Goal: Task Accomplishment & Management: Manage account settings

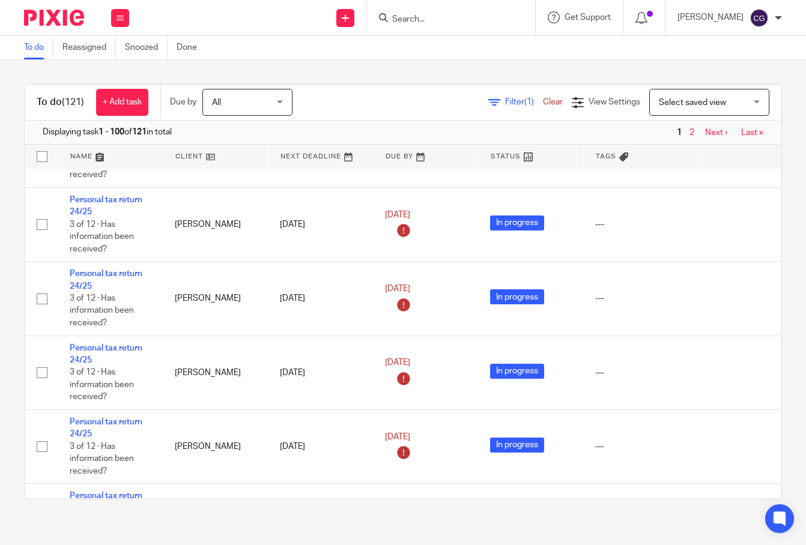
scroll to position [6230, 0]
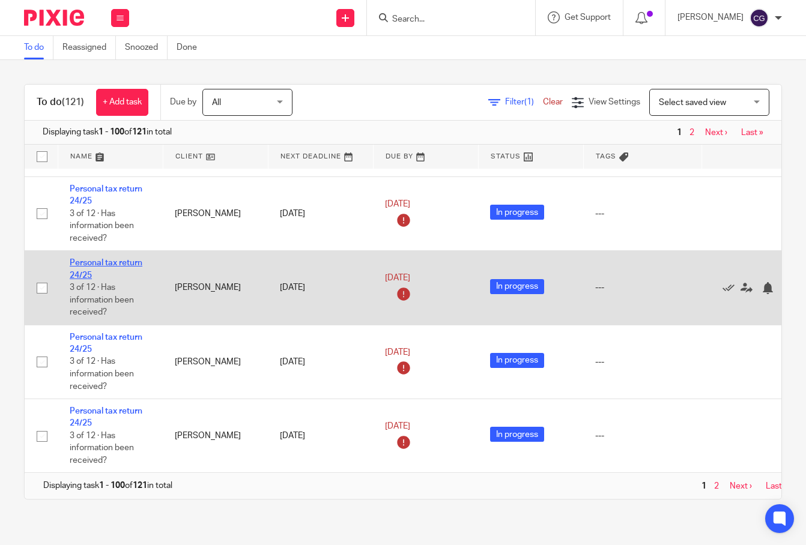
click at [115, 259] on link "Personal tax return 24/25" at bounding box center [106, 269] width 73 height 20
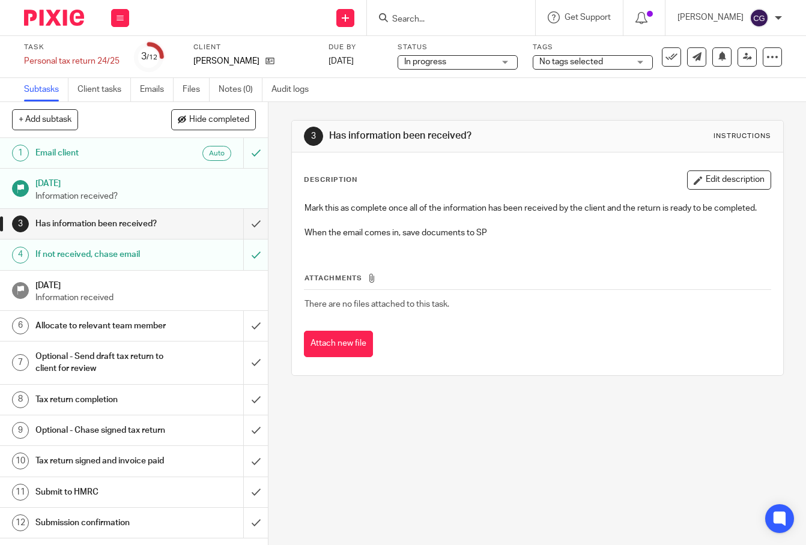
click at [60, 157] on h1 "Email client" at bounding box center [100, 153] width 131 height 18
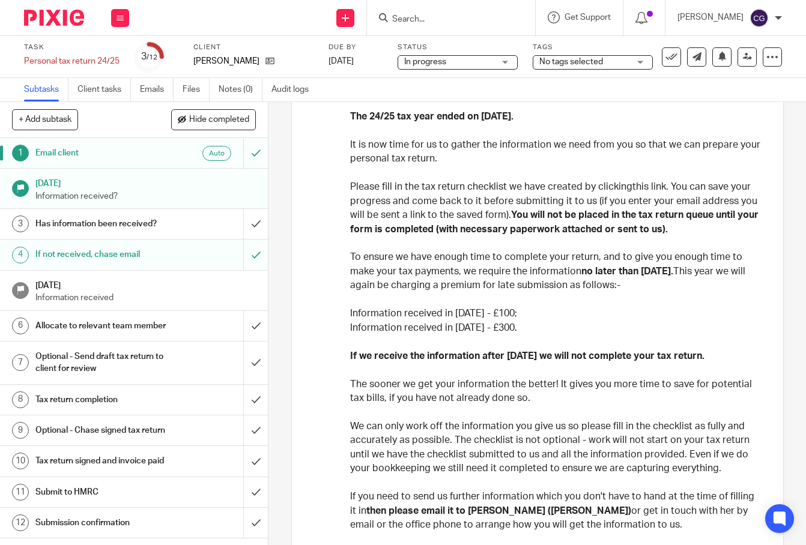
scroll to position [185, 0]
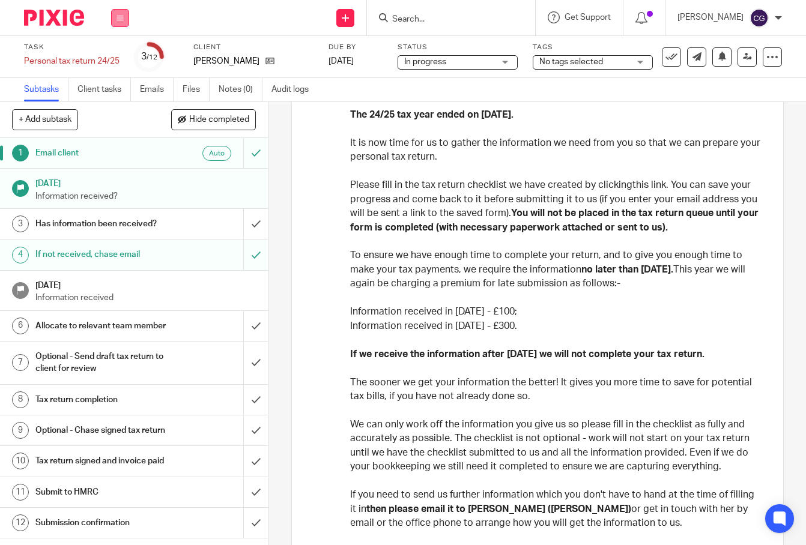
click at [121, 23] on button at bounding box center [120, 18] width 18 height 18
click at [117, 59] on link "Work" at bounding box center [114, 56] width 21 height 8
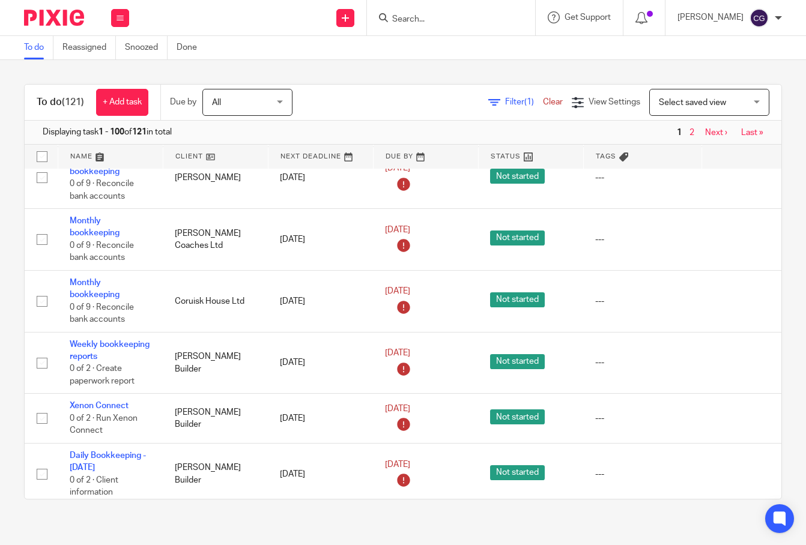
scroll to position [1452, 0]
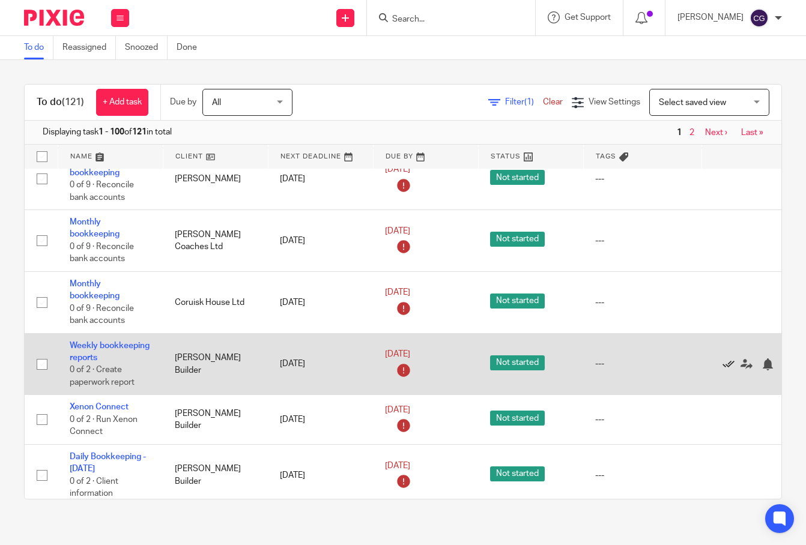
click at [731, 358] on icon at bounding box center [728, 364] width 12 height 12
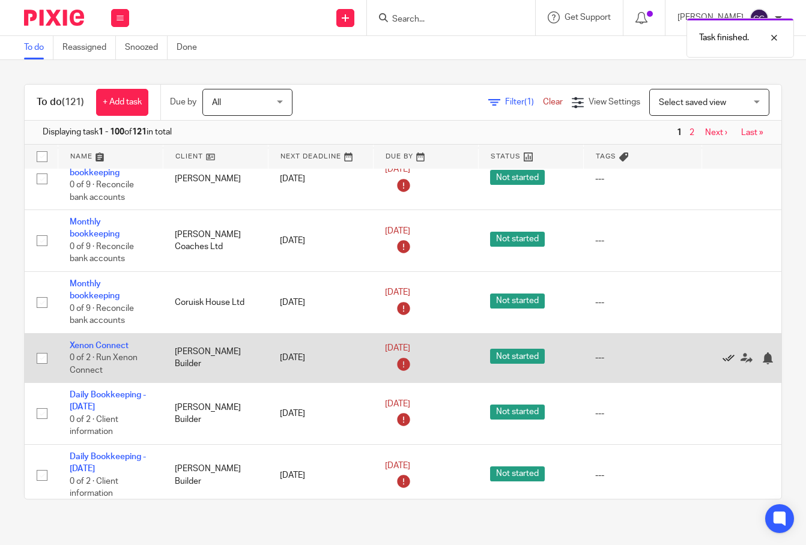
click at [726, 352] on icon at bounding box center [728, 358] width 12 height 12
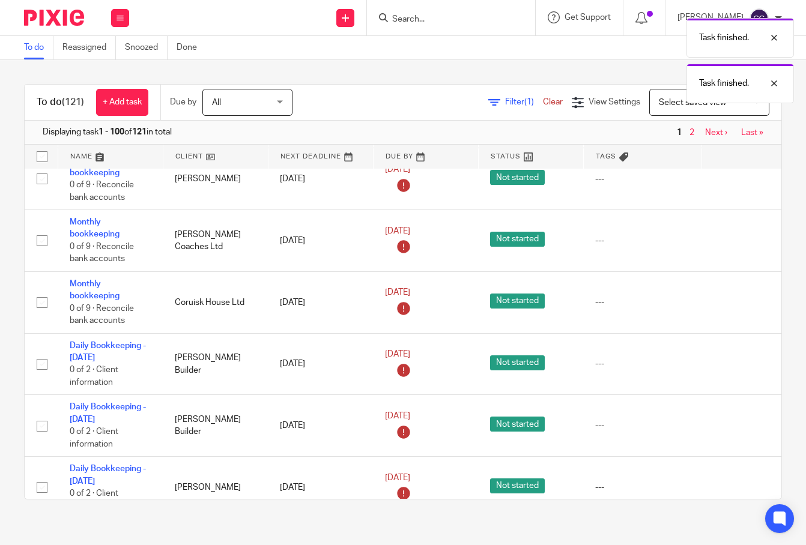
click at [726, 358] on icon at bounding box center [728, 364] width 12 height 12
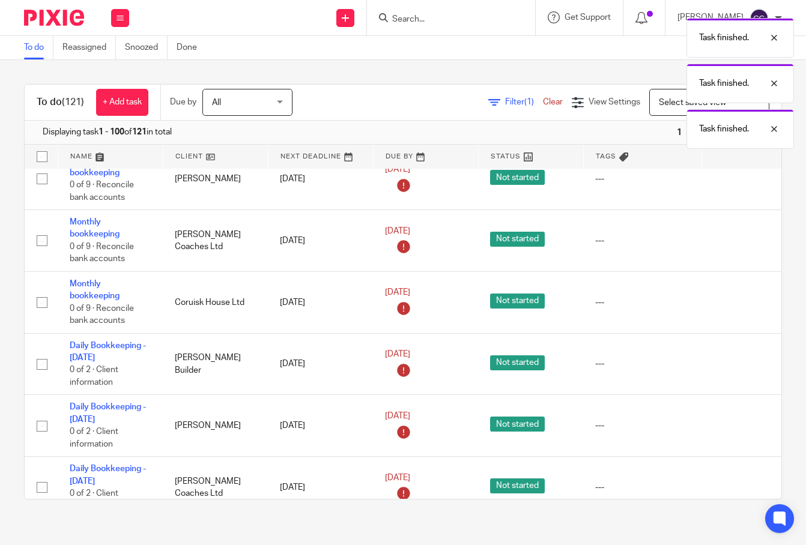
click at [726, 358] on icon at bounding box center [728, 364] width 12 height 12
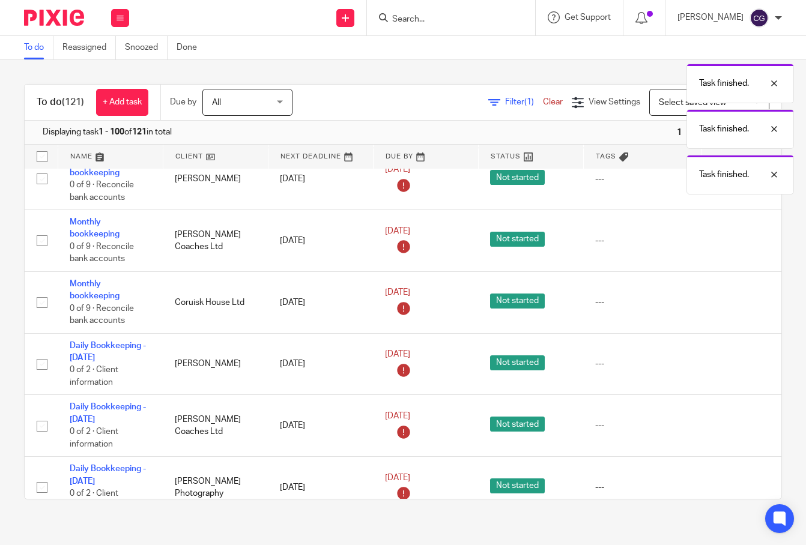
click at [726, 358] on icon at bounding box center [728, 364] width 12 height 12
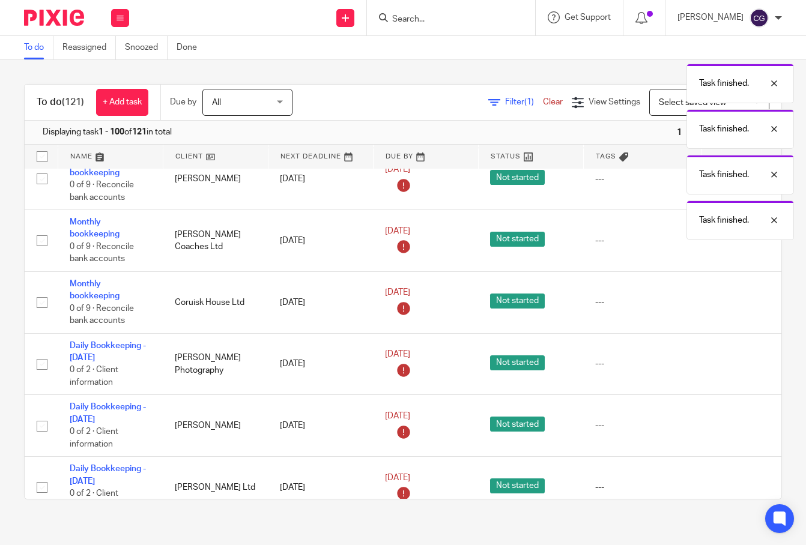
click at [726, 358] on icon at bounding box center [728, 364] width 12 height 12
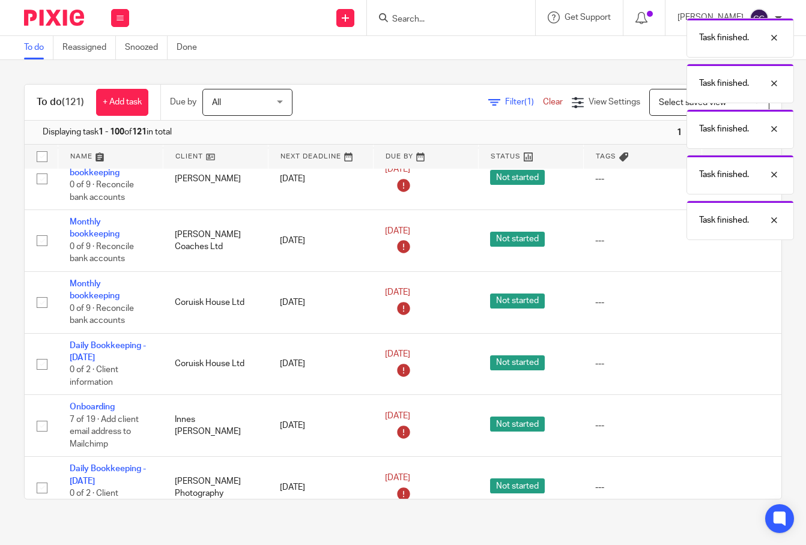
click at [726, 358] on icon at bounding box center [728, 364] width 12 height 12
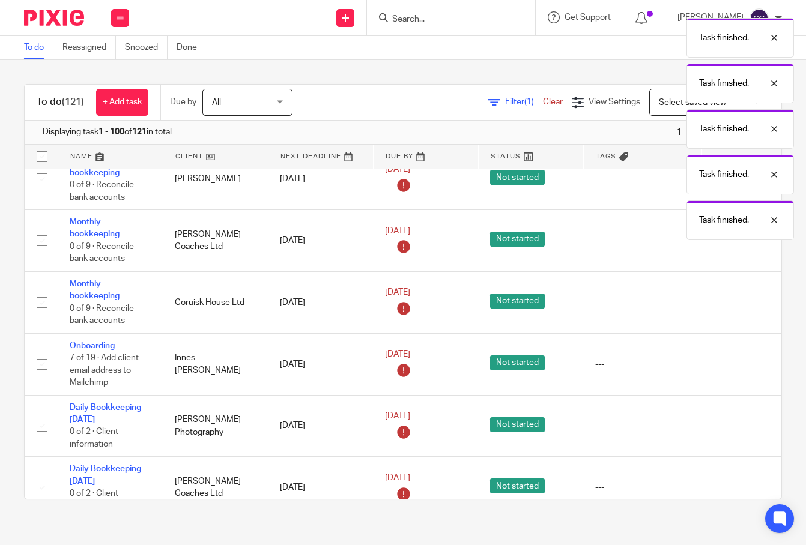
click at [726, 358] on icon at bounding box center [728, 364] width 12 height 12
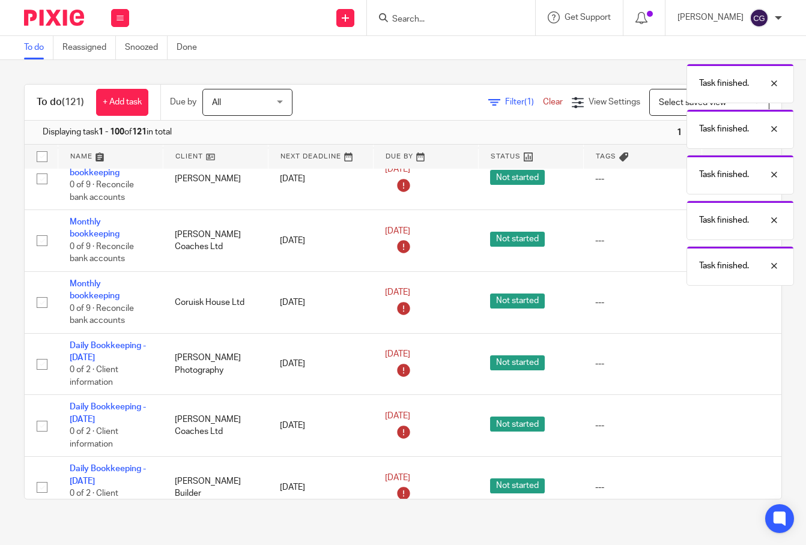
click at [726, 358] on icon at bounding box center [728, 364] width 12 height 12
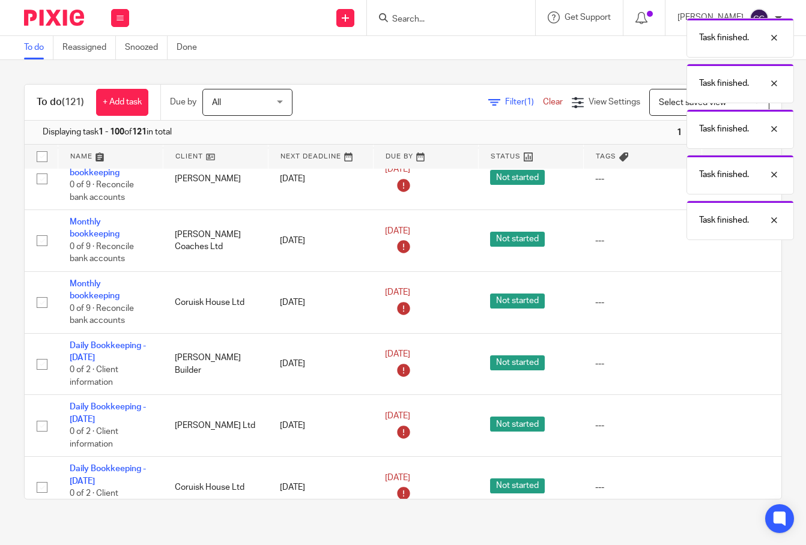
click at [726, 358] on icon at bounding box center [728, 364] width 12 height 12
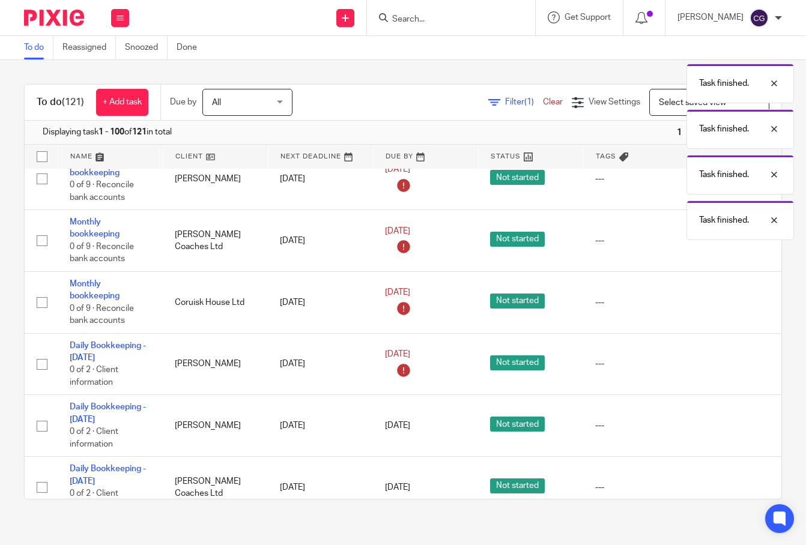
click at [726, 358] on icon at bounding box center [728, 364] width 12 height 12
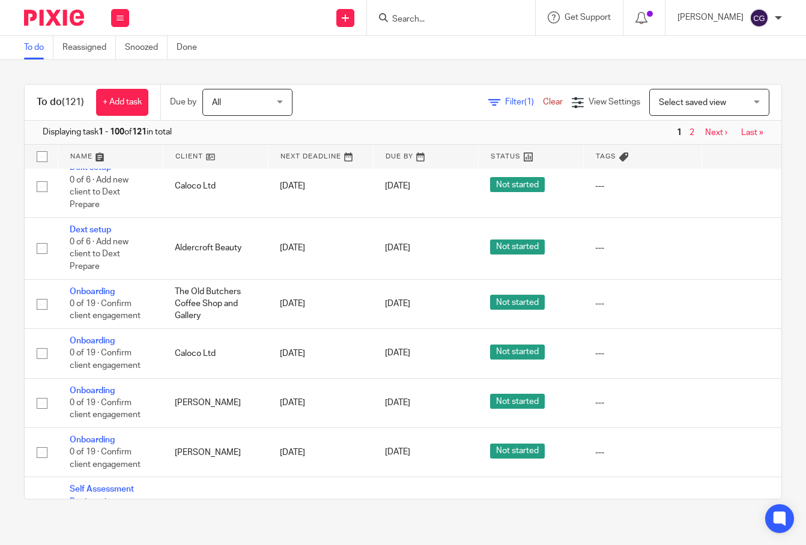
scroll to position [2736, 0]
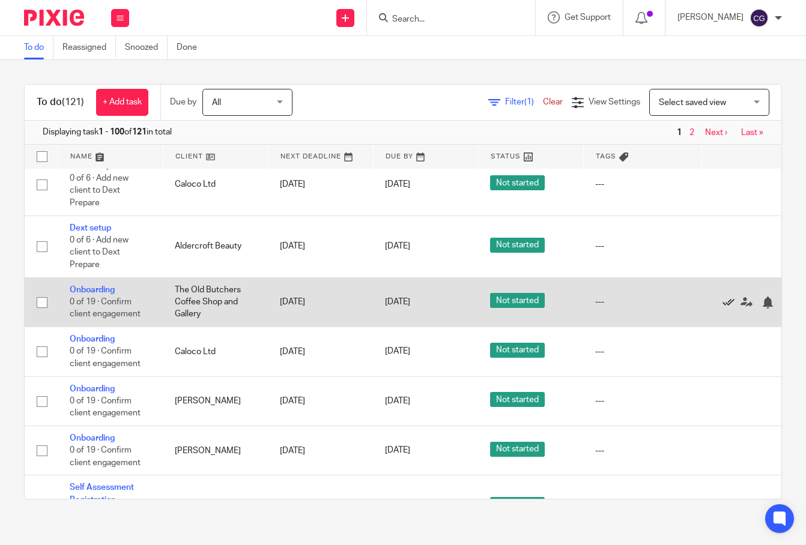
click at [724, 297] on icon at bounding box center [728, 303] width 12 height 12
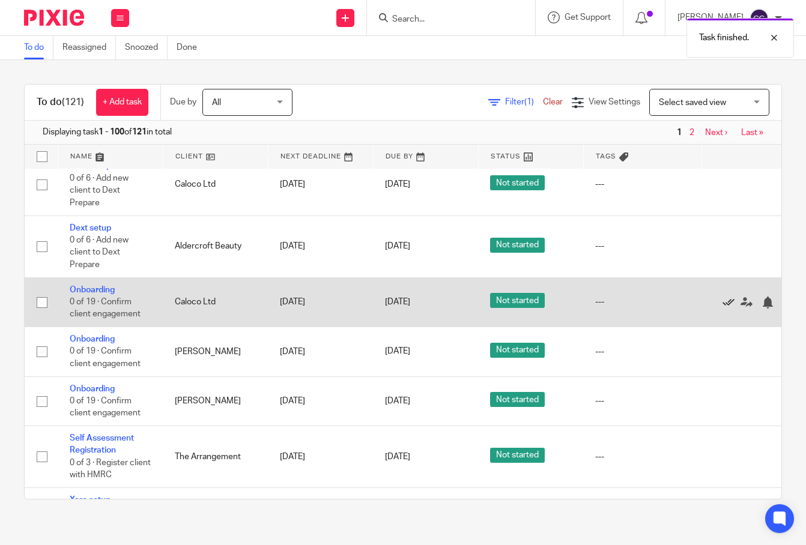
click at [725, 297] on icon at bounding box center [728, 303] width 12 height 12
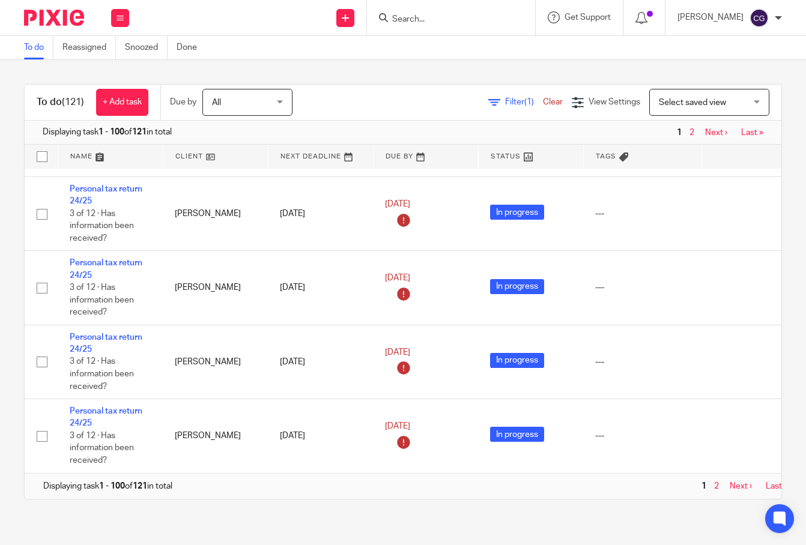
scroll to position [5007, 0]
click at [741, 482] on link "Next ›" at bounding box center [740, 486] width 22 height 8
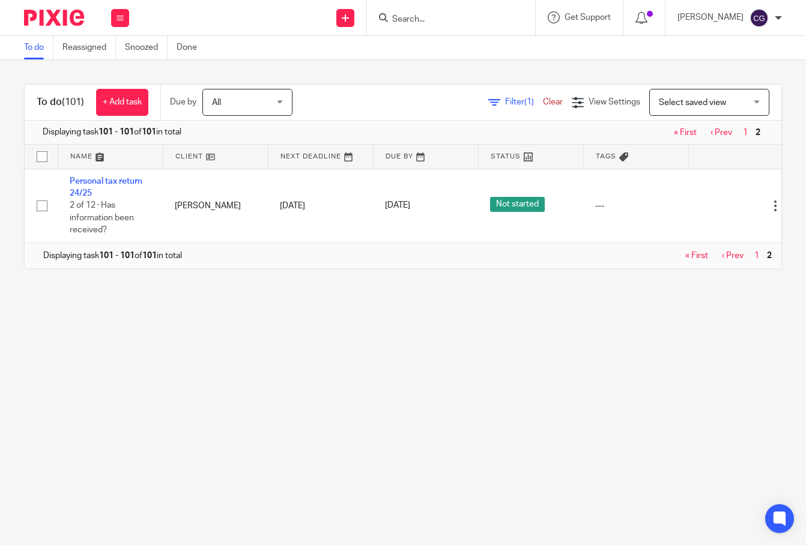
click at [730, 258] on link "‹ Prev" at bounding box center [733, 256] width 22 height 8
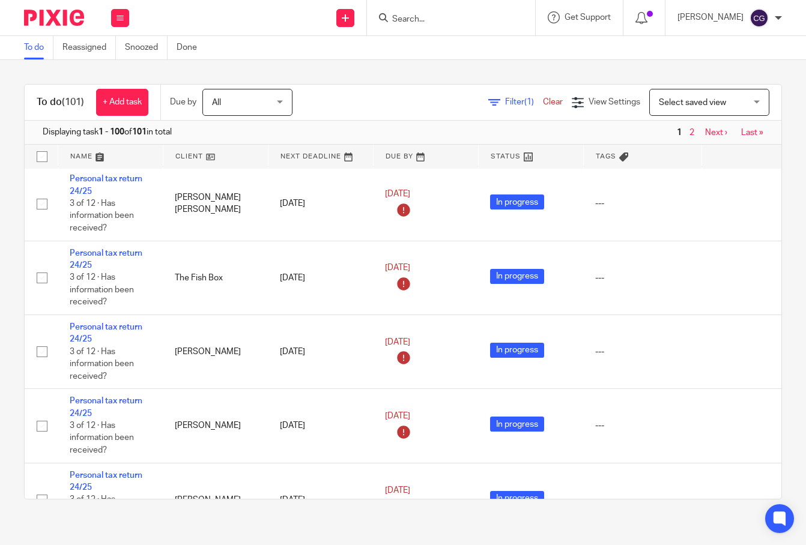
scroll to position [3384, 0]
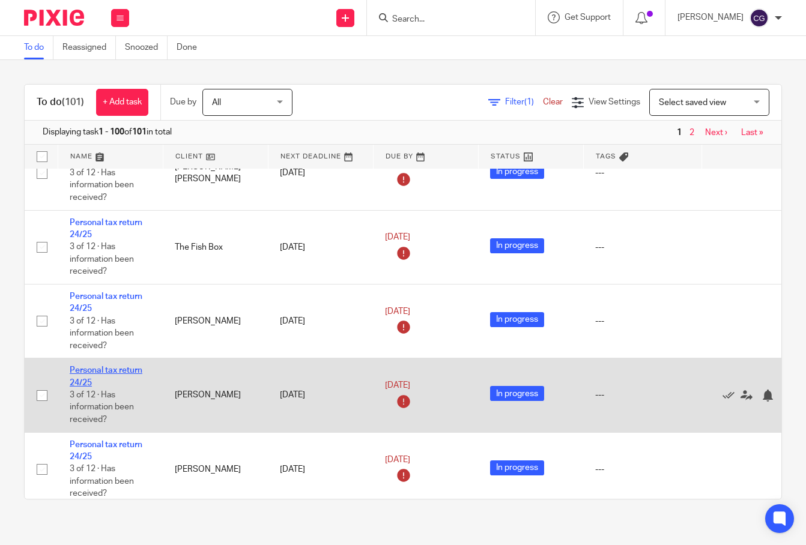
click at [107, 366] on link "Personal tax return 24/25" at bounding box center [106, 376] width 73 height 20
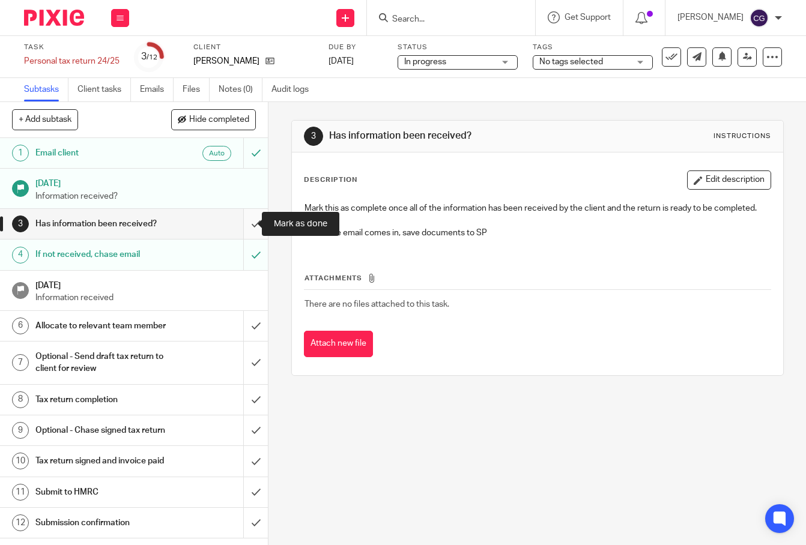
click at [244, 223] on input "submit" at bounding box center [134, 224] width 268 height 30
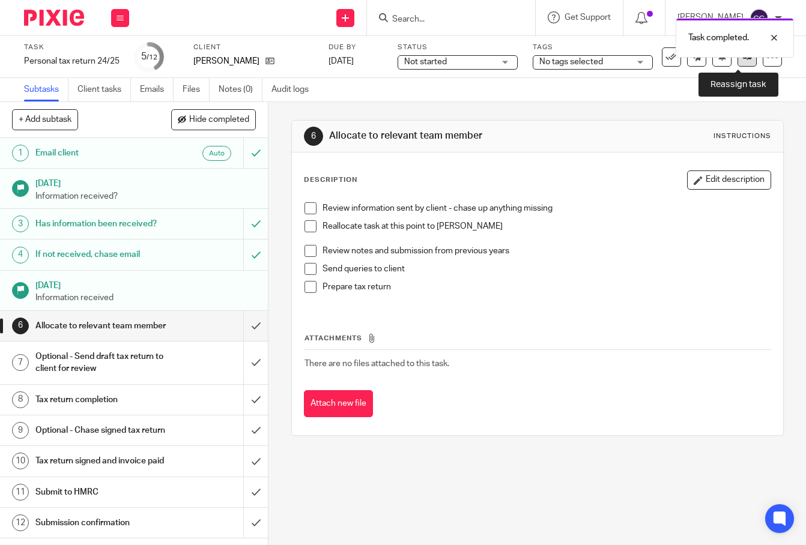
click at [738, 61] on link at bounding box center [746, 56] width 19 height 19
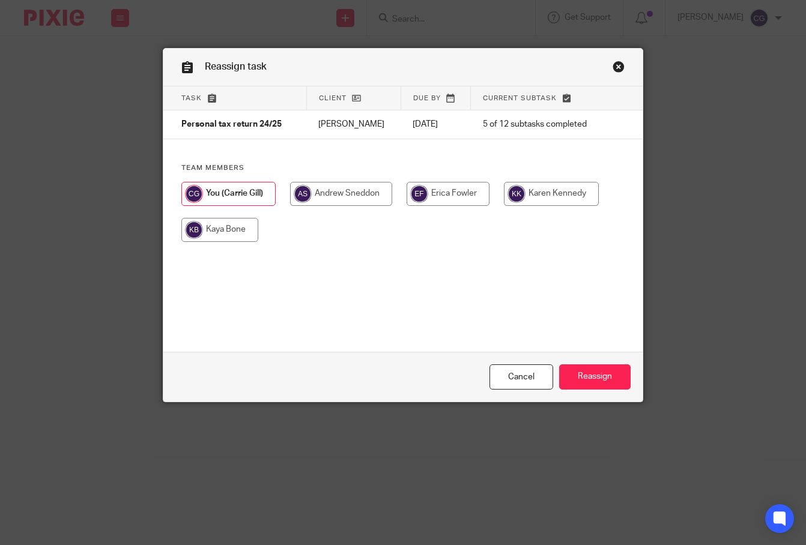
click at [541, 193] on input "radio" at bounding box center [551, 194] width 95 height 24
radio input "true"
click at [602, 379] on input "Reassign" at bounding box center [594, 377] width 71 height 26
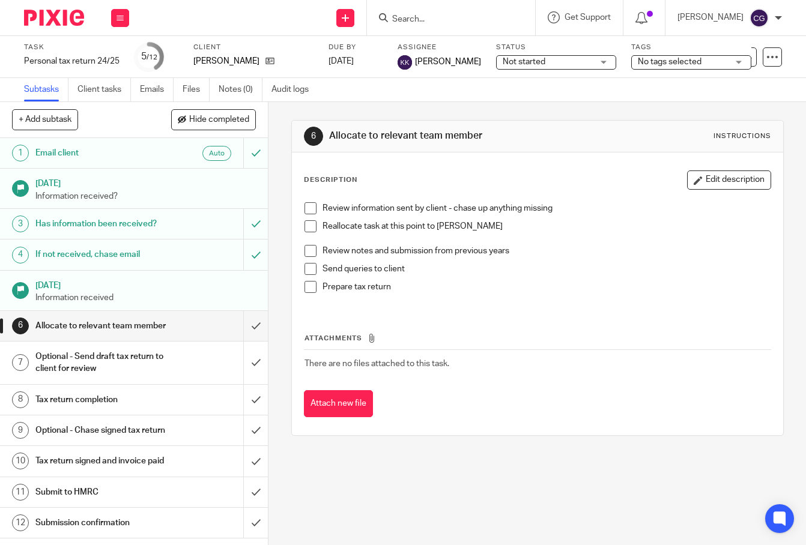
click at [481, 22] on input "Search" at bounding box center [445, 19] width 108 height 11
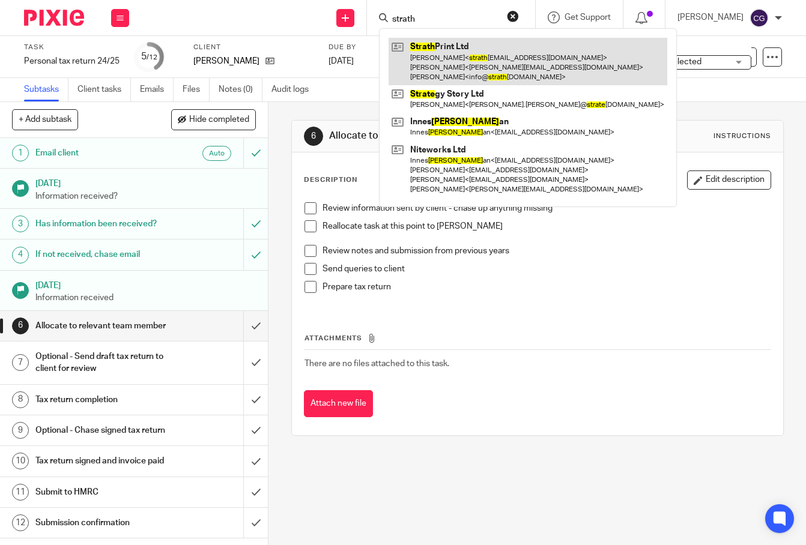
type input "strath"
click at [476, 67] on link at bounding box center [527, 61] width 279 height 47
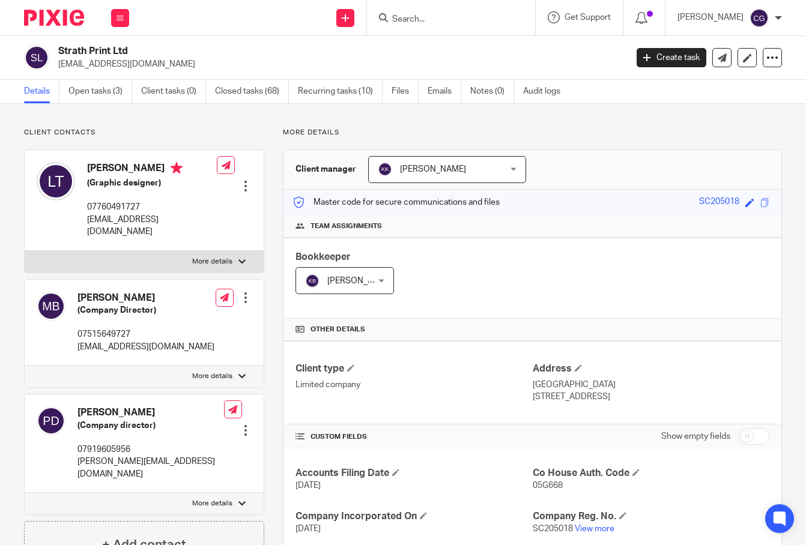
click at [430, 16] on input "Search" at bounding box center [445, 19] width 108 height 11
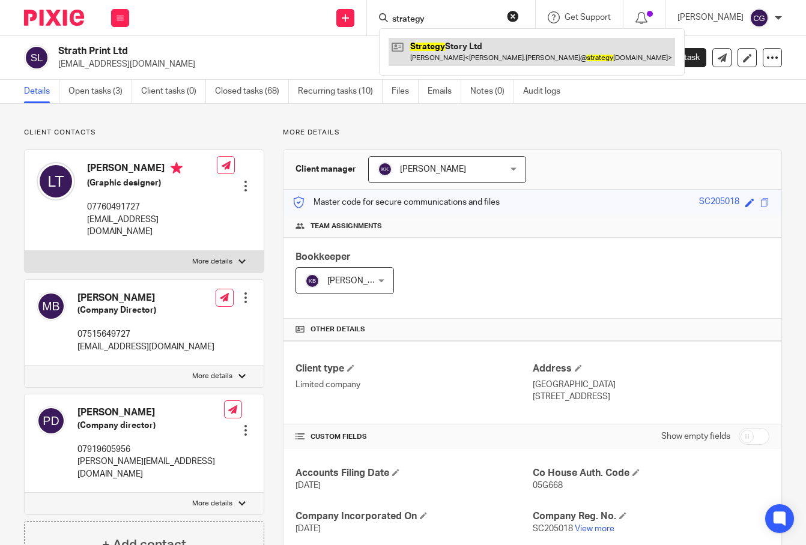
type input "strategy"
click at [481, 59] on link at bounding box center [531, 52] width 286 height 28
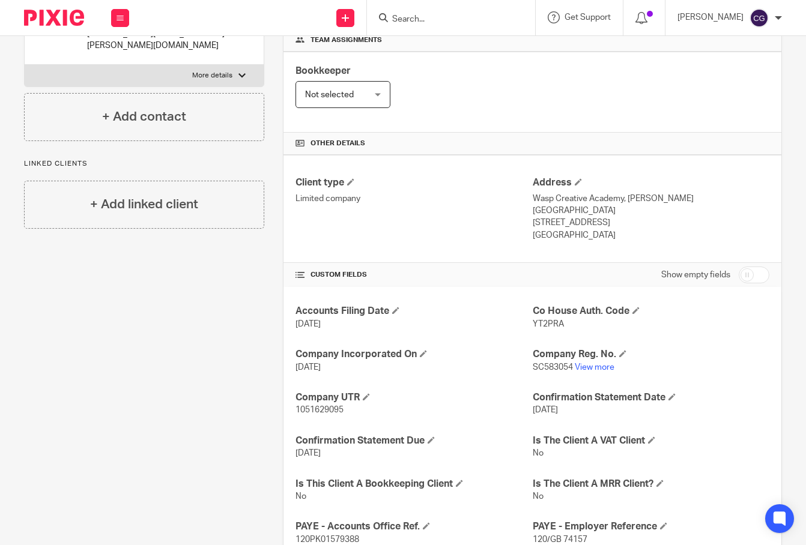
scroll to position [194, 0]
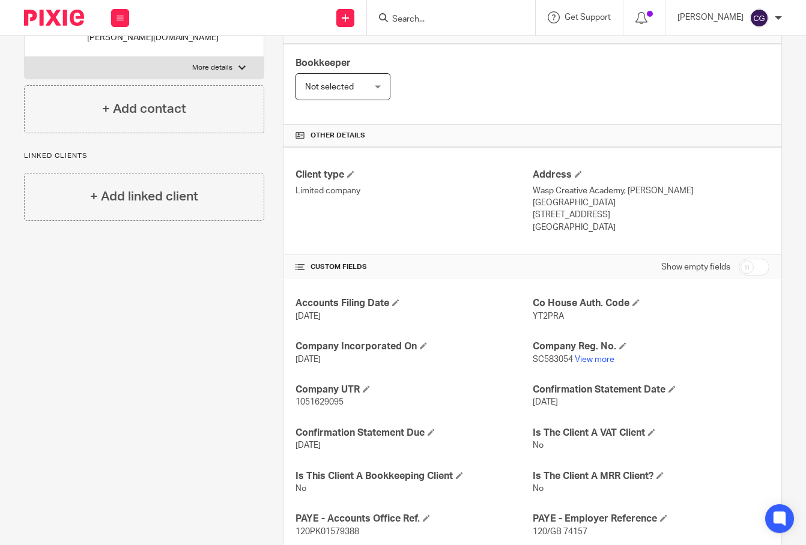
click at [738, 259] on input "checkbox" at bounding box center [753, 267] width 31 height 17
checkbox input "true"
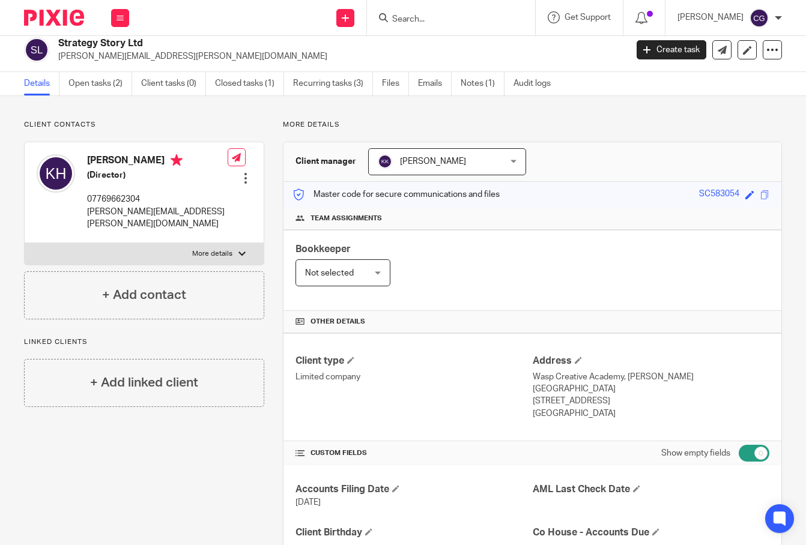
scroll to position [0, 0]
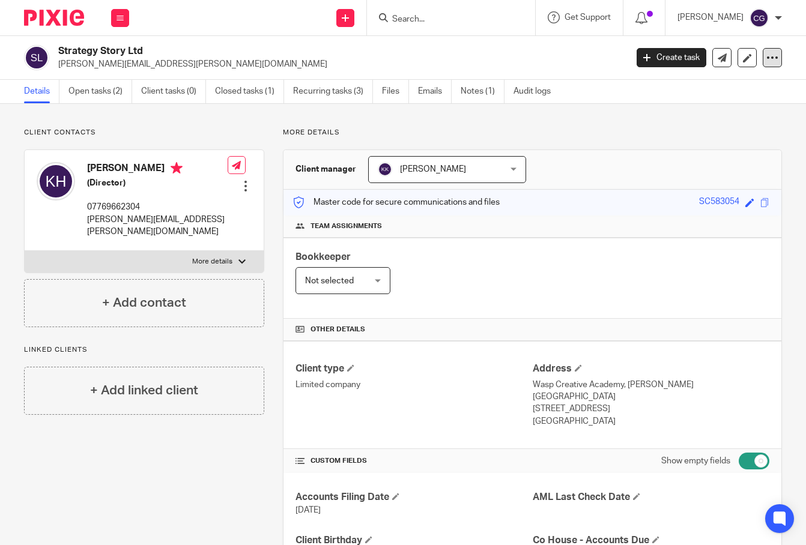
click at [762, 66] on div at bounding box center [771, 57] width 19 height 19
click at [703, 94] on link "Update from Companies House" at bounding box center [697, 87] width 133 height 17
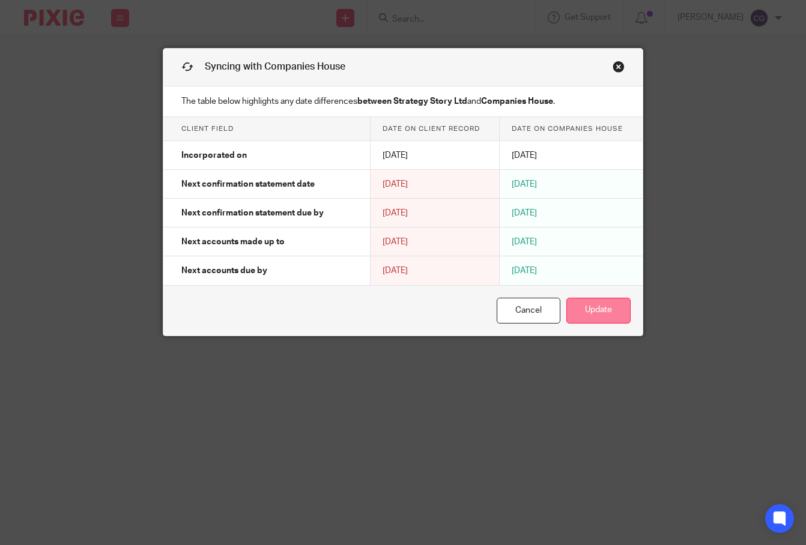
click at [611, 312] on button "Update" at bounding box center [598, 311] width 64 height 26
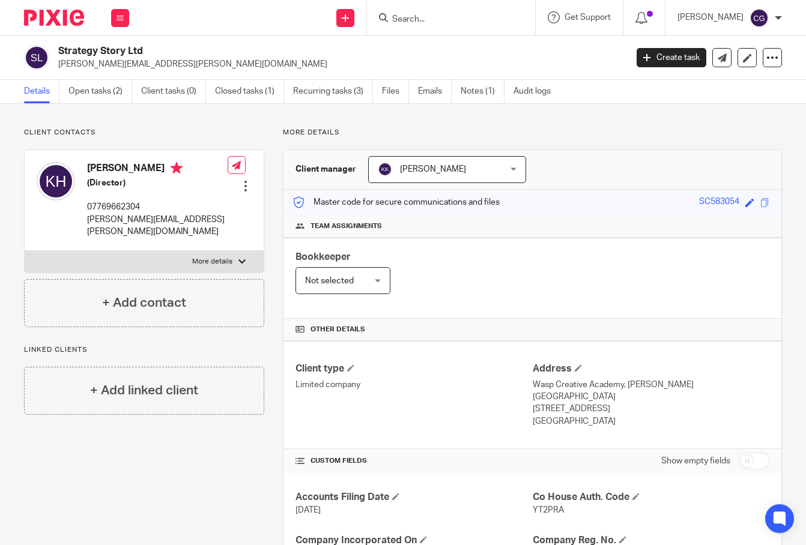
click at [456, 16] on input "Search" at bounding box center [445, 19] width 108 height 11
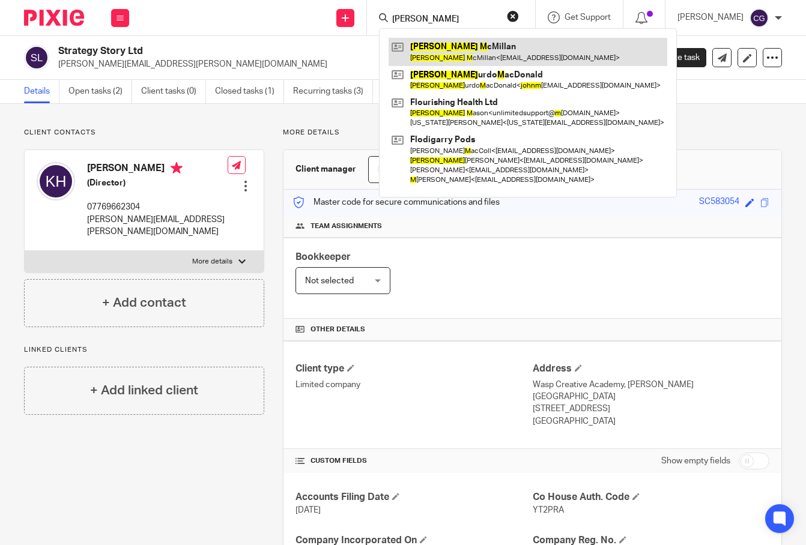
type input "[PERSON_NAME]"
click at [480, 59] on link at bounding box center [527, 52] width 279 height 28
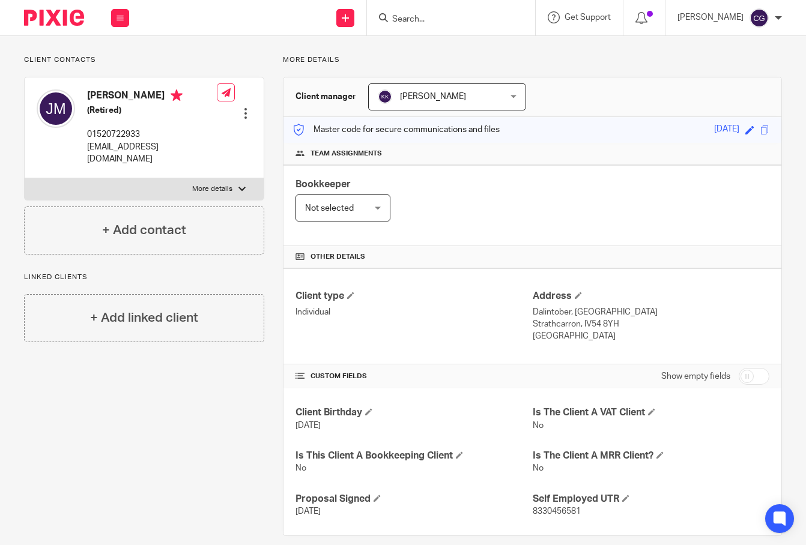
scroll to position [76, 0]
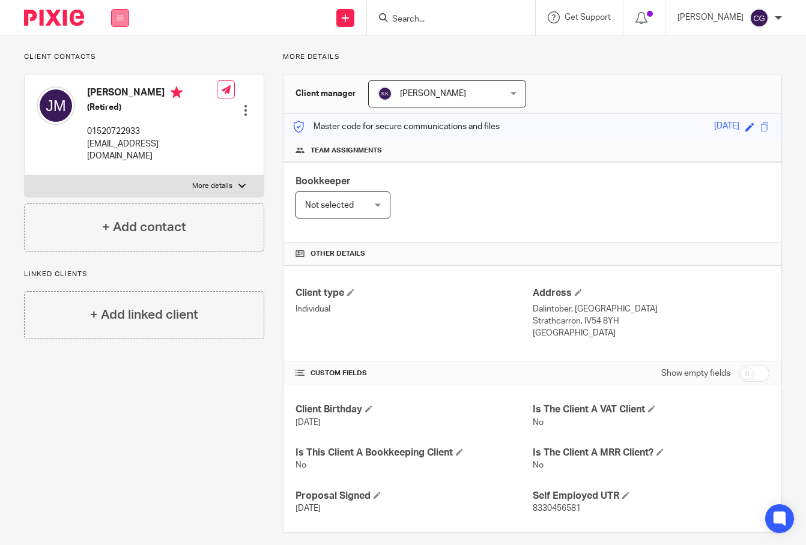
click at [124, 22] on button at bounding box center [120, 18] width 18 height 18
click at [119, 57] on link "Work" at bounding box center [113, 56] width 19 height 8
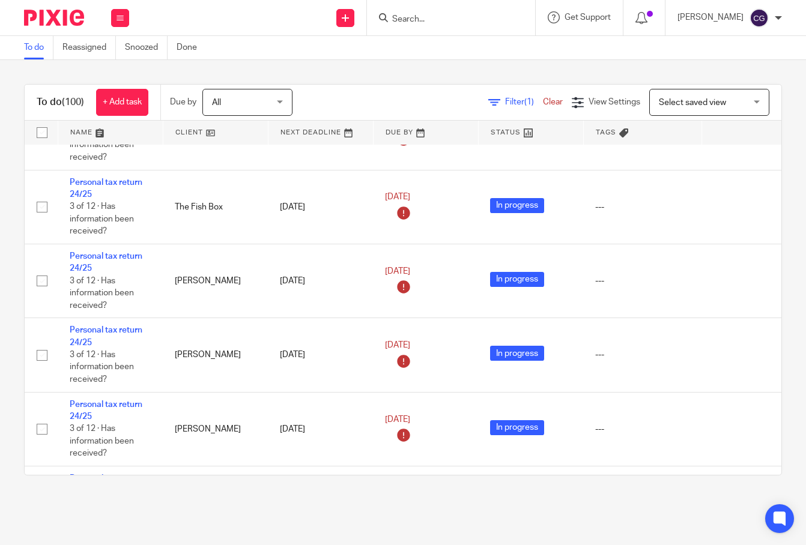
scroll to position [3401, 0]
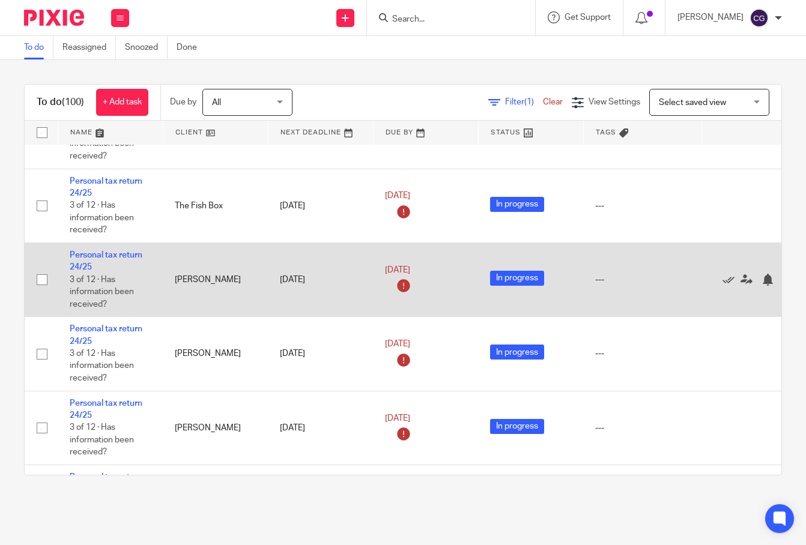
click at [81, 243] on td "Personal tax return 24/25 3 of 12 · Has information been received?" at bounding box center [110, 280] width 105 height 74
click at [86, 251] on link "Personal tax return 24/25" at bounding box center [106, 261] width 73 height 20
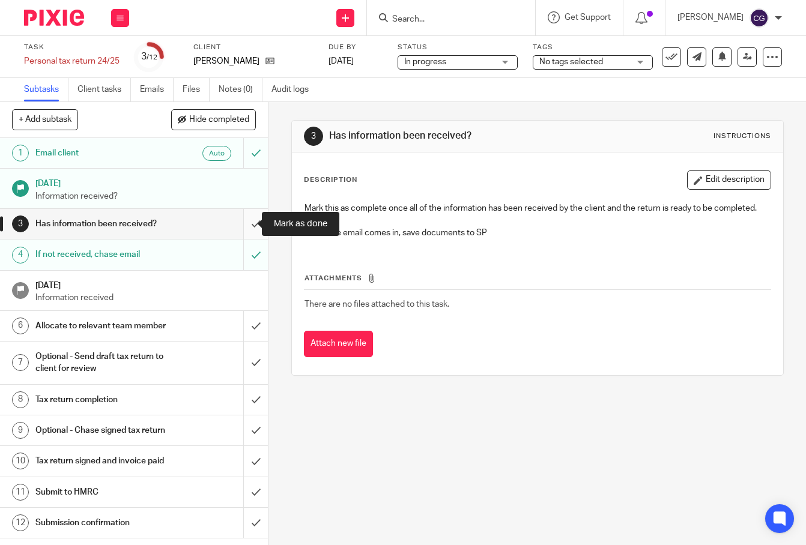
click at [240, 227] on input "submit" at bounding box center [134, 224] width 268 height 30
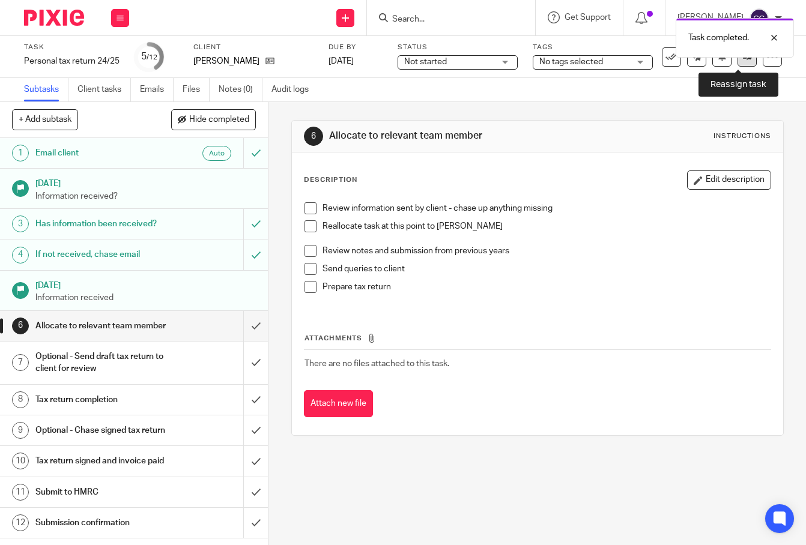
click at [743, 64] on link at bounding box center [746, 56] width 19 height 19
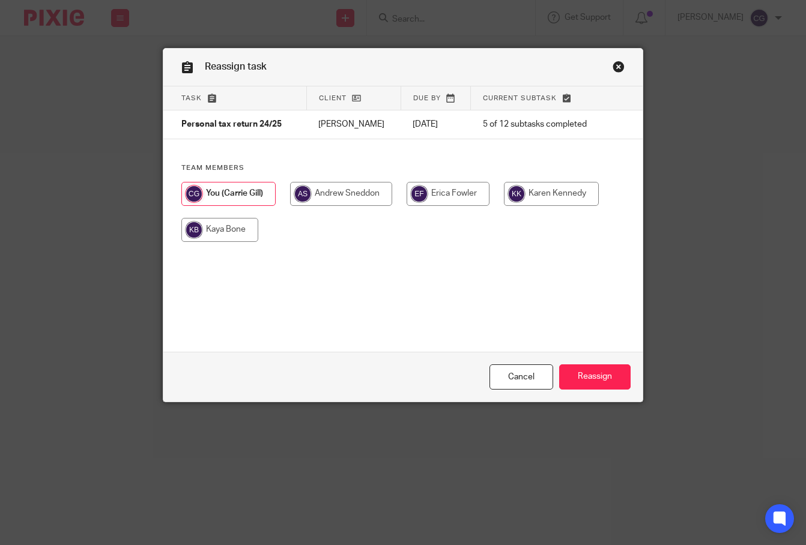
click at [532, 192] on input "radio" at bounding box center [551, 194] width 95 height 24
radio input "true"
click at [569, 387] on input "Reassign" at bounding box center [594, 377] width 71 height 26
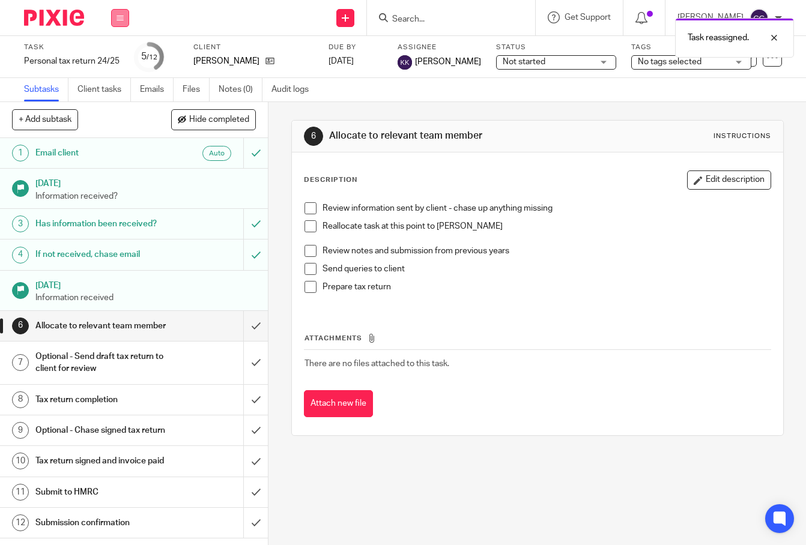
click at [116, 20] on icon at bounding box center [119, 17] width 7 height 7
click at [117, 52] on link "Work" at bounding box center [114, 56] width 21 height 8
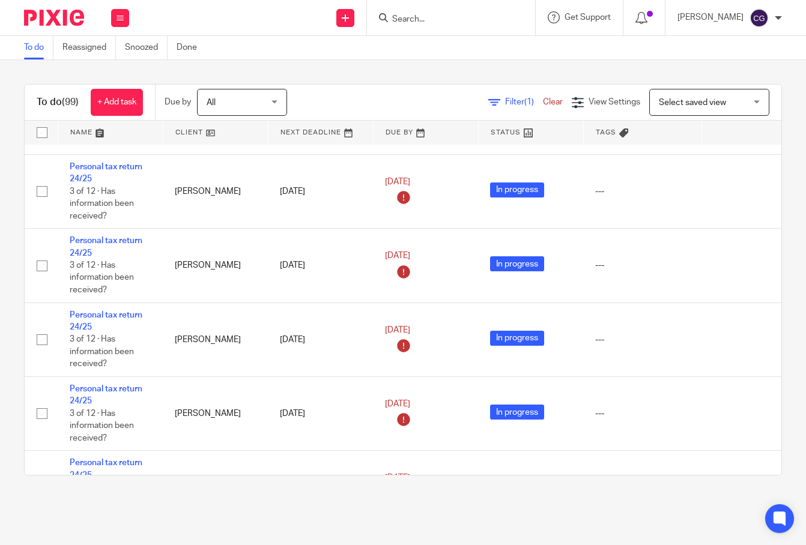
scroll to position [3492, 0]
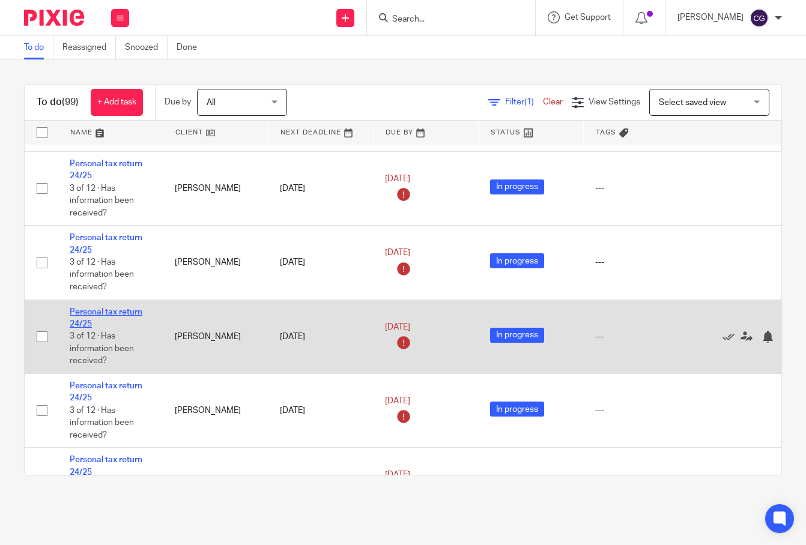
click at [104, 308] on link "Personal tax return 24/25" at bounding box center [106, 318] width 73 height 20
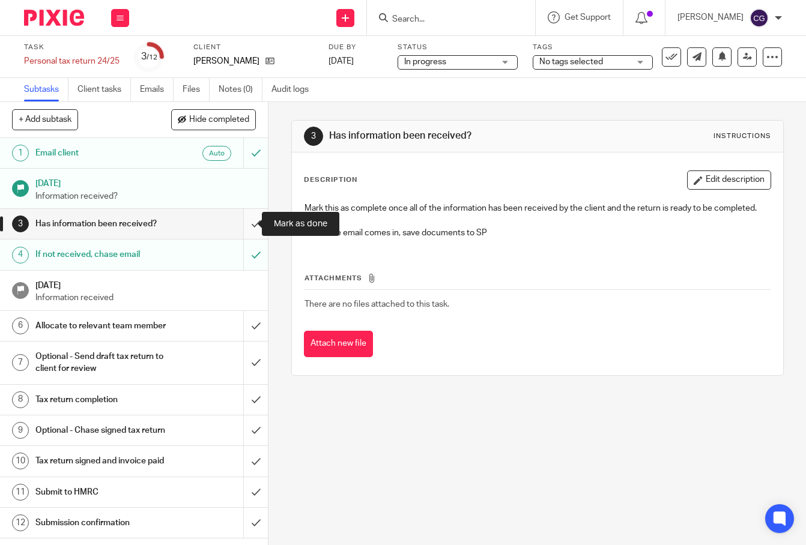
click at [249, 227] on input "submit" at bounding box center [134, 224] width 268 height 30
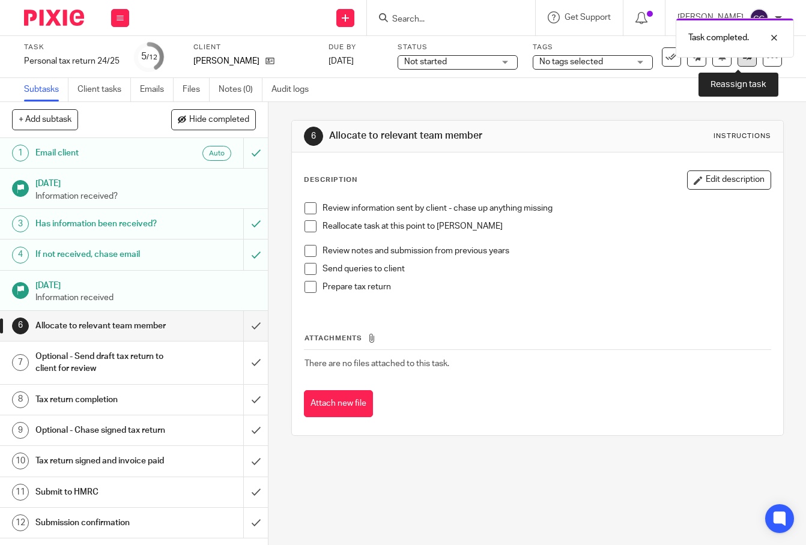
click at [739, 61] on link at bounding box center [746, 56] width 19 height 19
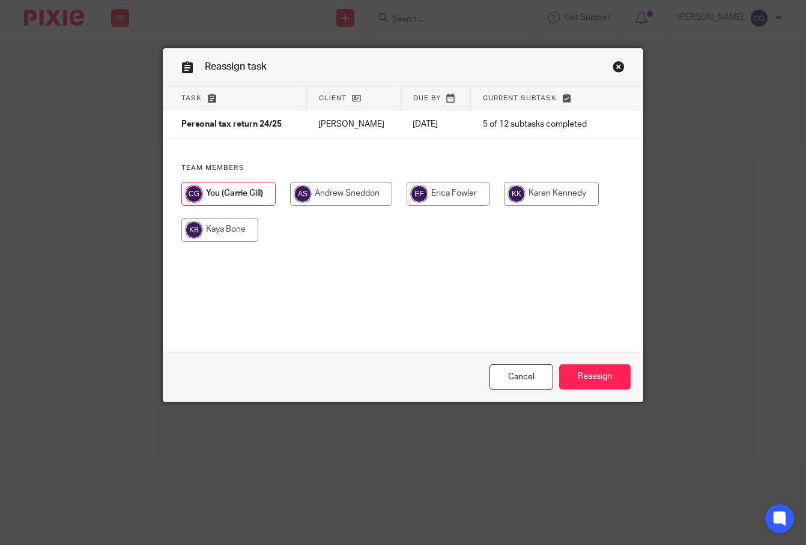
click at [530, 196] on input "radio" at bounding box center [551, 194] width 95 height 24
radio input "true"
click at [607, 377] on input "Reassign" at bounding box center [594, 377] width 71 height 26
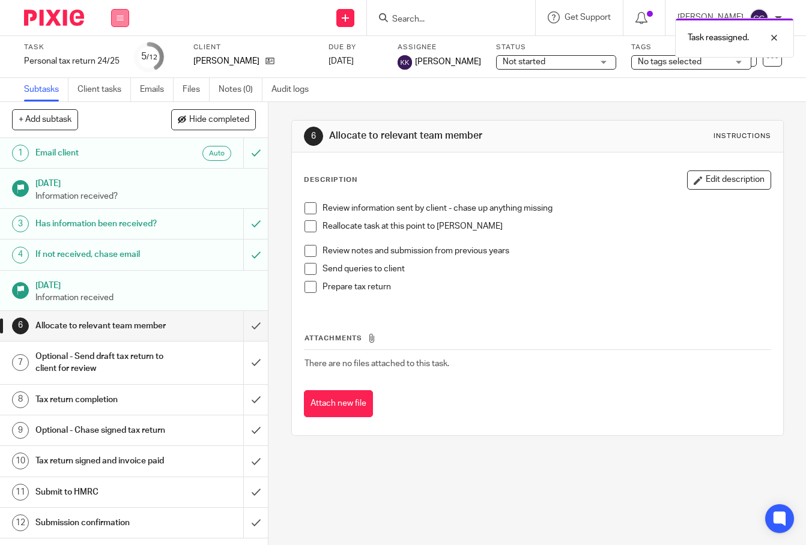
click at [122, 19] on icon at bounding box center [119, 17] width 7 height 7
click at [123, 59] on link "Work" at bounding box center [114, 56] width 21 height 8
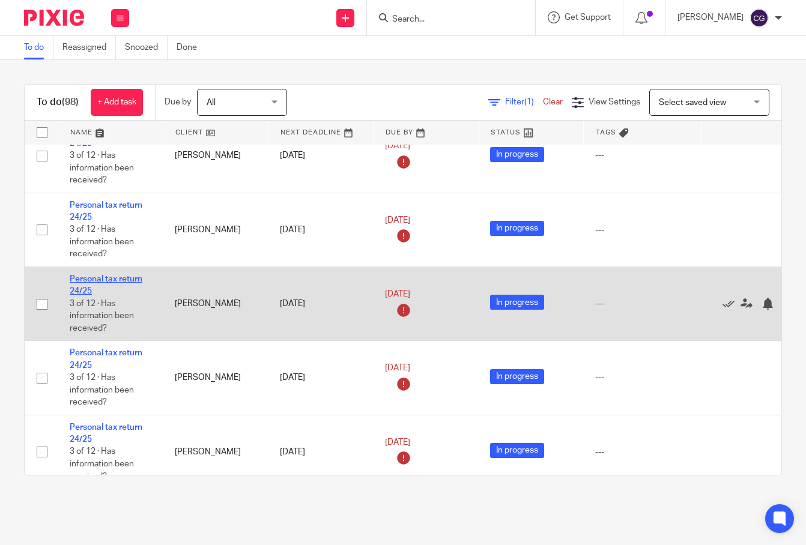
scroll to position [3822, 0]
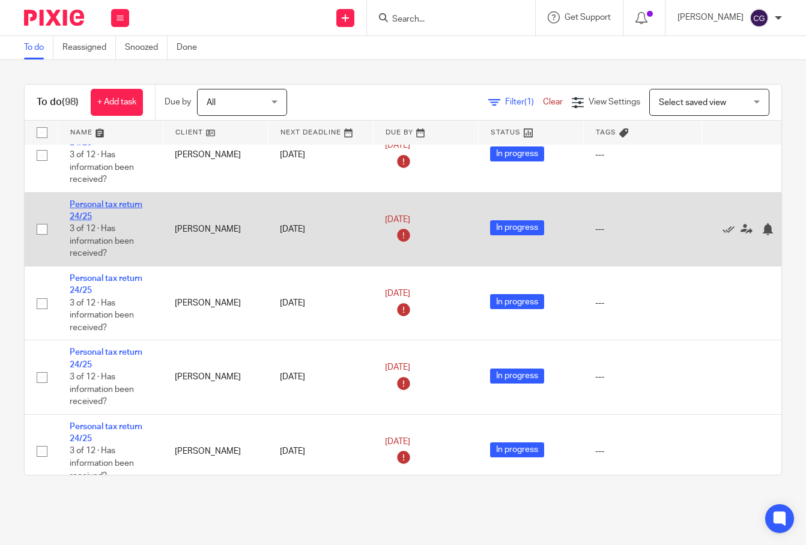
click at [85, 211] on link "Personal tax return 24/25" at bounding box center [106, 211] width 73 height 20
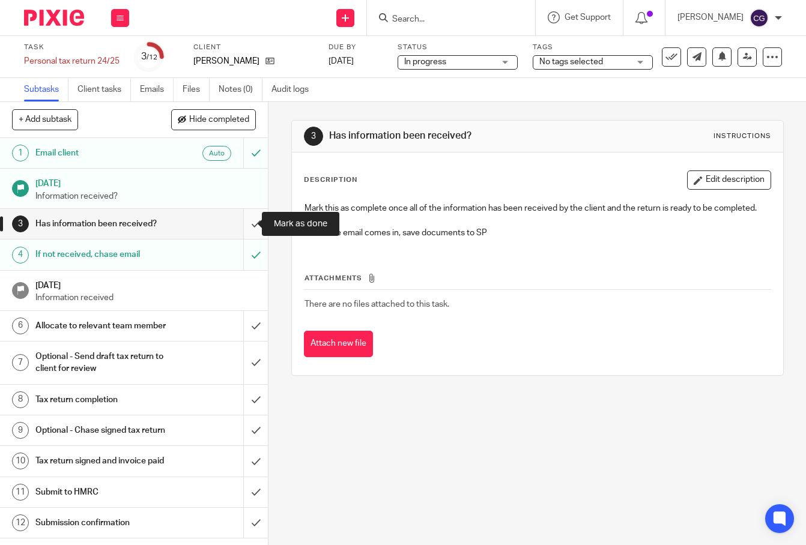
click at [242, 227] on input "submit" at bounding box center [134, 224] width 268 height 30
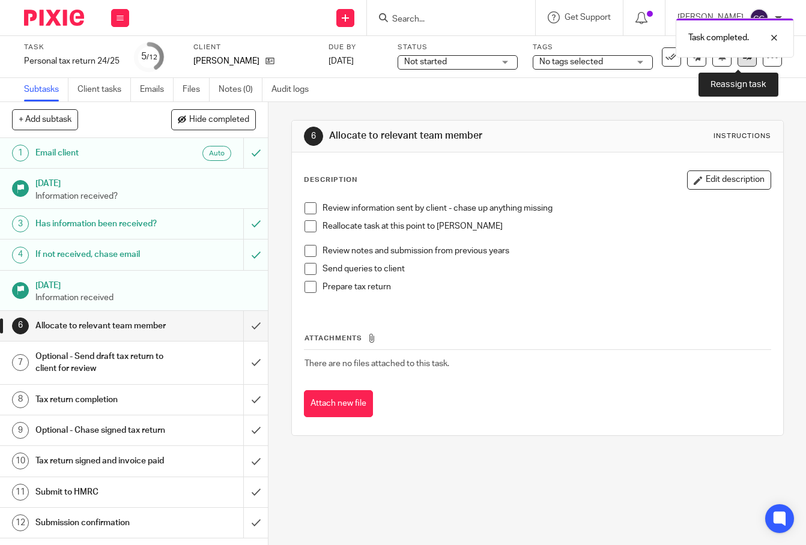
click at [744, 62] on link at bounding box center [746, 56] width 19 height 19
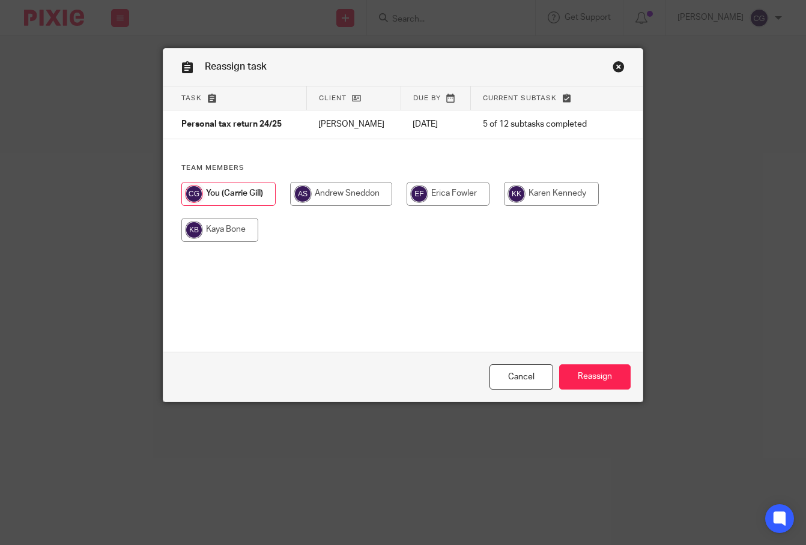
click at [525, 189] on input "radio" at bounding box center [551, 194] width 95 height 24
radio input "true"
click at [589, 382] on input "Reassign" at bounding box center [594, 377] width 71 height 26
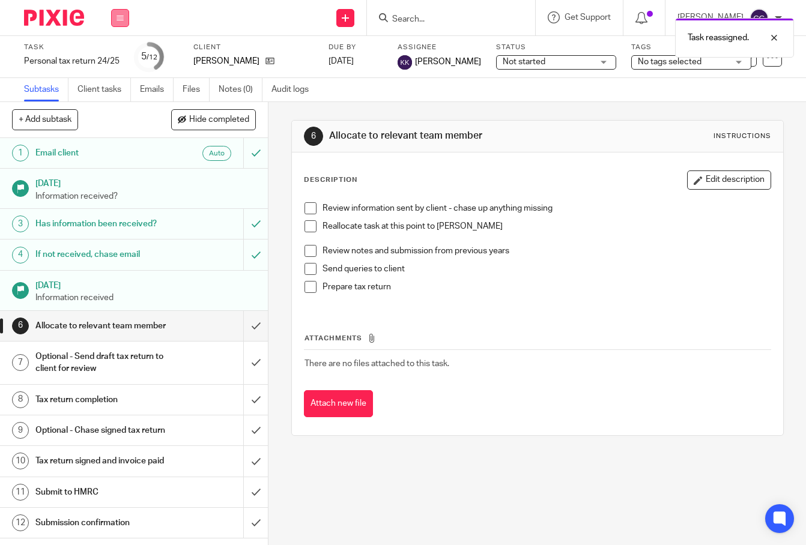
click at [119, 22] on button at bounding box center [120, 18] width 18 height 18
click at [118, 56] on link "Work" at bounding box center [114, 56] width 21 height 8
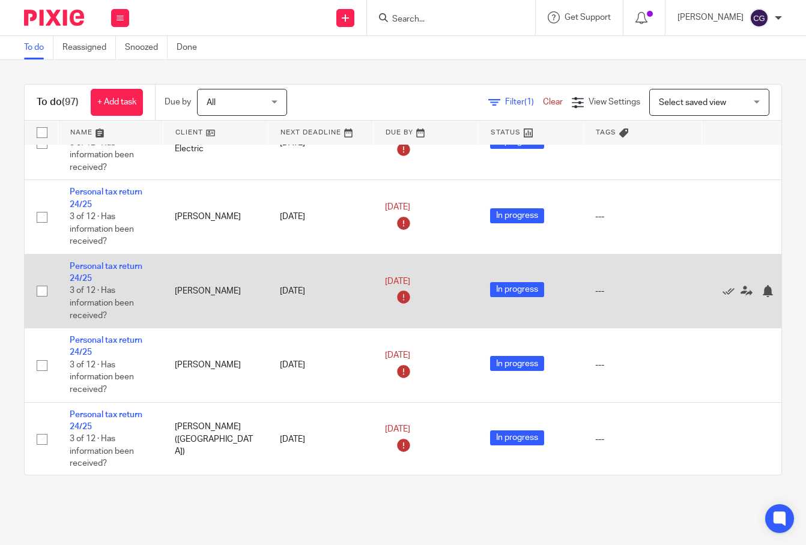
scroll to position [5021, 0]
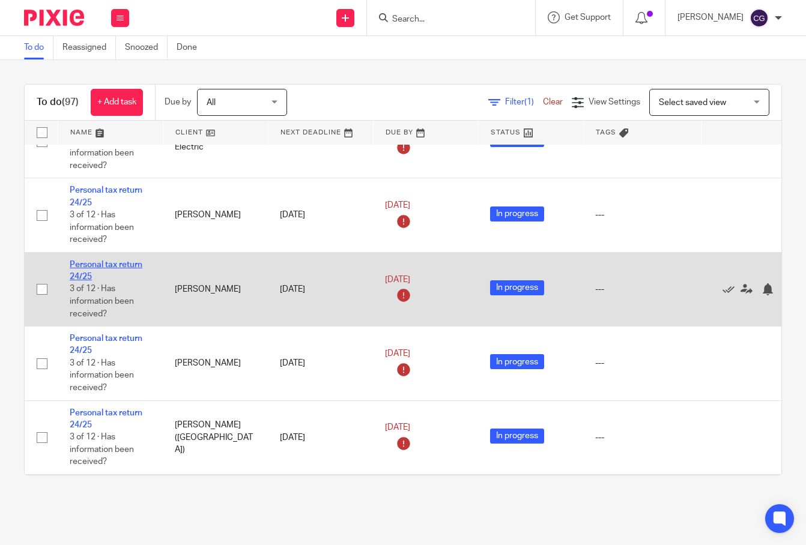
click at [100, 281] on link "Personal tax return 24/25" at bounding box center [106, 271] width 73 height 20
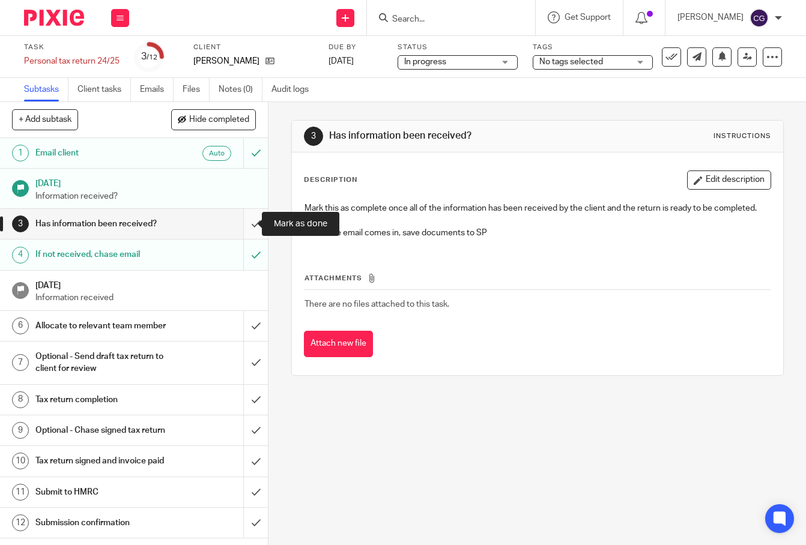
click at [246, 220] on input "submit" at bounding box center [134, 224] width 268 height 30
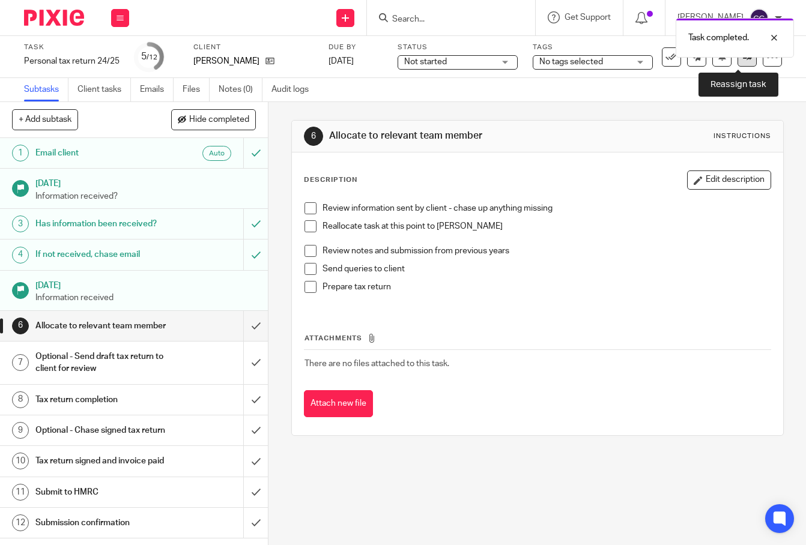
click at [741, 66] on link at bounding box center [746, 56] width 19 height 19
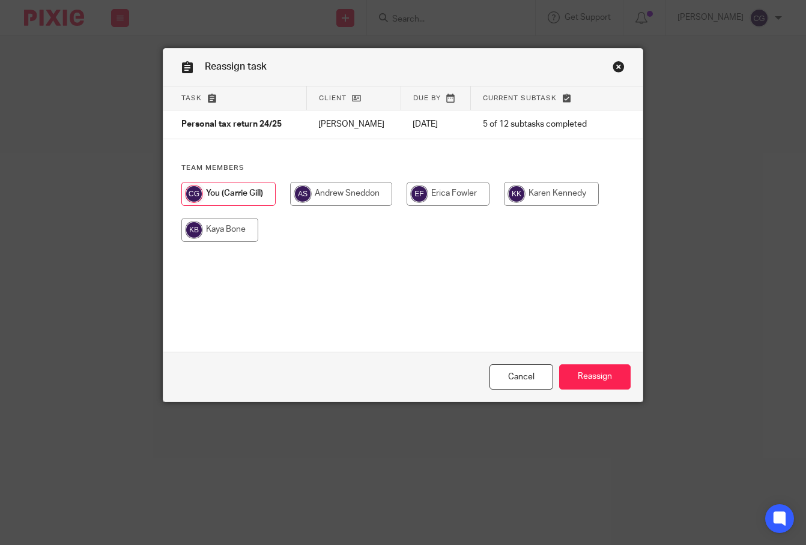
click at [526, 195] on input "radio" at bounding box center [551, 194] width 95 height 24
radio input "true"
click at [577, 378] on input "Reassign" at bounding box center [594, 377] width 71 height 26
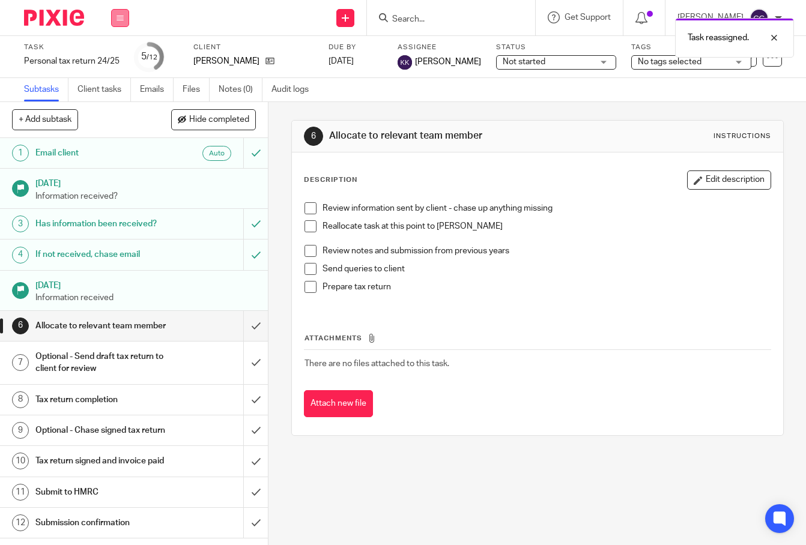
click at [122, 20] on icon at bounding box center [119, 17] width 7 height 7
click at [122, 56] on link "Work" at bounding box center [114, 56] width 21 height 8
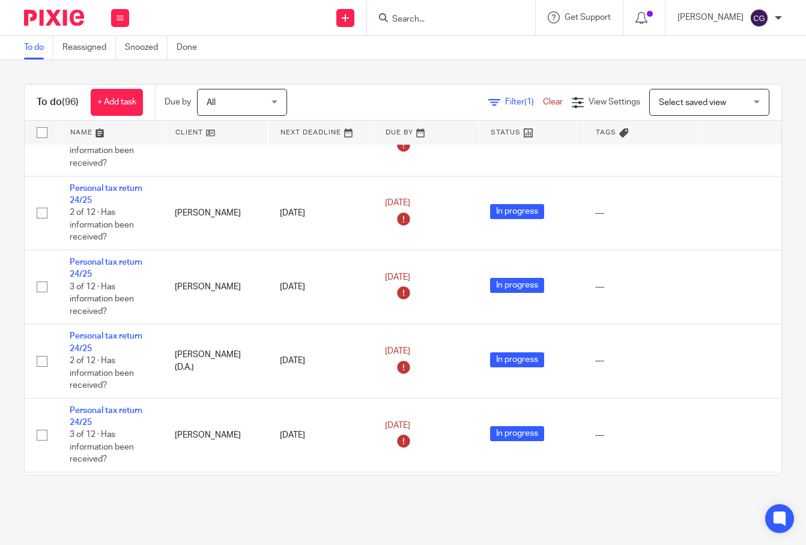
scroll to position [5478, 0]
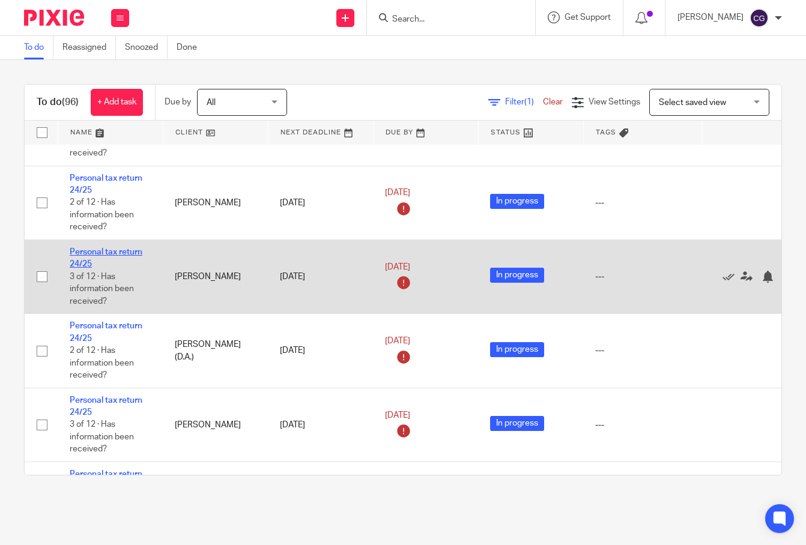
click at [115, 268] on link "Personal tax return 24/25" at bounding box center [106, 258] width 73 height 20
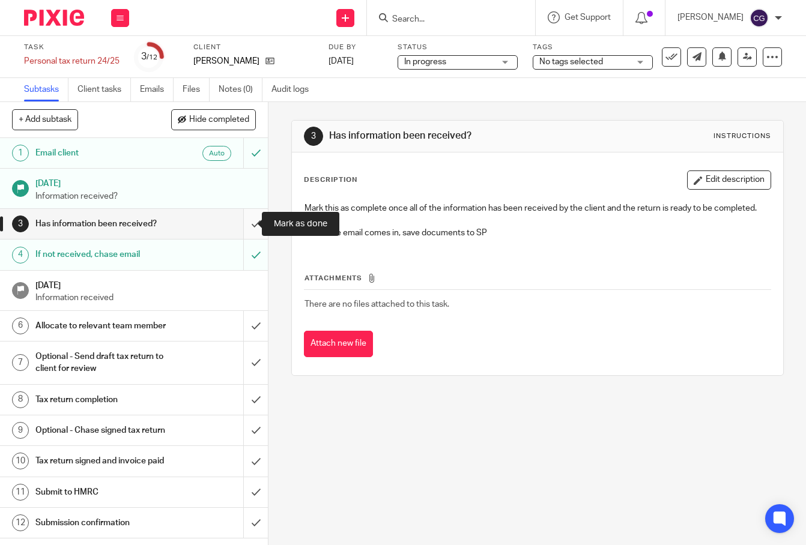
click at [244, 231] on input "submit" at bounding box center [134, 224] width 268 height 30
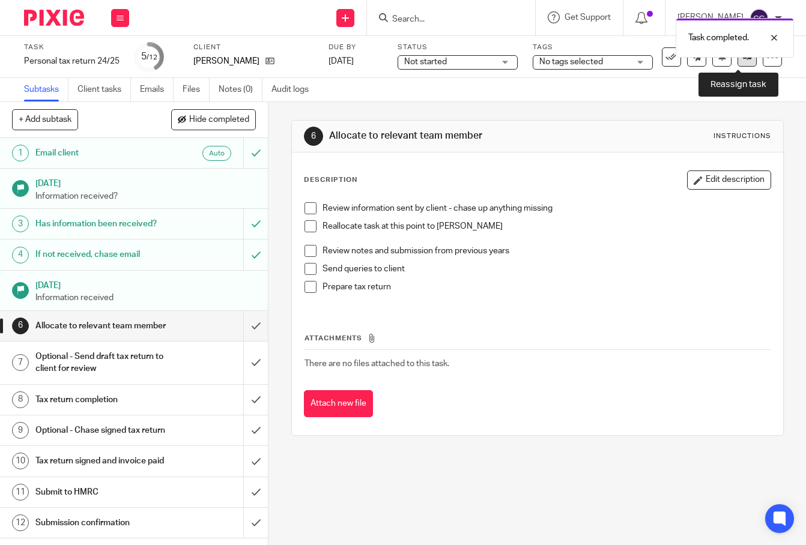
click at [737, 64] on link at bounding box center [746, 56] width 19 height 19
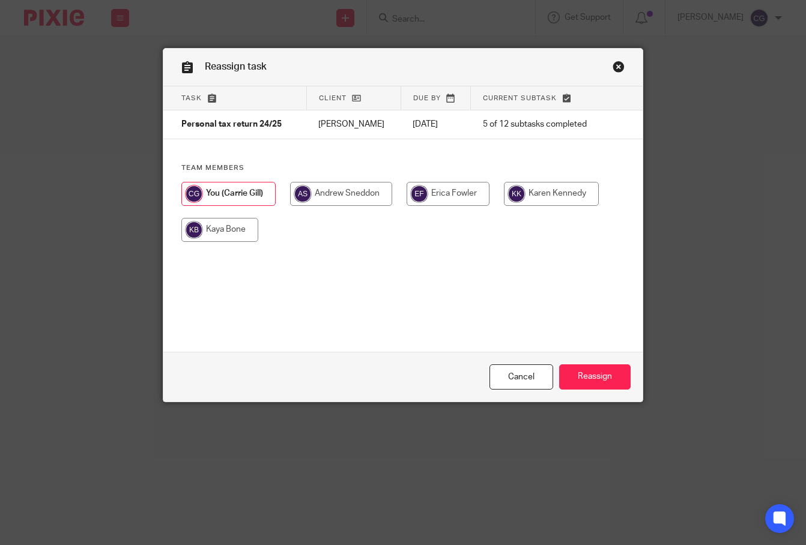
drag, startPoint x: 534, startPoint y: 197, endPoint x: 545, endPoint y: 221, distance: 26.1
click at [534, 197] on input "radio" at bounding box center [551, 194] width 95 height 24
radio input "true"
click at [600, 373] on input "Reassign" at bounding box center [594, 377] width 71 height 26
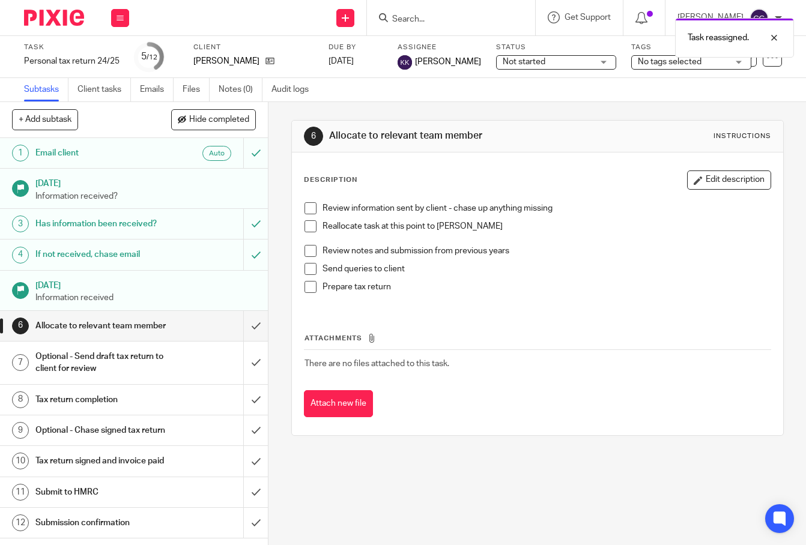
drag, startPoint x: 112, startPoint y: 23, endPoint x: 116, endPoint y: 28, distance: 7.2
click at [112, 23] on button at bounding box center [120, 18] width 18 height 18
click at [120, 60] on link "Work" at bounding box center [114, 56] width 21 height 8
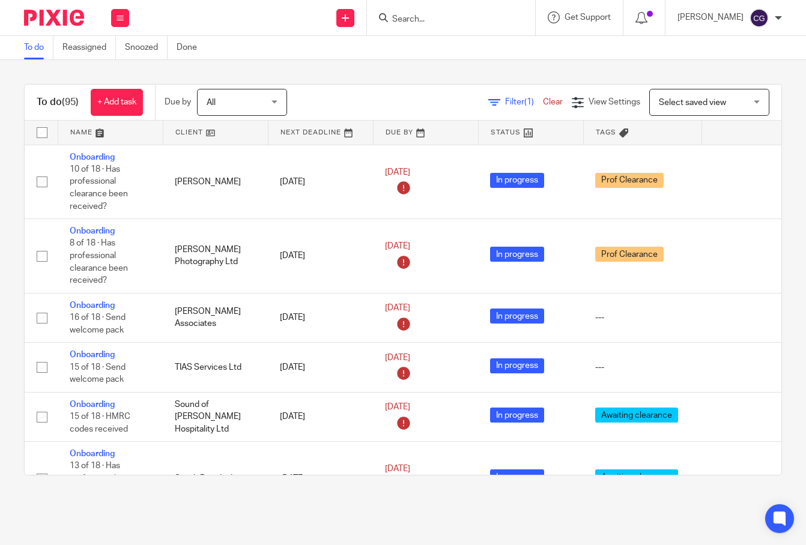
click at [430, 22] on input "Search" at bounding box center [445, 19] width 108 height 11
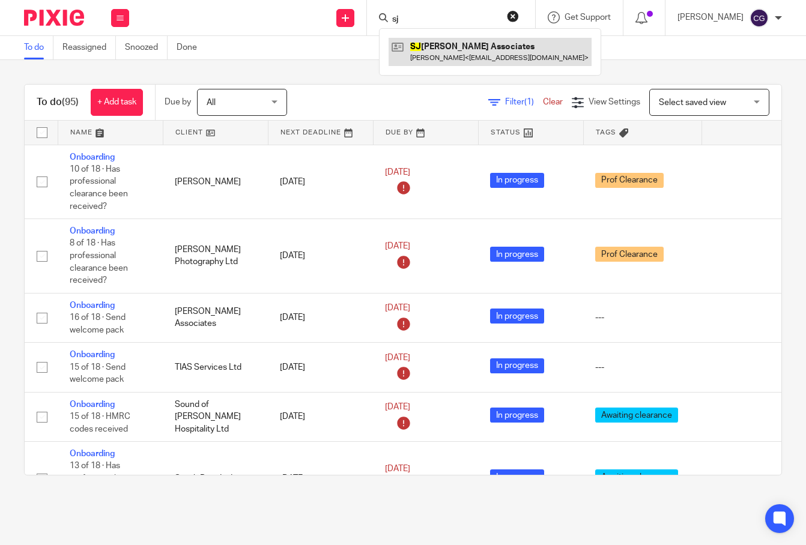
type input "sj"
click at [458, 57] on link at bounding box center [489, 52] width 203 height 28
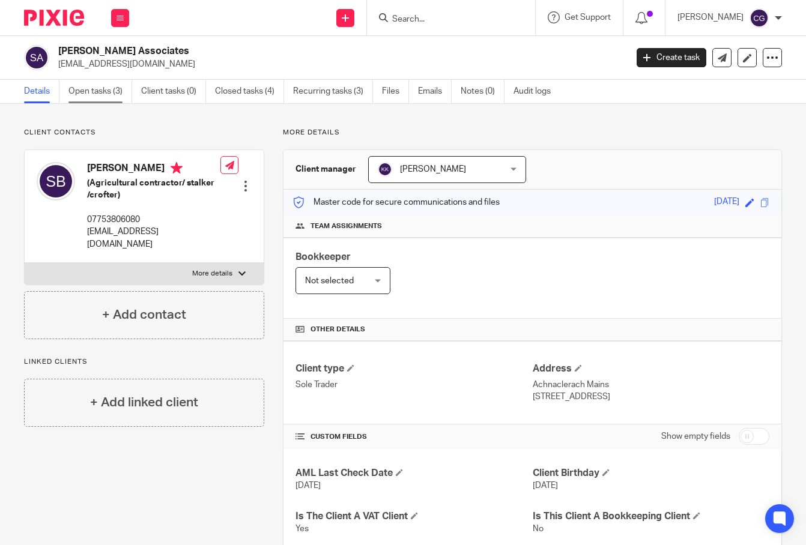
click at [106, 97] on link "Open tasks (3)" at bounding box center [100, 91] width 64 height 23
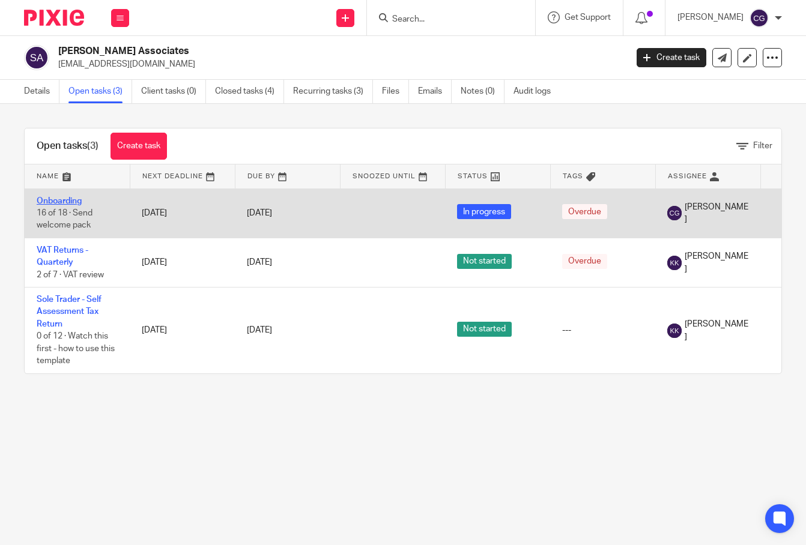
click at [71, 197] on link "Onboarding" at bounding box center [59, 201] width 45 height 8
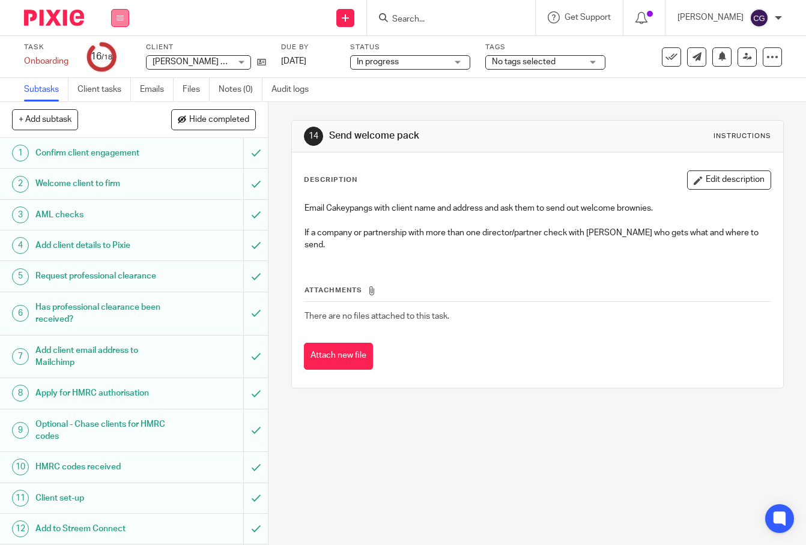
click at [121, 22] on button at bounding box center [120, 18] width 18 height 18
click at [122, 58] on link "Work" at bounding box center [114, 56] width 21 height 8
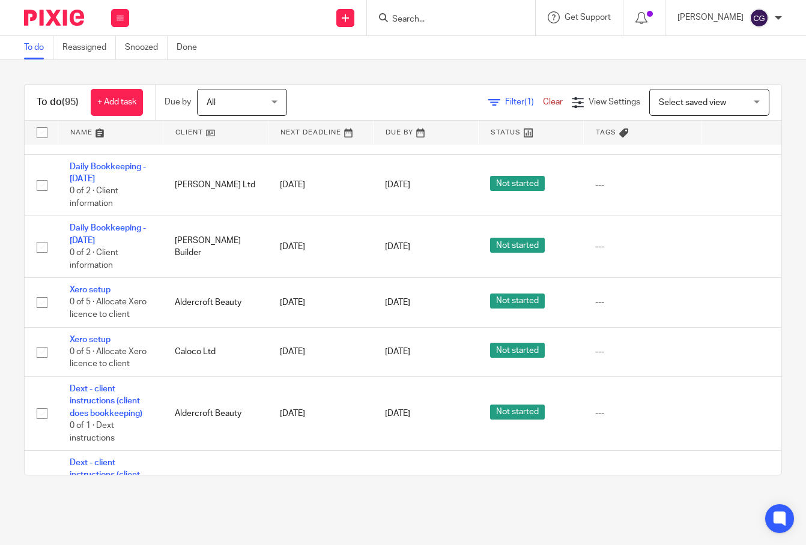
scroll to position [1916, 0]
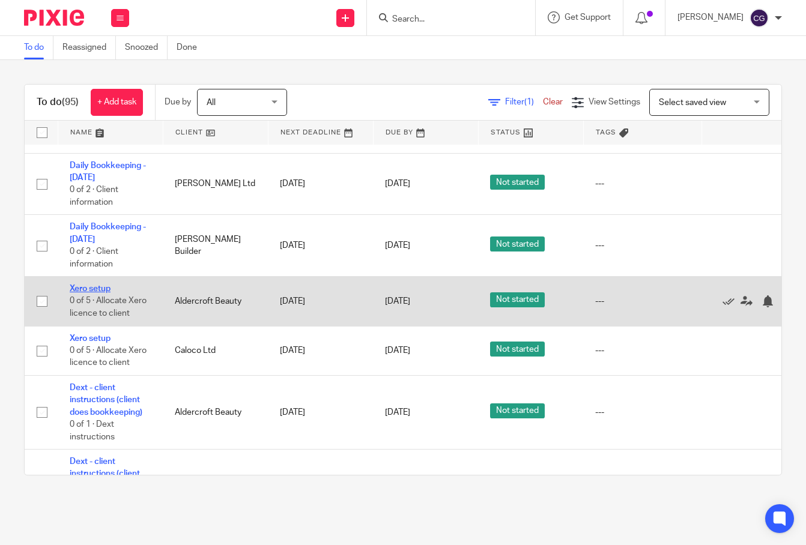
click at [94, 285] on link "Xero setup" at bounding box center [90, 289] width 41 height 8
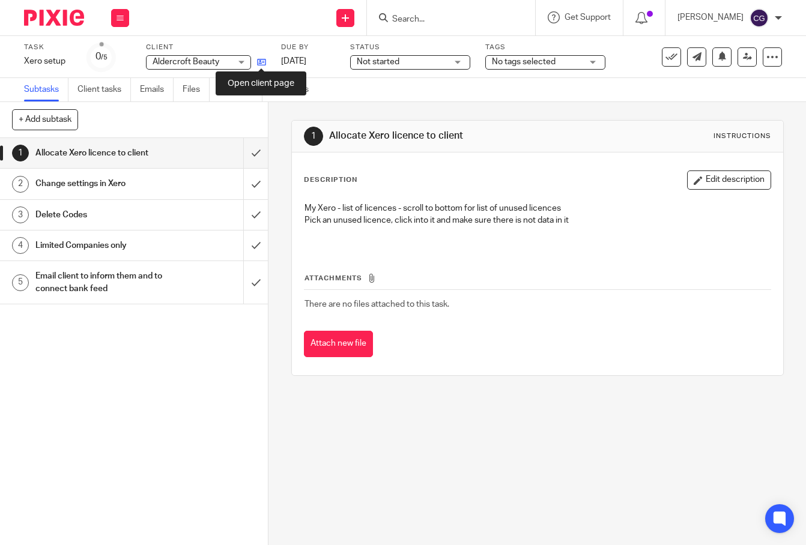
click at [264, 59] on icon at bounding box center [261, 62] width 9 height 9
click at [237, 159] on input "submit" at bounding box center [134, 153] width 268 height 30
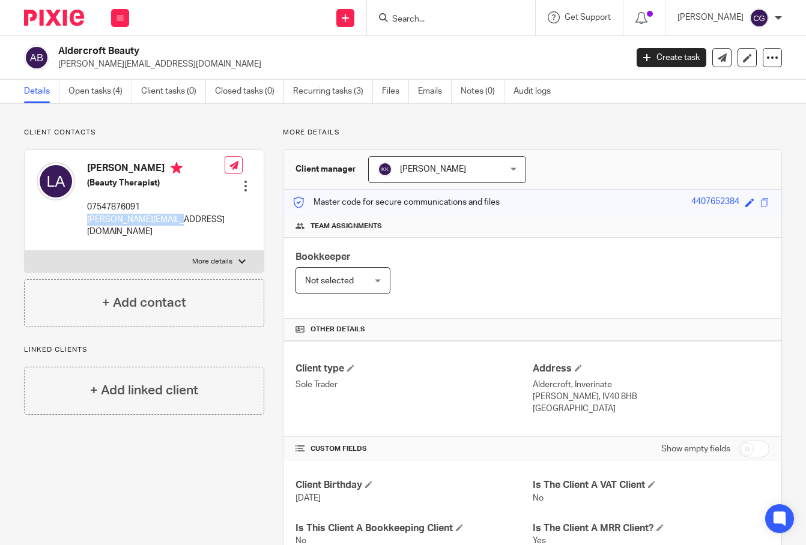
drag, startPoint x: 175, startPoint y: 221, endPoint x: 86, endPoint y: 219, distance: 89.5
click at [86, 219] on div "Lynn Aitken (Beauty Therapist) 07547876091 lynn@skye-beauty.com" at bounding box center [131, 200] width 188 height 88
copy p "[PERSON_NAME][EMAIL_ADDRESS][DOMAIN_NAME]"
click at [106, 209] on p "07547876091" at bounding box center [155, 207] width 137 height 12
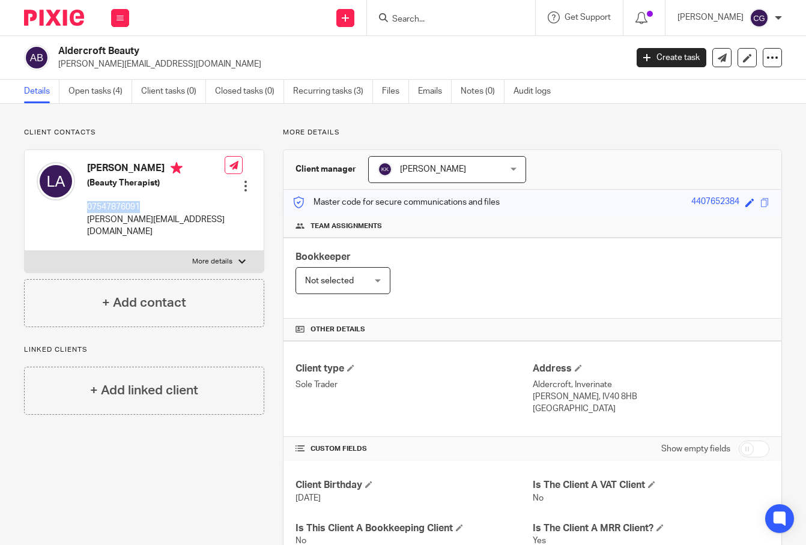
copy p "07547876091"
click at [146, 225] on p "lynn@skye-beauty.com" at bounding box center [155, 226] width 137 height 25
copy div "lynn@skye-beauty.com"
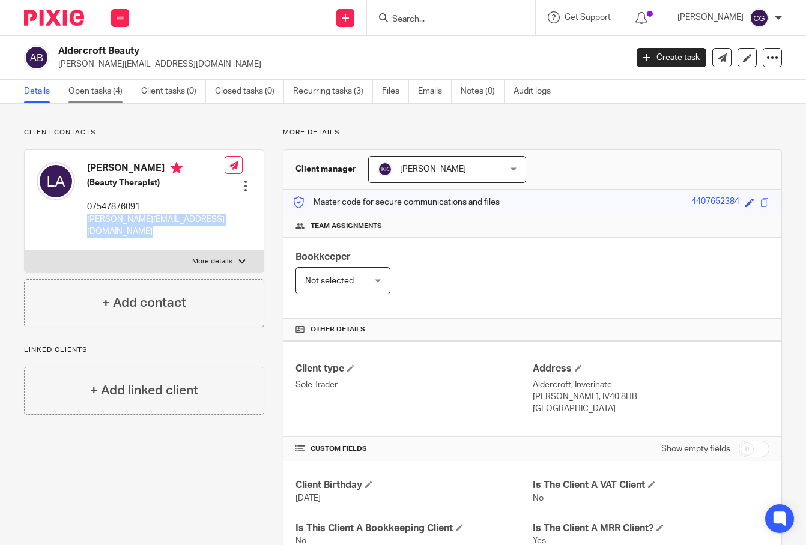
click at [110, 88] on link "Open tasks (4)" at bounding box center [100, 91] width 64 height 23
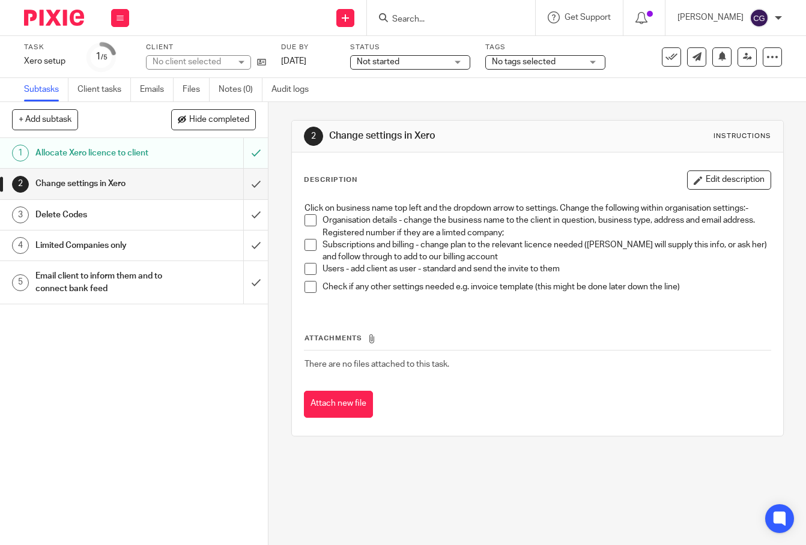
click at [306, 219] on span at bounding box center [310, 220] width 12 height 12
click at [306, 247] on span at bounding box center [310, 245] width 12 height 12
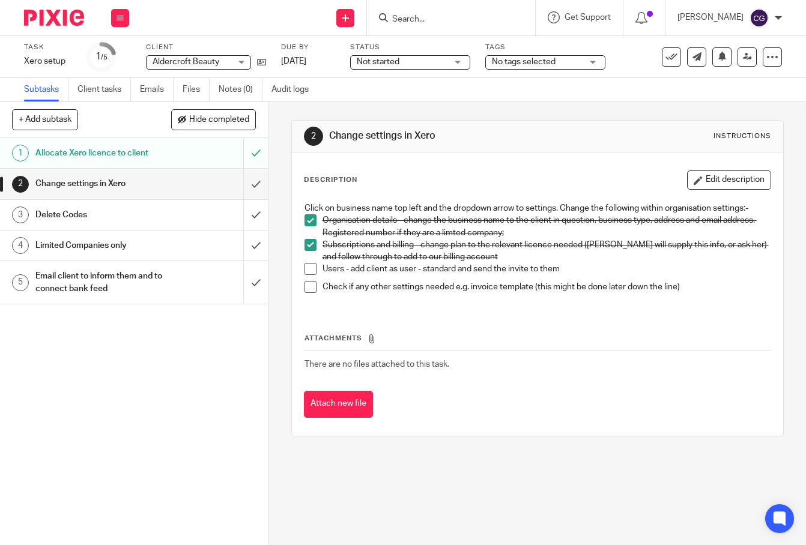
click at [68, 216] on h1 "Delete Codes" at bounding box center [100, 215] width 131 height 18
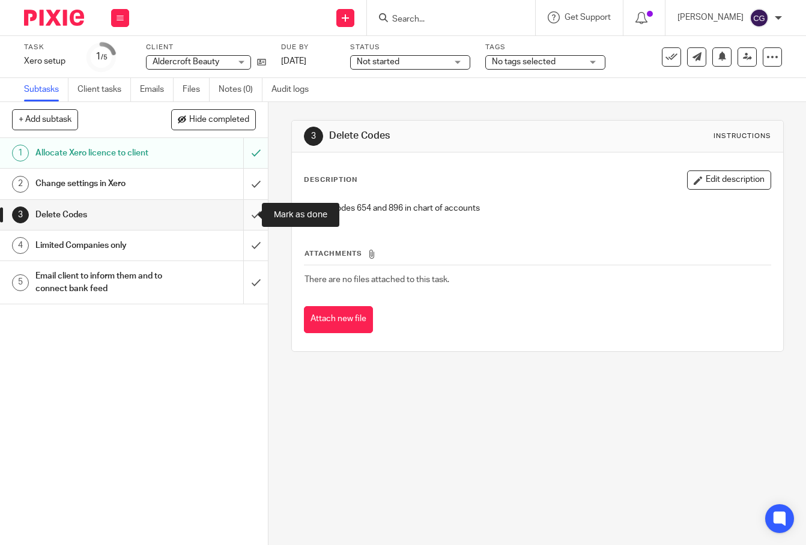
click at [242, 216] on input "submit" at bounding box center [134, 215] width 268 height 30
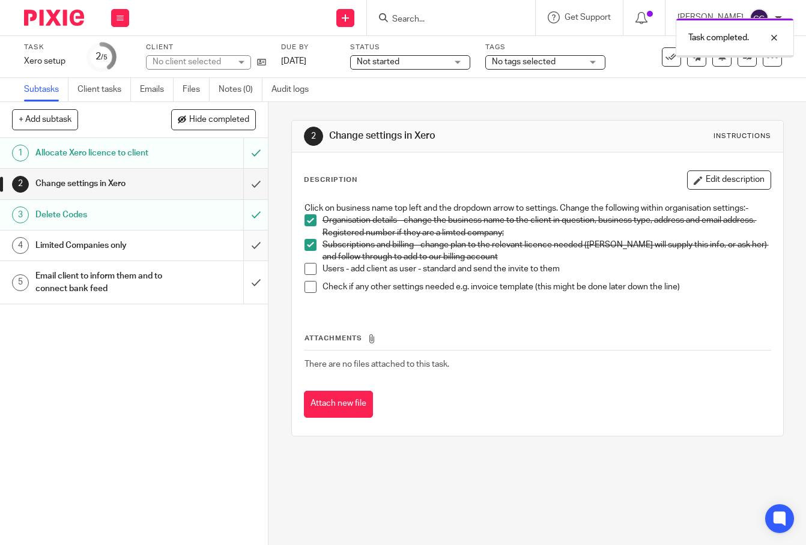
drag, startPoint x: 0, startPoint y: 0, endPoint x: 245, endPoint y: 243, distance: 345.1
click at [245, 243] on input "submit" at bounding box center [134, 246] width 268 height 30
click at [165, 193] on link "2 Change settings in [GEOGRAPHIC_DATA]" at bounding box center [121, 184] width 243 height 30
click at [307, 271] on span at bounding box center [310, 269] width 12 height 12
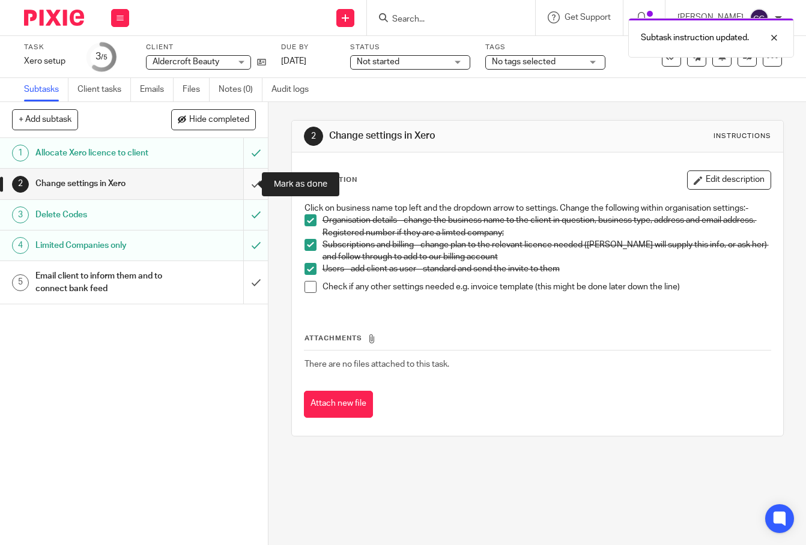
click at [241, 183] on input "submit" at bounding box center [134, 184] width 268 height 30
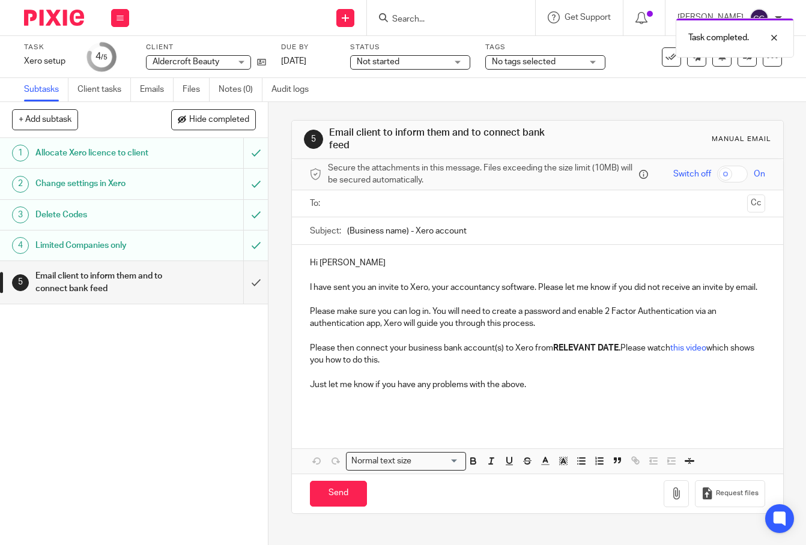
click at [368, 211] on input "text" at bounding box center [537, 204] width 410 height 14
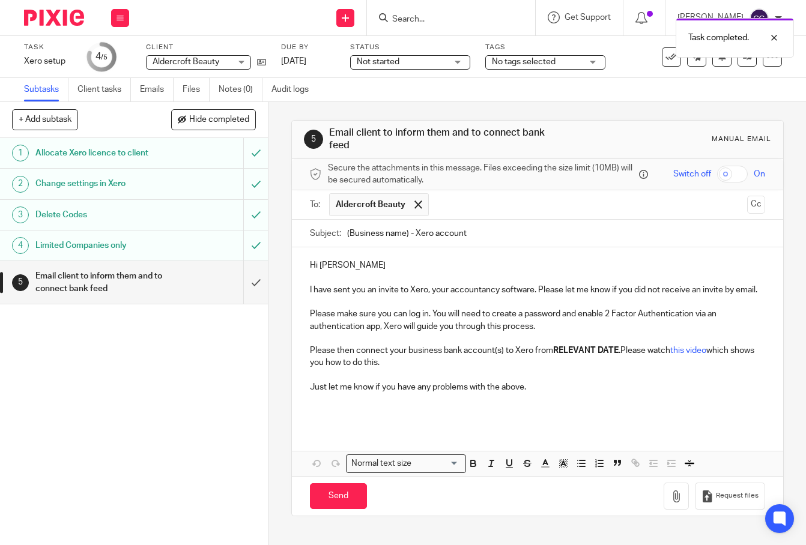
drag, startPoint x: 412, startPoint y: 240, endPoint x: 315, endPoint y: 233, distance: 97.5
click at [315, 233] on div "Subject: (Business name) - Xero account" at bounding box center [537, 233] width 455 height 27
type input "Aldercroft Beauty - Xero account"
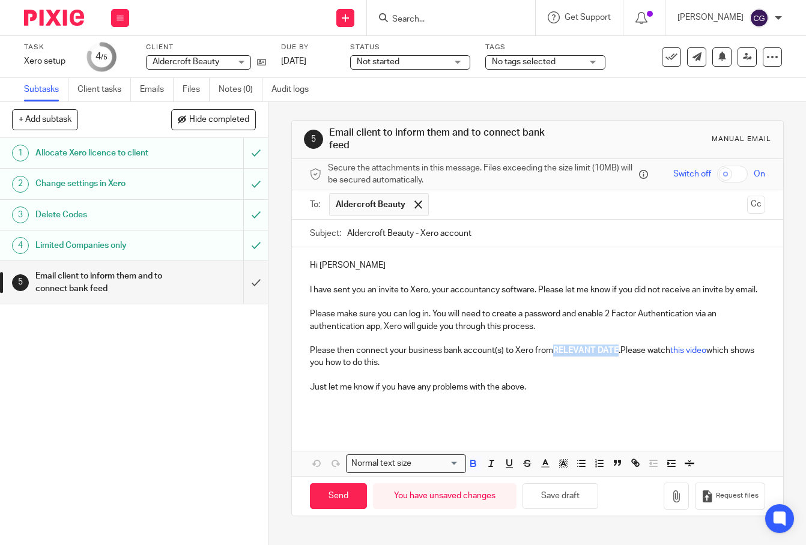
drag, startPoint x: 552, startPoint y: 366, endPoint x: 614, endPoint y: 367, distance: 61.9
click at [614, 355] on strong "RELEVANT DATE." at bounding box center [586, 350] width 67 height 8
click at [348, 506] on input "Send" at bounding box center [338, 496] width 57 height 26
type input "Sent"
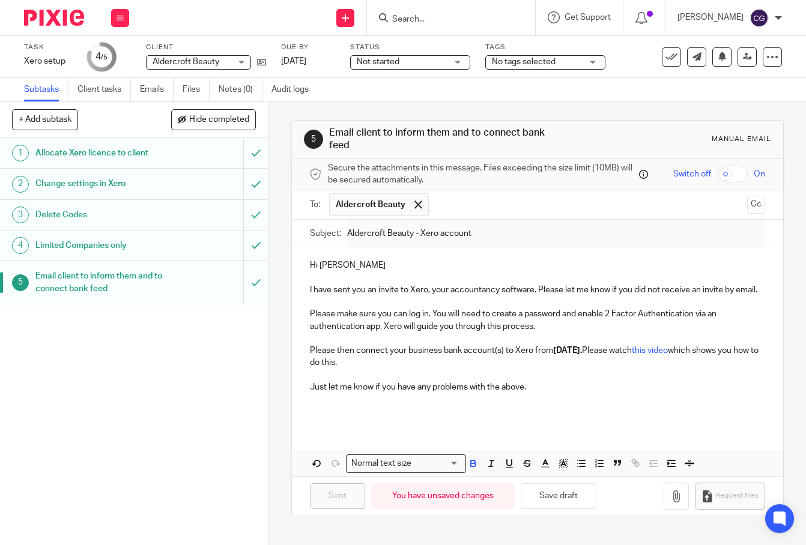
scroll to position [0, 0]
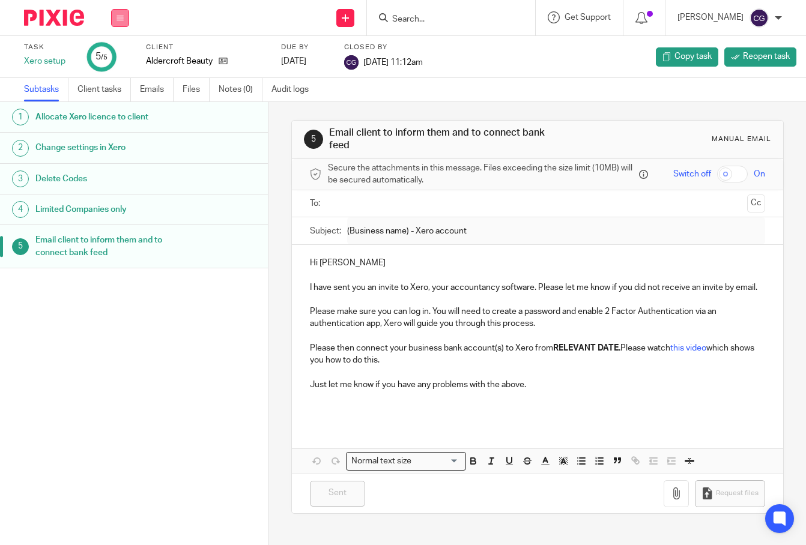
click at [122, 25] on button at bounding box center [120, 18] width 18 height 18
click at [121, 60] on link "Work" at bounding box center [114, 56] width 21 height 8
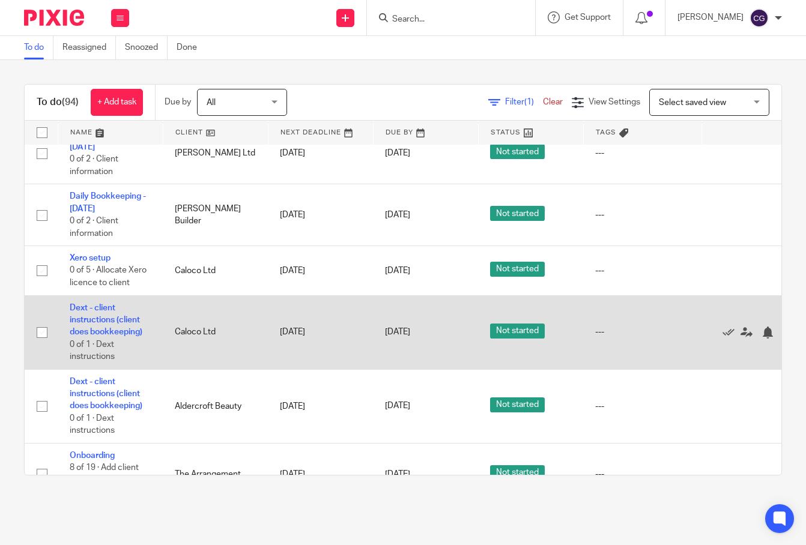
scroll to position [1942, 0]
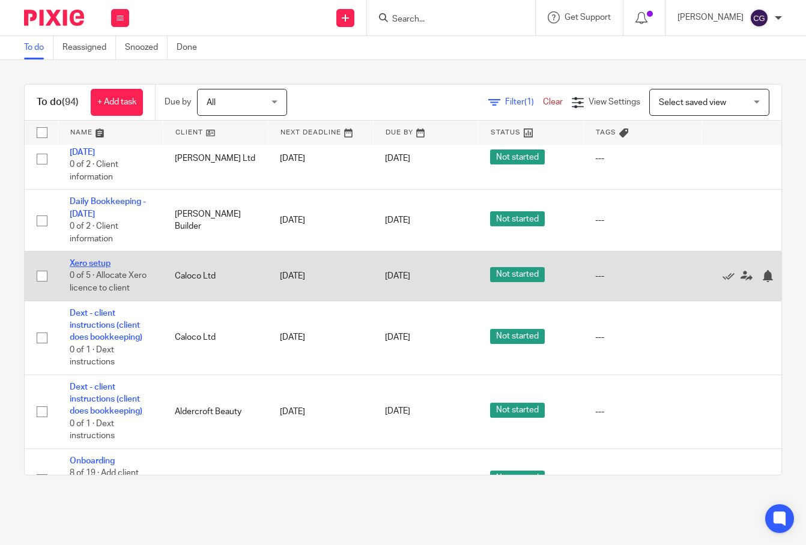
click at [94, 259] on link "Xero setup" at bounding box center [90, 263] width 41 height 8
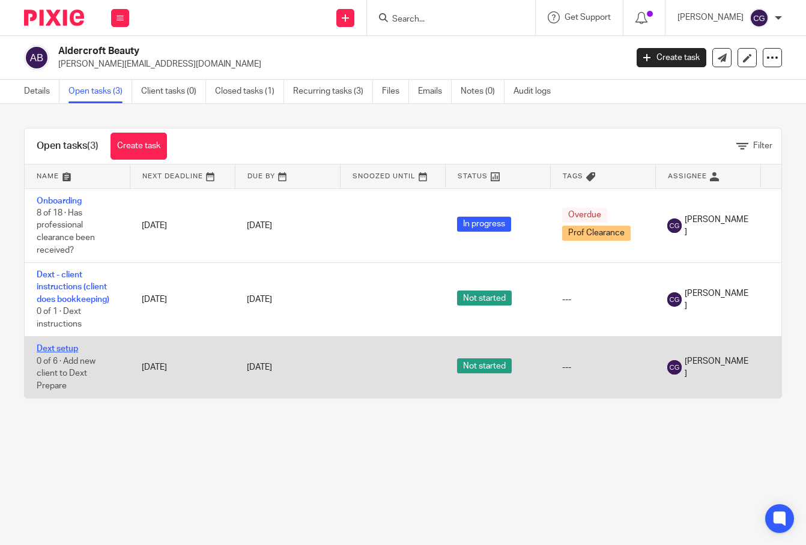
click at [53, 353] on link "Dext setup" at bounding box center [57, 349] width 41 height 8
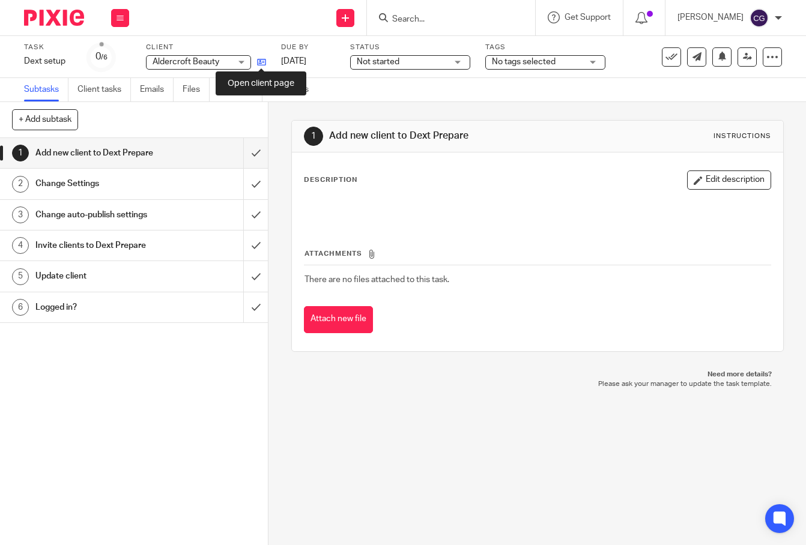
click at [261, 61] on icon at bounding box center [261, 62] width 9 height 9
click at [243, 157] on input "submit" at bounding box center [134, 153] width 268 height 30
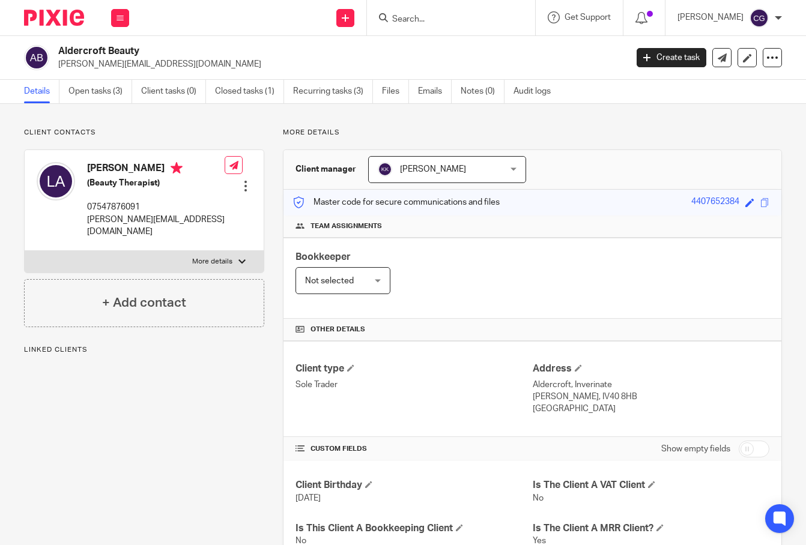
click at [125, 220] on p "[PERSON_NAME][EMAIL_ADDRESS][DOMAIN_NAME]" at bounding box center [155, 226] width 137 height 25
click at [125, 220] on p "lynn@skye-beauty.com" at bounding box center [155, 226] width 137 height 25
copy div "lynn@skye-beauty.com"
click at [105, 210] on p "07547876091" at bounding box center [155, 207] width 137 height 12
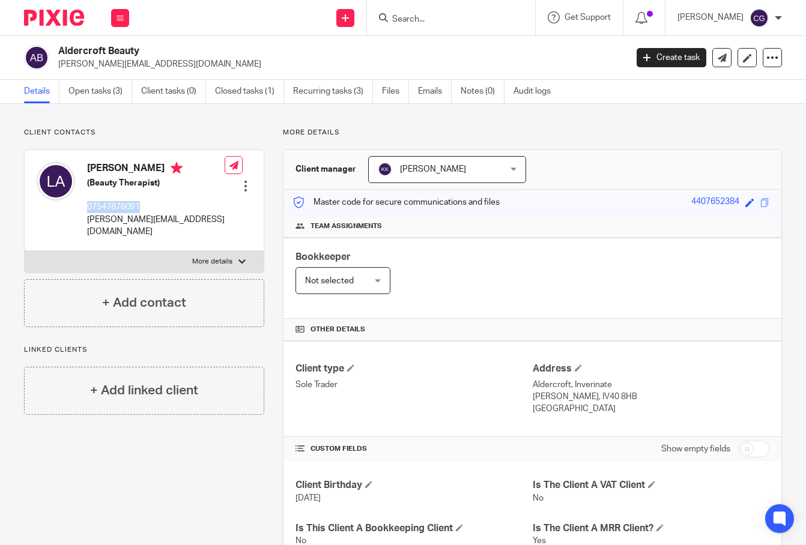
click at [105, 210] on p "07547876091" at bounding box center [155, 207] width 137 height 12
copy p "07547876091"
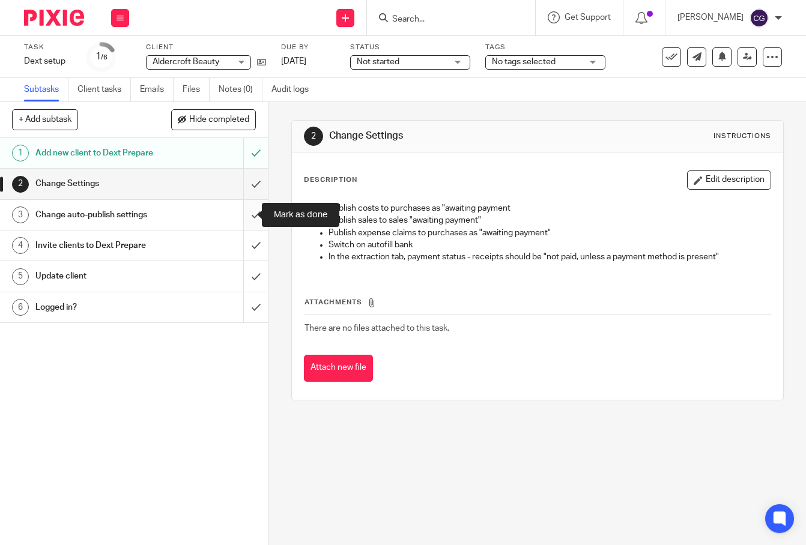
click at [243, 214] on input "submit" at bounding box center [134, 215] width 268 height 30
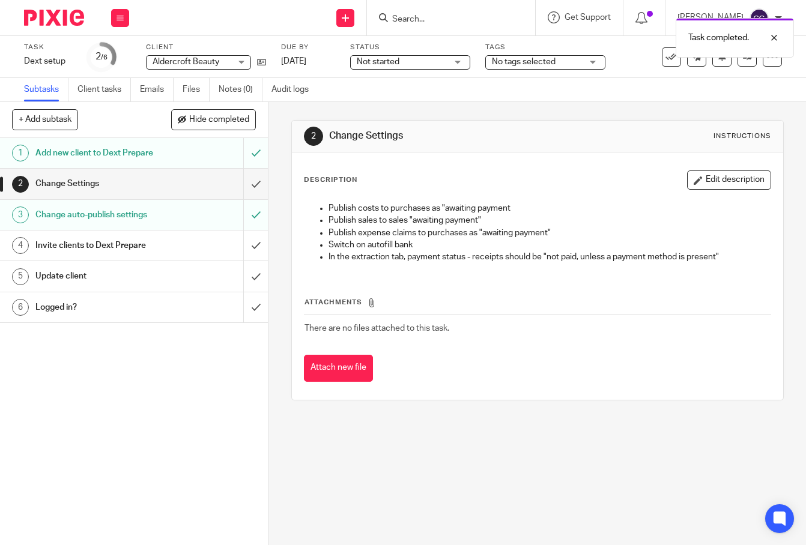
click at [175, 191] on div "Change Settings" at bounding box center [133, 184] width 196 height 18
click at [243, 187] on input "submit" at bounding box center [134, 184] width 268 height 30
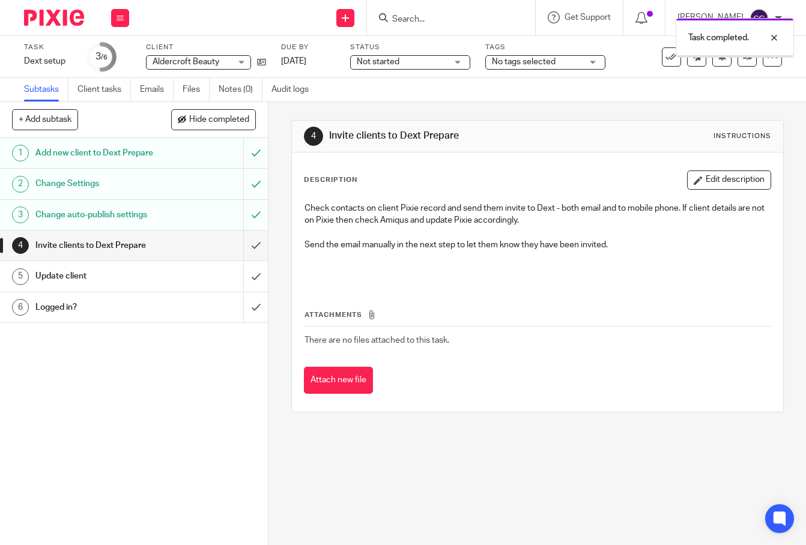
click at [131, 214] on h1 "Change auto-publish settings" at bounding box center [100, 215] width 131 height 18
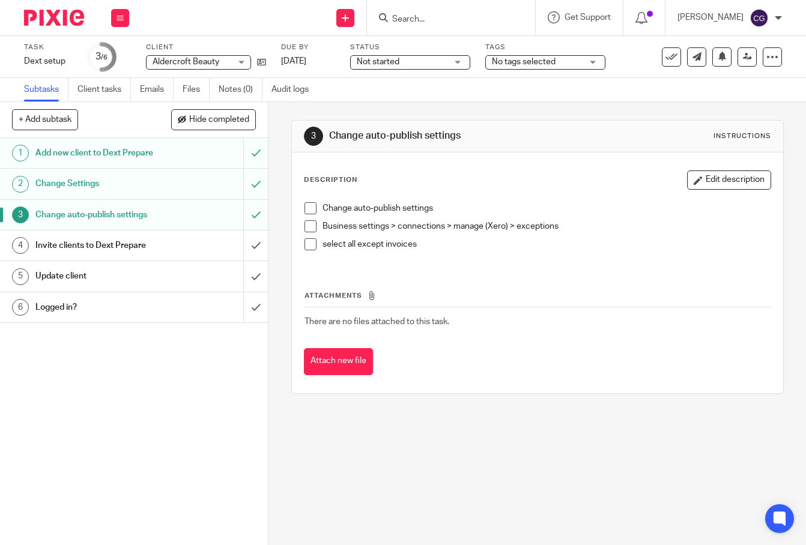
click at [173, 247] on div "Invite clients to Dext Prepare" at bounding box center [133, 246] width 196 height 18
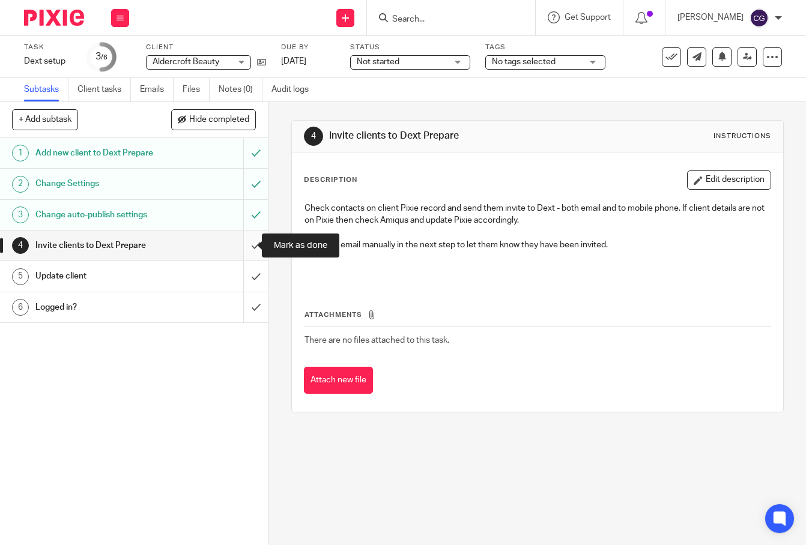
click at [240, 247] on input "submit" at bounding box center [134, 246] width 268 height 30
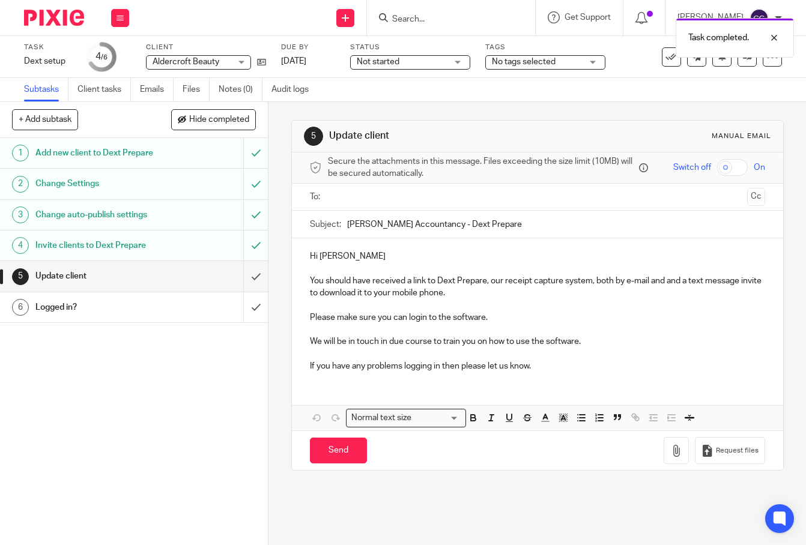
click at [355, 198] on input "text" at bounding box center [537, 197] width 410 height 14
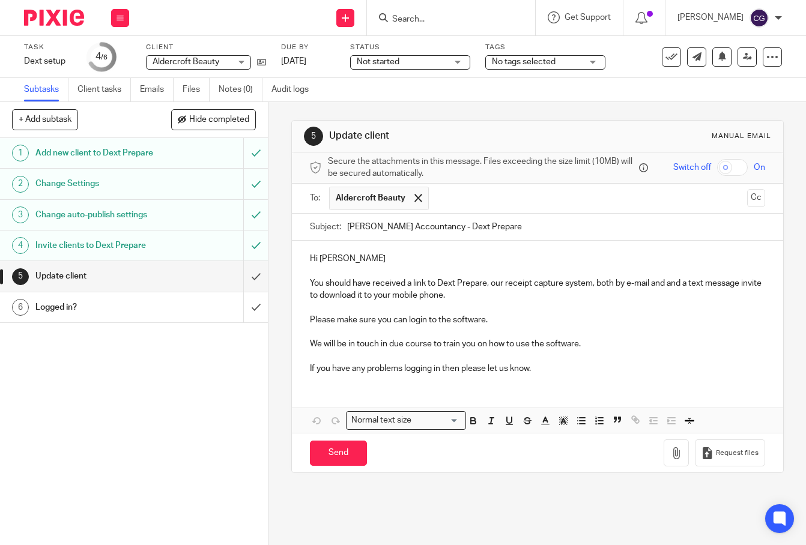
drag, startPoint x: 427, startPoint y: 231, endPoint x: 344, endPoint y: 230, distance: 83.5
click at [347, 230] on input "Kennedy Accountancy - Dext Prepare" at bounding box center [556, 227] width 418 height 27
type input "Aldercroft Beauty - Dext Prepare"
click at [335, 457] on input "Send" at bounding box center [338, 454] width 57 height 26
type input "Sent"
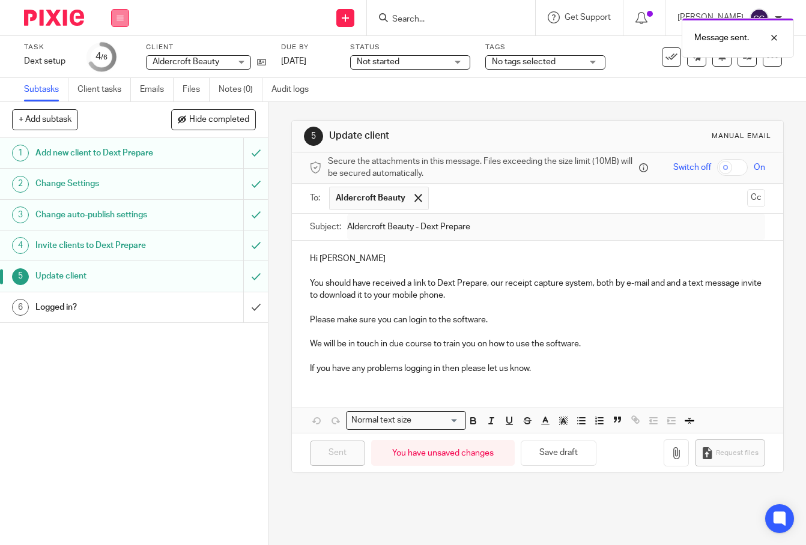
click at [127, 19] on button at bounding box center [120, 18] width 18 height 18
click at [124, 55] on link "Work" at bounding box center [114, 56] width 21 height 8
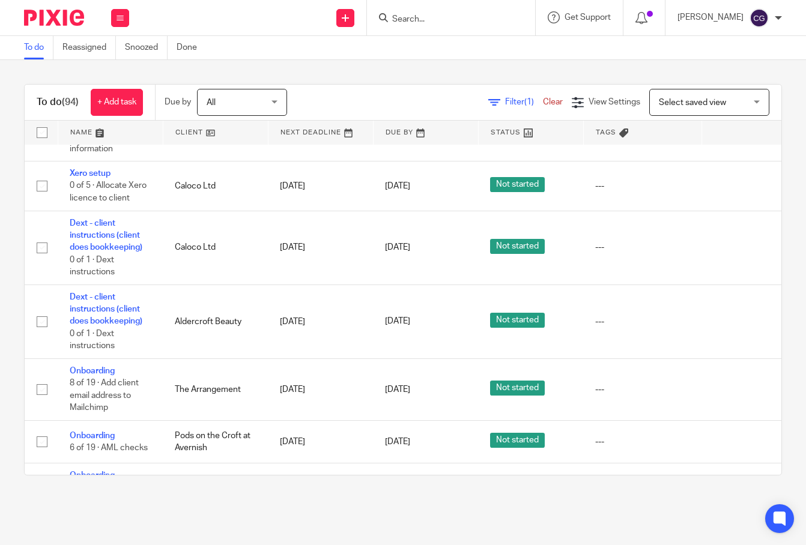
scroll to position [2033, 0]
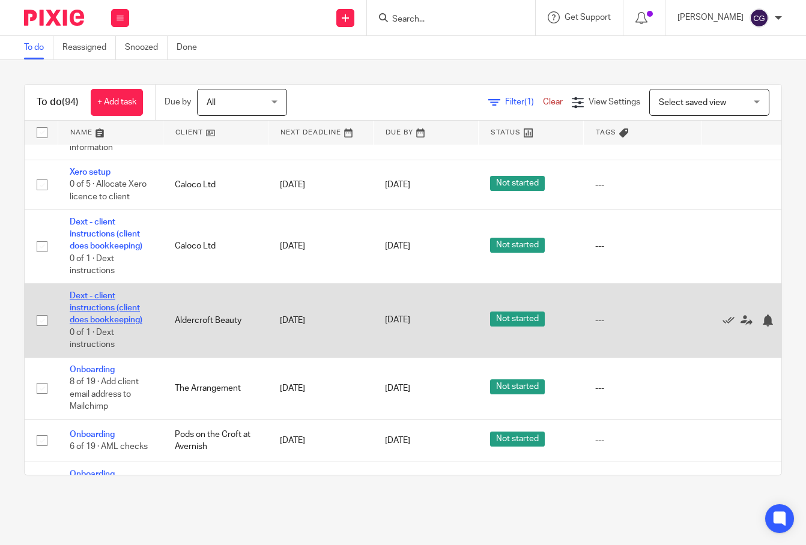
click at [116, 292] on link "Dext - client instructions (client does bookkeeping)" at bounding box center [106, 308] width 73 height 33
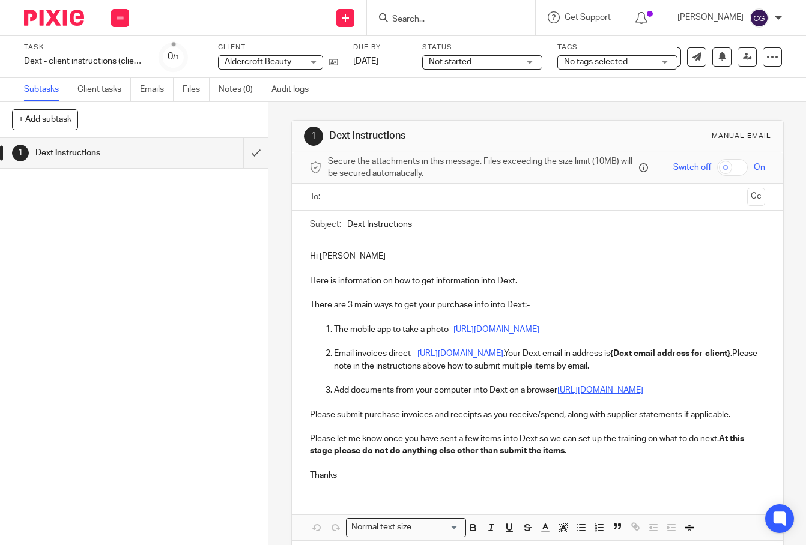
click at [355, 194] on input "text" at bounding box center [537, 197] width 410 height 14
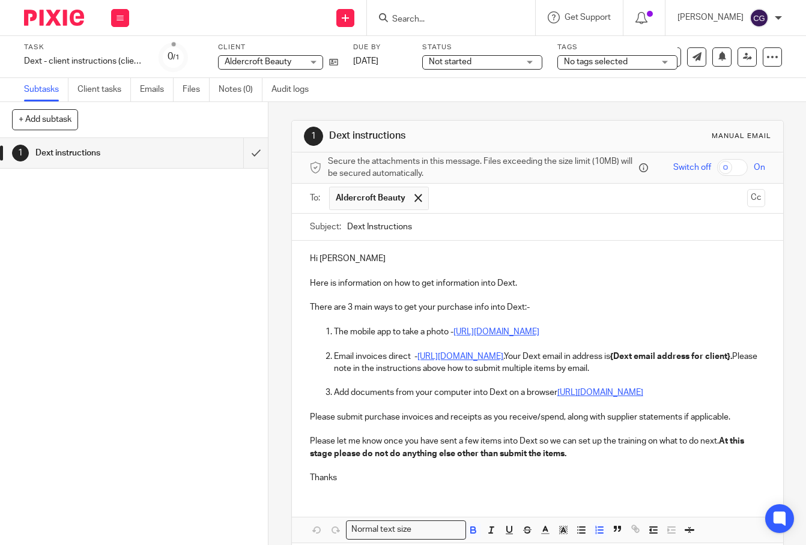
click at [610, 361] on strong "{Dext email address for client}." at bounding box center [671, 356] width 122 height 8
drag, startPoint x: 371, startPoint y: 375, endPoint x: 489, endPoint y: 376, distance: 118.3
click at [610, 361] on strong "{Dext email address for client}." at bounding box center [671, 356] width 122 height 8
paste div
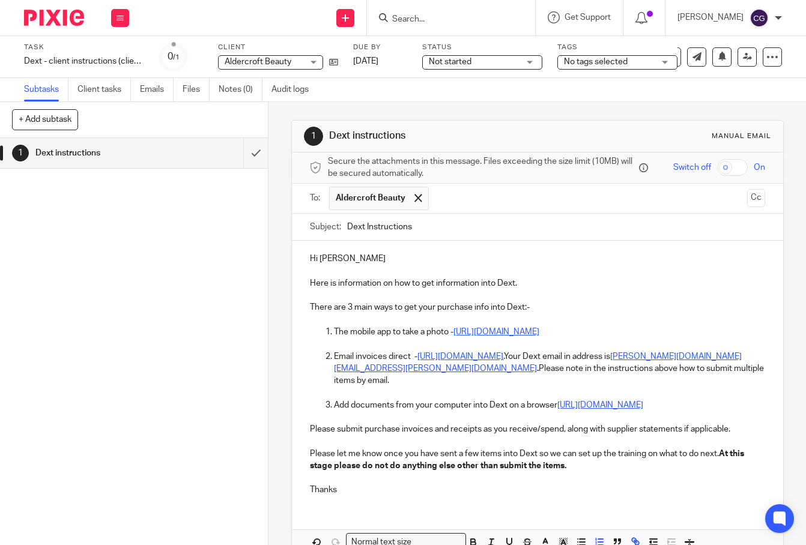
click at [457, 373] on link "lynn.aitken.aldercroft.beauty@dext.cc" at bounding box center [538, 362] width 408 height 20
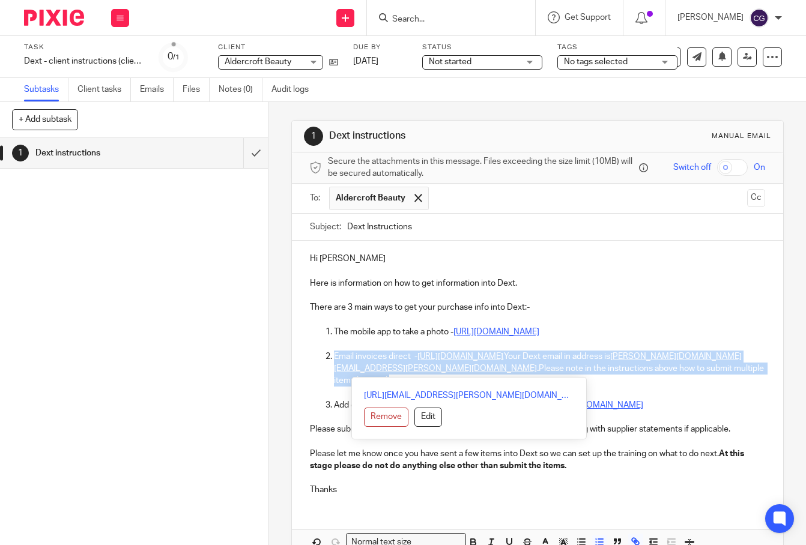
click at [457, 373] on link "lynn.aitken.aldercroft.beauty@dext.cc" at bounding box center [538, 362] width 408 height 20
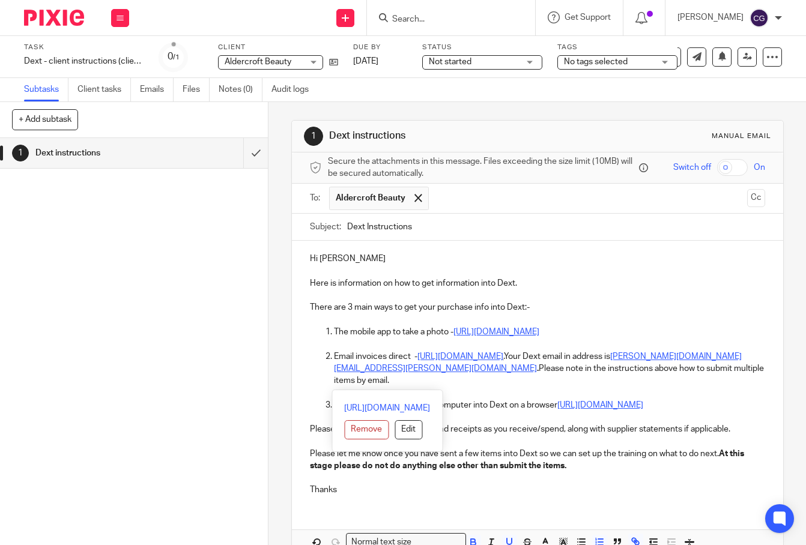
click at [457, 373] on link "lynn.aitken.aldercroft.beauty@dext.cc" at bounding box center [538, 362] width 408 height 20
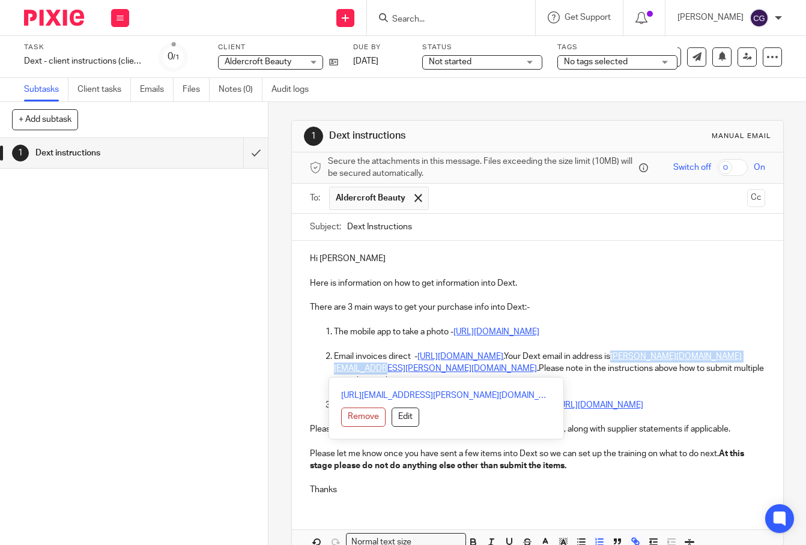
drag, startPoint x: 513, startPoint y: 372, endPoint x: 370, endPoint y: 370, distance: 142.9
click at [370, 370] on link "lynn.aitken.aldercroft.beauty@dext.cc" at bounding box center [538, 362] width 408 height 20
click at [620, 411] on p "Add documents from your computer into Dext on a browser https://help.dext.com/e…" at bounding box center [549, 405] width 431 height 12
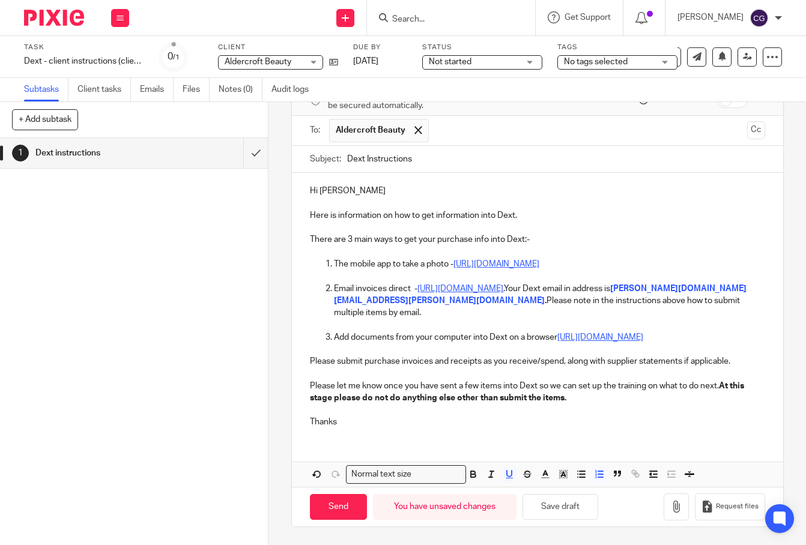
scroll to position [84, 0]
click at [345, 511] on input "Send" at bounding box center [338, 507] width 57 height 26
type input "Sent"
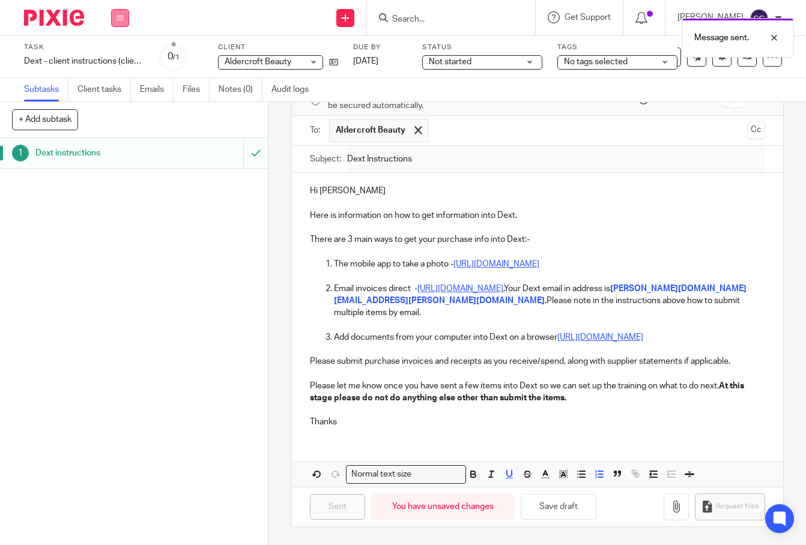
click at [126, 22] on button at bounding box center [120, 18] width 18 height 18
click at [109, 59] on link "Work" at bounding box center [114, 56] width 21 height 8
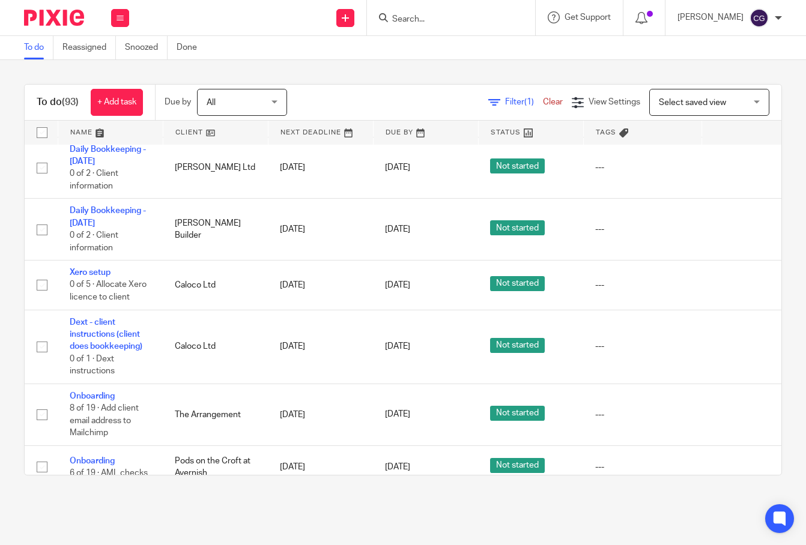
scroll to position [1931, 0]
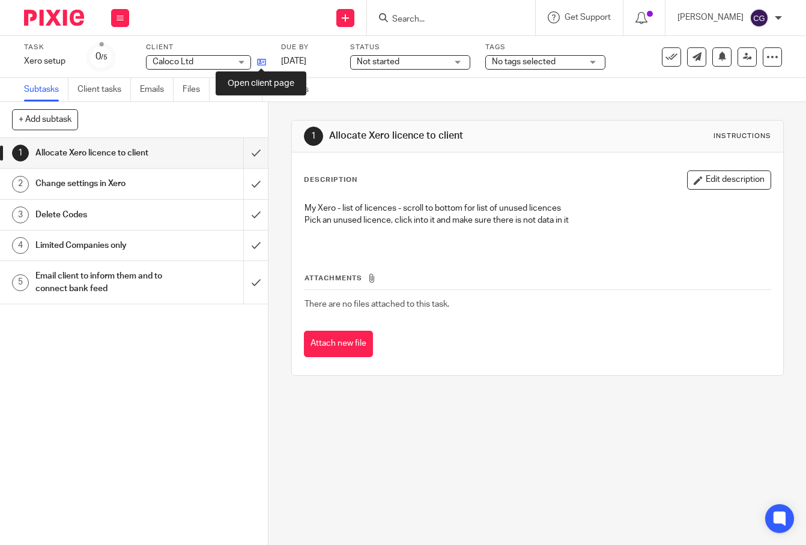
click at [259, 62] on icon at bounding box center [261, 62] width 9 height 9
click at [243, 159] on input "submit" at bounding box center [134, 153] width 268 height 30
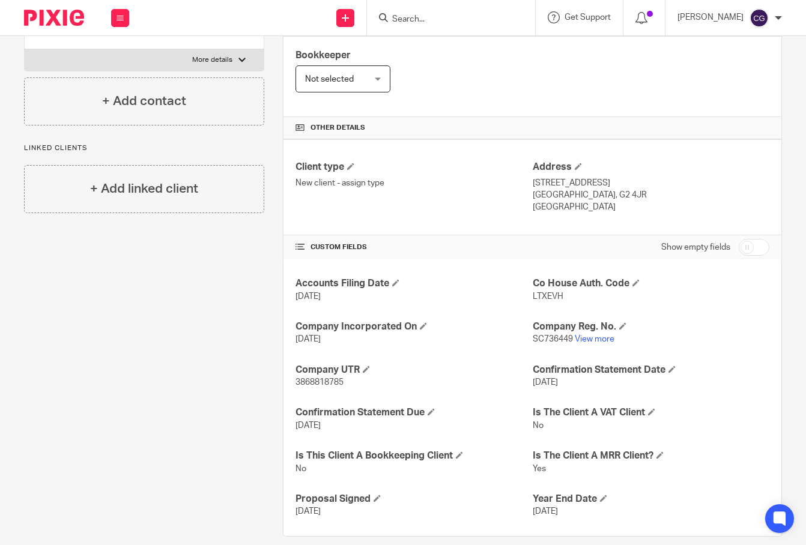
scroll to position [217, 0]
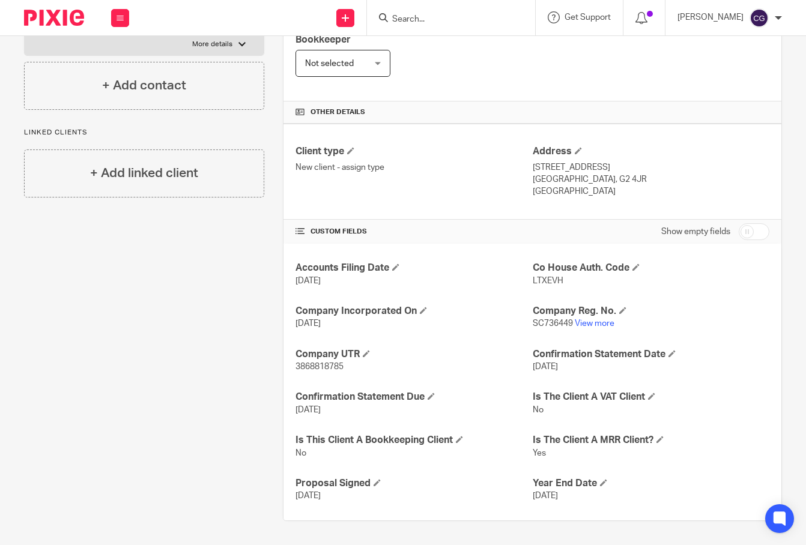
click at [546, 325] on span "SC736449" at bounding box center [553, 323] width 40 height 8
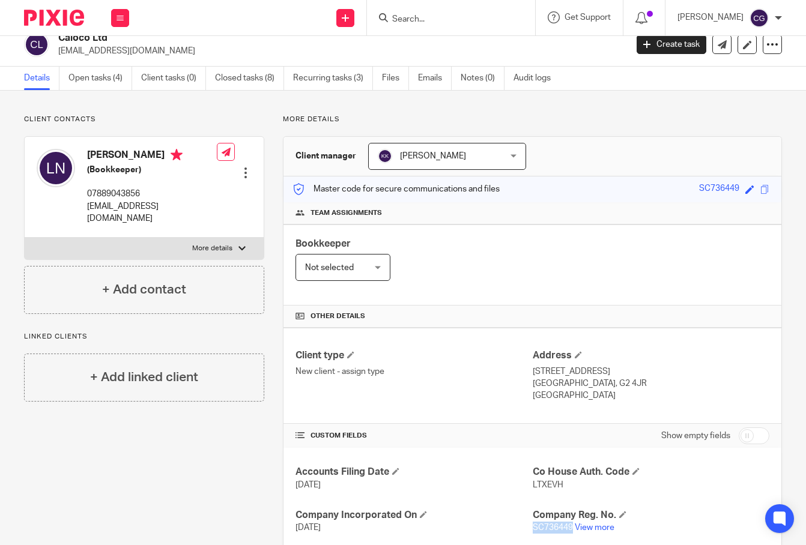
scroll to position [0, 0]
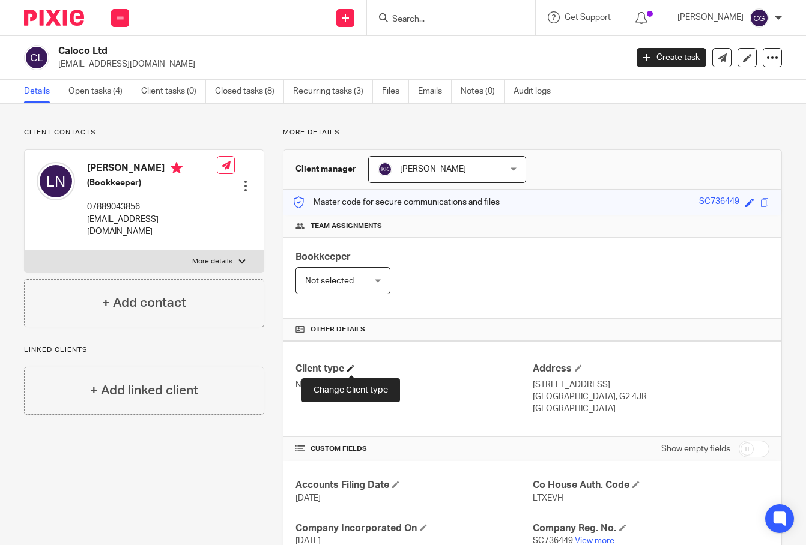
click at [352, 372] on span at bounding box center [350, 367] width 7 height 7
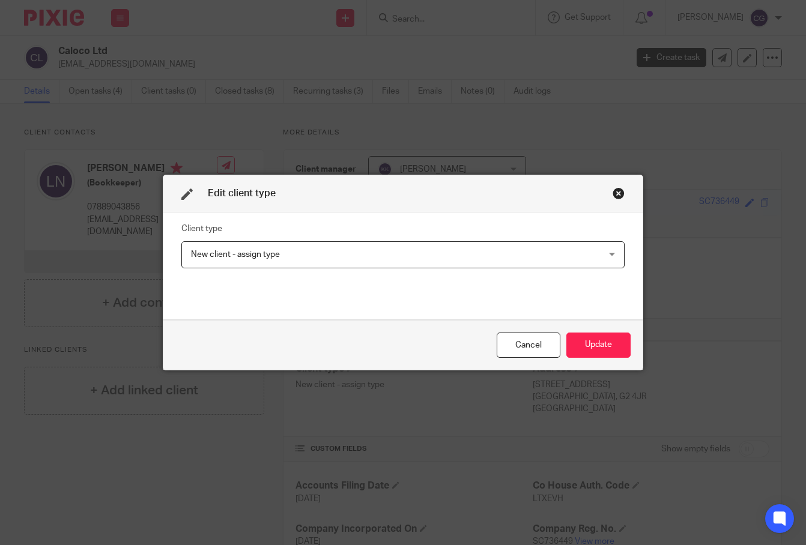
click at [351, 247] on span "New client - assign type" at bounding box center [364, 254] width 346 height 25
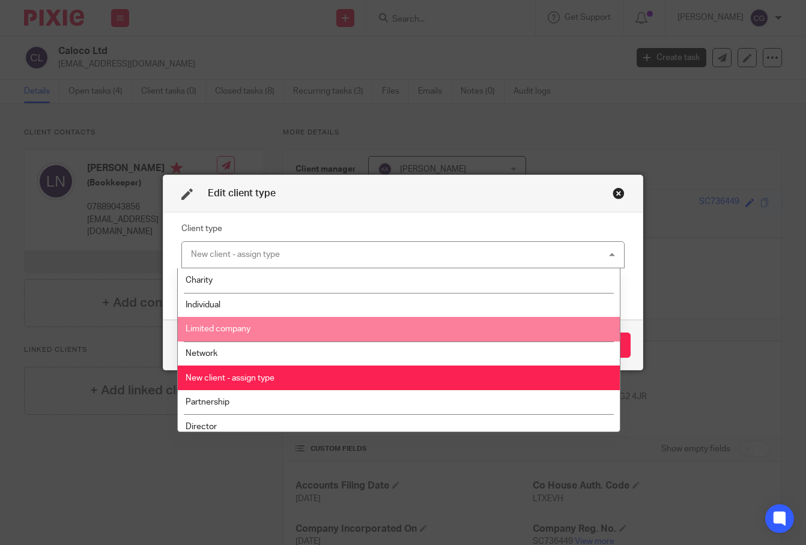
click at [327, 334] on li "Limited company" at bounding box center [399, 329] width 442 height 25
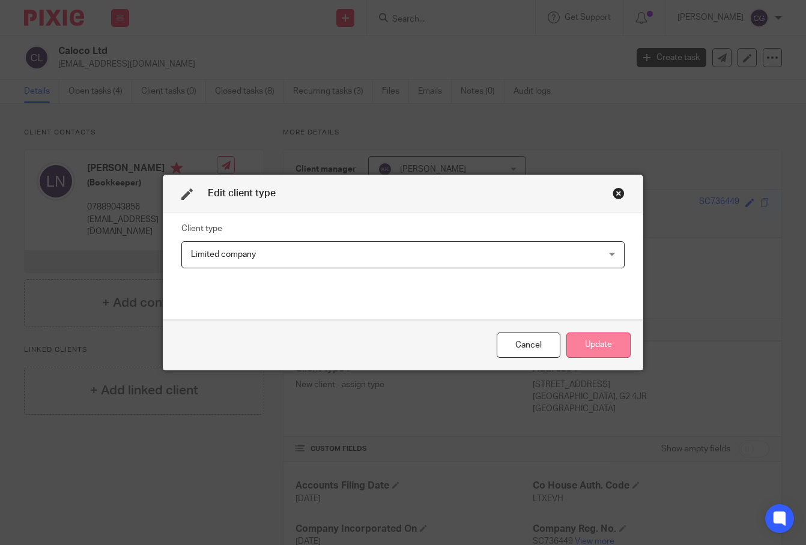
click at [612, 352] on button "Update" at bounding box center [598, 346] width 64 height 26
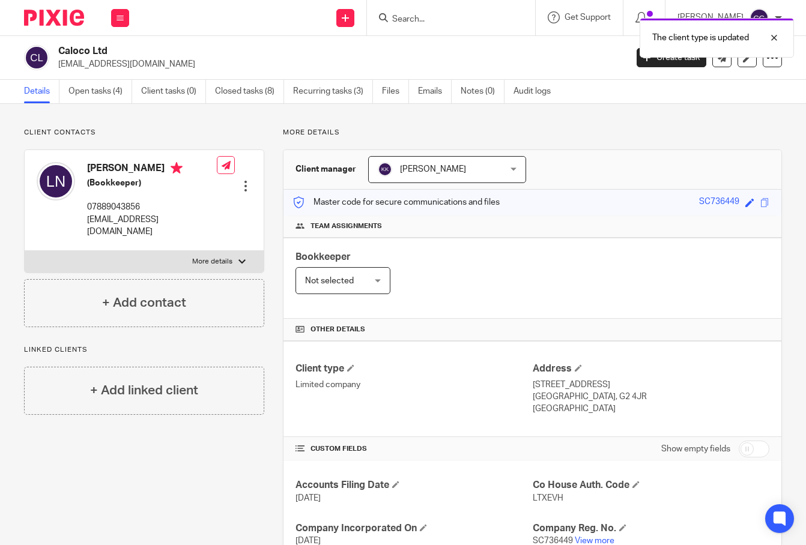
click at [107, 222] on p "[EMAIL_ADDRESS][DOMAIN_NAME]" at bounding box center [152, 226] width 130 height 25
copy div "[EMAIL_ADDRESS][DOMAIN_NAME]"
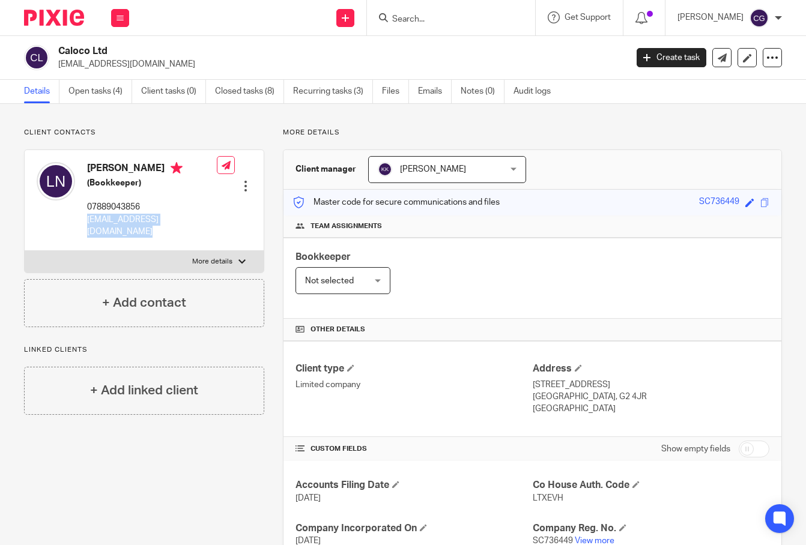
click at [125, 206] on p "07889043856" at bounding box center [152, 207] width 130 height 12
copy p "07889043856"
click at [109, 222] on p "sln86@me.com" at bounding box center [152, 226] width 130 height 25
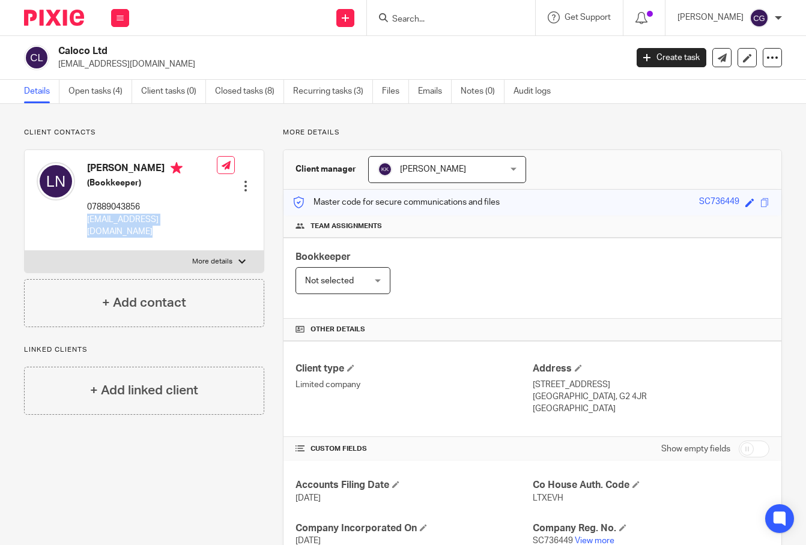
click at [109, 222] on p "sln86@me.com" at bounding box center [152, 226] width 130 height 25
copy div "sln86@me.com"
click at [121, 206] on p "07889043856" at bounding box center [152, 207] width 130 height 12
copy p "07889043856"
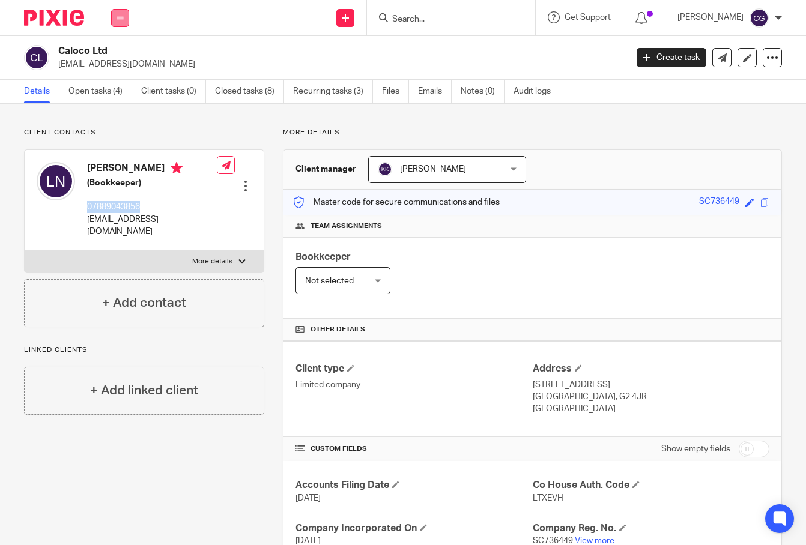
click at [115, 26] on button at bounding box center [120, 18] width 18 height 18
click at [109, 55] on link "Work" at bounding box center [113, 56] width 19 height 8
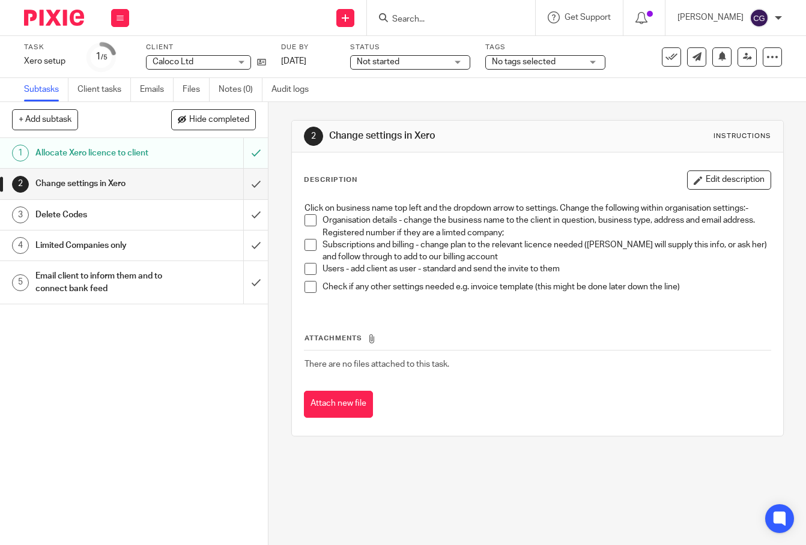
click at [316, 218] on li "Organisation details - change the business name to the client in question, busi…" at bounding box center [537, 226] width 466 height 25
click at [307, 219] on span at bounding box center [310, 220] width 12 height 12
click at [309, 247] on span at bounding box center [310, 245] width 12 height 12
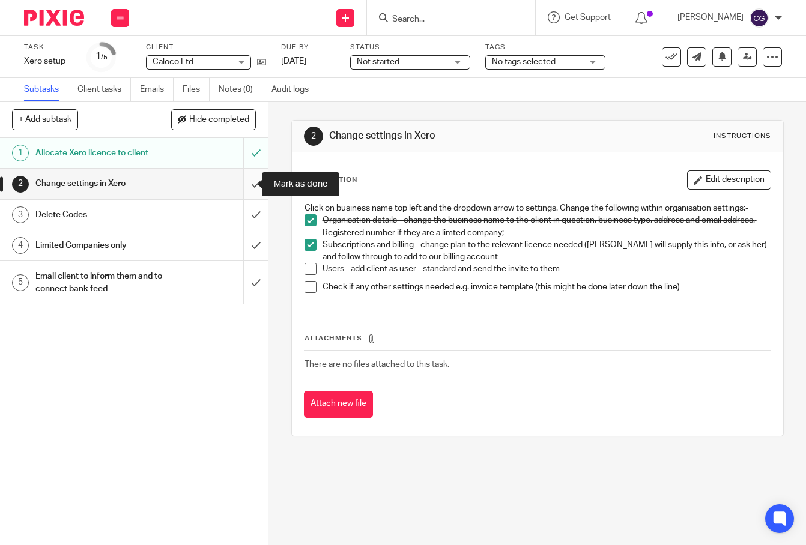
click at [244, 186] on input "submit" at bounding box center [134, 184] width 268 height 30
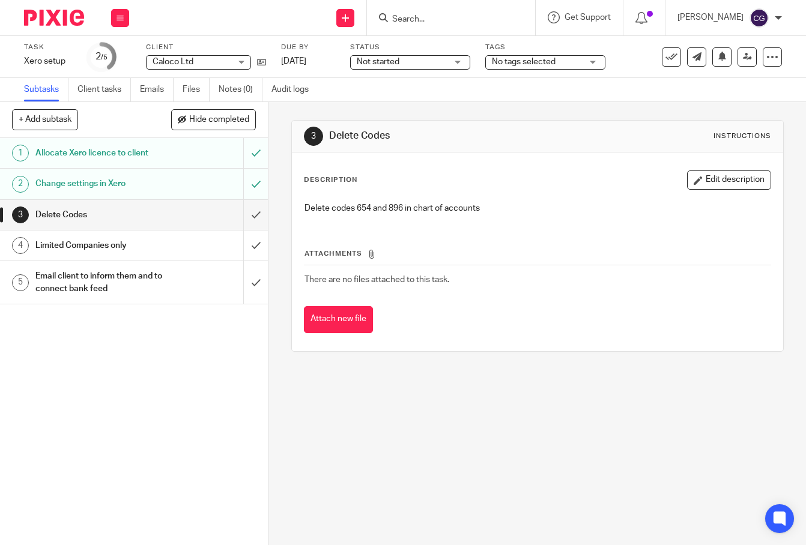
click at [128, 277] on h1 "Email client to inform them and to connect bank feed" at bounding box center [100, 282] width 131 height 31
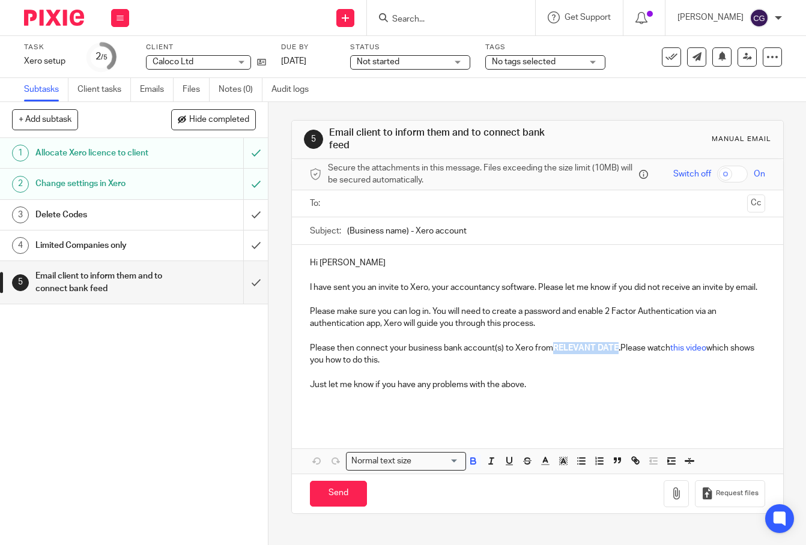
drag, startPoint x: 550, startPoint y: 364, endPoint x: 612, endPoint y: 366, distance: 61.9
click at [613, 352] on strong "RELEVANT DATE." at bounding box center [586, 348] width 67 height 8
click at [553, 408] on p at bounding box center [537, 403] width 455 height 25
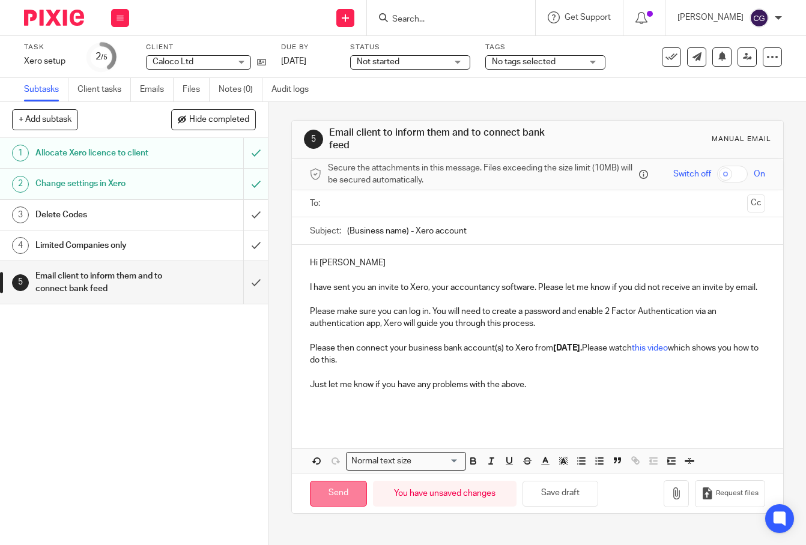
click at [331, 507] on input "Send" at bounding box center [338, 494] width 57 height 26
click at [370, 208] on input "text" at bounding box center [537, 204] width 410 height 14
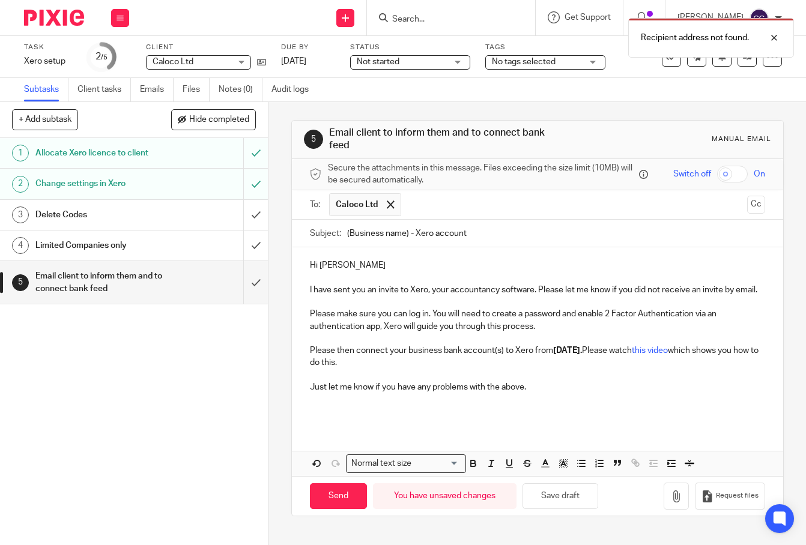
drag, startPoint x: 403, startPoint y: 237, endPoint x: 342, endPoint y: 237, distance: 61.2
click at [347, 237] on input "(Business name) - Xero account" at bounding box center [556, 233] width 418 height 27
type input "Caloco Ltd - Xero account"
click at [588, 417] on p at bounding box center [537, 405] width 455 height 25
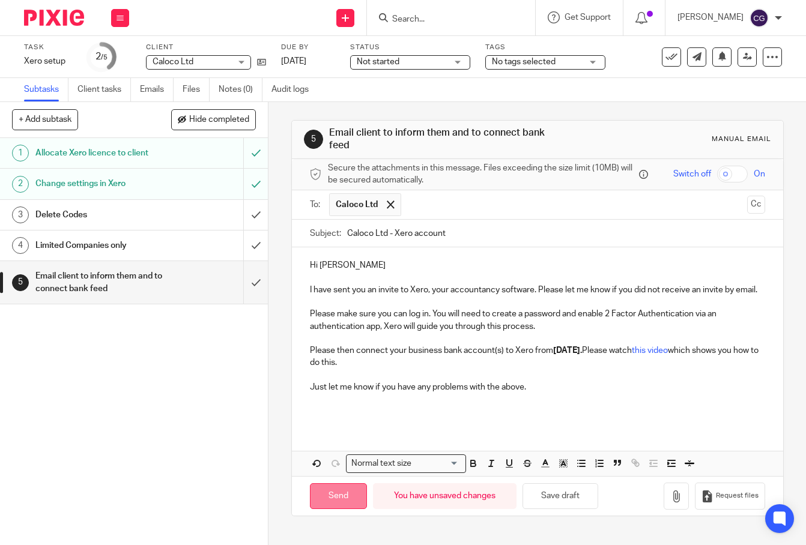
click at [337, 509] on input "Send" at bounding box center [338, 496] width 57 height 26
type input "Sent"
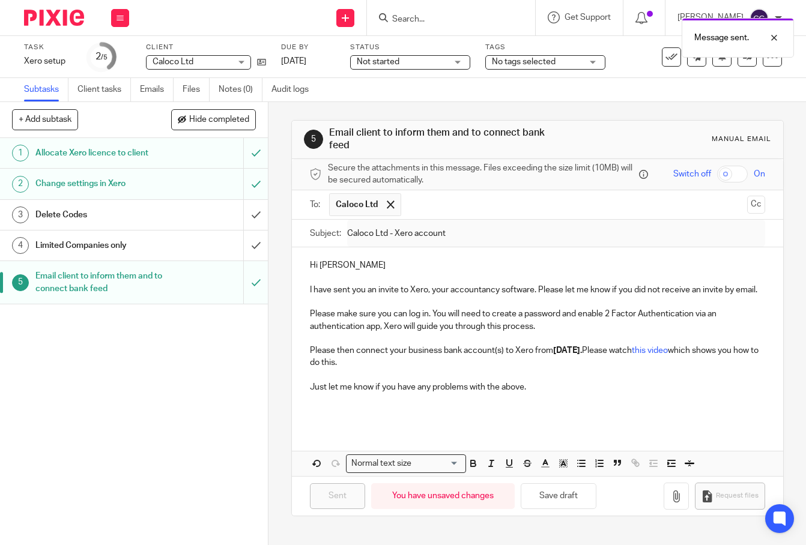
click at [94, 219] on h1 "Delete Codes" at bounding box center [100, 215] width 131 height 18
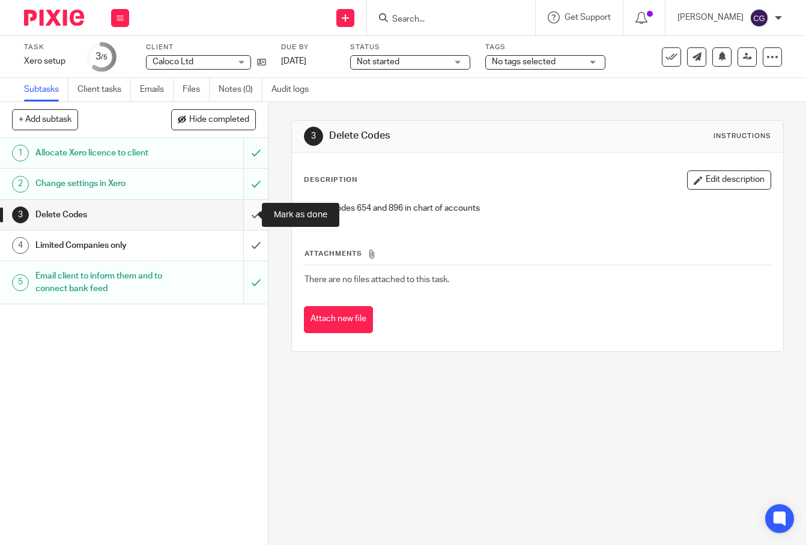
click at [241, 216] on input "submit" at bounding box center [134, 215] width 268 height 30
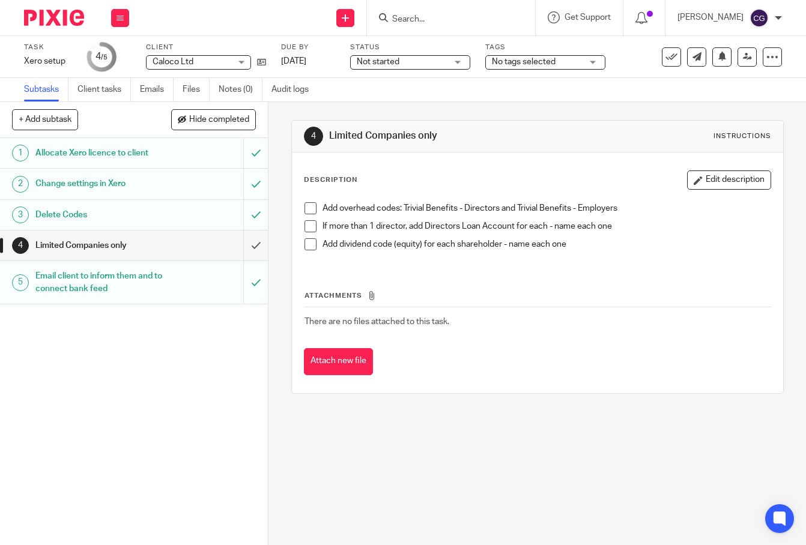
click at [309, 210] on span at bounding box center [310, 208] width 12 height 12
click at [308, 227] on span at bounding box center [310, 226] width 12 height 12
click at [304, 245] on span at bounding box center [310, 244] width 12 height 12
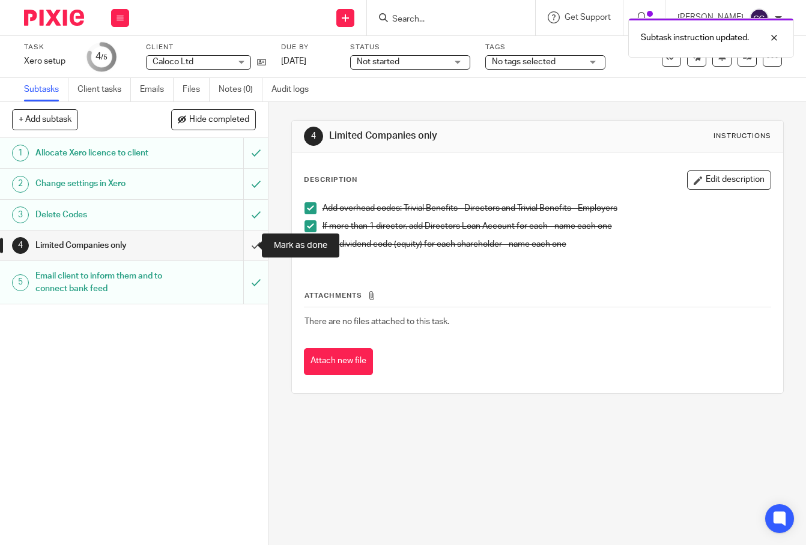
click at [239, 247] on input "submit" at bounding box center [134, 246] width 268 height 30
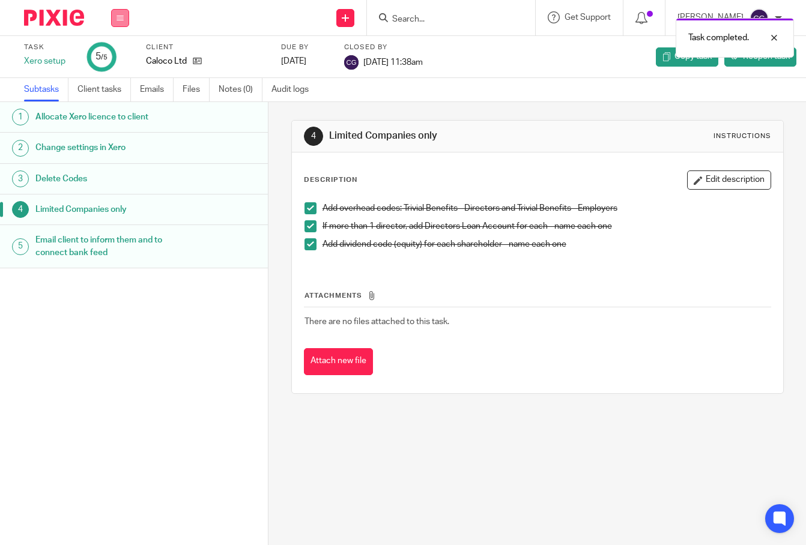
click at [117, 22] on button at bounding box center [120, 18] width 18 height 18
click at [115, 53] on link "Work" at bounding box center [114, 56] width 21 height 8
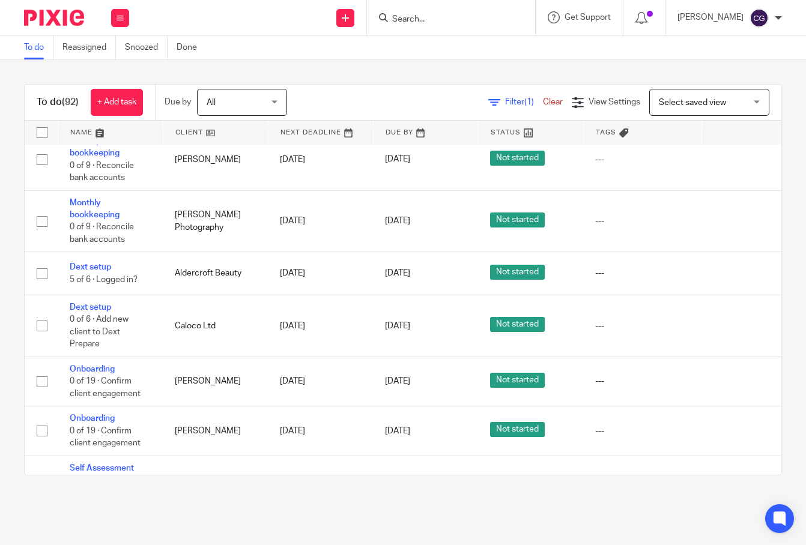
scroll to position [2443, 0]
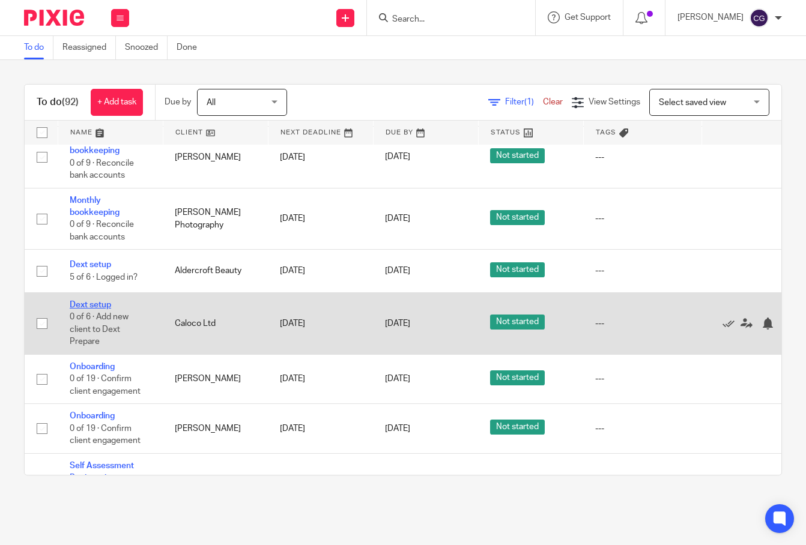
click at [107, 301] on link "Dext setup" at bounding box center [90, 305] width 41 height 8
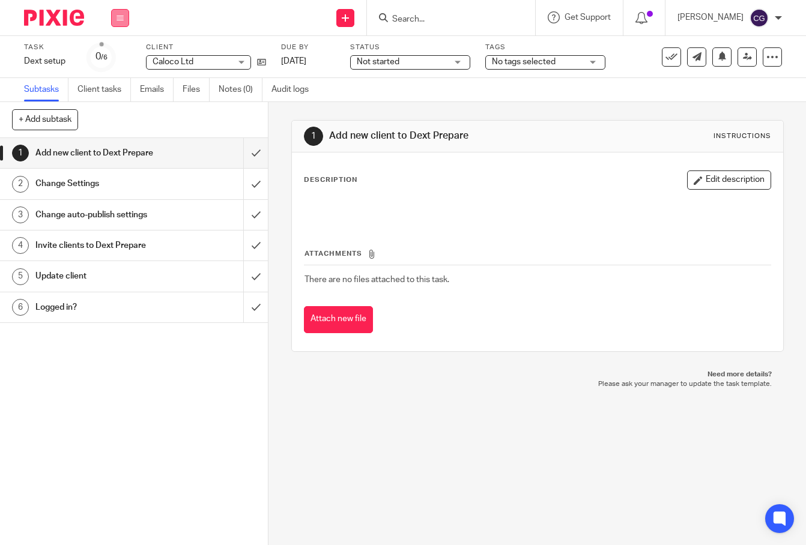
click at [113, 19] on button at bounding box center [120, 18] width 18 height 18
click at [111, 56] on link "Work" at bounding box center [114, 56] width 21 height 8
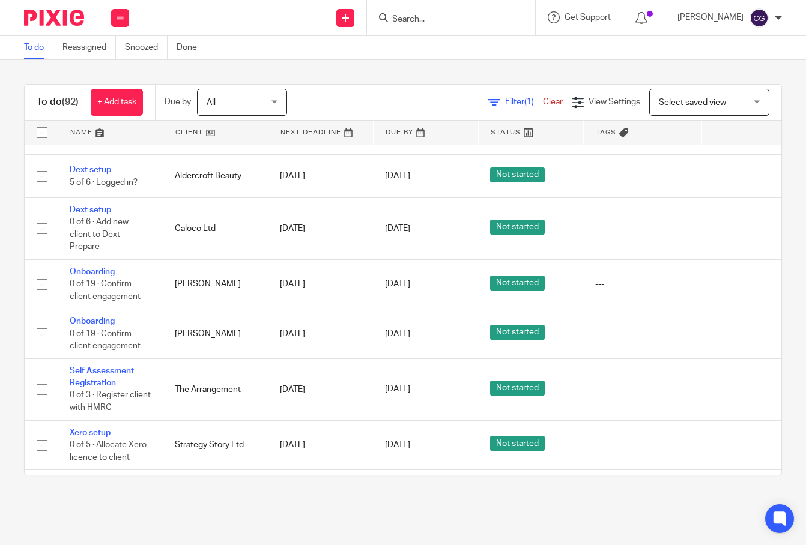
scroll to position [2531, 0]
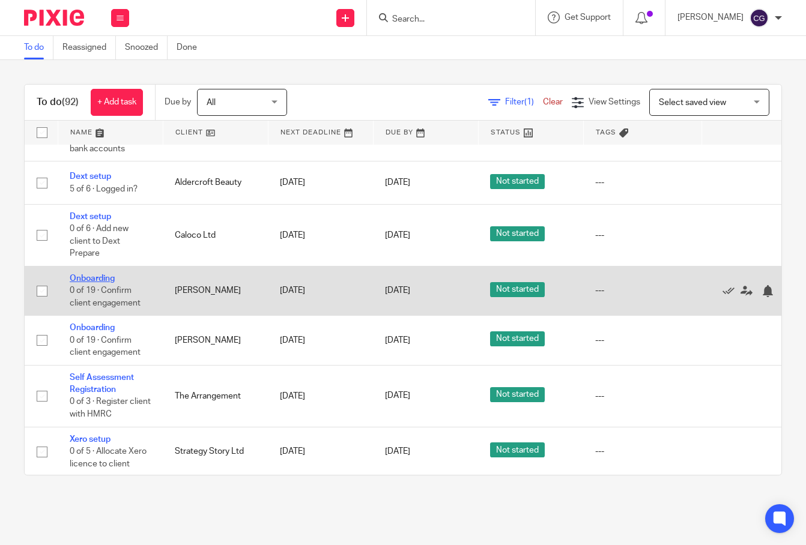
click at [112, 274] on link "Onboarding" at bounding box center [92, 278] width 45 height 8
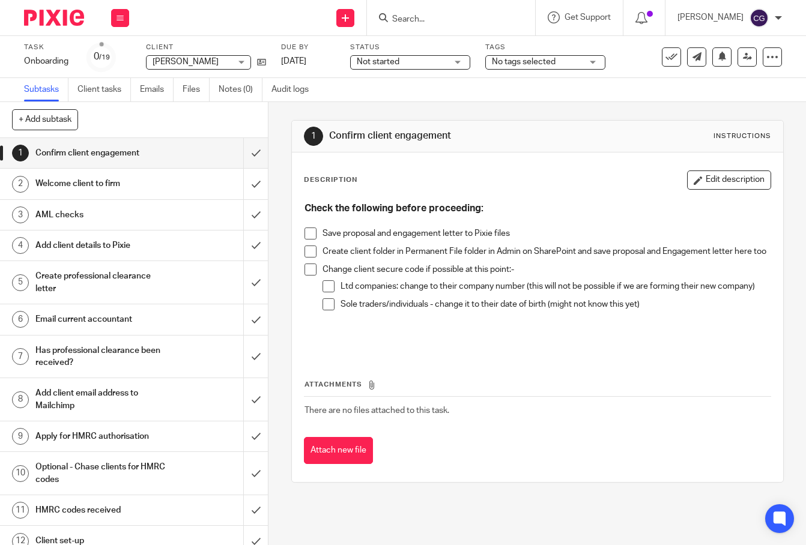
click at [307, 251] on span at bounding box center [310, 252] width 12 height 12
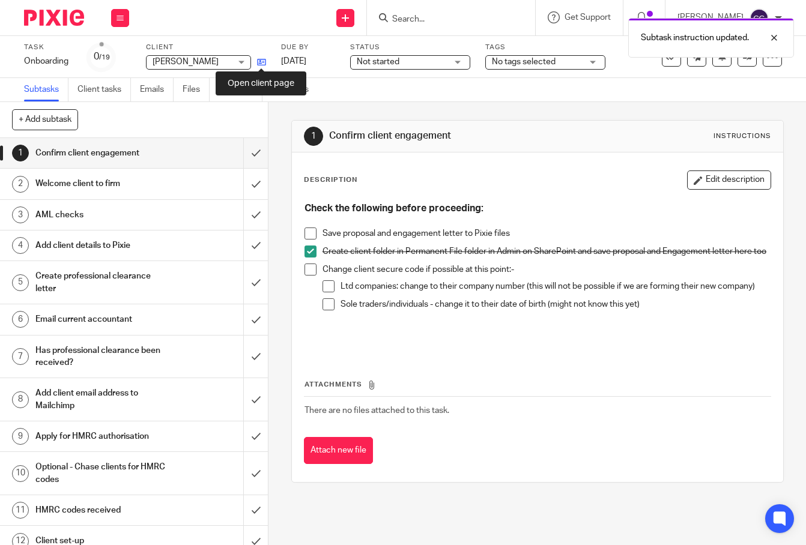
click at [263, 58] on icon at bounding box center [261, 62] width 9 height 9
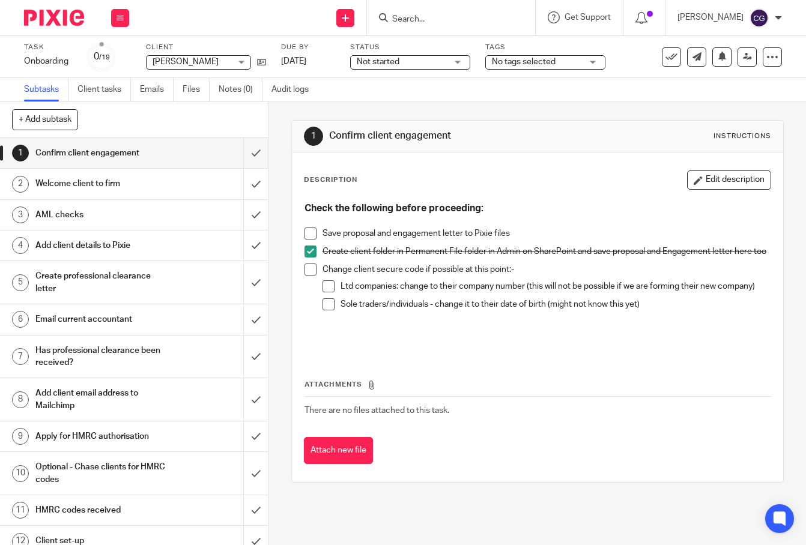
click at [304, 234] on span at bounding box center [310, 234] width 12 height 12
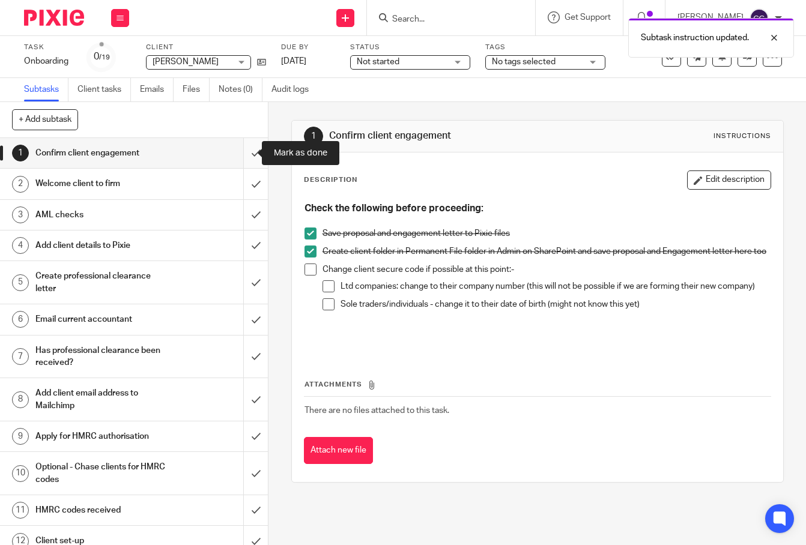
click at [243, 152] on input "submit" at bounding box center [134, 153] width 268 height 30
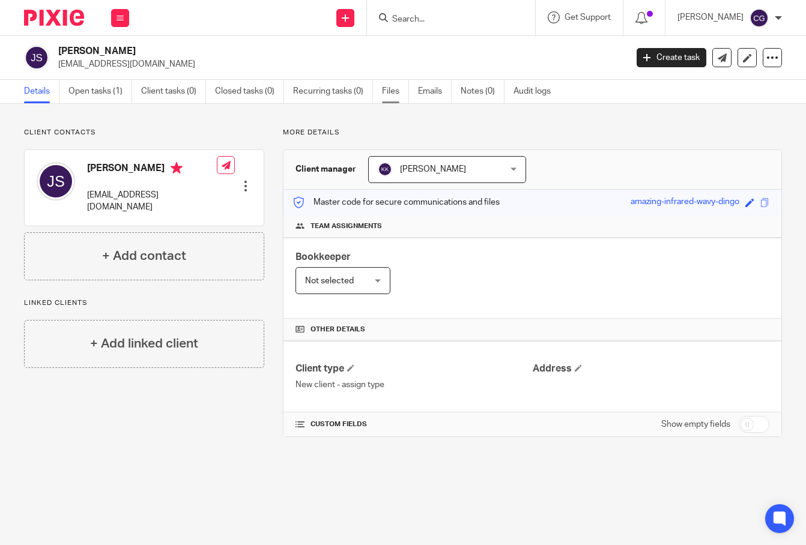
click at [390, 94] on link "Files" at bounding box center [395, 91] width 27 height 23
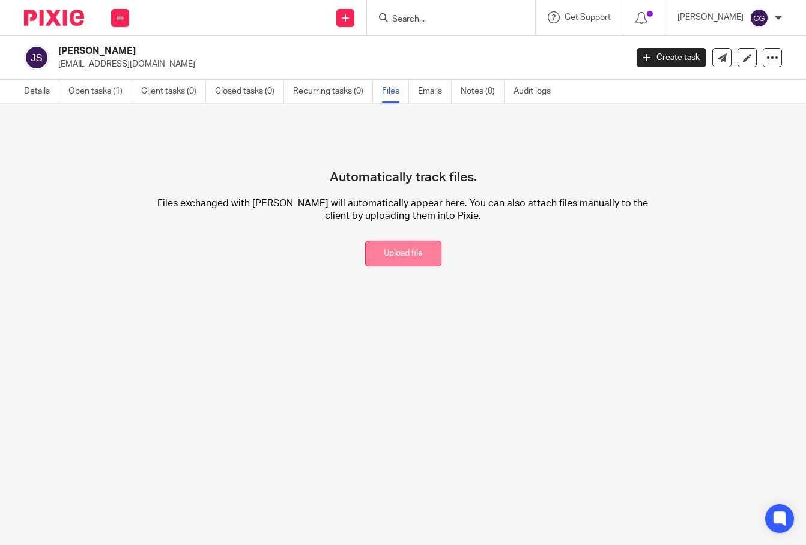
click at [393, 258] on button "Upload file" at bounding box center [403, 254] width 76 height 26
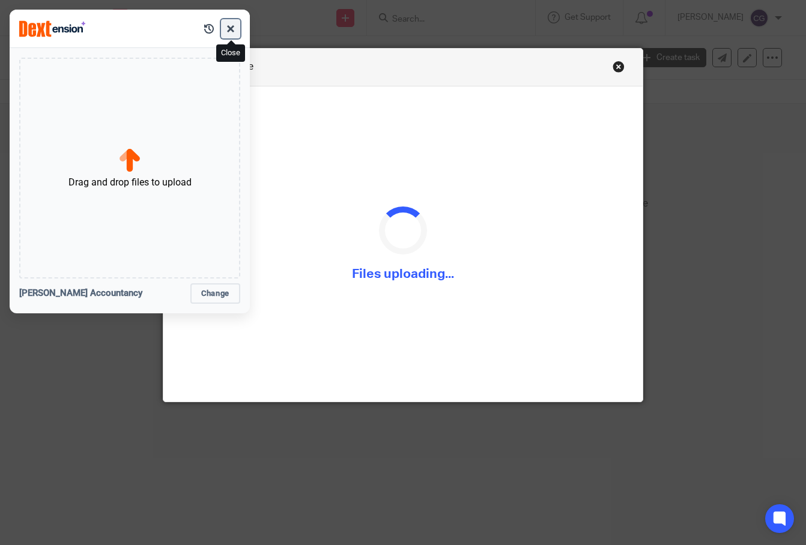
click at [231, 33] on button "button" at bounding box center [230, 28] width 19 height 19
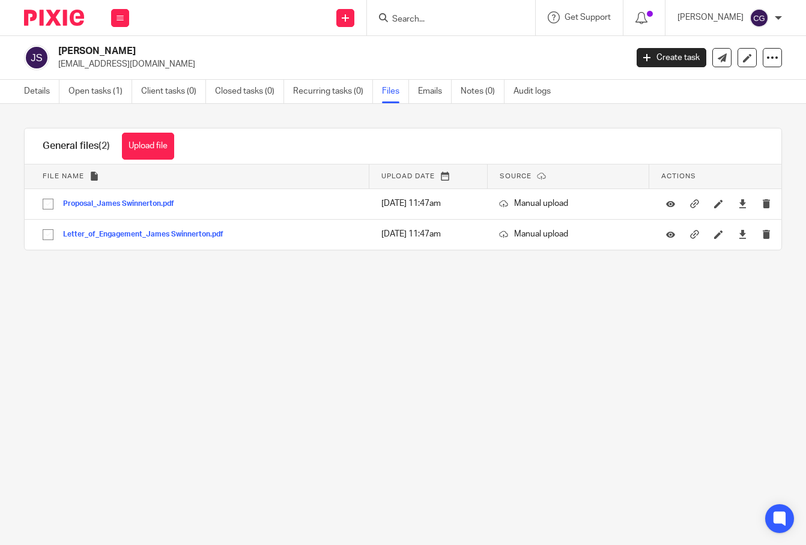
click at [446, 19] on input "Search" at bounding box center [445, 19] width 108 height 11
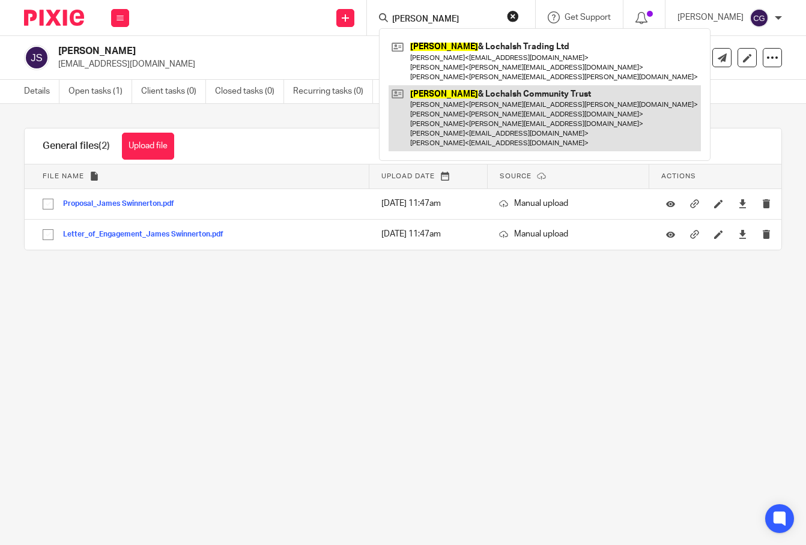
type input "[PERSON_NAME]"
click at [463, 121] on link at bounding box center [544, 118] width 312 height 67
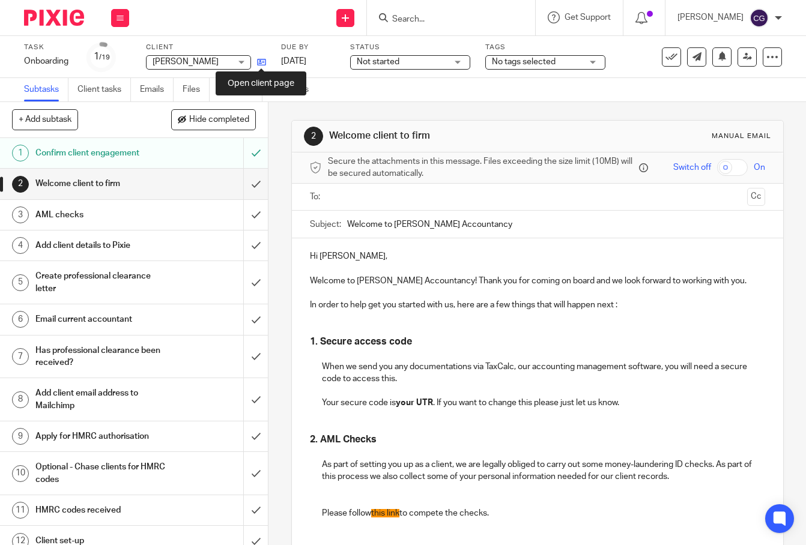
click at [262, 61] on icon at bounding box center [261, 62] width 9 height 9
click at [345, 204] on input "text" at bounding box center [537, 197] width 410 height 14
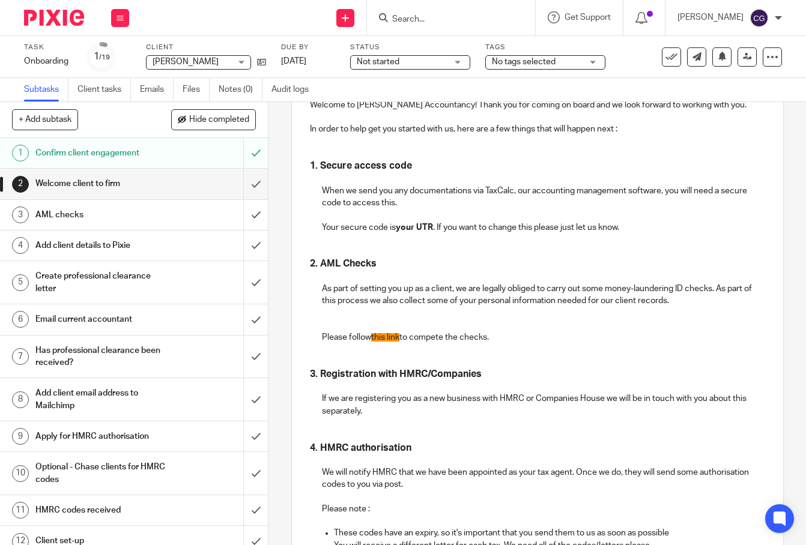
scroll to position [182, 0]
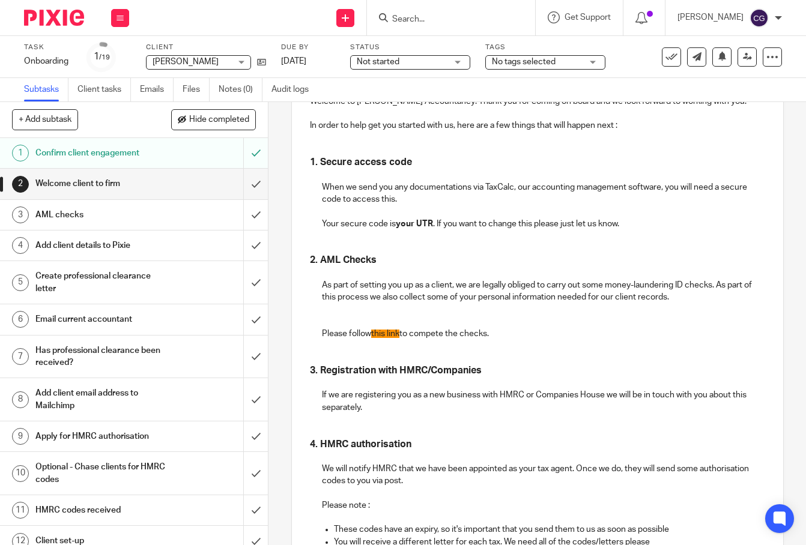
click at [372, 338] on span "this link" at bounding box center [385, 334] width 28 height 8
drag, startPoint x: 369, startPoint y: 342, endPoint x: 399, endPoint y: 342, distance: 30.0
click at [399, 340] on p "Please follow this link to compete the checks." at bounding box center [543, 334] width 443 height 12
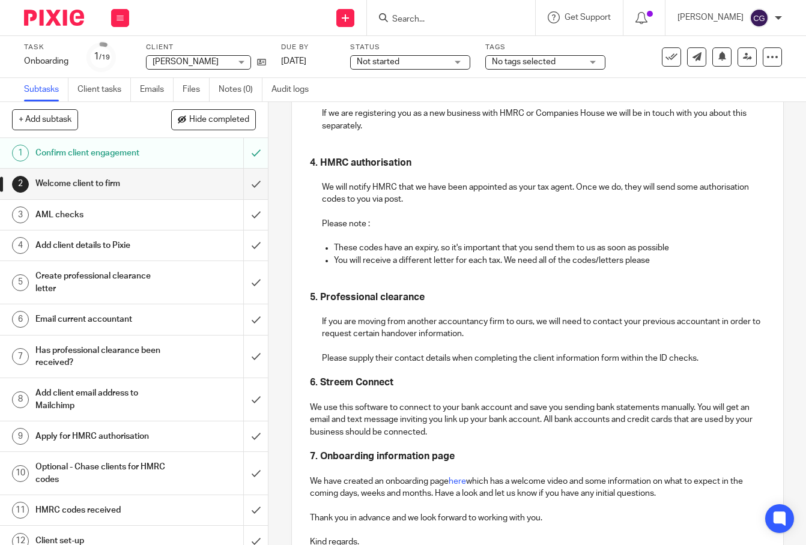
scroll to position [612, 0]
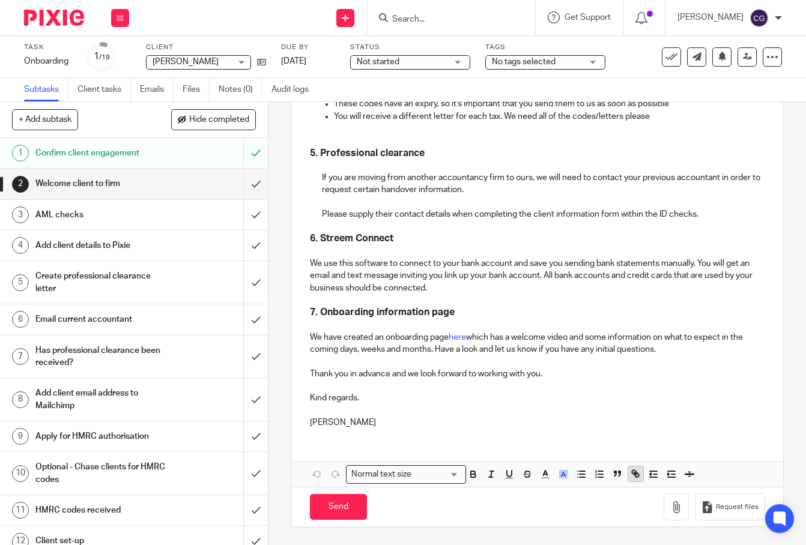
click at [630, 475] on icon "button" at bounding box center [635, 473] width 11 height 11
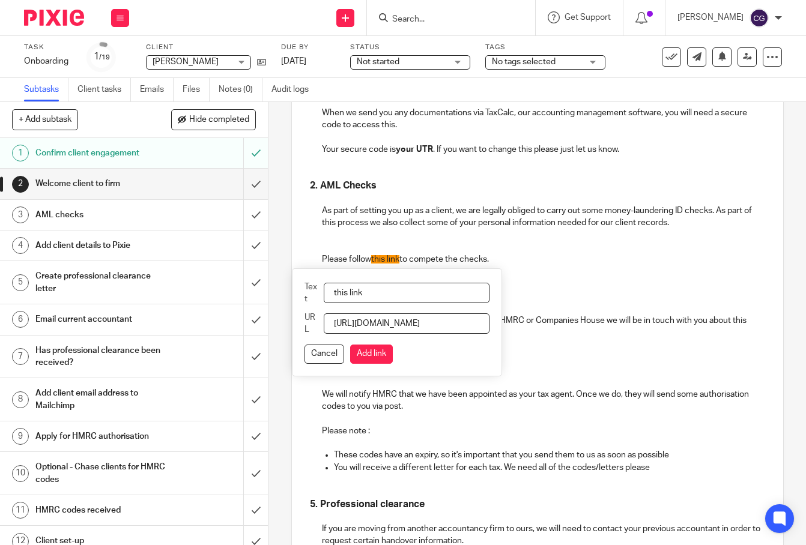
scroll to position [0, 39]
type input "https://id.amiqus.co/i/oLmozkEfAZ32DOiE2Kb3K"
click at [366, 349] on button "Add link" at bounding box center [371, 354] width 43 height 19
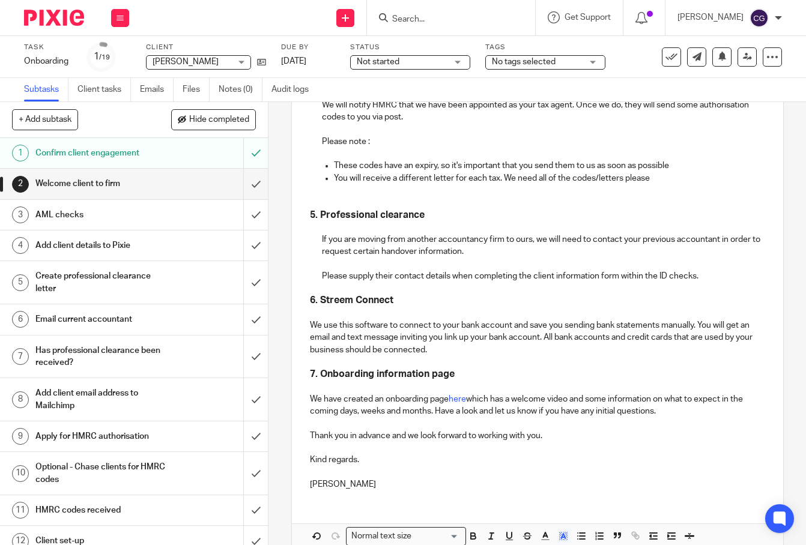
scroll to position [612, 0]
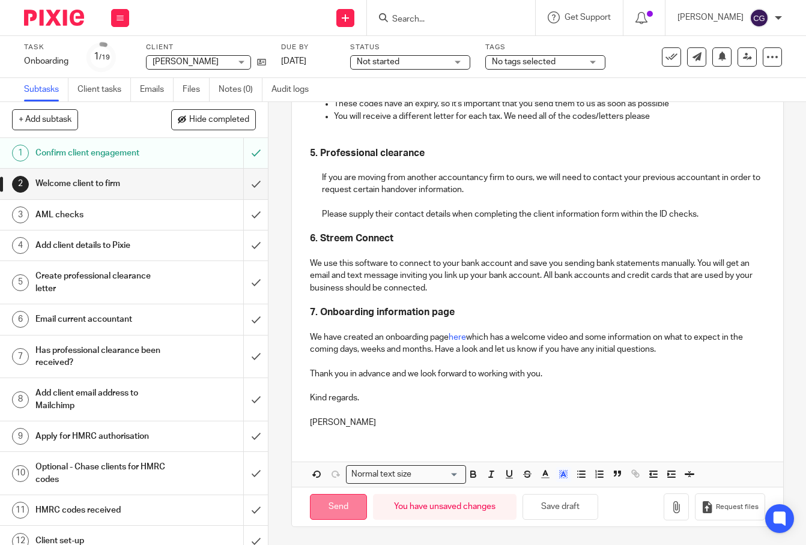
click at [345, 509] on input "Send" at bounding box center [338, 507] width 57 height 26
type input "Sent"
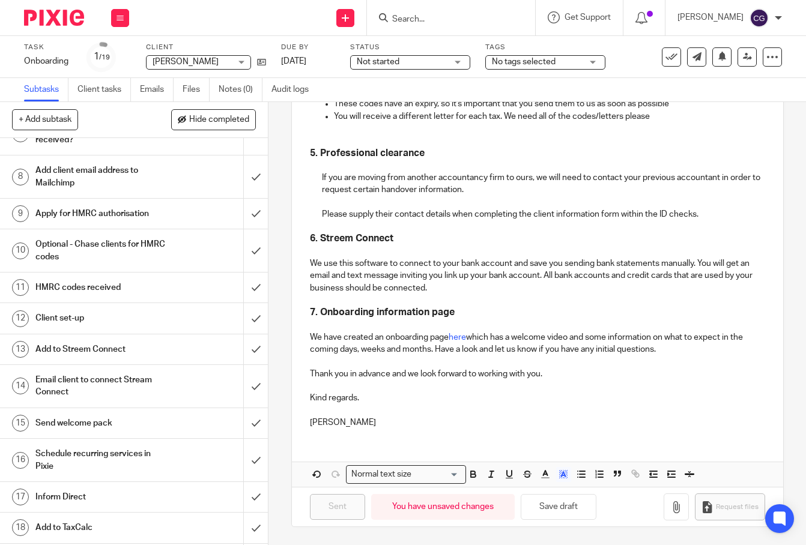
scroll to position [252, 0]
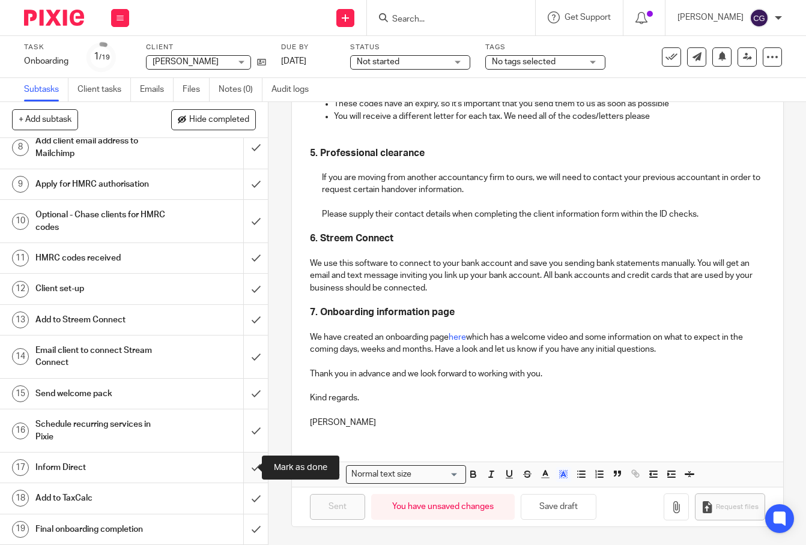
click at [242, 471] on input "submit" at bounding box center [134, 468] width 268 height 30
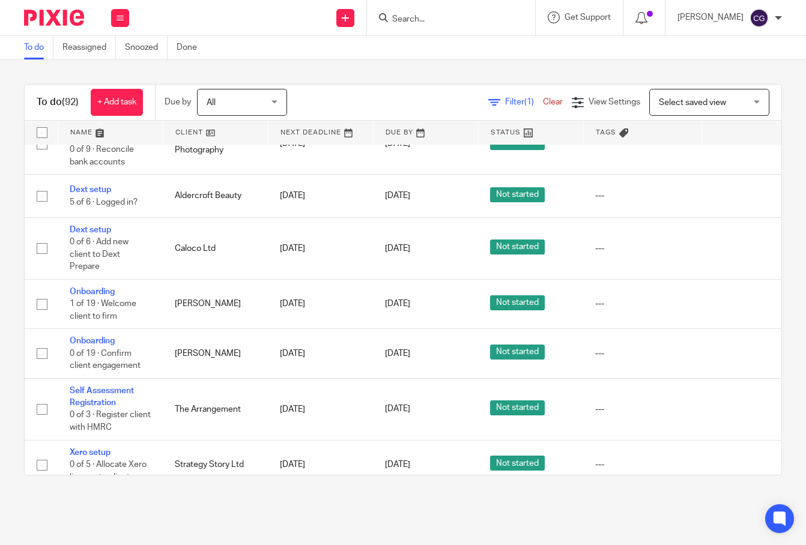
scroll to position [2520, 0]
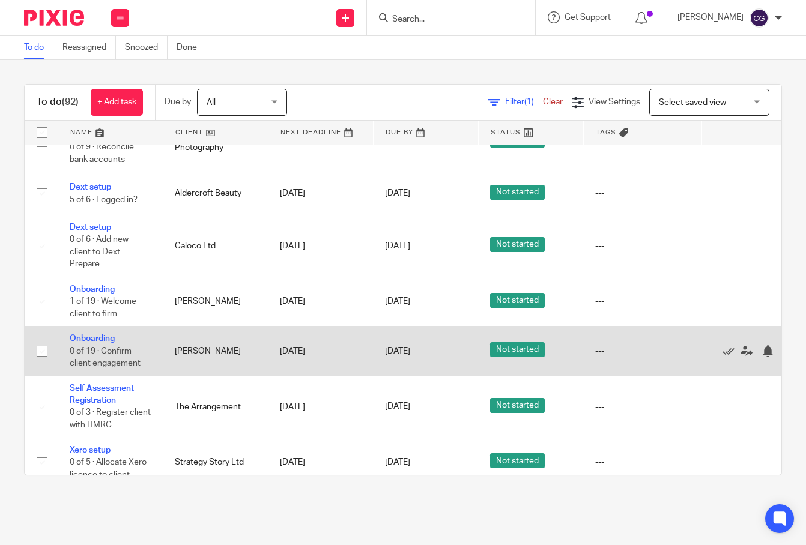
click at [91, 334] on link "Onboarding" at bounding box center [92, 338] width 45 height 8
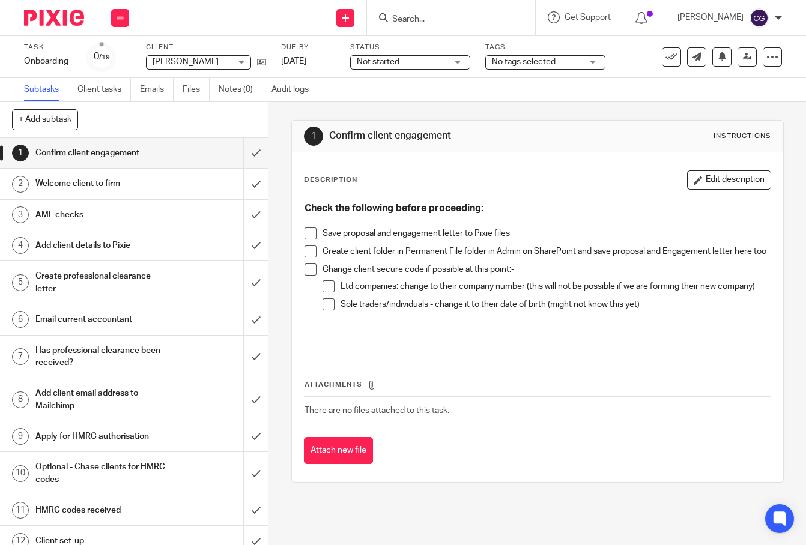
click at [306, 232] on span at bounding box center [310, 234] width 12 height 12
click at [305, 252] on span at bounding box center [310, 252] width 12 height 12
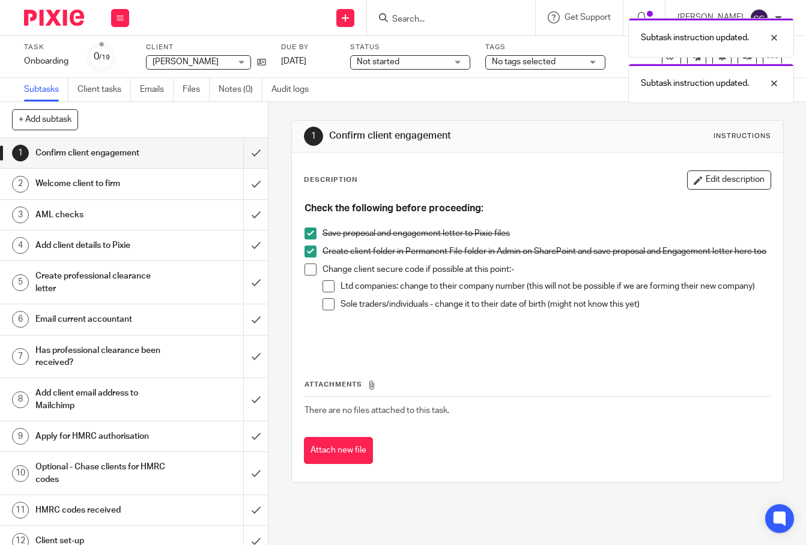
click at [274, 64] on div "Task Onboarding Save Onboarding 0 /19 Client Greta Swinnerton Greta Swinnerton …" at bounding box center [340, 57] width 632 height 29
click at [258, 62] on icon at bounding box center [261, 62] width 9 height 9
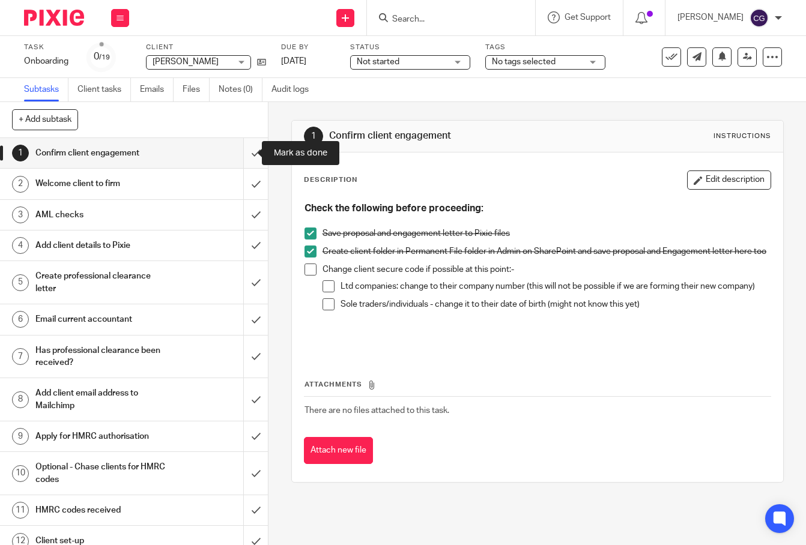
click at [244, 154] on input "submit" at bounding box center [134, 153] width 268 height 30
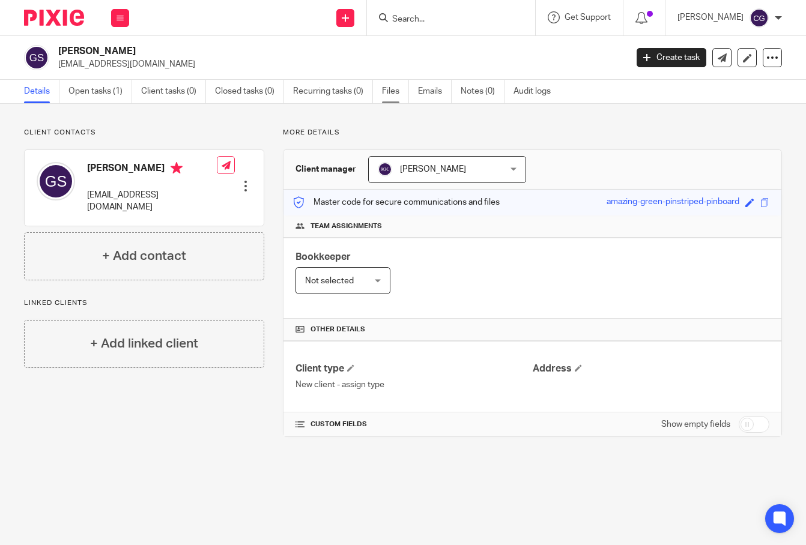
click at [394, 95] on link "Files" at bounding box center [395, 91] width 27 height 23
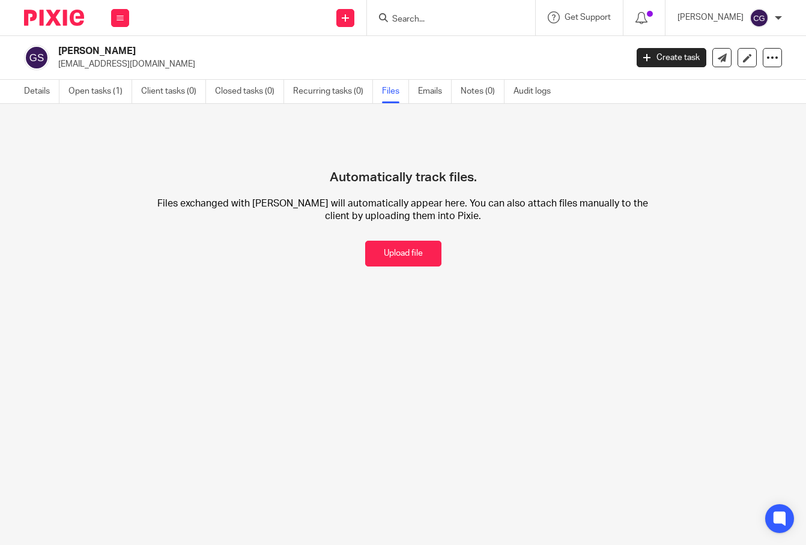
drag, startPoint x: 396, startPoint y: 261, endPoint x: 409, endPoint y: 262, distance: 13.9
click at [396, 261] on button "Upload file" at bounding box center [403, 254] width 76 height 26
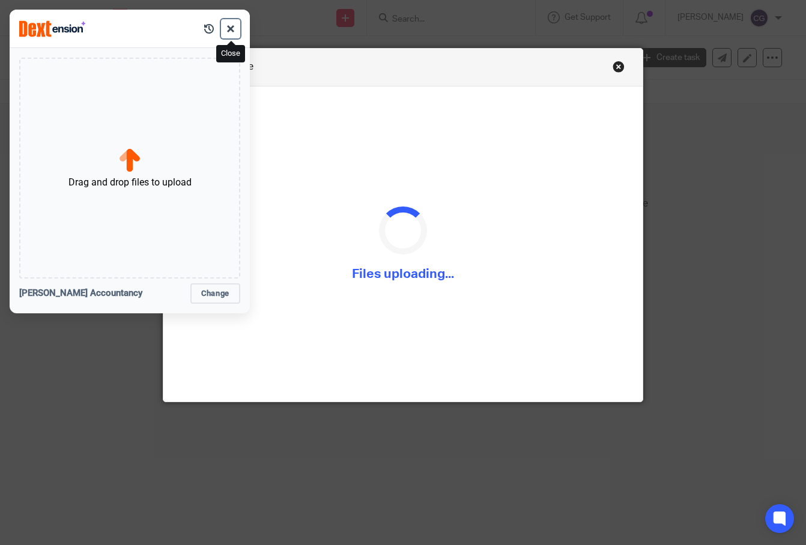
drag, startPoint x: 235, startPoint y: 31, endPoint x: 250, endPoint y: 44, distance: 20.0
click at [235, 31] on button "button" at bounding box center [230, 28] width 19 height 19
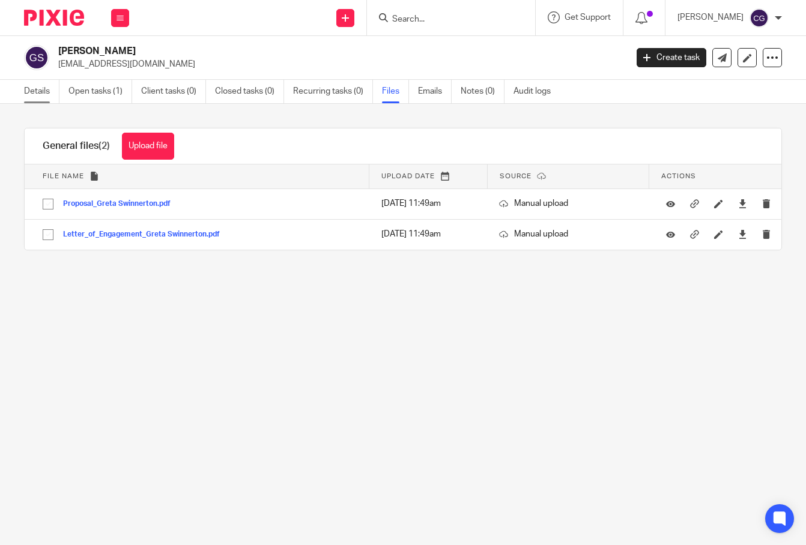
click at [46, 92] on link "Details" at bounding box center [41, 91] width 35 height 23
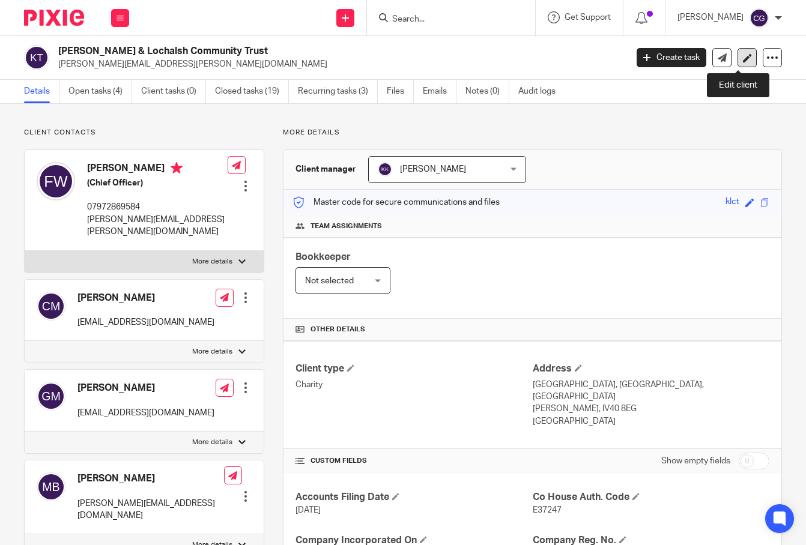
click at [745, 60] on link at bounding box center [746, 57] width 19 height 19
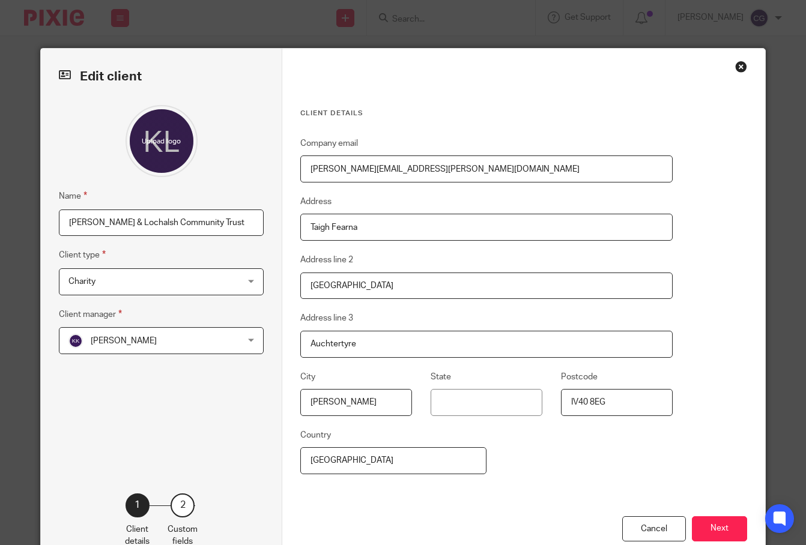
drag, startPoint x: 413, startPoint y: 172, endPoint x: 303, endPoint y: 169, distance: 110.5
click at [303, 169] on input "[PERSON_NAME][EMAIL_ADDRESS][PERSON_NAME][DOMAIN_NAME]" at bounding box center [486, 168] width 372 height 27
paste input "mailto:[EMAIL_ADDRESS][DOMAIN_NAME]"
drag, startPoint x: 333, startPoint y: 172, endPoint x: 313, endPoint y: 171, distance: 20.4
click at [306, 171] on input "mailto:[EMAIL_ADDRESS][DOMAIN_NAME]" at bounding box center [486, 168] width 372 height 27
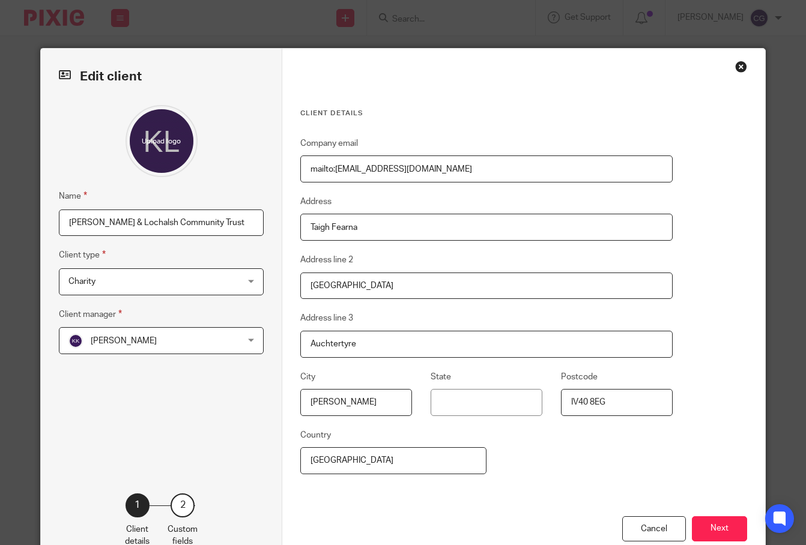
click at [331, 171] on input "mailto:[EMAIL_ADDRESS][DOMAIN_NAME]" at bounding box center [486, 168] width 372 height 27
drag, startPoint x: 331, startPoint y: 171, endPoint x: 298, endPoint y: 171, distance: 32.4
click at [292, 171] on div "Client details Company email mailto:[EMAIL_ADDRESS][DOMAIN_NAME] Address [GEOGR…" at bounding box center [523, 304] width 483 height 511
click at [334, 172] on input "mailto:[EMAIL_ADDRESS][DOMAIN_NAME]" at bounding box center [486, 168] width 372 height 27
click at [333, 172] on input "mailto:[EMAIL_ADDRESS][DOMAIN_NAME]" at bounding box center [486, 168] width 372 height 27
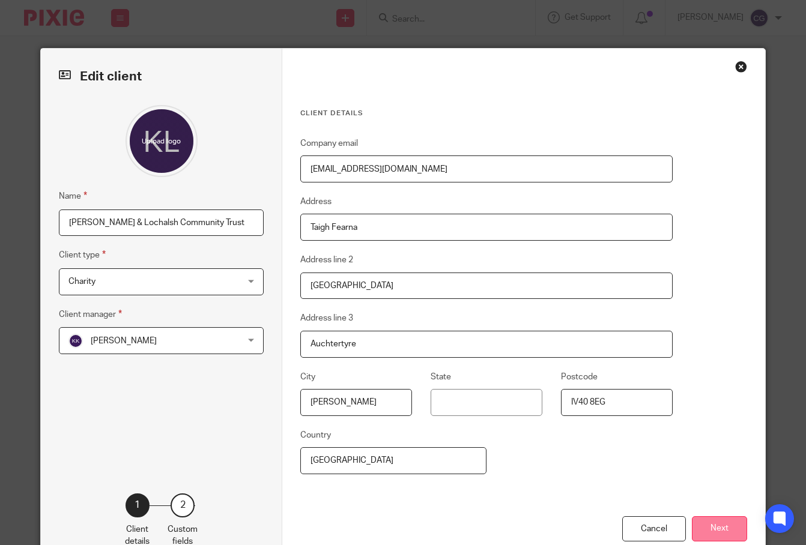
type input "[EMAIL_ADDRESS][DOMAIN_NAME]"
click at [707, 522] on button "Next" at bounding box center [719, 529] width 55 height 26
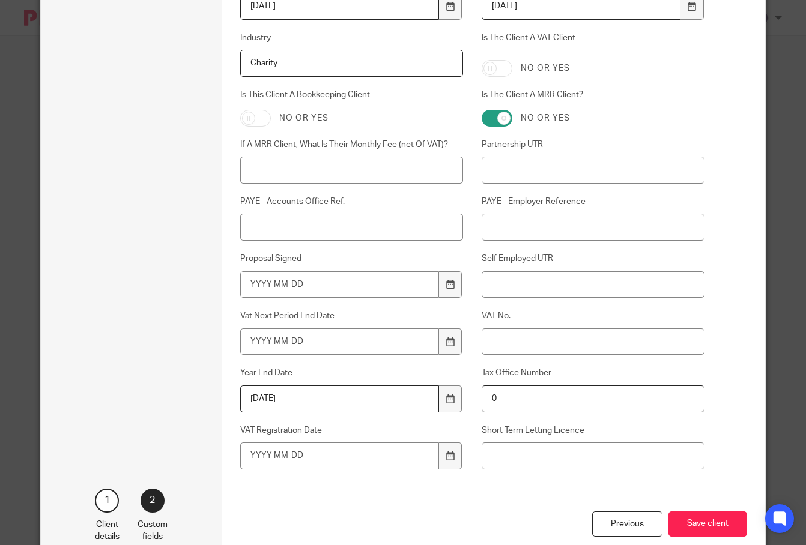
scroll to position [479, 0]
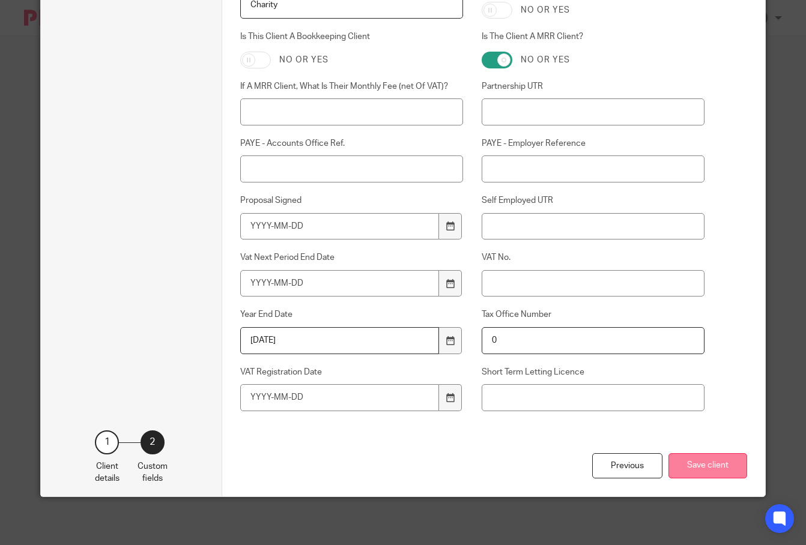
click at [696, 474] on button "Save client" at bounding box center [707, 466] width 79 height 26
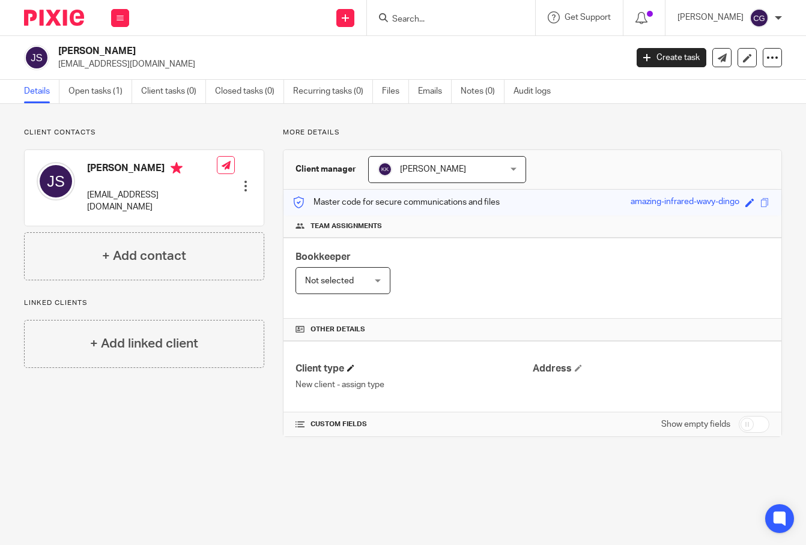
click at [348, 372] on h4 "Client type" at bounding box center [413, 369] width 237 height 13
click at [349, 370] on span at bounding box center [350, 367] width 7 height 7
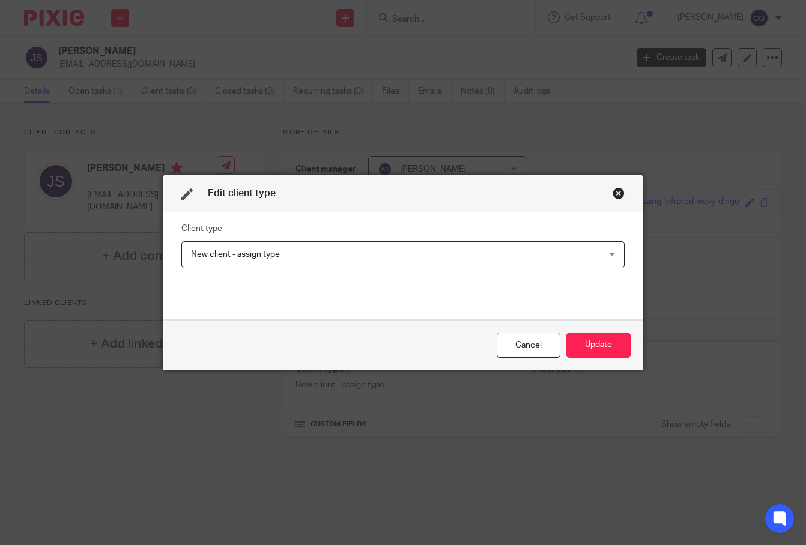
click at [419, 255] on span "New client - assign type" at bounding box center [364, 254] width 346 height 25
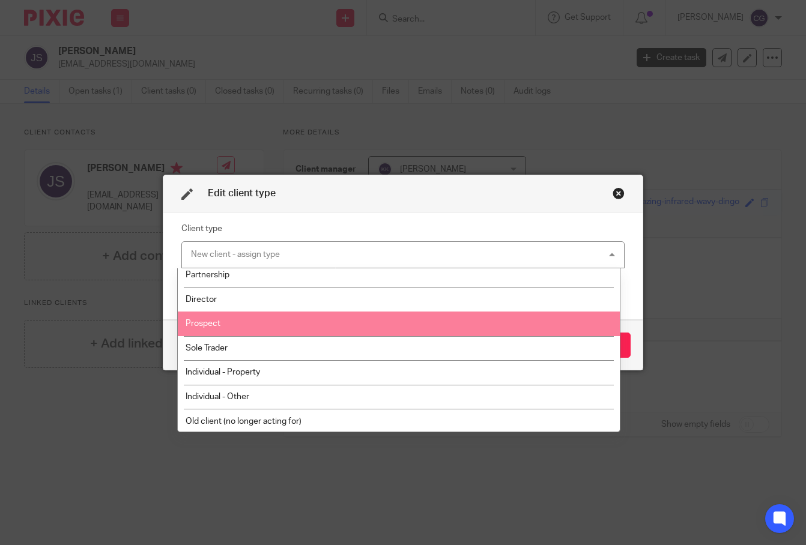
scroll to position [136, 0]
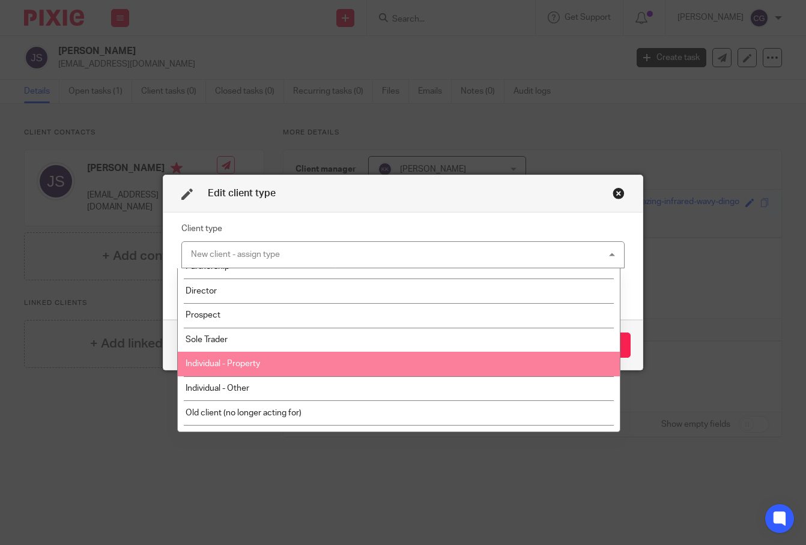
click at [412, 369] on li "Individual - Property" at bounding box center [399, 364] width 442 height 25
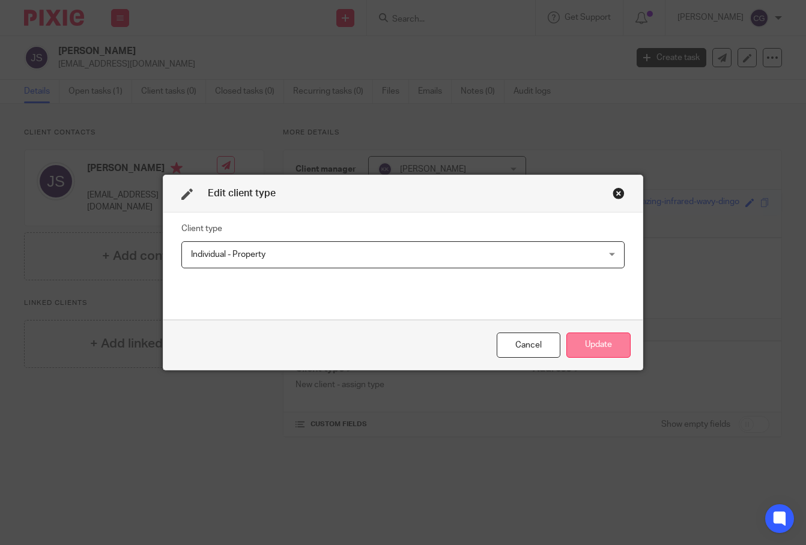
click at [615, 342] on button "Update" at bounding box center [598, 346] width 64 height 26
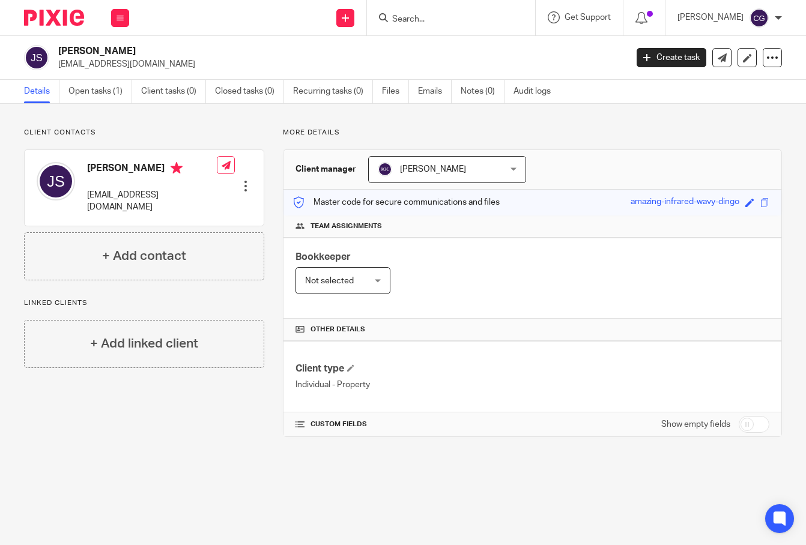
click at [166, 192] on p "swinnertonjames@hotmail.com" at bounding box center [152, 201] width 130 height 25
copy div "swinnertonjames@hotmail.com"
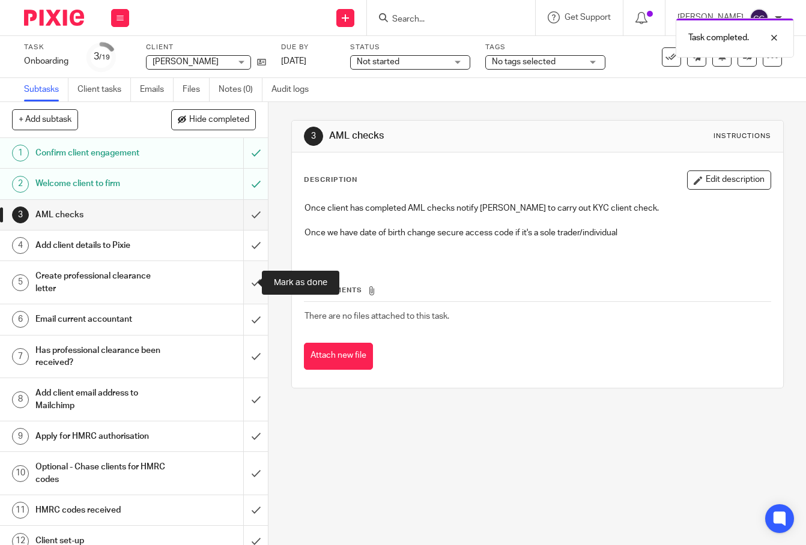
click at [246, 279] on input "submit" at bounding box center [134, 282] width 268 height 43
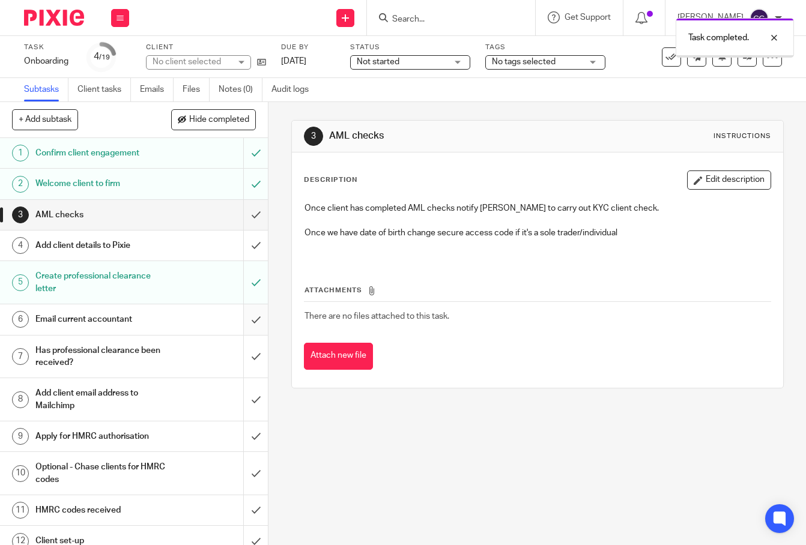
drag, startPoint x: 0, startPoint y: 0, endPoint x: 245, endPoint y: 317, distance: 400.6
click at [245, 317] on input "submit" at bounding box center [134, 319] width 268 height 30
click at [242, 355] on input "submit" at bounding box center [134, 357] width 268 height 43
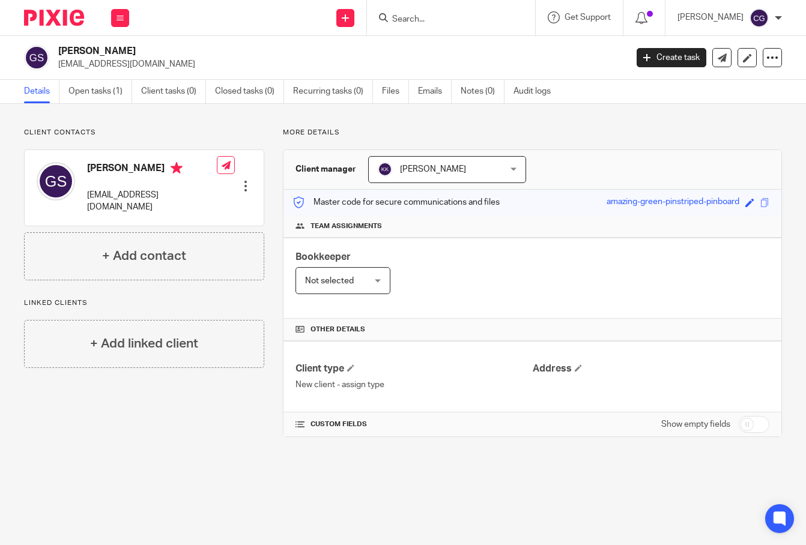
click at [162, 195] on p "[EMAIL_ADDRESS][DOMAIN_NAME]" at bounding box center [152, 201] width 130 height 25
copy div "gretaswinnerton@gmail.com"
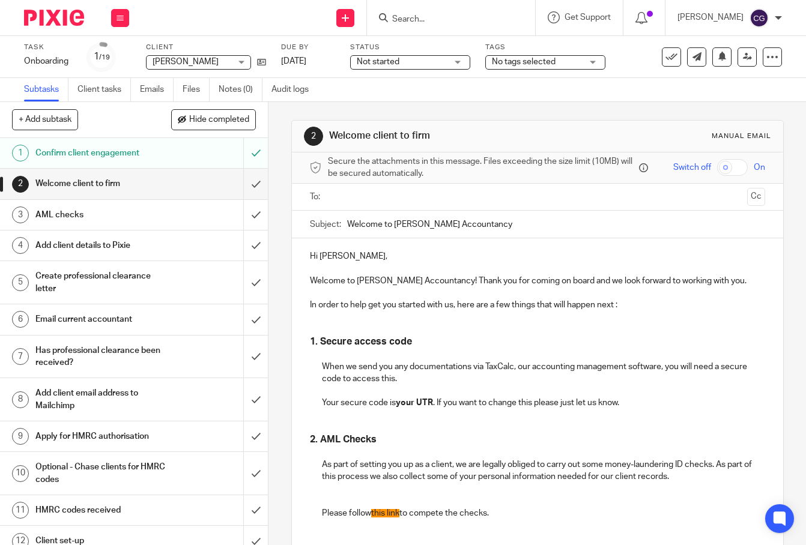
drag, startPoint x: 325, startPoint y: 193, endPoint x: 333, endPoint y: 199, distance: 9.8
click at [329, 194] on ul at bounding box center [538, 197] width 418 height 20
click at [335, 199] on input "text" at bounding box center [537, 197] width 410 height 14
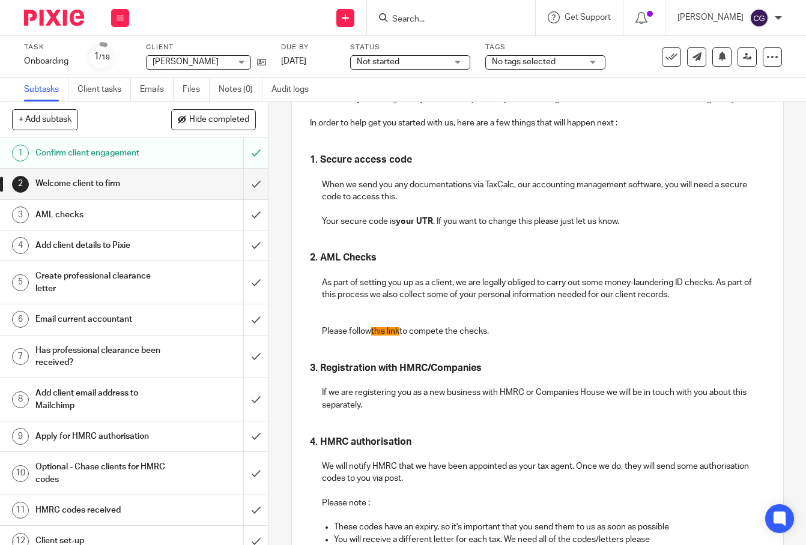
scroll to position [189, 0]
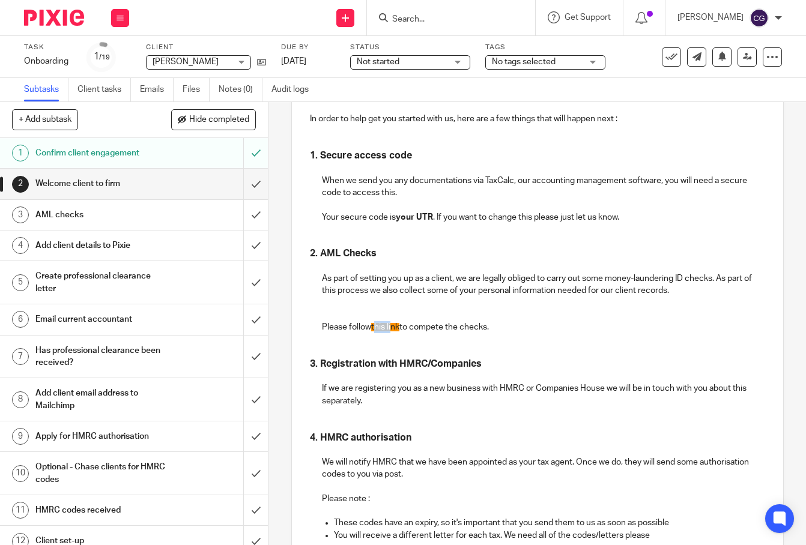
drag, startPoint x: 371, startPoint y: 334, endPoint x: 386, endPoint y: 334, distance: 15.0
click at [388, 331] on span "this link" at bounding box center [385, 327] width 28 height 8
drag, startPoint x: 369, startPoint y: 333, endPoint x: 399, endPoint y: 334, distance: 30.0
click at [400, 333] on p "Please follow this link to compete the checks." at bounding box center [543, 327] width 443 height 12
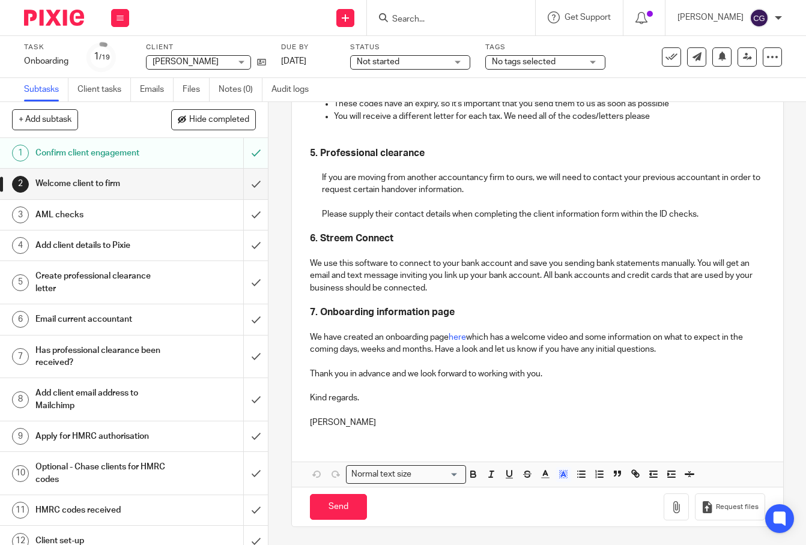
scroll to position [612, 0]
click at [634, 471] on icon "button" at bounding box center [635, 473] width 11 height 11
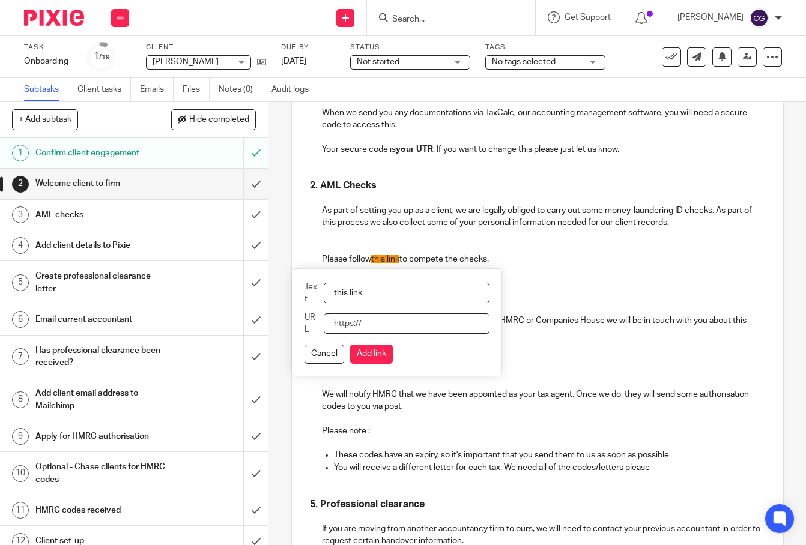
paste input "https://id.amiqus.co/i/ZBnzalnsxxD8gPTAzNBjM"
type input "https://id.amiqus.co/i/ZBnzalnsxxD8gPTAzNBjM"
click at [379, 361] on button "Add link" at bounding box center [371, 354] width 43 height 19
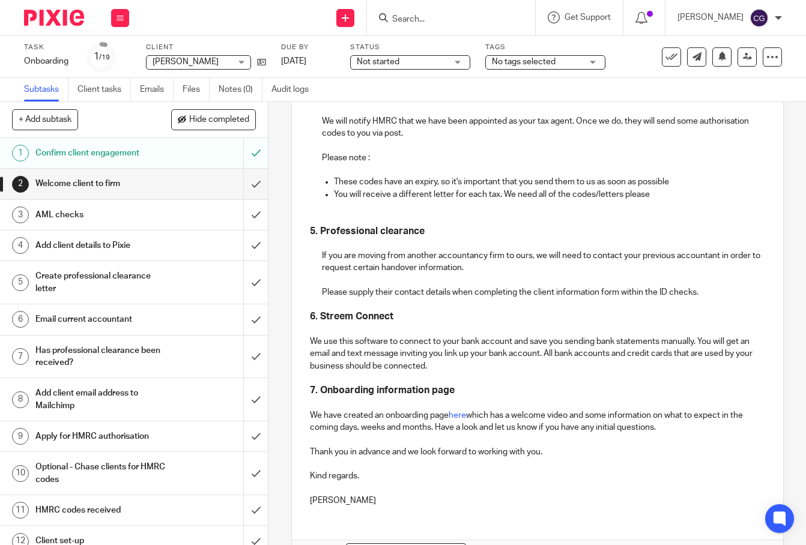
scroll to position [612, 0]
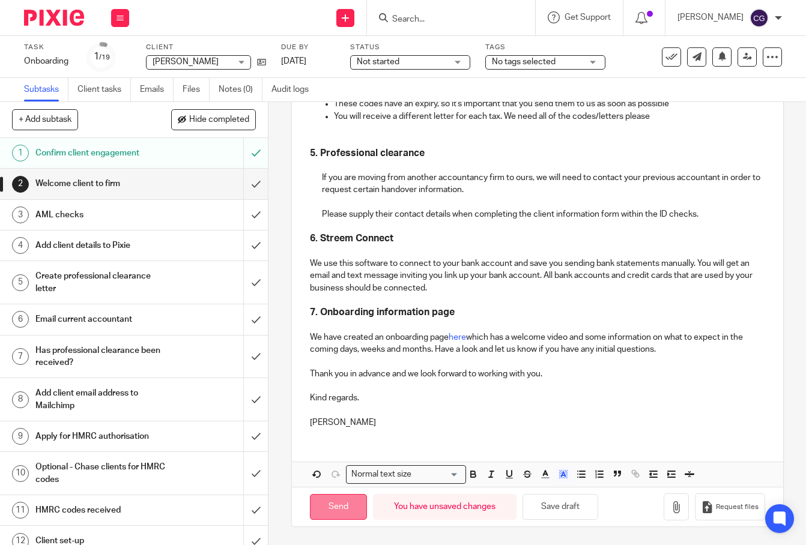
click at [319, 510] on input "Send" at bounding box center [338, 507] width 57 height 26
type input "Sent"
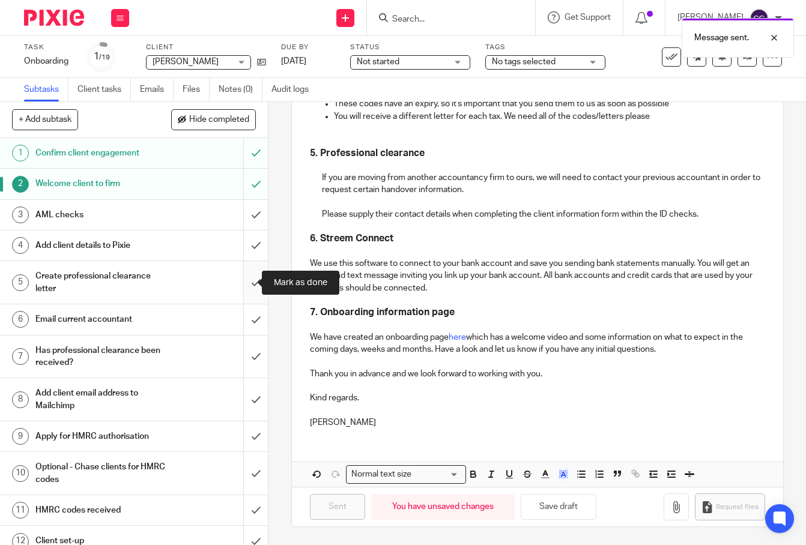
click at [249, 281] on input "submit" at bounding box center [134, 282] width 268 height 43
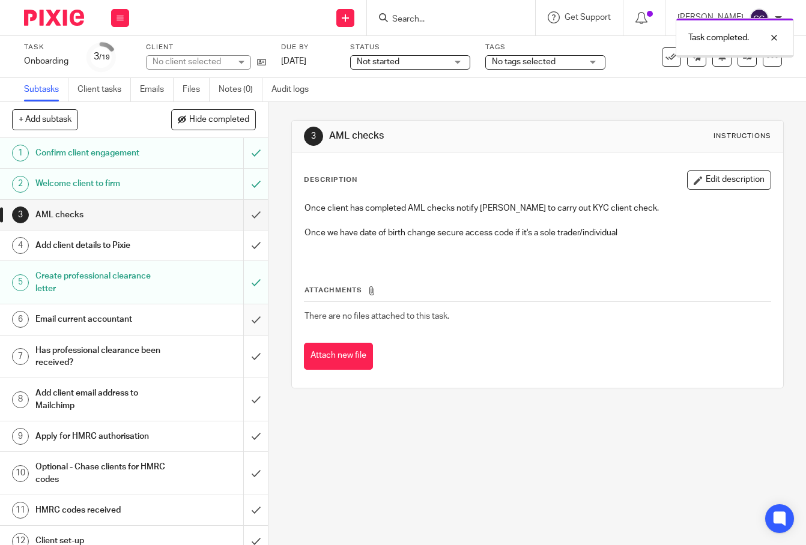
click at [244, 327] on input "submit" at bounding box center [134, 319] width 268 height 30
click at [241, 357] on input "submit" at bounding box center [134, 357] width 268 height 43
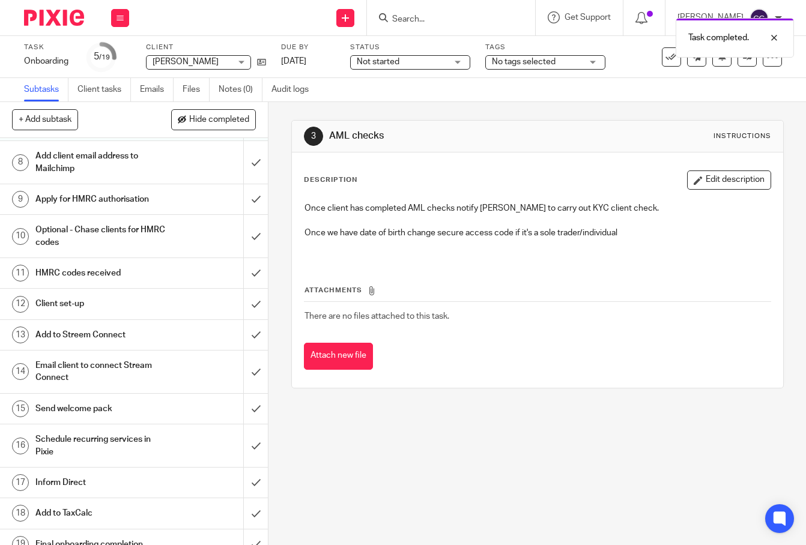
scroll to position [252, 0]
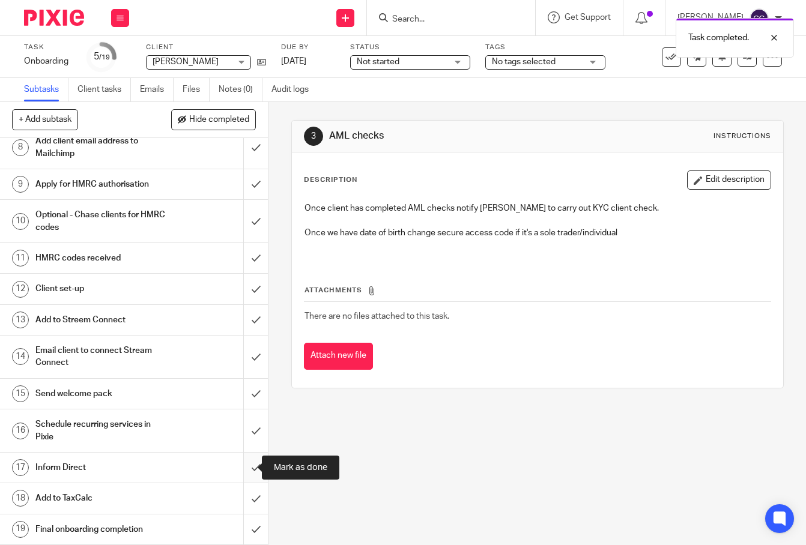
click at [240, 466] on input "submit" at bounding box center [134, 468] width 268 height 30
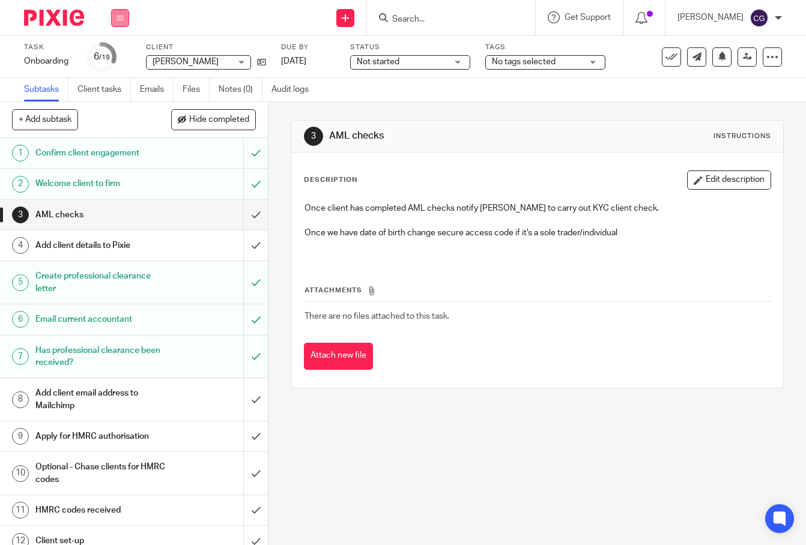
click at [122, 25] on button at bounding box center [120, 18] width 18 height 18
click at [123, 53] on link "Work" at bounding box center [114, 56] width 21 height 8
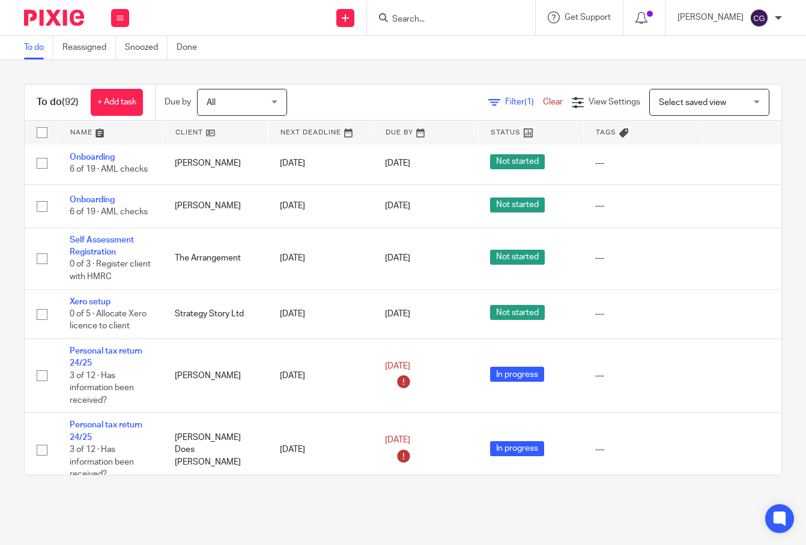
scroll to position [2662, 0]
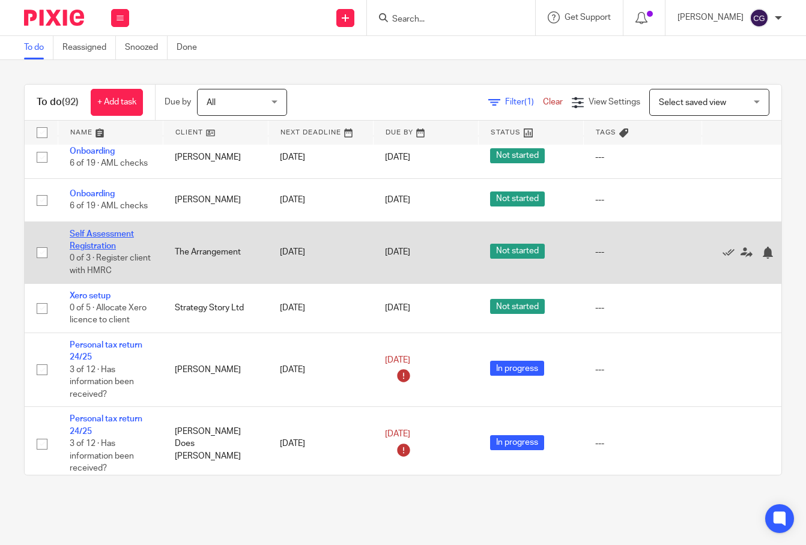
click at [89, 230] on link "Self Assessment Registration" at bounding box center [102, 240] width 64 height 20
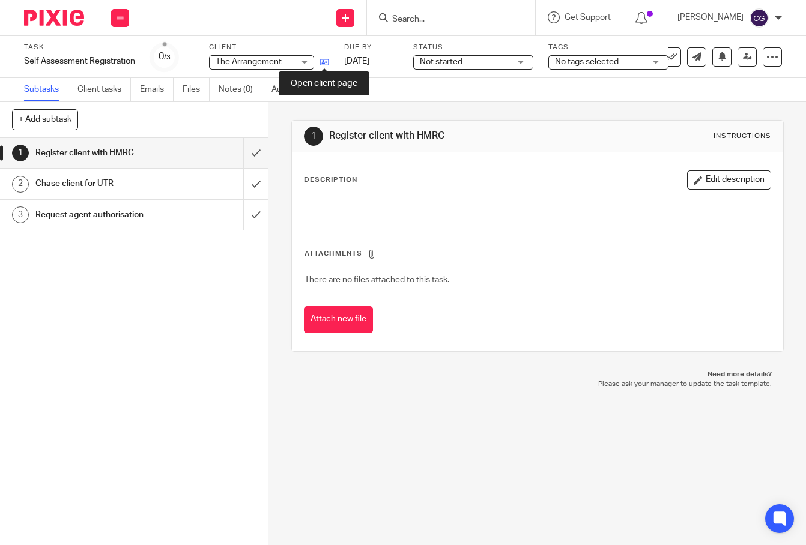
click at [324, 63] on icon at bounding box center [324, 62] width 9 height 9
click at [113, 22] on button at bounding box center [120, 18] width 18 height 18
click at [122, 53] on link "Work" at bounding box center [114, 56] width 21 height 8
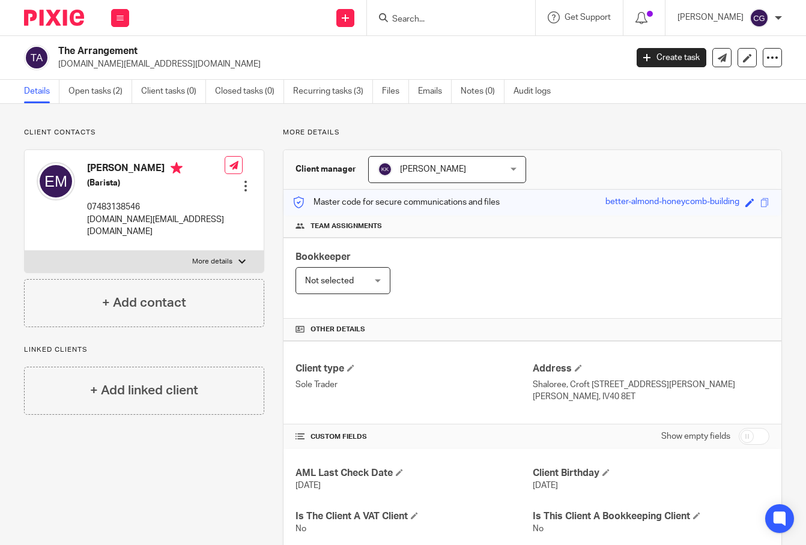
click at [241, 263] on div at bounding box center [241, 261] width 7 height 7
click at [25, 251] on input "More details" at bounding box center [24, 250] width 1 height 1
checkbox input "true"
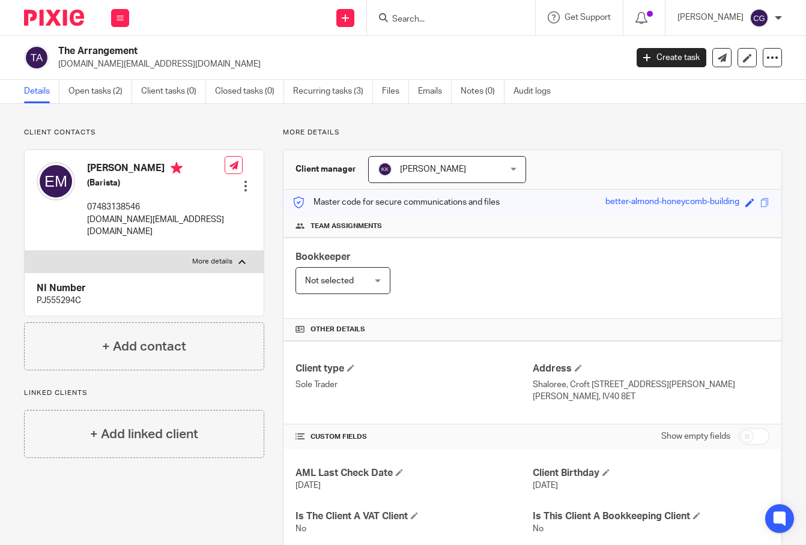
click at [46, 300] on p "PJ555294C" at bounding box center [144, 301] width 215 height 12
click at [45, 300] on p "PJ555294C" at bounding box center [144, 301] width 215 height 12
copy div "PJ555294C"
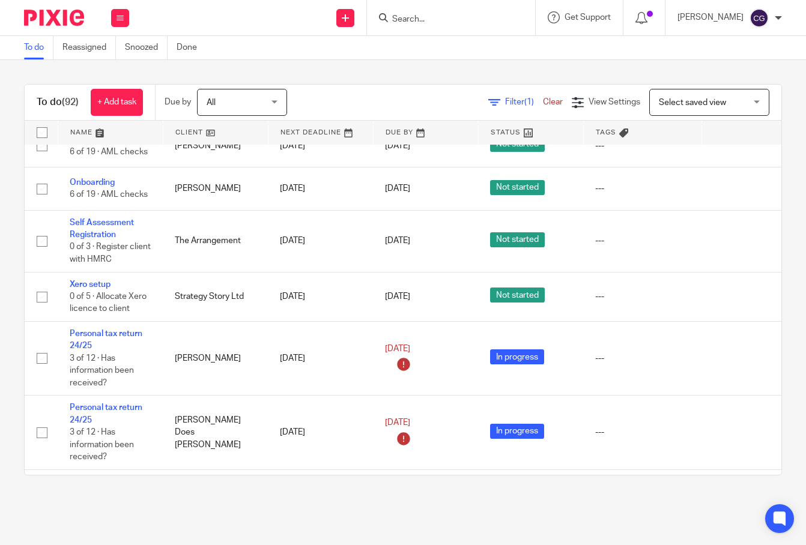
scroll to position [2675, 0]
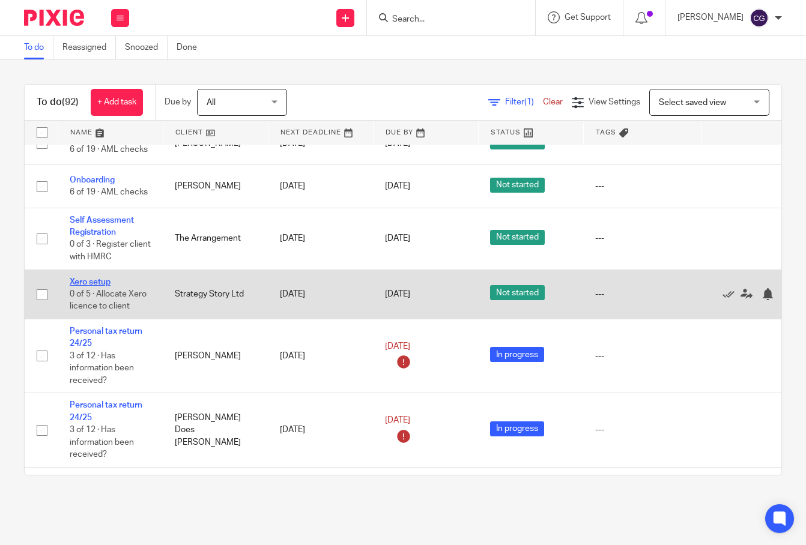
click at [95, 278] on link "Xero setup" at bounding box center [90, 282] width 41 height 8
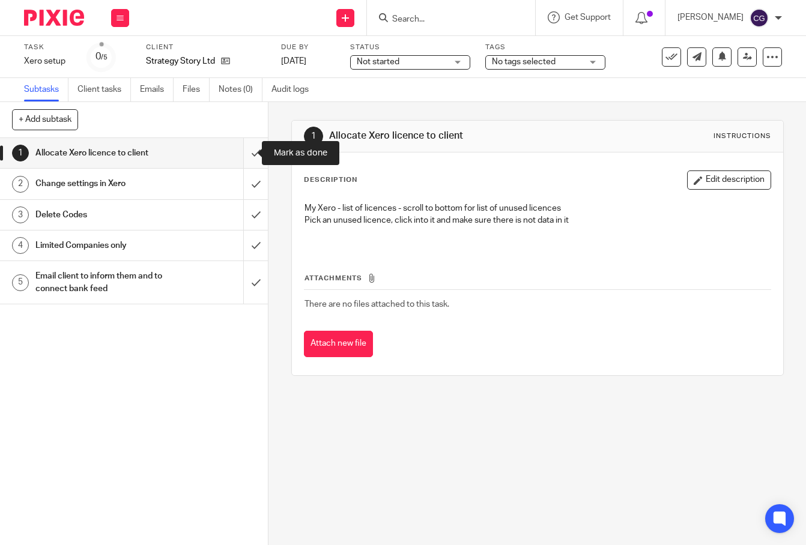
click at [246, 160] on input "submit" at bounding box center [134, 153] width 268 height 30
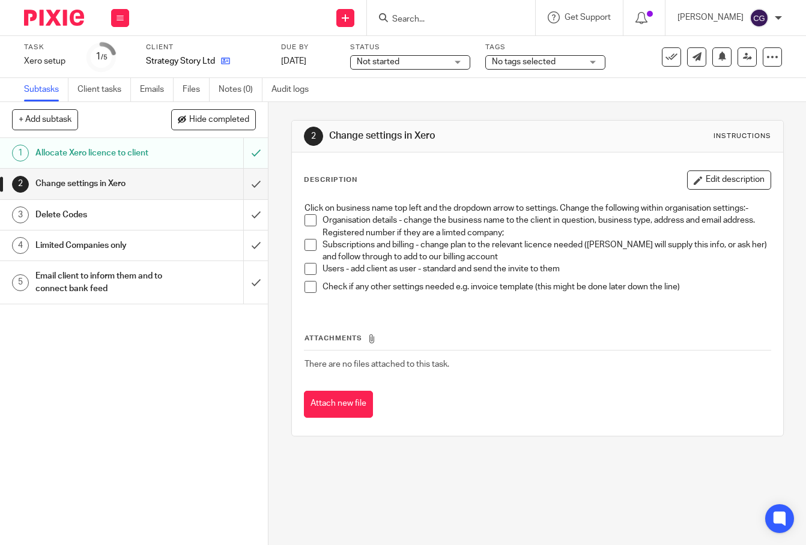
click at [226, 65] on link at bounding box center [222, 61] width 15 height 12
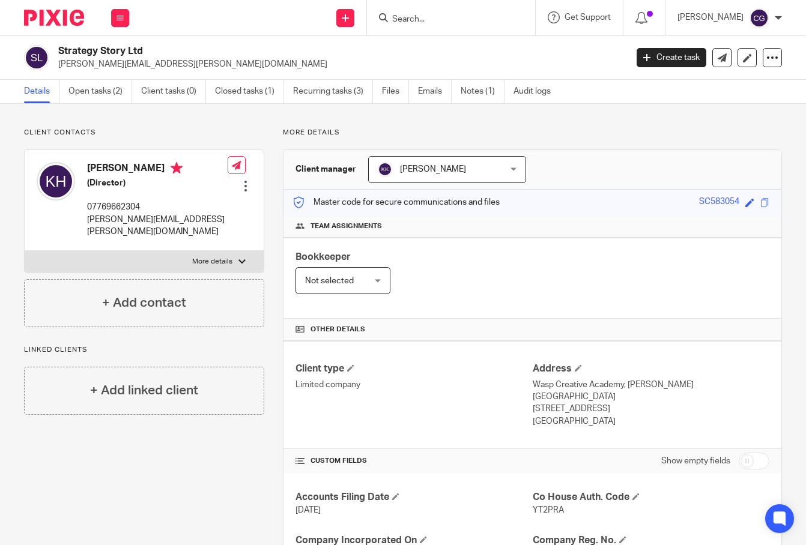
click at [699, 204] on div "SC583054" at bounding box center [719, 203] width 40 height 14
copy div "SC583054"
click at [199, 219] on p "[PERSON_NAME][EMAIL_ADDRESS][PERSON_NAME][DOMAIN_NAME]" at bounding box center [157, 226] width 140 height 25
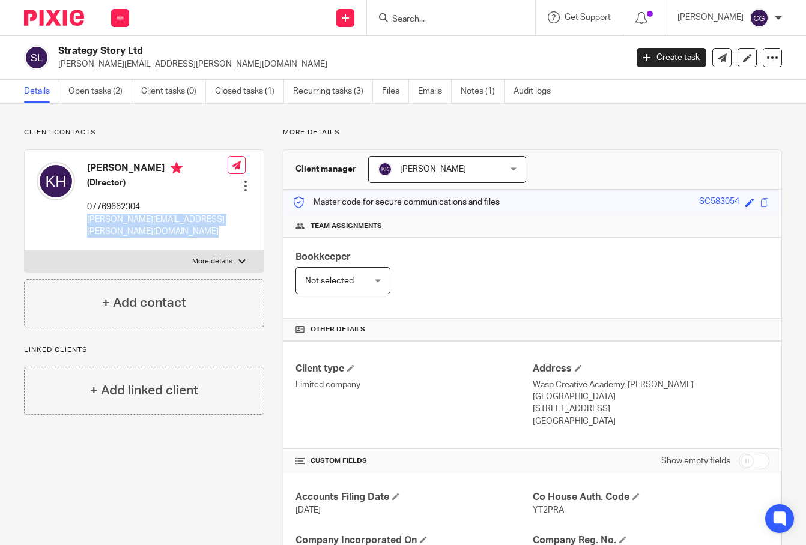
click at [199, 219] on p "kate.hooper@strategystory.co.uk" at bounding box center [157, 226] width 140 height 25
copy div "kate.hooper@strategystory.co.uk"
click at [117, 206] on p "07769662304" at bounding box center [157, 207] width 140 height 12
click at [116, 206] on p "07769662304" at bounding box center [157, 207] width 140 height 12
copy p "07769662304"
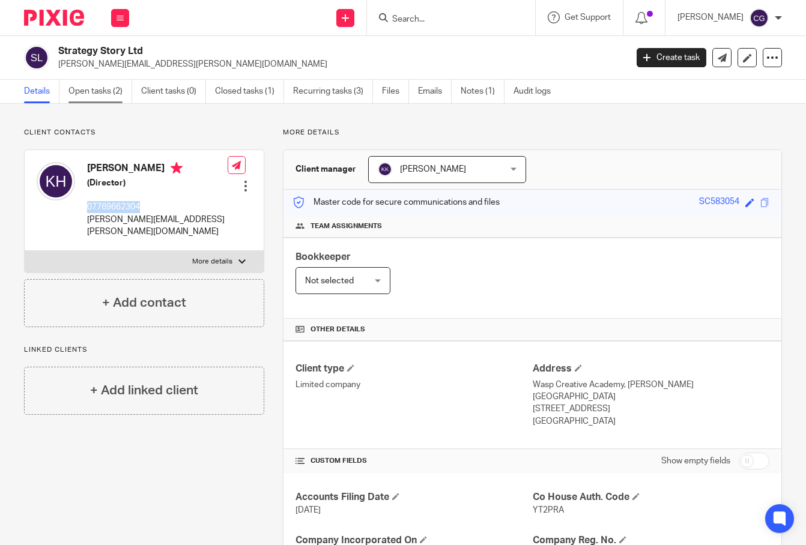
click at [91, 97] on link "Open tasks (2)" at bounding box center [100, 91] width 64 height 23
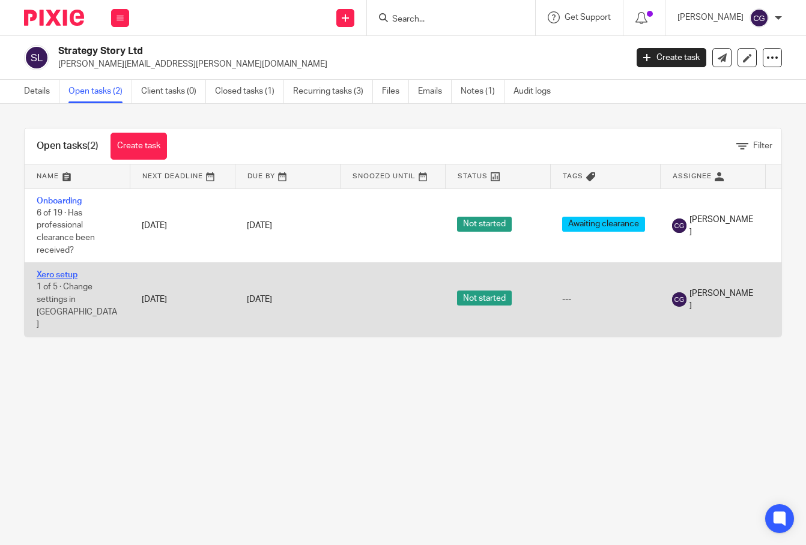
click at [71, 273] on link "Xero setup" at bounding box center [57, 275] width 41 height 8
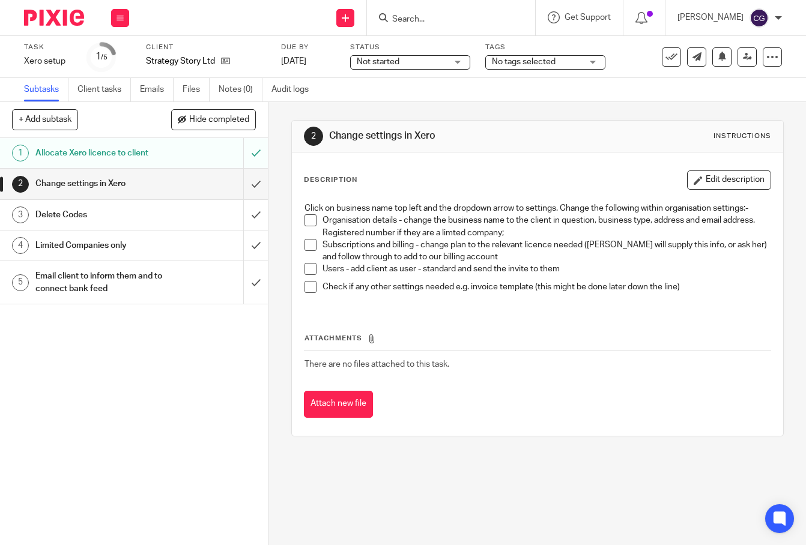
click at [310, 219] on span at bounding box center [310, 220] width 12 height 12
click at [309, 246] on span at bounding box center [310, 245] width 12 height 12
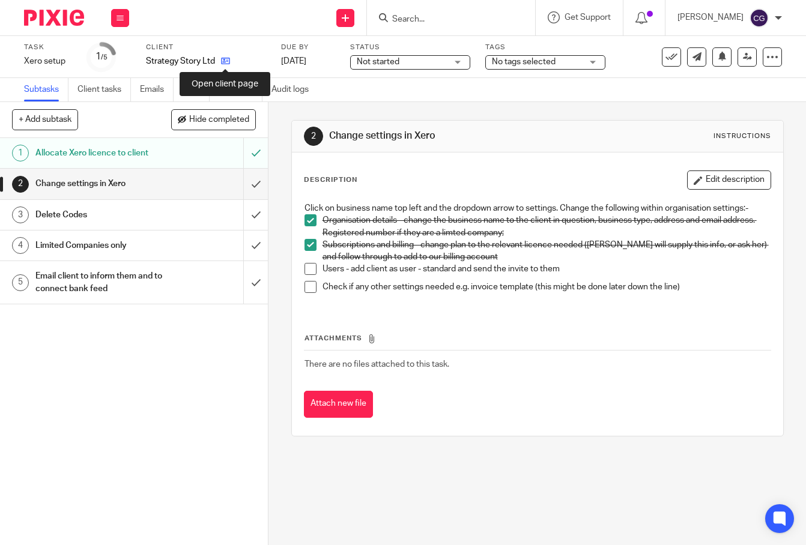
click at [226, 62] on icon at bounding box center [225, 60] width 9 height 9
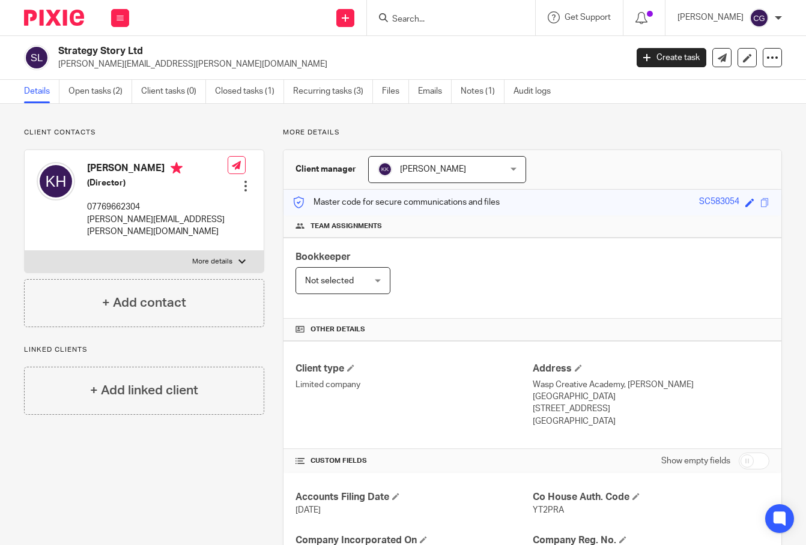
click at [122, 222] on p "[PERSON_NAME][EMAIL_ADDRESS][PERSON_NAME][DOMAIN_NAME]" at bounding box center [157, 226] width 140 height 25
copy div "[PERSON_NAME][EMAIL_ADDRESS][PERSON_NAME][DOMAIN_NAME]"
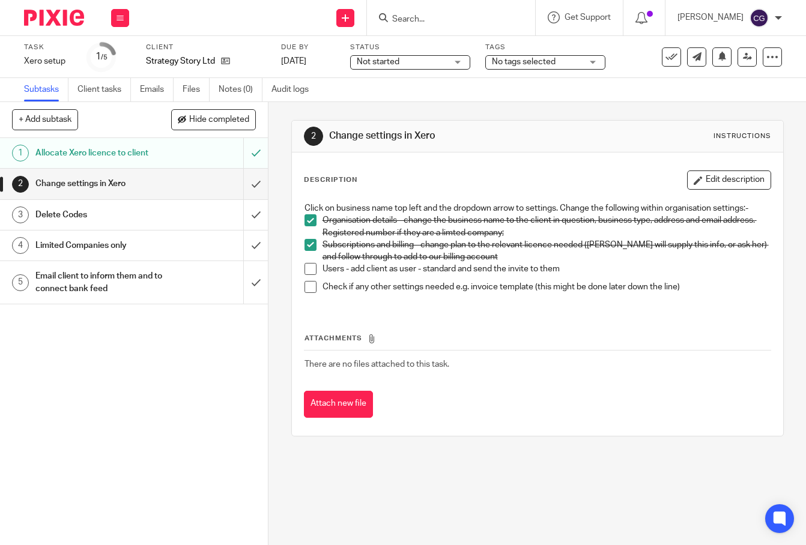
click at [308, 269] on span at bounding box center [310, 269] width 12 height 12
click at [192, 283] on div "Email client to inform them and to connect bank feed" at bounding box center [133, 282] width 196 height 31
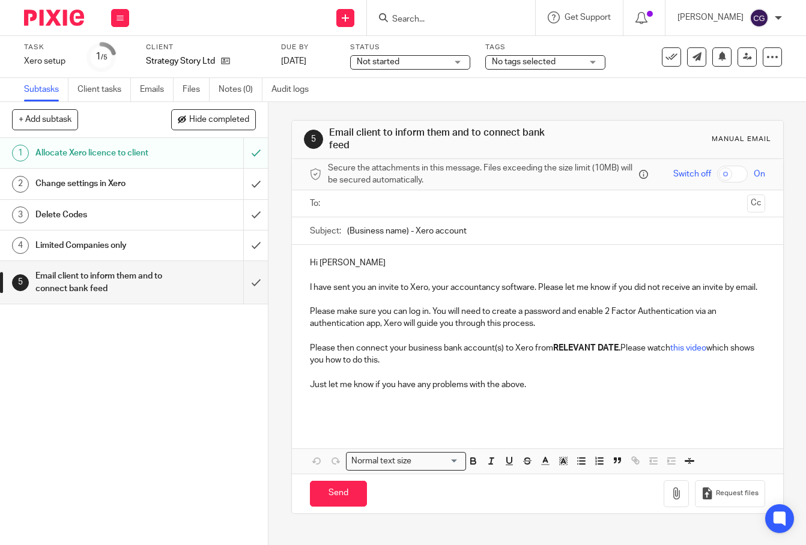
click at [103, 185] on h1 "Change settings in Xero" at bounding box center [100, 184] width 131 height 18
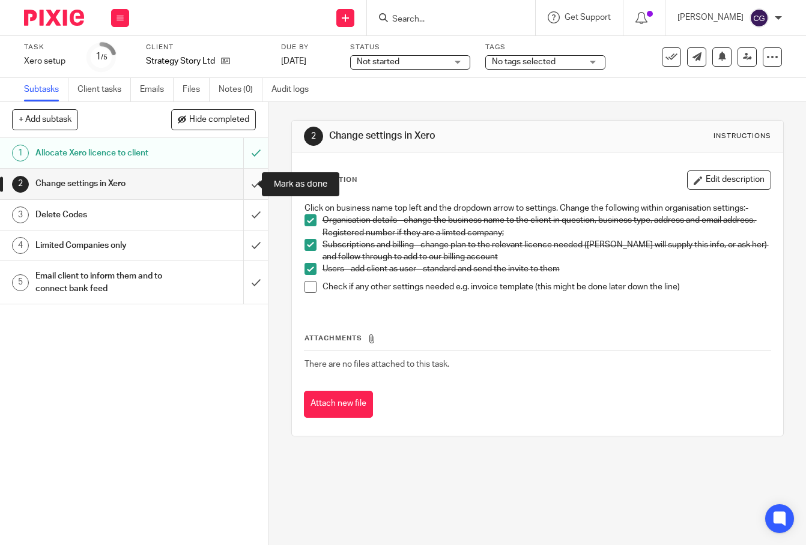
click at [245, 186] on input "submit" at bounding box center [134, 184] width 268 height 30
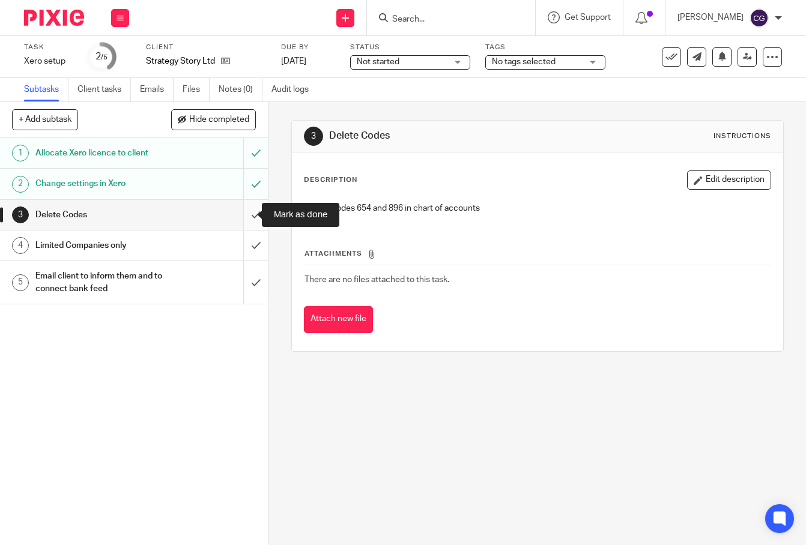
click at [243, 216] on input "submit" at bounding box center [134, 215] width 268 height 30
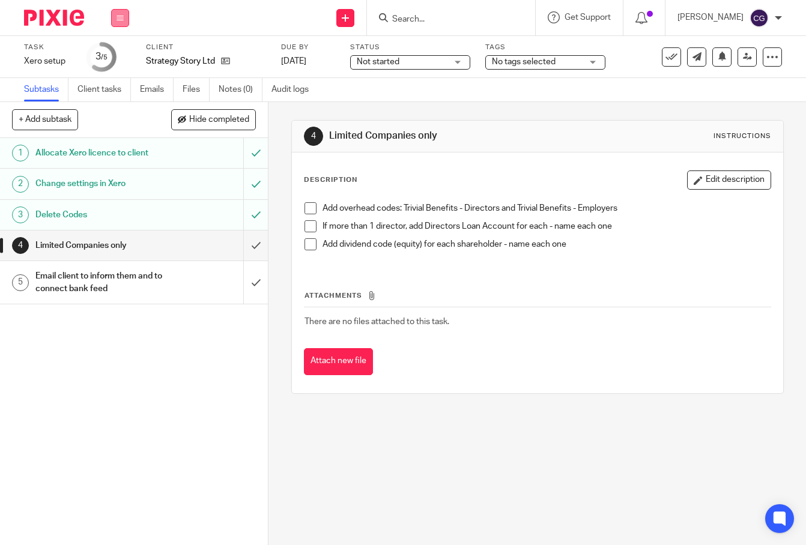
click at [127, 22] on button at bounding box center [120, 18] width 18 height 18
click at [118, 60] on link "Work" at bounding box center [114, 56] width 21 height 8
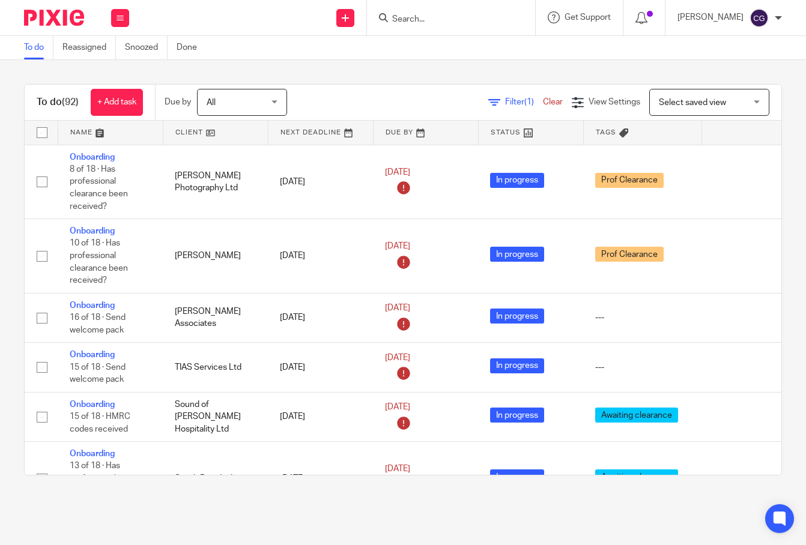
click at [84, 136] on link at bounding box center [110, 133] width 104 height 24
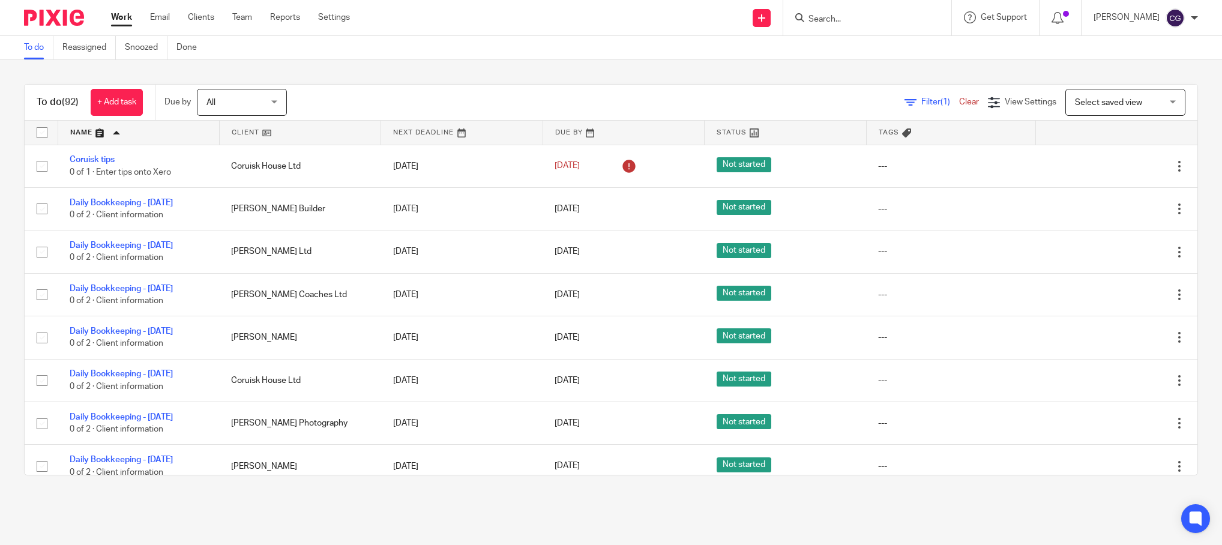
click at [86, 138] on link at bounding box center [138, 133] width 161 height 24
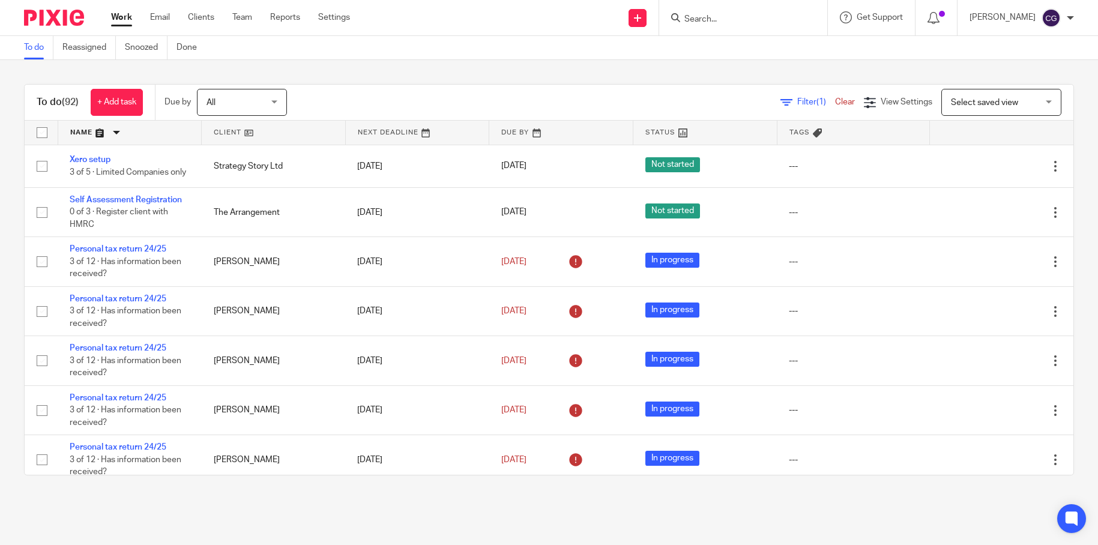
click at [82, 131] on link at bounding box center [129, 133] width 143 height 24
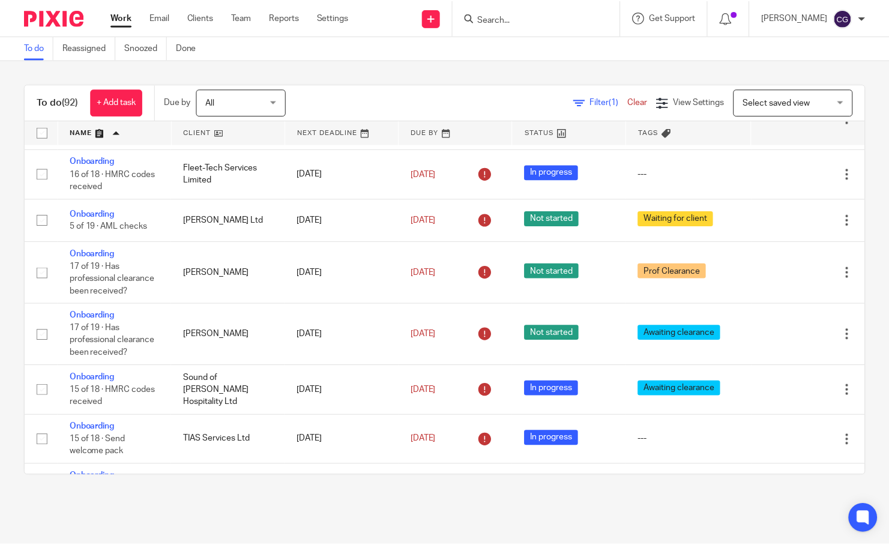
scroll to position [1311, 0]
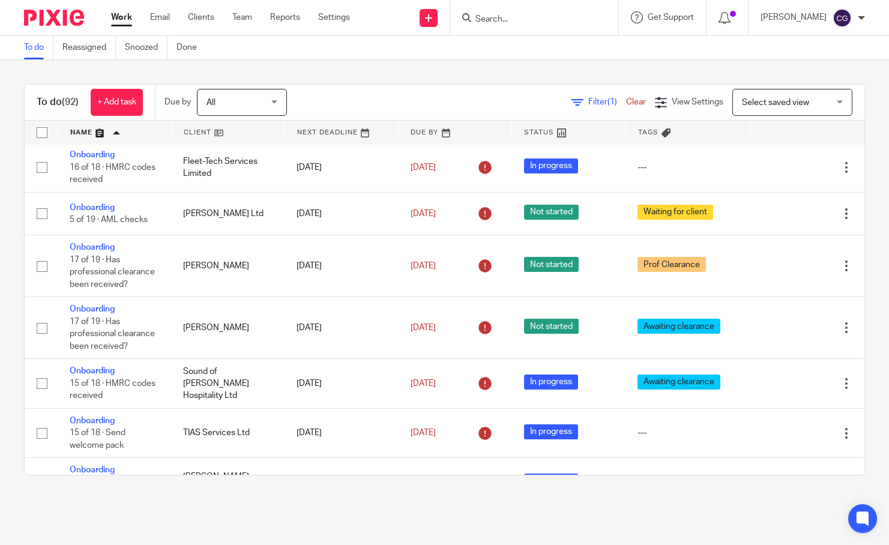
click at [4, 94] on div "To do (92) + Add task Due by All All Today Tomorrow This week Next week This mo…" at bounding box center [444, 279] width 889 height 439
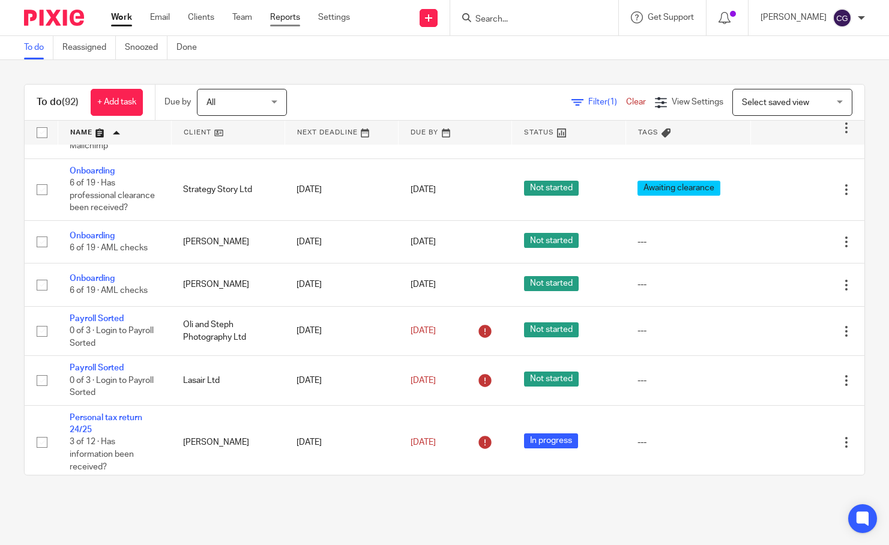
scroll to position [2183, 0]
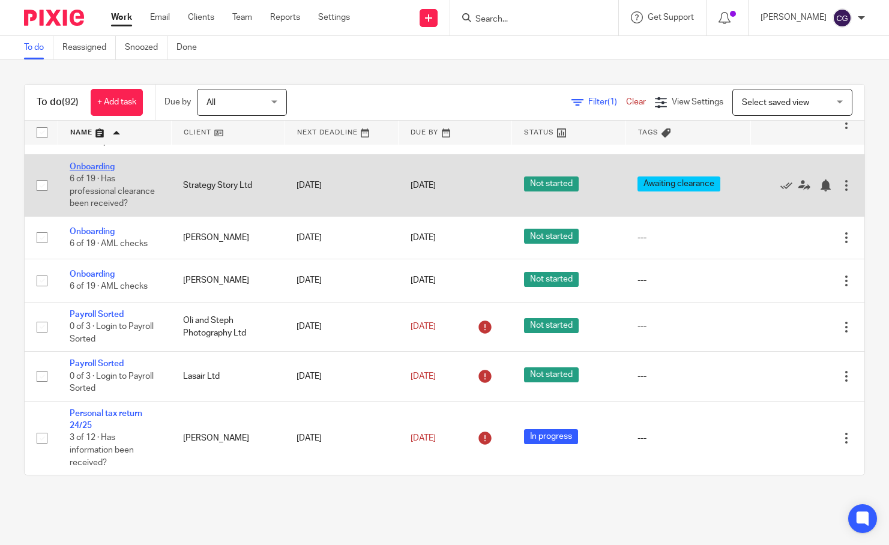
click at [83, 171] on link "Onboarding" at bounding box center [92, 167] width 45 height 8
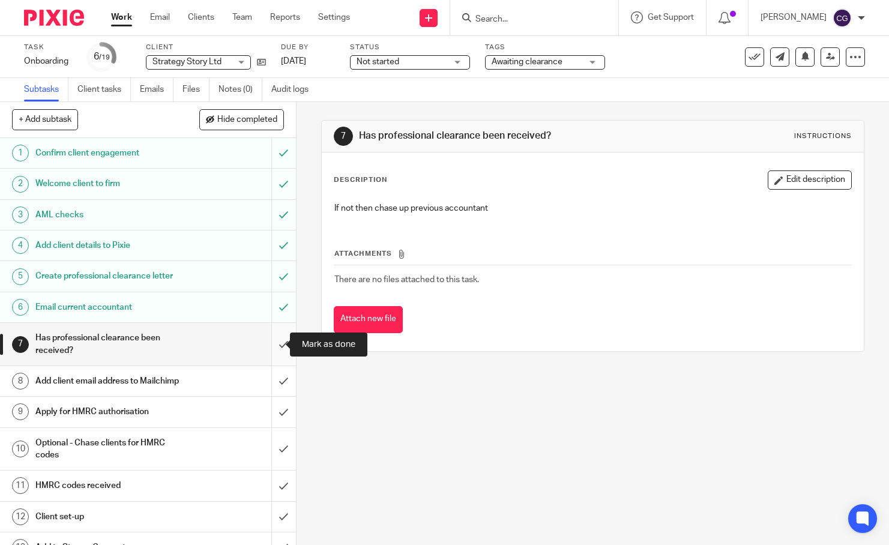
click at [271, 343] on input "submit" at bounding box center [148, 344] width 296 height 43
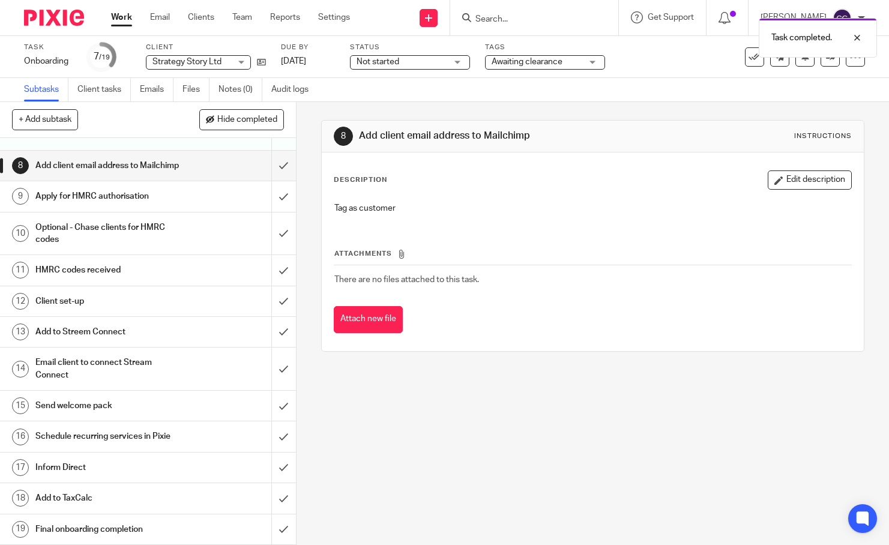
scroll to position [180, 0]
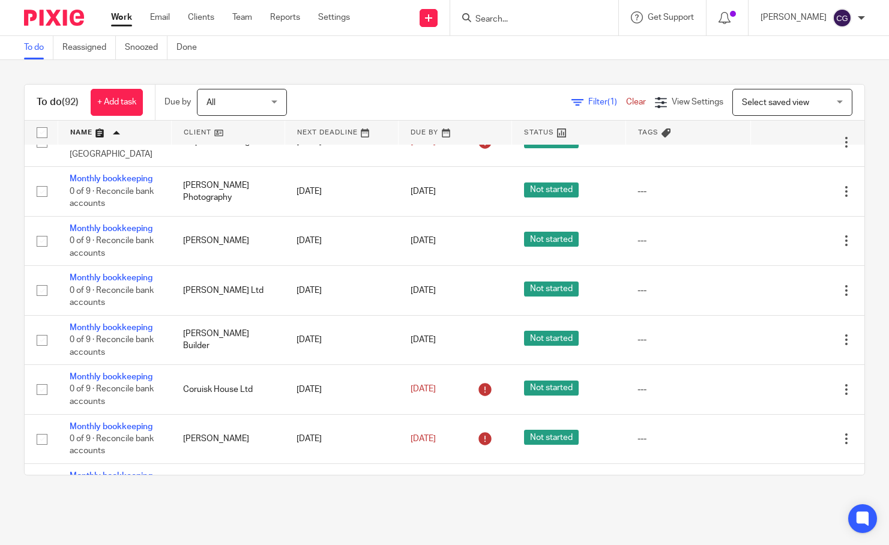
scroll to position [814, 0]
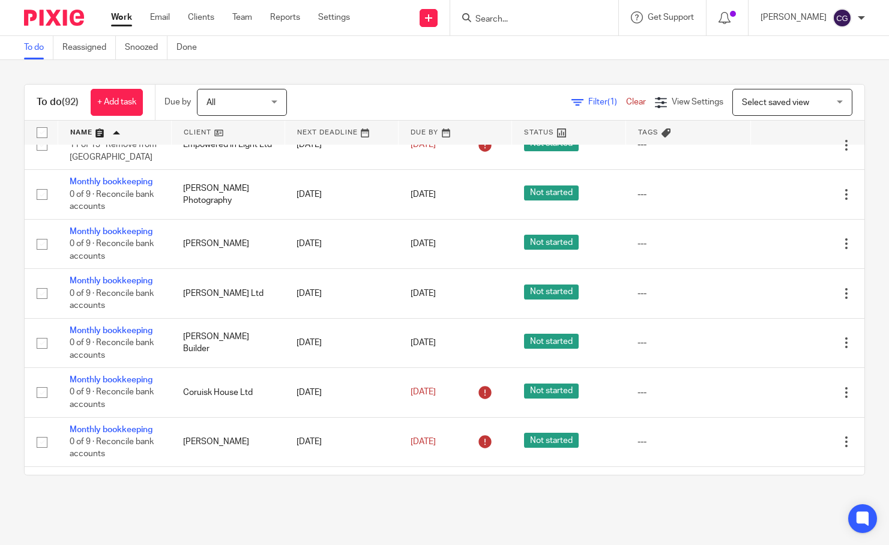
click at [540, 24] on form at bounding box center [538, 17] width 128 height 15
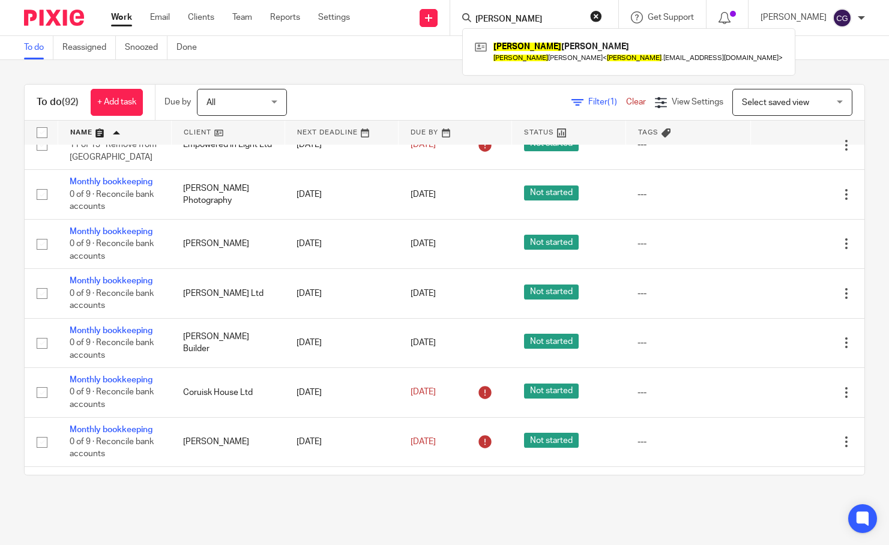
click at [539, 14] on input "archie" at bounding box center [528, 19] width 108 height 11
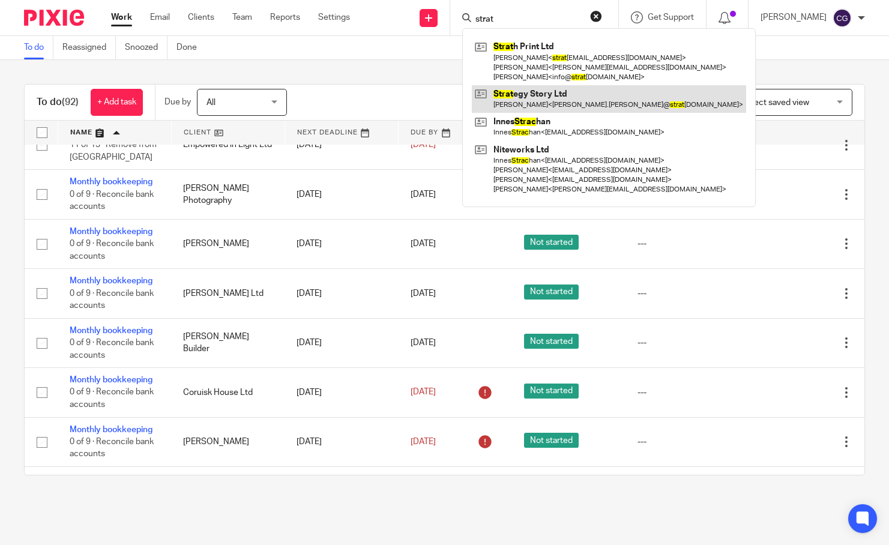
type input "strat"
click at [603, 106] on link at bounding box center [609, 99] width 274 height 28
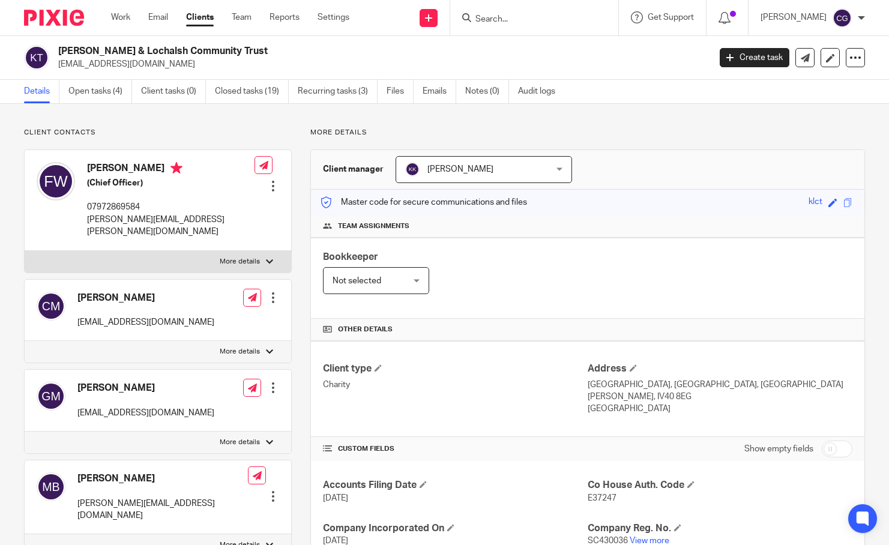
click at [271, 180] on div at bounding box center [273, 186] width 12 height 12
click at [207, 192] on link "Edit contact" at bounding box center [216, 194] width 115 height 17
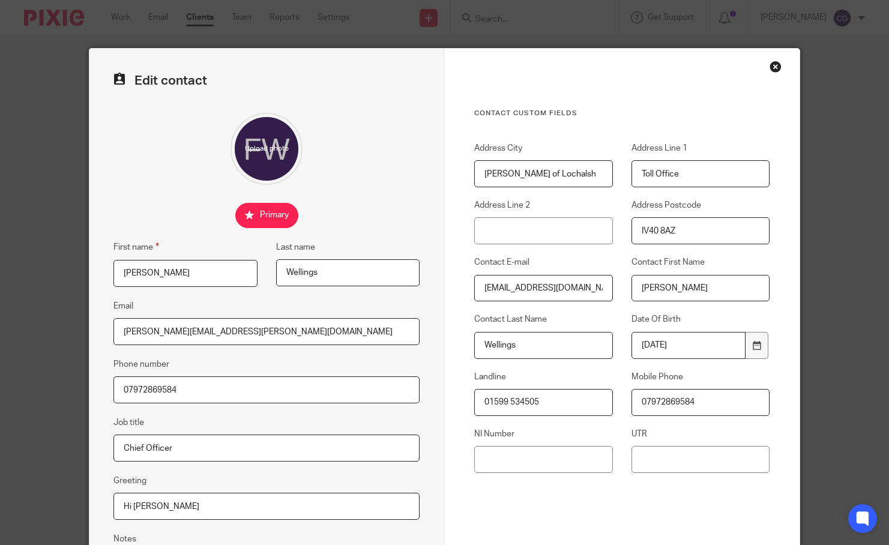
click at [192, 280] on input "[PERSON_NAME]" at bounding box center [185, 273] width 144 height 27
type input "[PERSON_NAME]"
click at [315, 276] on input "Wellings" at bounding box center [348, 272] width 144 height 27
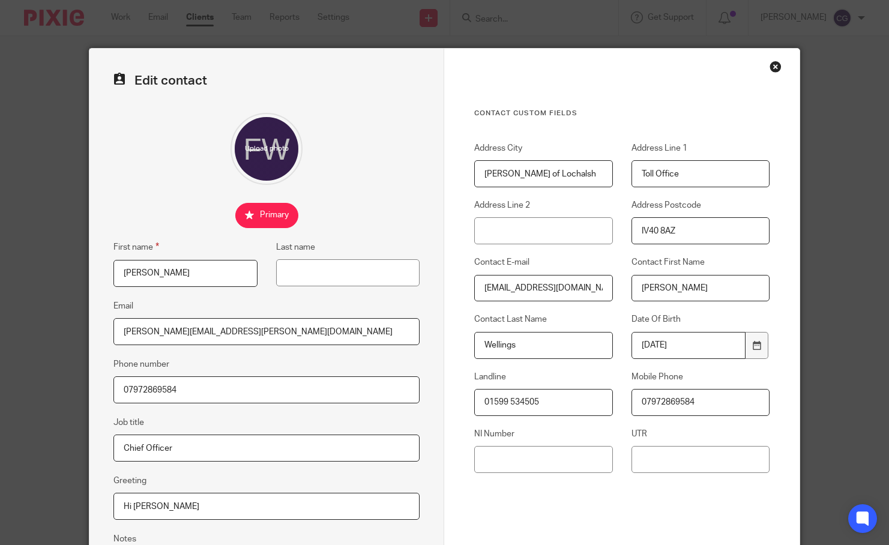
drag, startPoint x: 236, startPoint y: 333, endPoint x: 110, endPoint y: 332, distance: 125.5
click at [113, 332] on input "[PERSON_NAME][EMAIL_ADDRESS][PERSON_NAME][DOMAIN_NAME]" at bounding box center [266, 331] width 306 height 27
paste input "mailto:admin"
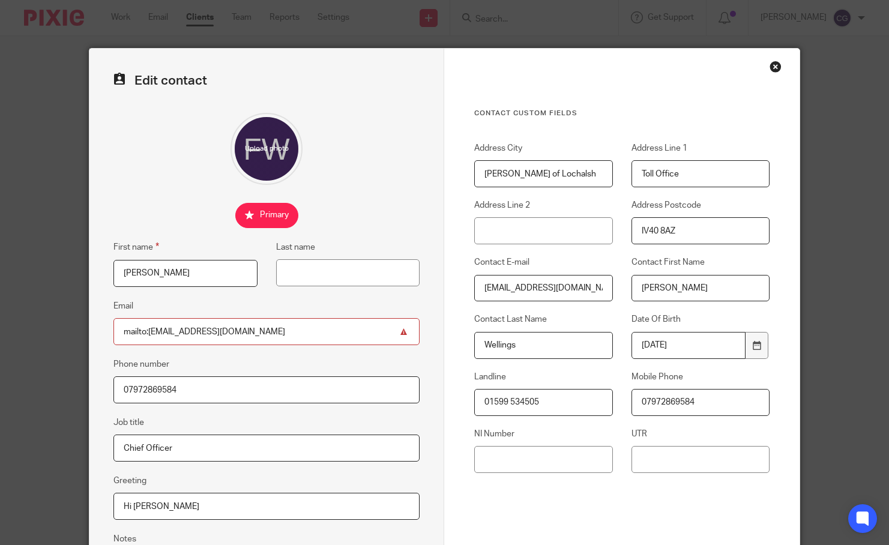
drag, startPoint x: 145, startPoint y: 336, endPoint x: 53, endPoint y: 334, distance: 91.3
click at [53, 334] on div "Edit contact First name [PERSON_NAME] Last name Email mailto:[EMAIL_ADDRESS][DO…" at bounding box center [444, 272] width 889 height 545
type input "[EMAIL_ADDRESS][DOMAIN_NAME]"
drag, startPoint x: 187, startPoint y: 446, endPoint x: 59, endPoint y: 435, distance: 129.0
click at [59, 435] on div "Edit contact First name Joanne Last name Email admin@lochalsh.uk Phone number 0…" at bounding box center [444, 272] width 889 height 545
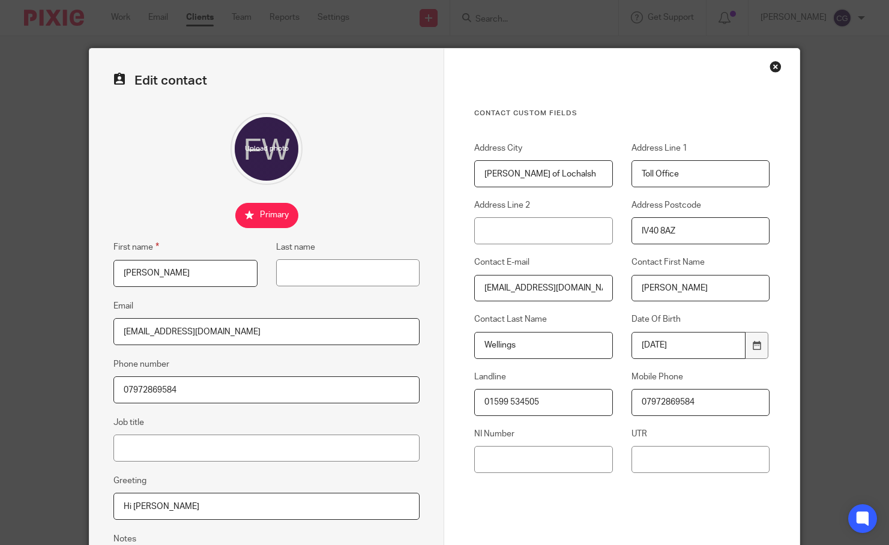
drag, startPoint x: 159, startPoint y: 504, endPoint x: 41, endPoint y: 493, distance: 117.6
click at [41, 493] on div "Edit contact First name Joanne Last name Email admin@lochalsh.uk Phone number 0…" at bounding box center [444, 272] width 889 height 545
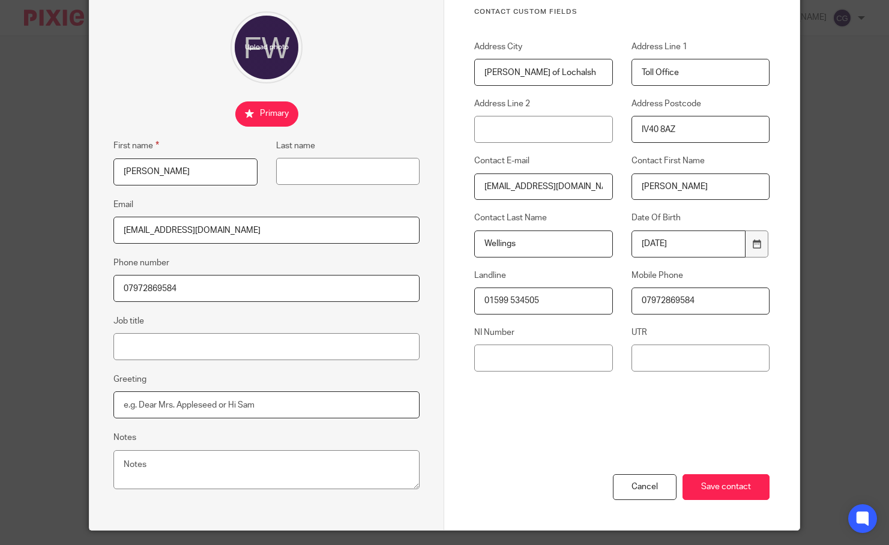
scroll to position [104, 0]
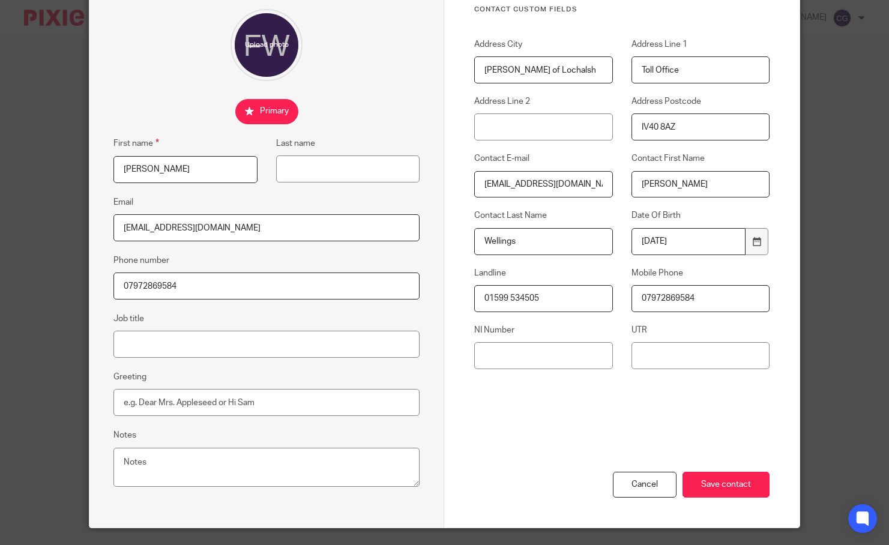
drag, startPoint x: 687, startPoint y: 237, endPoint x: 570, endPoint y: 240, distance: 117.1
click at [571, 239] on div "Address City Kyle of Lochalsh Address Line 1 Toll Office Address Line 2 Address…" at bounding box center [613, 209] width 314 height 343
drag, startPoint x: 548, startPoint y: 297, endPoint x: 460, endPoint y: 294, distance: 88.3
click at [460, 294] on div "Landline 01599 534505" at bounding box center [534, 289] width 157 height 45
drag, startPoint x: 692, startPoint y: 300, endPoint x: 598, endPoint y: 296, distance: 94.4
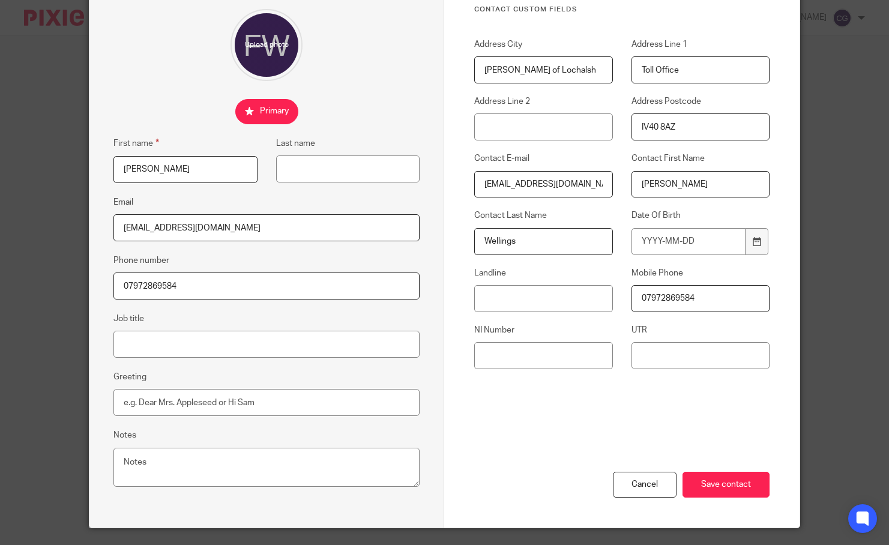
click at [596, 297] on div "Address City Kyle of Lochalsh Address Line 1 Toll Office Address Line 2 Address…" at bounding box center [613, 209] width 314 height 343
drag, startPoint x: 585, startPoint y: 183, endPoint x: 418, endPoint y: 177, distance: 167.0
click at [418, 177] on form "Edit contact First name Joanne Last name Email admin@lochalsh.uk Phone number 0…" at bounding box center [444, 236] width 710 height 583
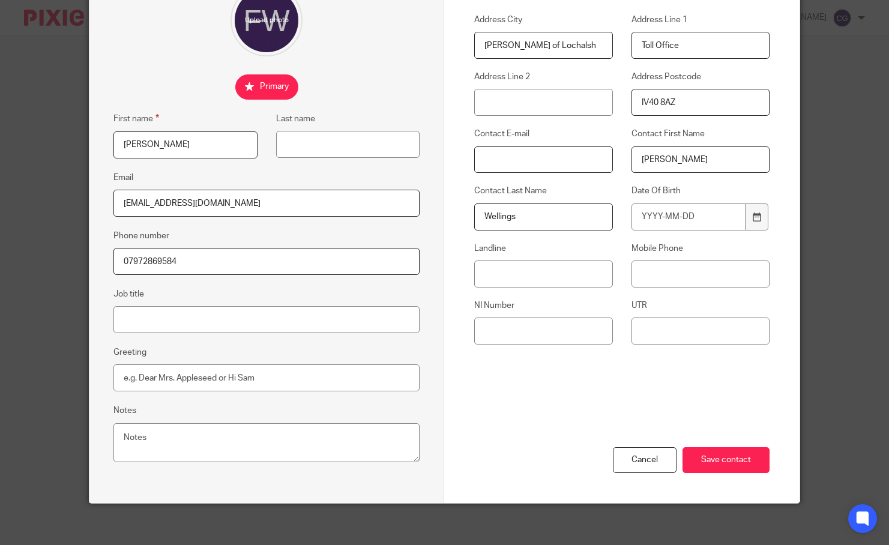
scroll to position [117, 0]
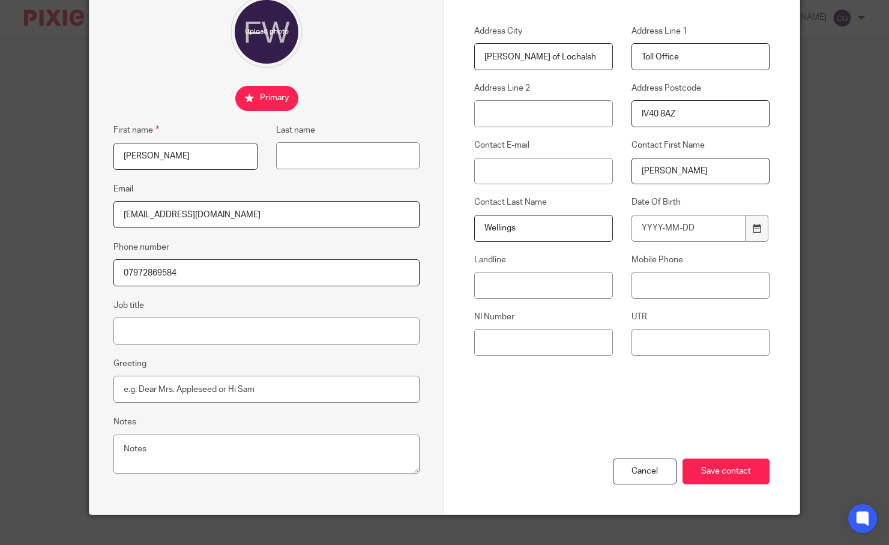
click at [680, 166] on input "Fiona" at bounding box center [701, 171] width 138 height 27
click at [571, 234] on input "Wellings" at bounding box center [543, 228] width 138 height 27
click at [739, 469] on input "Save contact" at bounding box center [726, 472] width 87 height 26
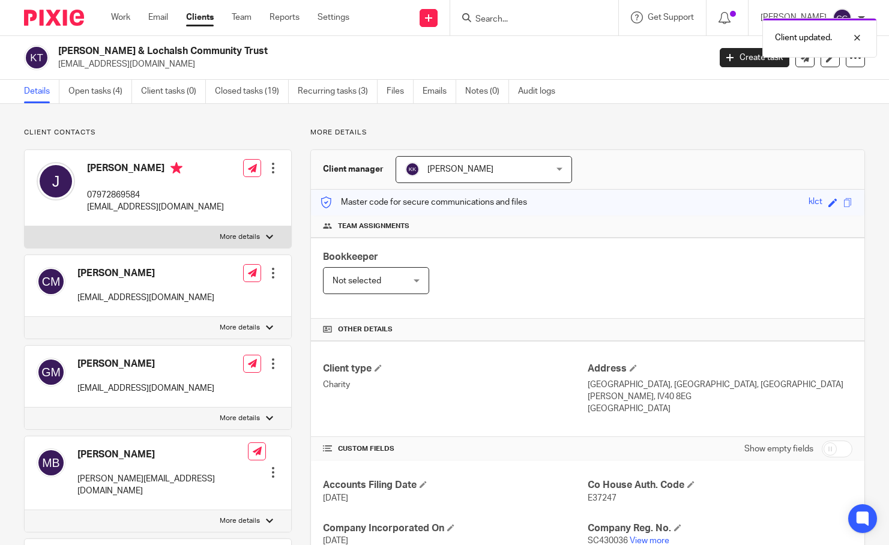
click at [268, 174] on div "Edit contact Create client from contact Export data Delete contact" at bounding box center [273, 168] width 12 height 24
click at [269, 172] on div at bounding box center [273, 168] width 12 height 12
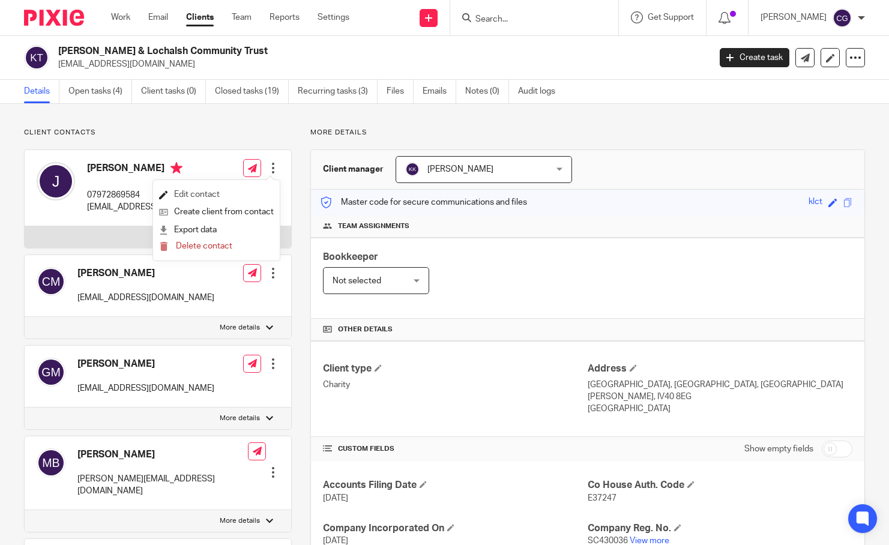
click at [219, 199] on link "Edit contact" at bounding box center [216, 194] width 115 height 17
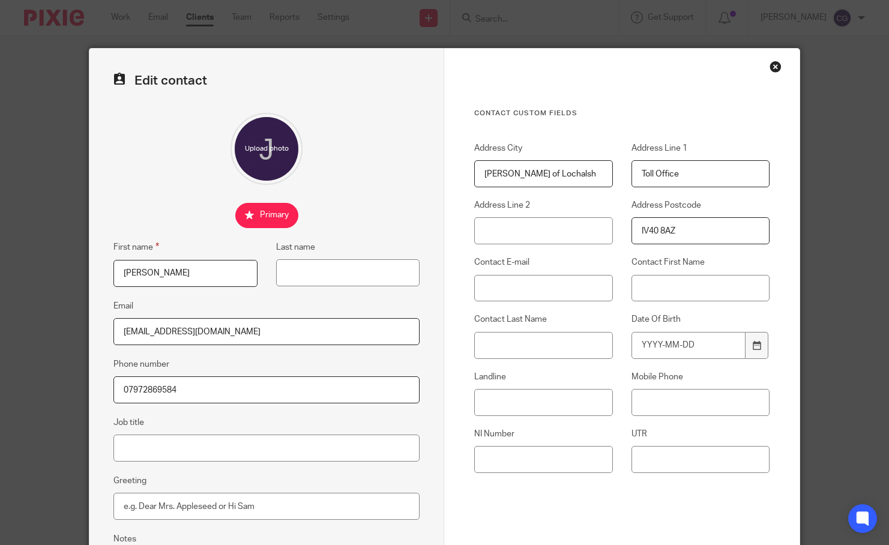
drag, startPoint x: 220, startPoint y: 383, endPoint x: 69, endPoint y: 370, distance: 151.8
click at [66, 369] on div "Edit contact First name [PERSON_NAME] Last name Email [EMAIL_ADDRESS][DOMAIN_NA…" at bounding box center [444, 272] width 889 height 545
drag, startPoint x: 194, startPoint y: 391, endPoint x: 100, endPoint y: 381, distance: 94.2
click at [100, 381] on div "Edit contact First name [PERSON_NAME] Last name Email [EMAIL_ADDRESS][DOMAIN_NA…" at bounding box center [266, 340] width 355 height 583
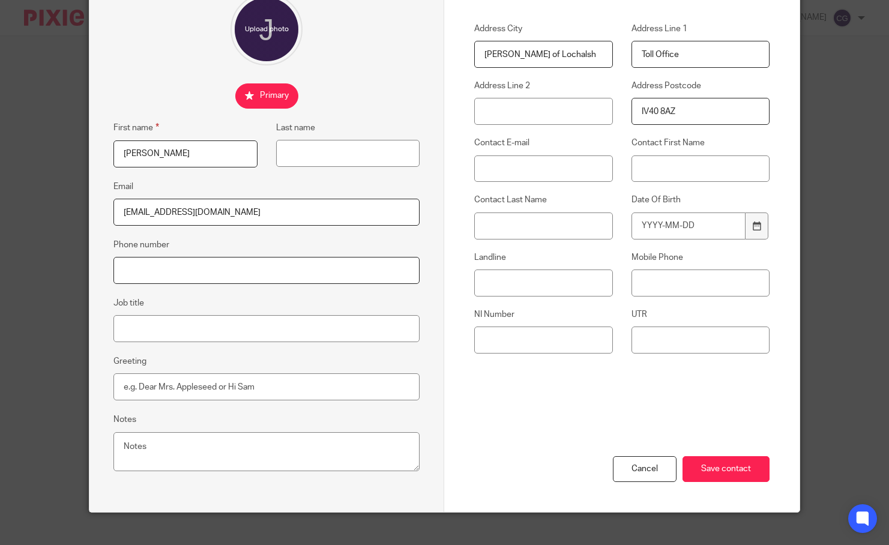
scroll to position [134, 0]
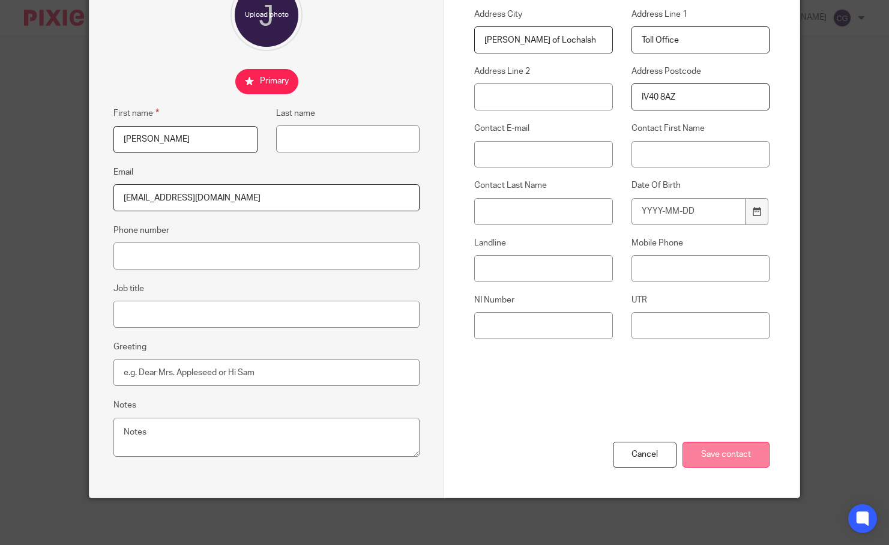
click at [708, 459] on input "Save contact" at bounding box center [726, 455] width 87 height 26
click at [736, 442] on input "Save contact" at bounding box center [726, 455] width 87 height 26
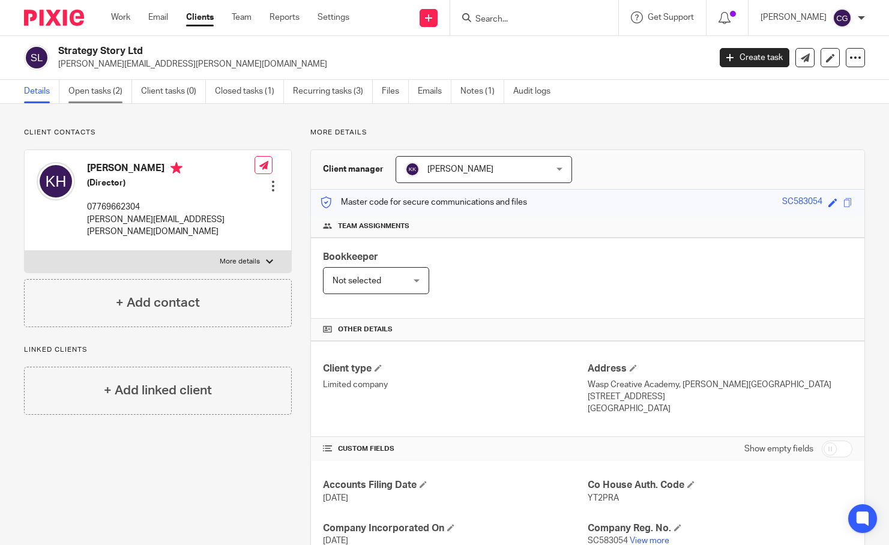
click at [97, 89] on link "Open tasks (2)" at bounding box center [100, 91] width 64 height 23
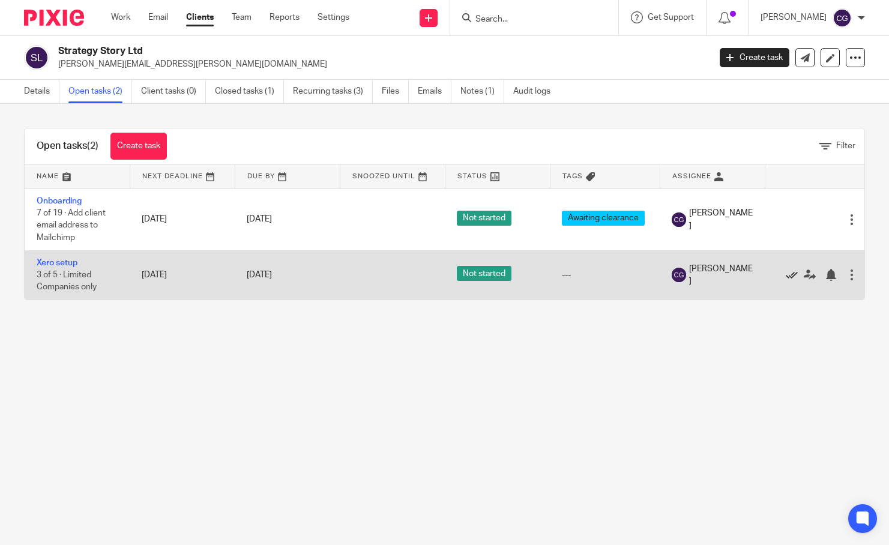
click at [790, 279] on icon at bounding box center [792, 275] width 12 height 12
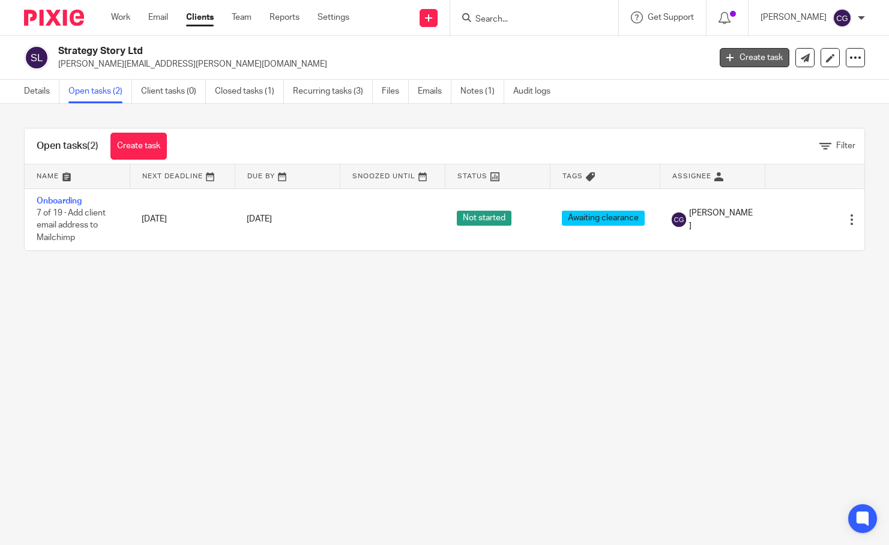
click at [747, 64] on link "Create task" at bounding box center [755, 57] width 70 height 19
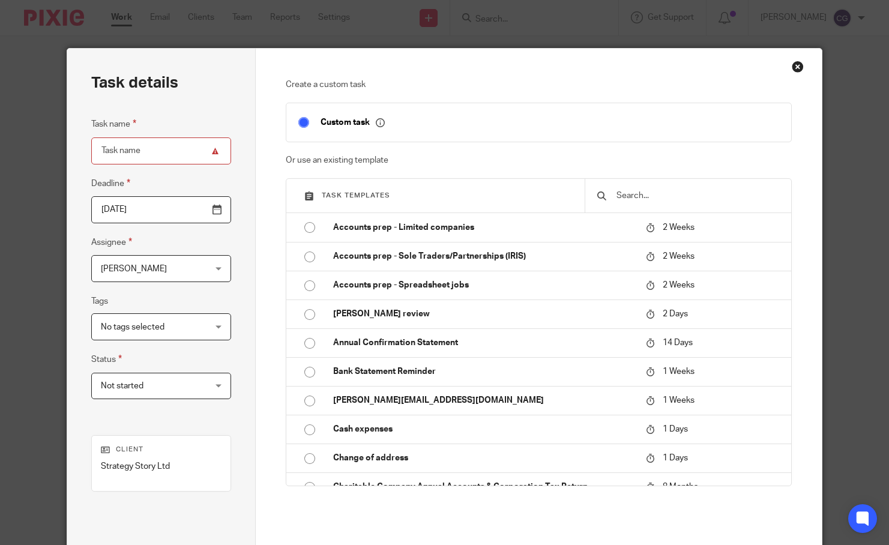
click at [630, 190] on input "text" at bounding box center [697, 195] width 164 height 13
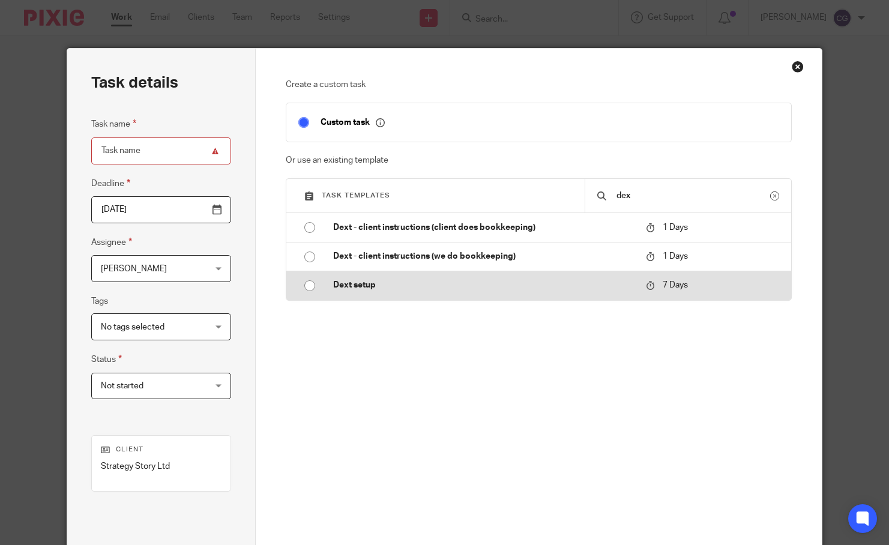
type input "dex"
click at [442, 277] on td "Dext setup" at bounding box center [480, 285] width 318 height 29
type input "2025-09-24"
type input "Dext setup"
checkbox input "false"
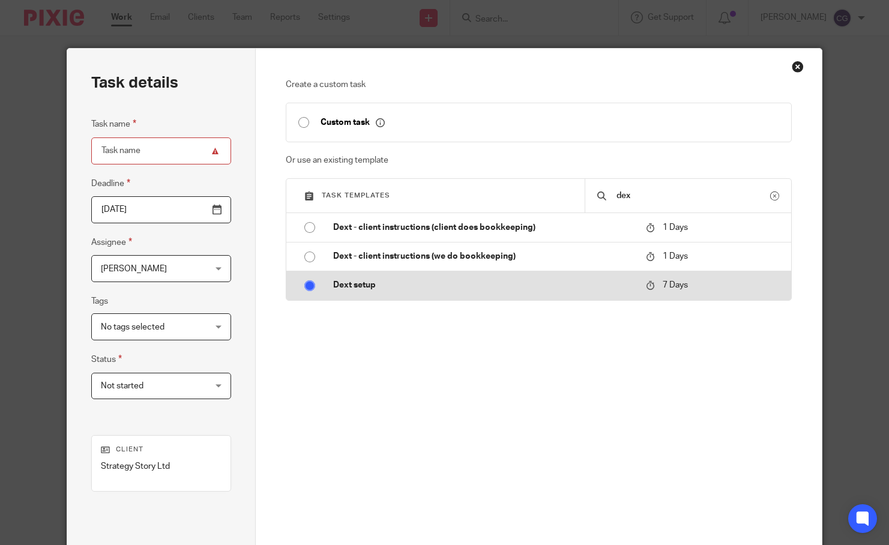
radio input "true"
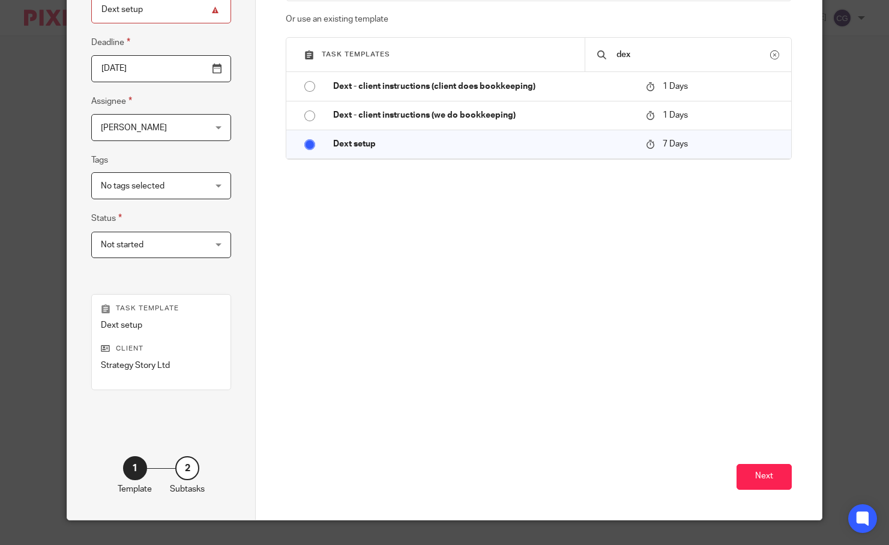
scroll to position [165, 0]
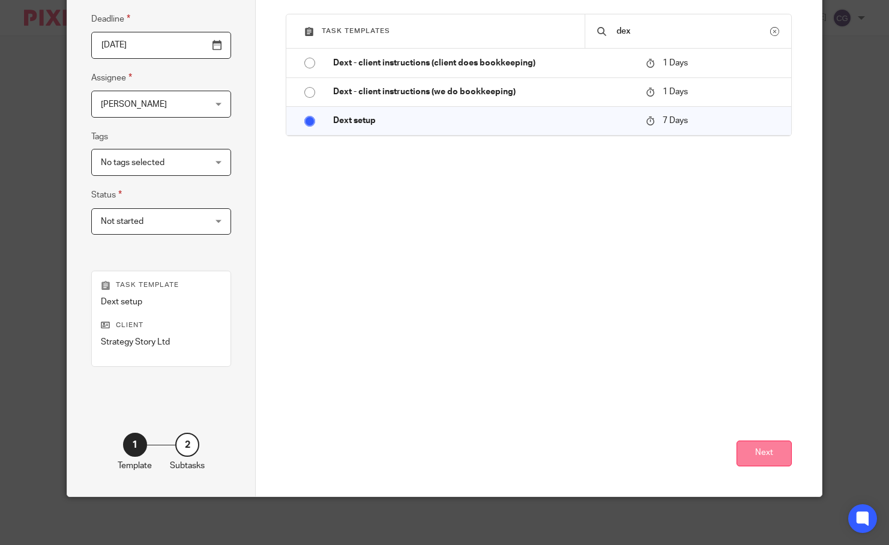
click at [781, 454] on button "Next" at bounding box center [764, 454] width 55 height 26
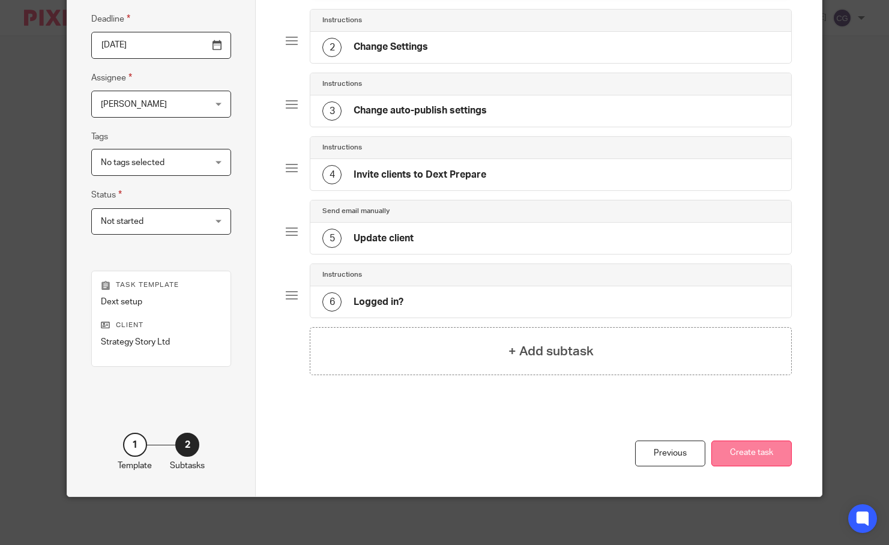
click at [748, 451] on button "Create task" at bounding box center [751, 454] width 80 height 26
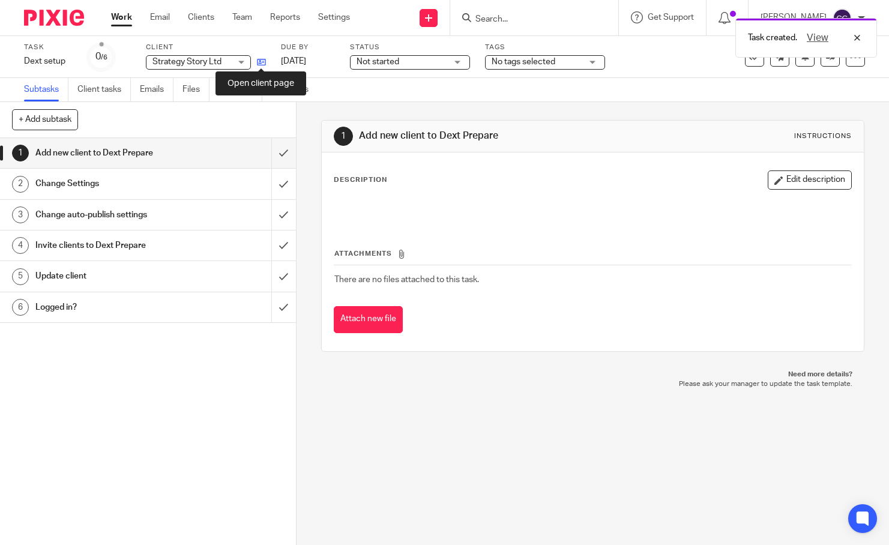
click at [257, 60] on icon at bounding box center [261, 62] width 9 height 9
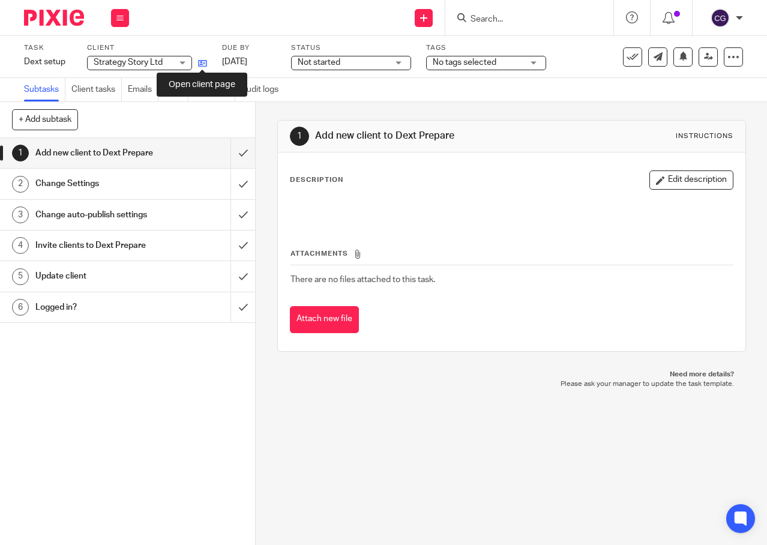
click at [201, 63] on icon at bounding box center [202, 63] width 9 height 9
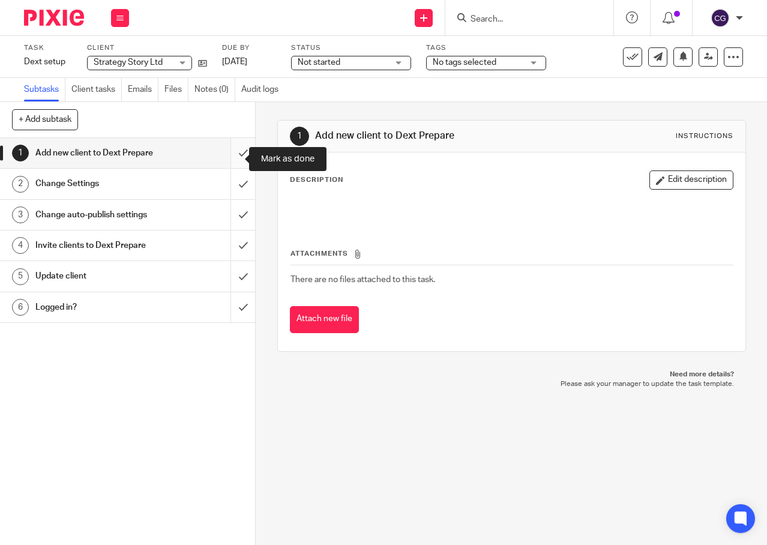
click at [228, 160] on input "submit" at bounding box center [127, 153] width 255 height 30
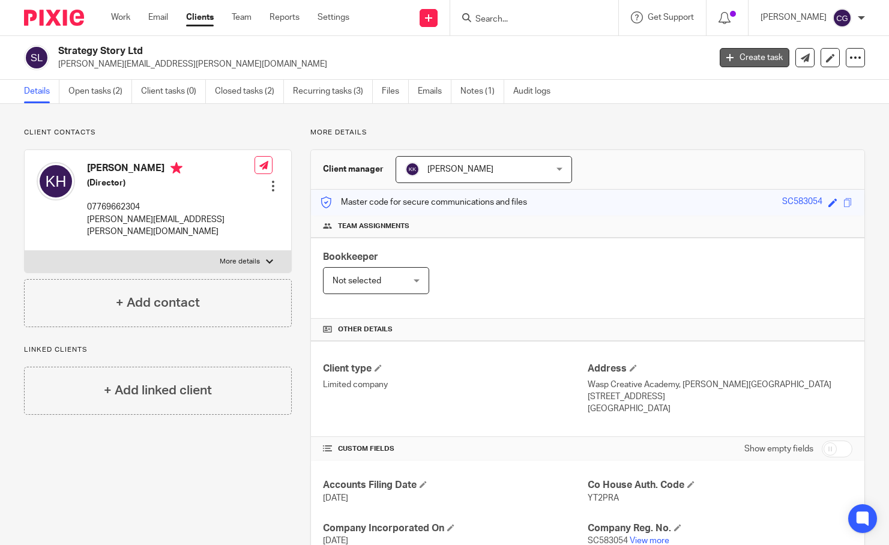
click at [750, 53] on link "Create task" at bounding box center [755, 57] width 70 height 19
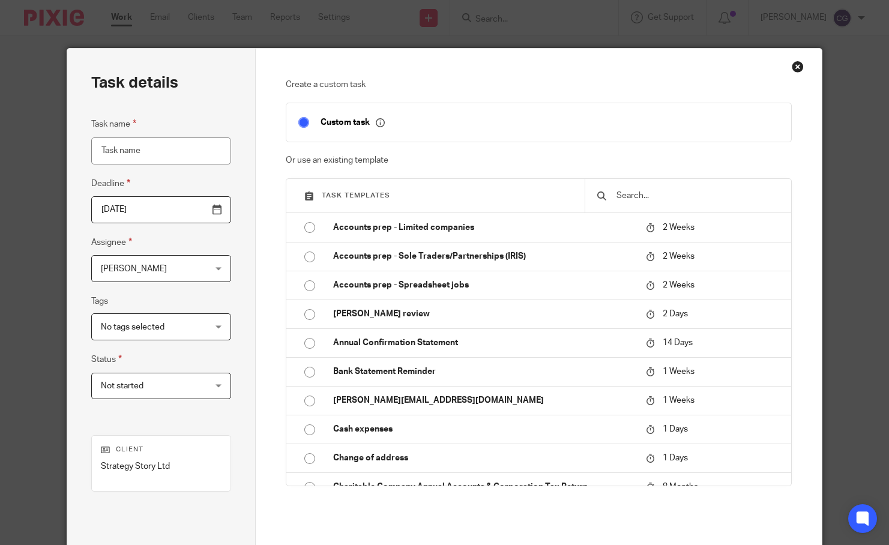
drag, startPoint x: 656, startPoint y: 180, endPoint x: 651, endPoint y: 186, distance: 8.1
click at [653, 184] on div at bounding box center [688, 196] width 207 height 34
click at [649, 194] on input "text" at bounding box center [697, 195] width 164 height 13
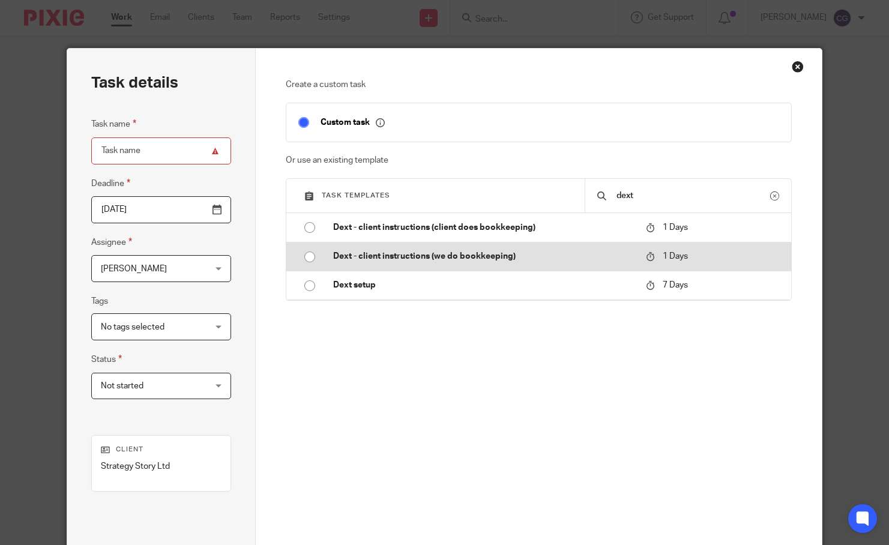
type input "dext"
click at [309, 259] on input "radio" at bounding box center [309, 257] width 23 height 23
type input "2025-09-18"
type input "Dext - client instructions (we do bookkeeping)"
checkbox input "false"
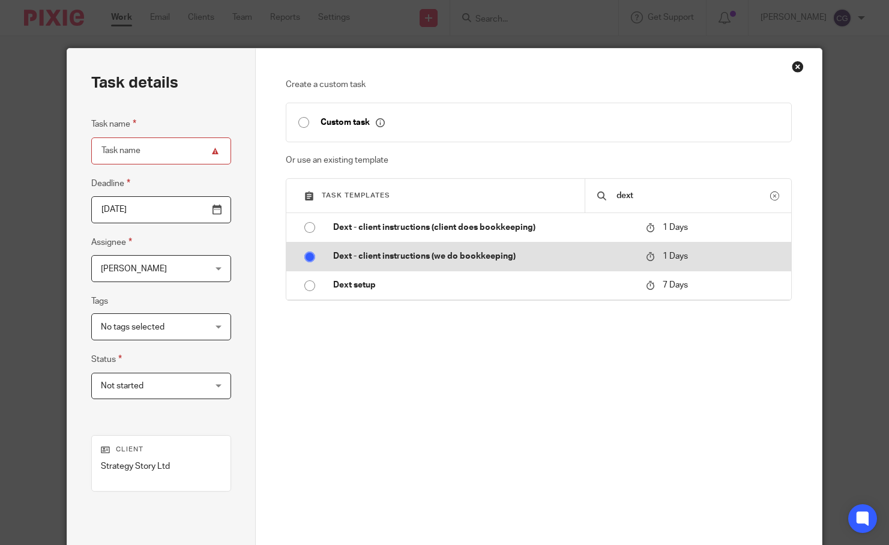
radio input "false"
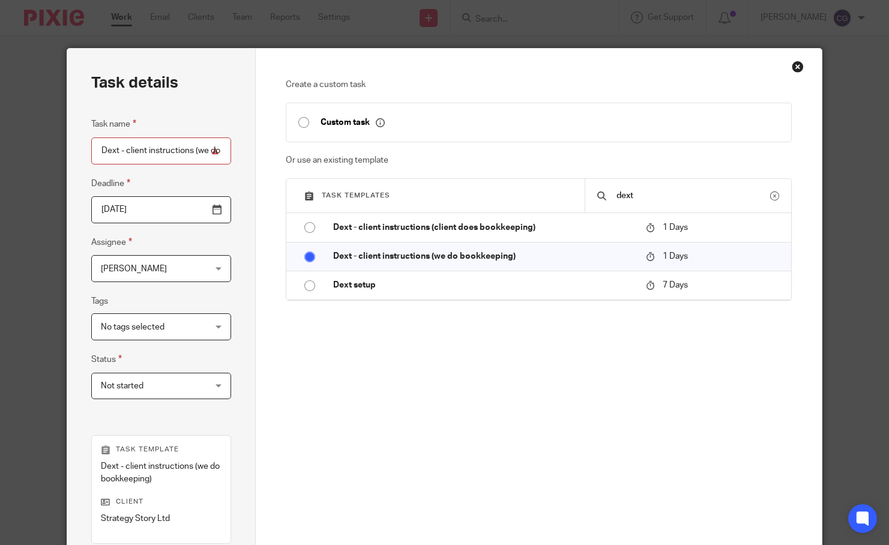
scroll to position [177, 0]
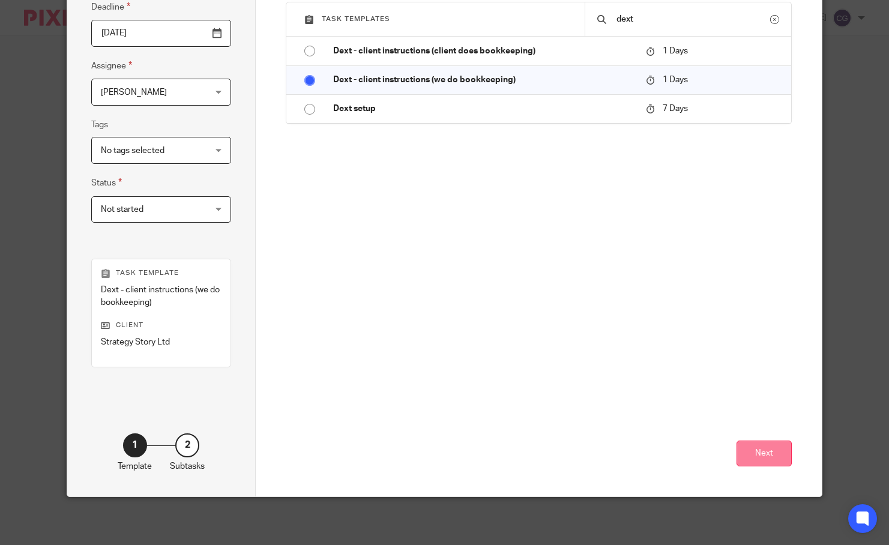
click at [768, 445] on button "Next" at bounding box center [764, 454] width 55 height 26
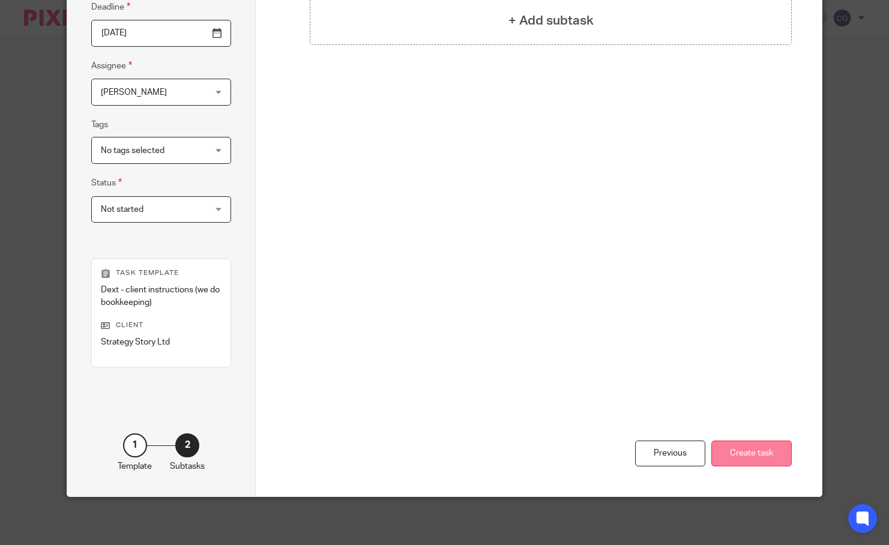
click at [768, 445] on button "Create task" at bounding box center [751, 454] width 80 height 26
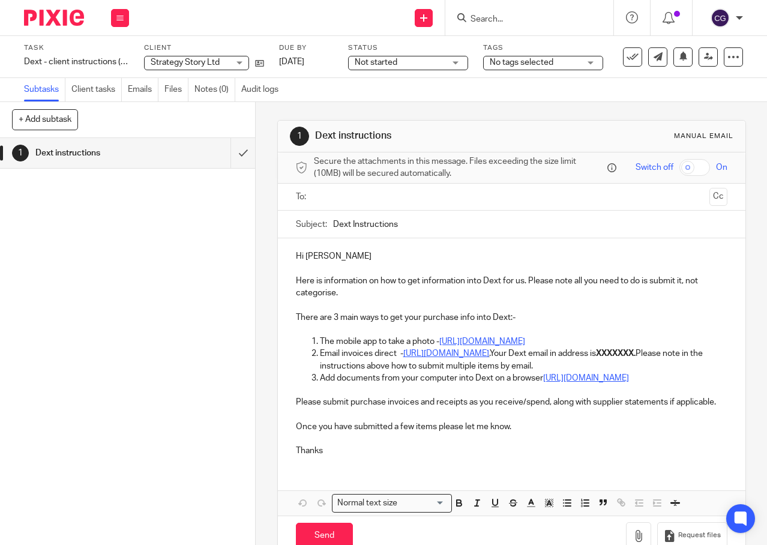
click at [336, 201] on input "text" at bounding box center [511, 197] width 387 height 14
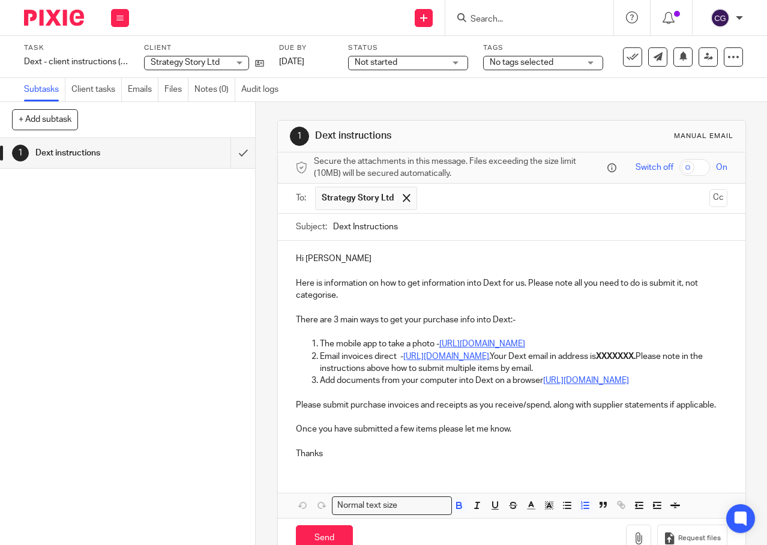
drag, startPoint x: 364, startPoint y: 372, endPoint x: 393, endPoint y: 372, distance: 29.4
click at [393, 372] on p "Email invoices direct - [URL][DOMAIN_NAME] . Your Dext email in address is XXXX…" at bounding box center [524, 363] width 408 height 25
click at [596, 361] on strong "XXXXXXX." at bounding box center [616, 356] width 40 height 8
drag, startPoint x: 405, startPoint y: 373, endPoint x: 365, endPoint y: 376, distance: 40.3
click at [596, 361] on strong "XXXXXXX." at bounding box center [616, 356] width 40 height 8
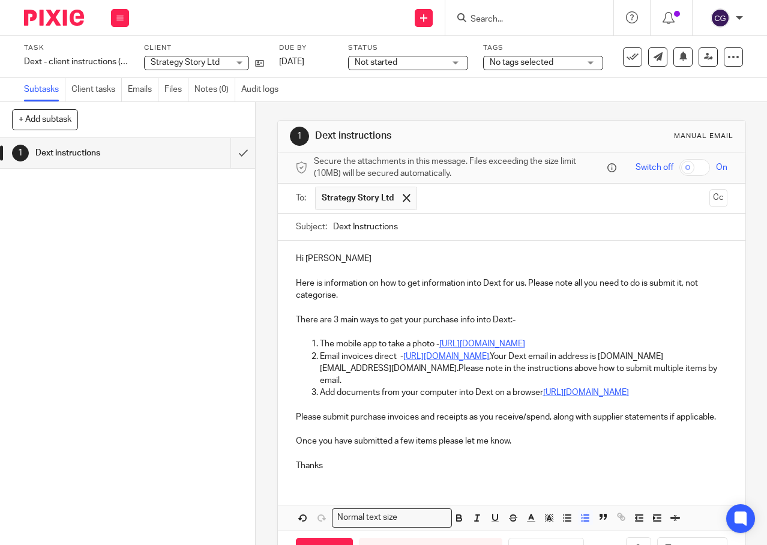
click at [382, 372] on p "Email invoices direct - [URL][DOMAIN_NAME] . Your Dext email in address is [DOM…" at bounding box center [524, 369] width 408 height 37
click at [382, 373] on p "Email invoices direct - [URL][DOMAIN_NAME] . Your Dext email in address is [DOM…" at bounding box center [524, 369] width 408 height 37
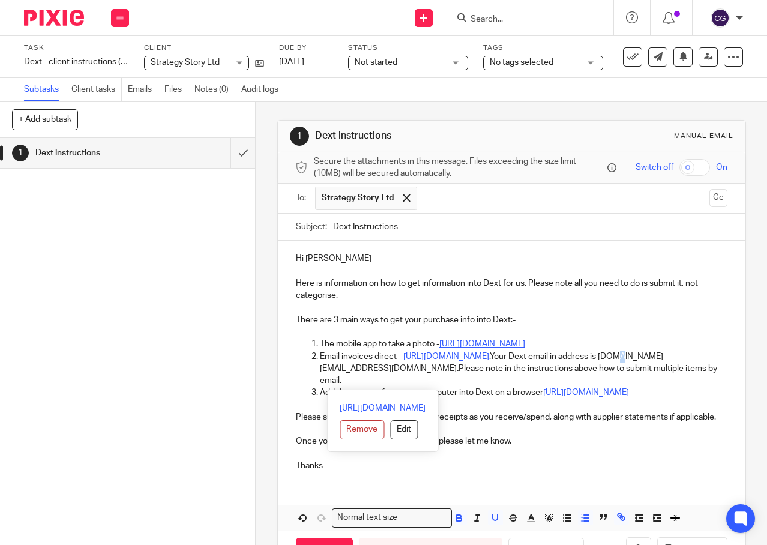
click at [382, 373] on p "Email invoices direct - [URL][DOMAIN_NAME] . Your Dext email in address is [DOM…" at bounding box center [524, 369] width 408 height 37
click at [391, 375] on p "Email invoices direct - [URL][DOMAIN_NAME] . Your Dext email in address is [DOM…" at bounding box center [524, 369] width 408 height 37
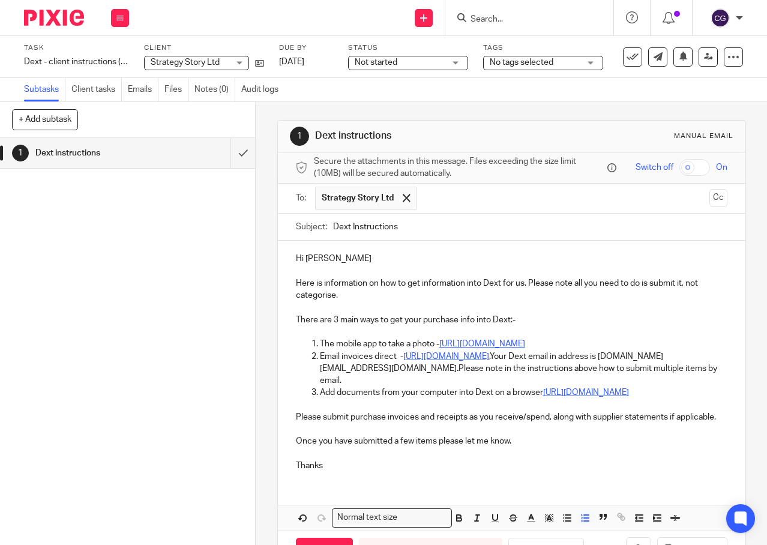
click at [480, 375] on p "Email invoices direct - [URL][DOMAIN_NAME] . Your Dext email in address is [DOM…" at bounding box center [524, 369] width 408 height 37
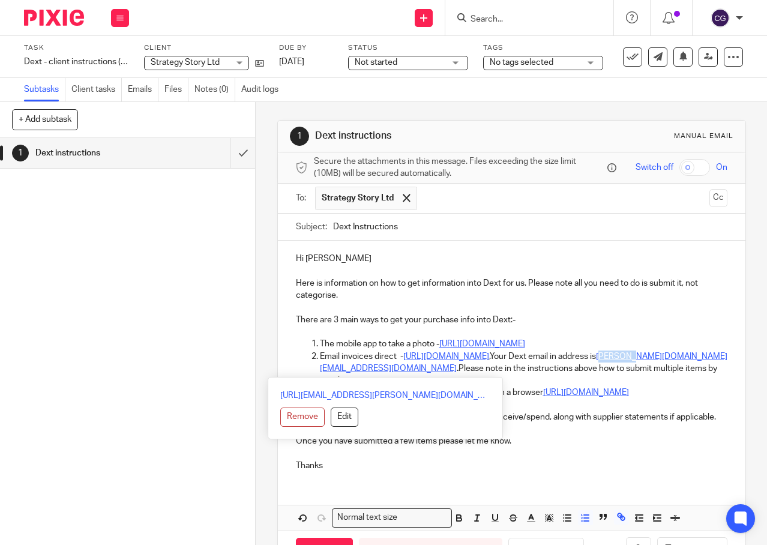
drag, startPoint x: 482, startPoint y: 374, endPoint x: 369, endPoint y: 373, distance: 112.3
click at [369, 373] on p "Email invoices direct - [URL][DOMAIN_NAME] . Your Dext email in address is [DOM…" at bounding box center [524, 369] width 408 height 37
drag, startPoint x: 367, startPoint y: 373, endPoint x: 377, endPoint y: 373, distance: 9.6
click at [377, 373] on link "[PERSON_NAME][DOMAIN_NAME][EMAIL_ADDRESS][DOMAIN_NAME]" at bounding box center [524, 362] width 408 height 20
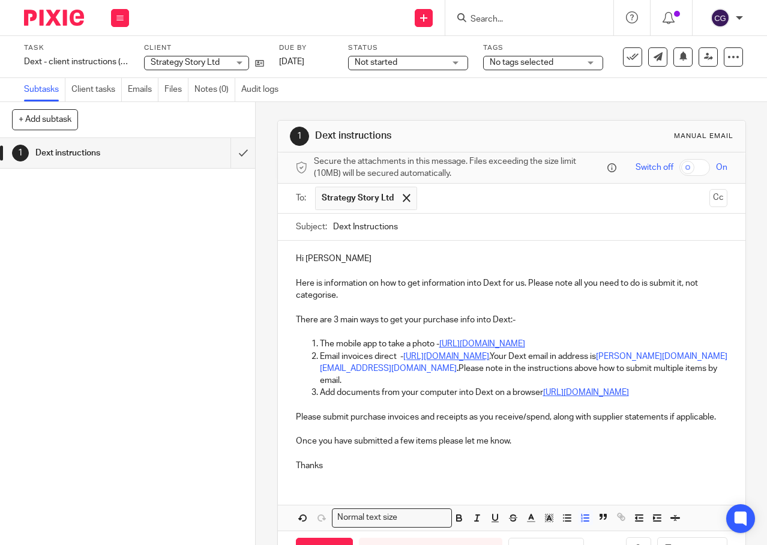
click at [362, 372] on p "Email invoices direct - [URL][DOMAIN_NAME] . Your Dext email in address is [DOM…" at bounding box center [524, 369] width 408 height 37
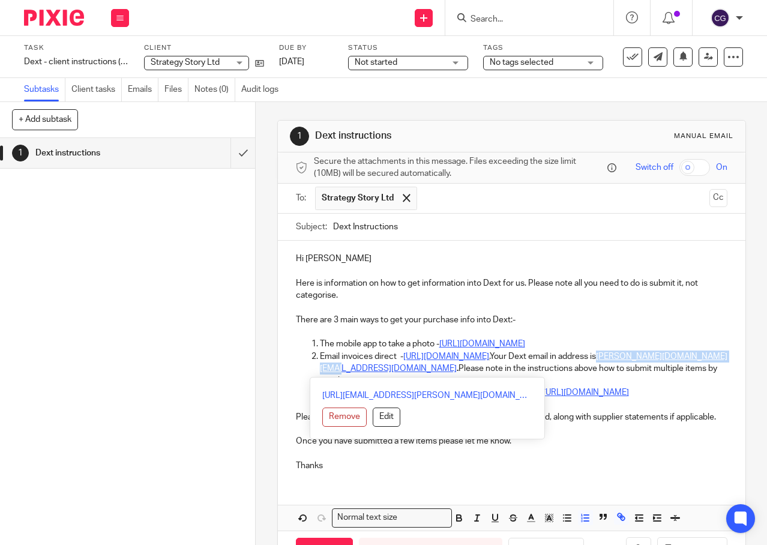
drag, startPoint x: 366, startPoint y: 373, endPoint x: 480, endPoint y: 372, distance: 114.1
click at [480, 372] on link "[PERSON_NAME][DOMAIN_NAME][EMAIL_ADDRESS][DOMAIN_NAME]" at bounding box center [524, 362] width 408 height 20
click at [554, 435] on p at bounding box center [512, 429] width 432 height 12
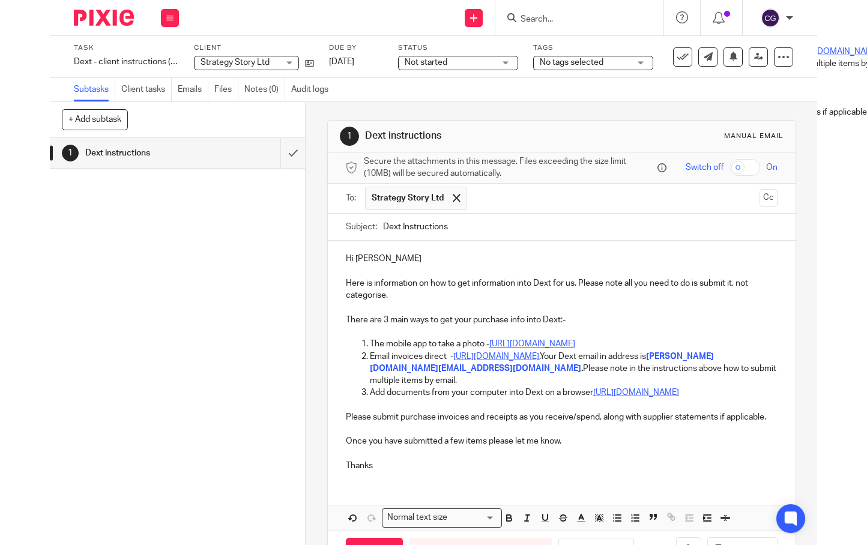
scroll to position [72, 0]
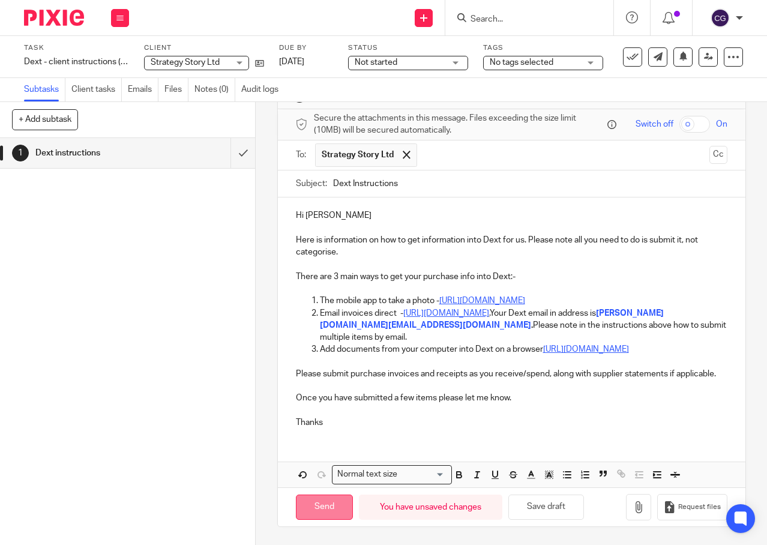
click at [300, 507] on input "Send" at bounding box center [324, 508] width 57 height 26
type input "Sent"
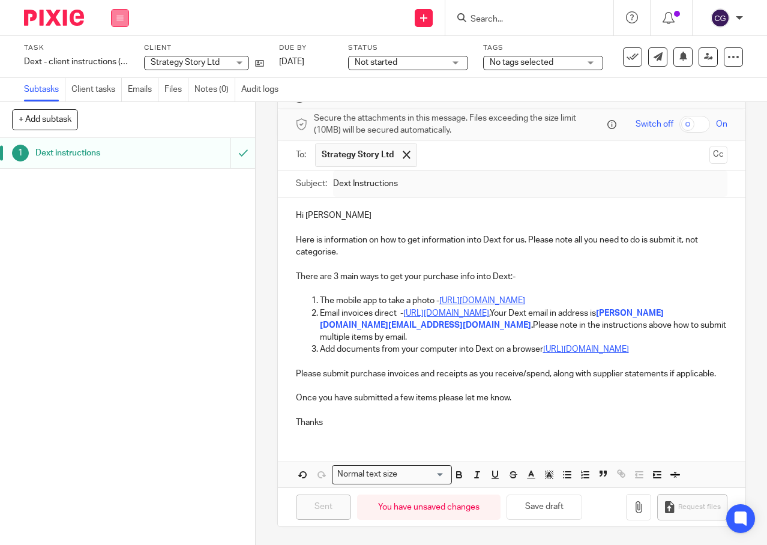
click at [122, 17] on icon at bounding box center [119, 17] width 7 height 7
click at [125, 50] on li "Work" at bounding box center [120, 55] width 32 height 17
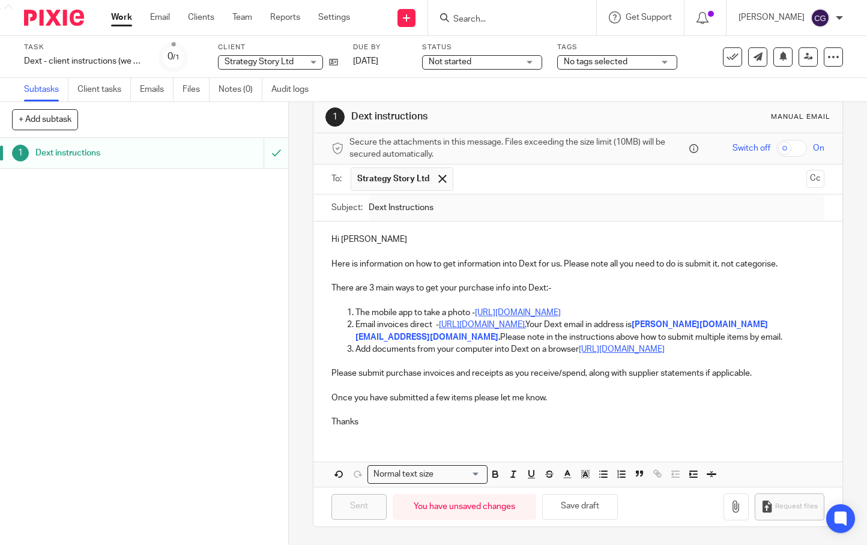
scroll to position [31, 0]
click at [558, 23] on input "Search" at bounding box center [506, 19] width 108 height 11
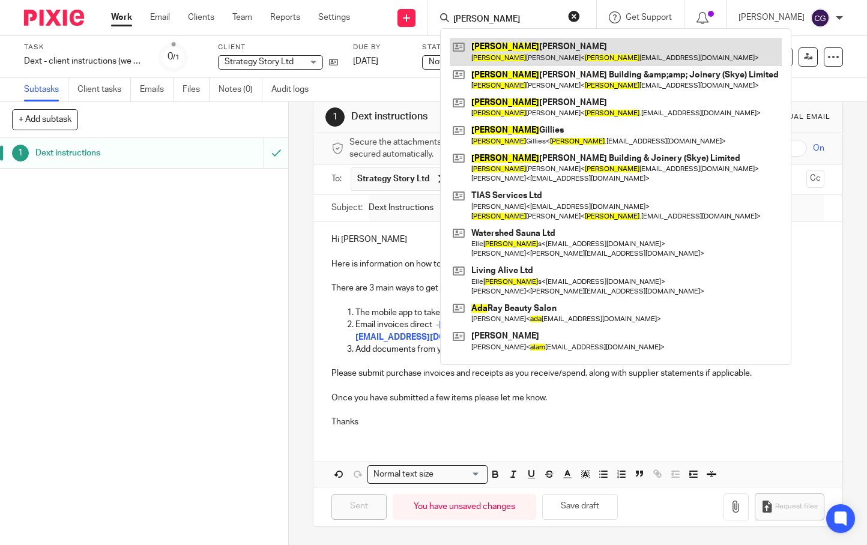
type input "adam"
click at [566, 45] on link at bounding box center [616, 52] width 332 height 28
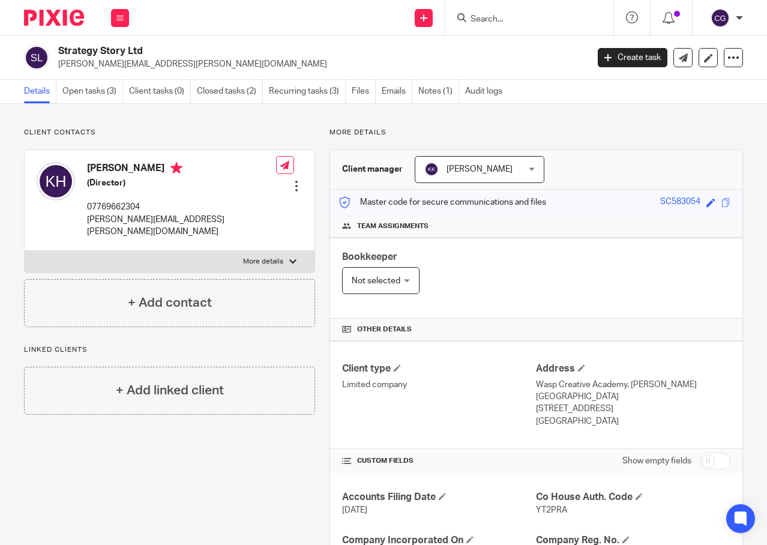
click at [164, 222] on p "kate.hooper@strategystory.co.uk" at bounding box center [181, 226] width 189 height 25
click at [164, 221] on p "[PERSON_NAME][EMAIL_ADDRESS][PERSON_NAME][DOMAIN_NAME]" at bounding box center [181, 226] width 189 height 25
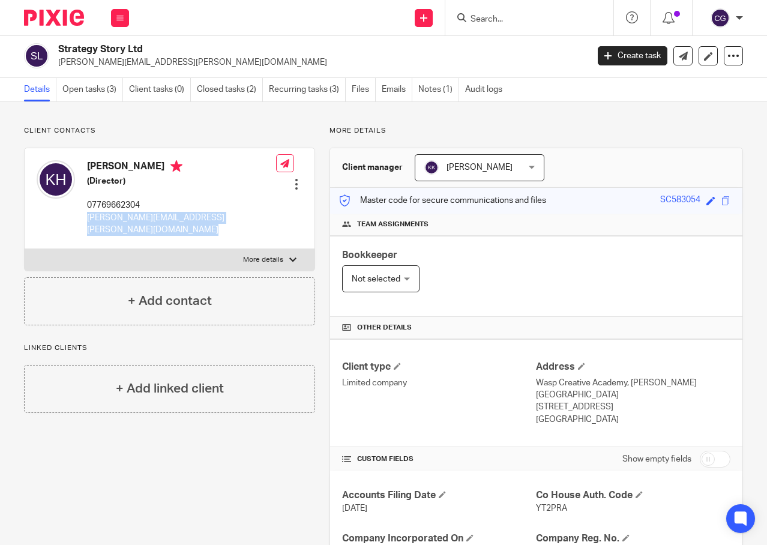
click at [119, 204] on p "07769662304" at bounding box center [181, 205] width 189 height 12
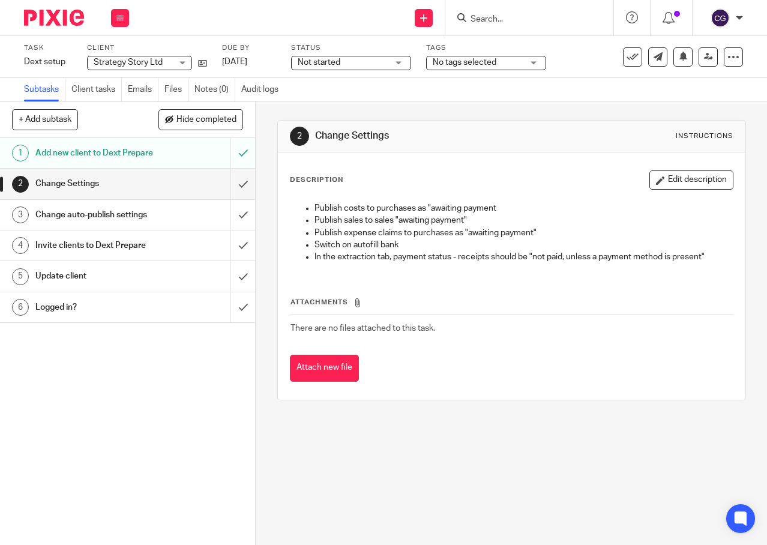
click at [192, 255] on div "Invite clients to Dext Prepare" at bounding box center [126, 246] width 183 height 18
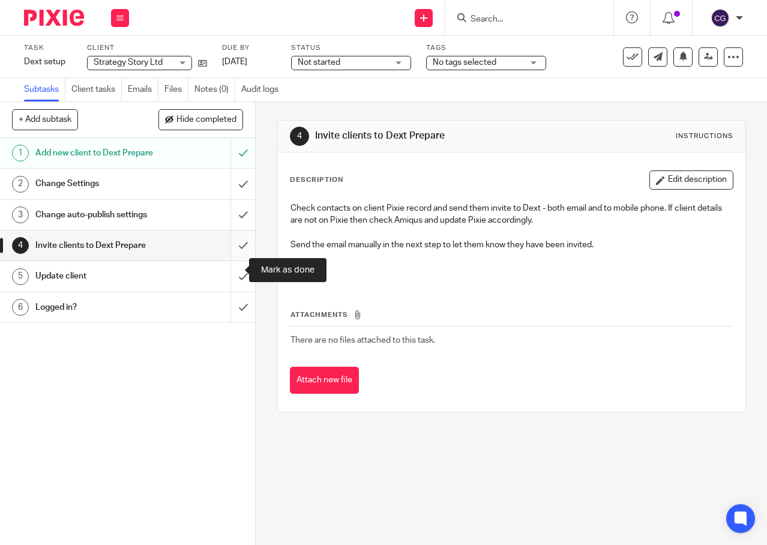
click at [237, 261] on input "submit" at bounding box center [127, 246] width 255 height 30
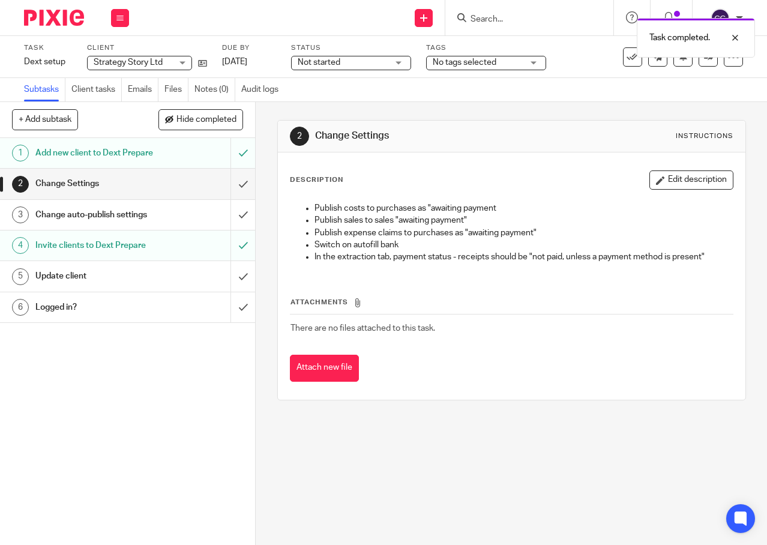
click at [177, 285] on div "Update client" at bounding box center [126, 276] width 183 height 18
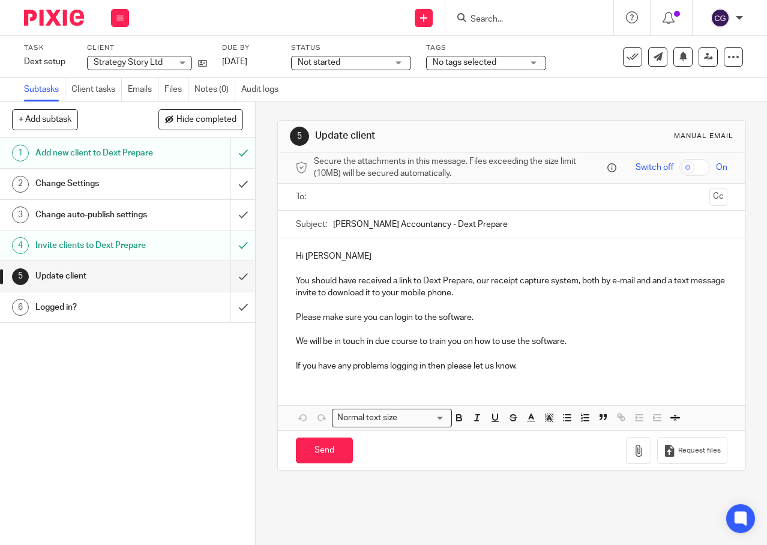
click at [326, 204] on input "text" at bounding box center [511, 197] width 387 height 14
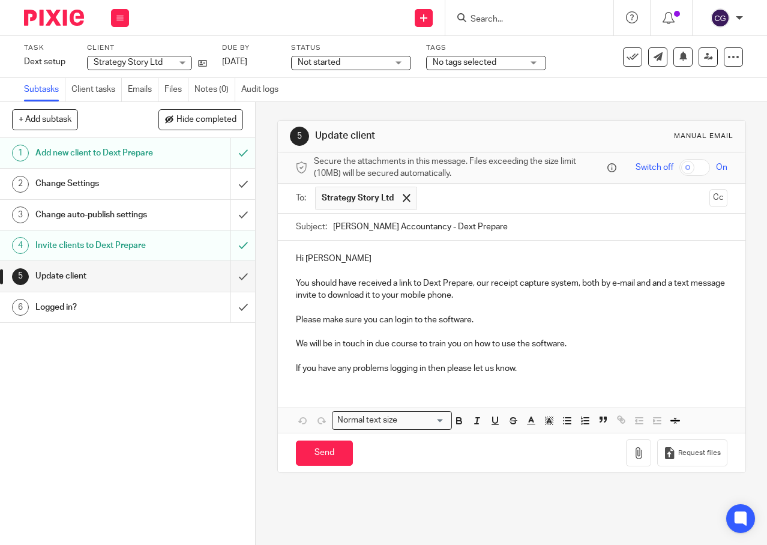
drag, startPoint x: 414, startPoint y: 230, endPoint x: 327, endPoint y: 232, distance: 87.1
click at [327, 232] on div "Subject: [PERSON_NAME] Accountancy - Dext Prepare" at bounding box center [512, 227] width 432 height 27
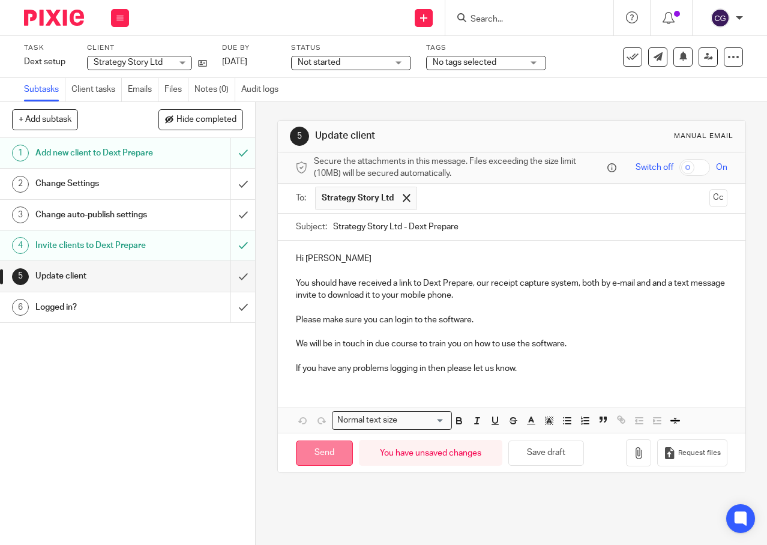
type input "Strategy Story Ltd - Dext Prepare"
click at [331, 455] on input "Send" at bounding box center [324, 454] width 57 height 26
type input "Sent"
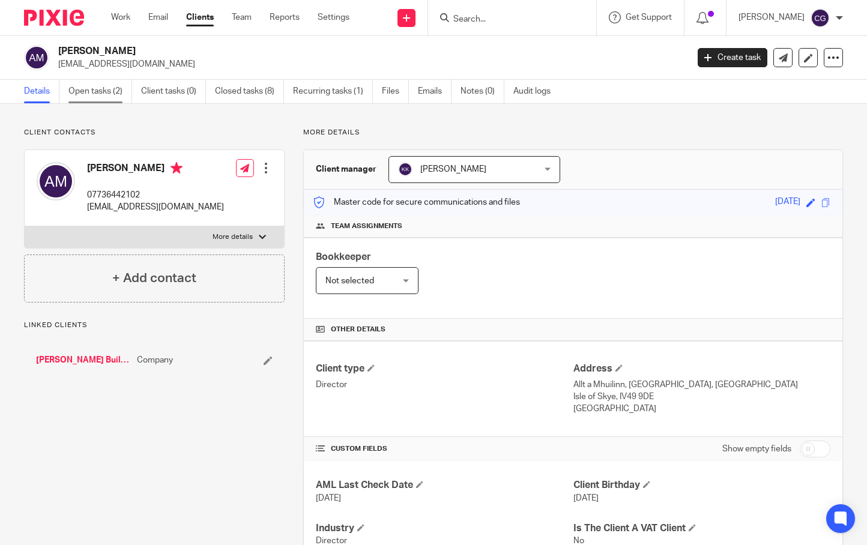
click at [89, 95] on link "Open tasks (2)" at bounding box center [100, 91] width 64 height 23
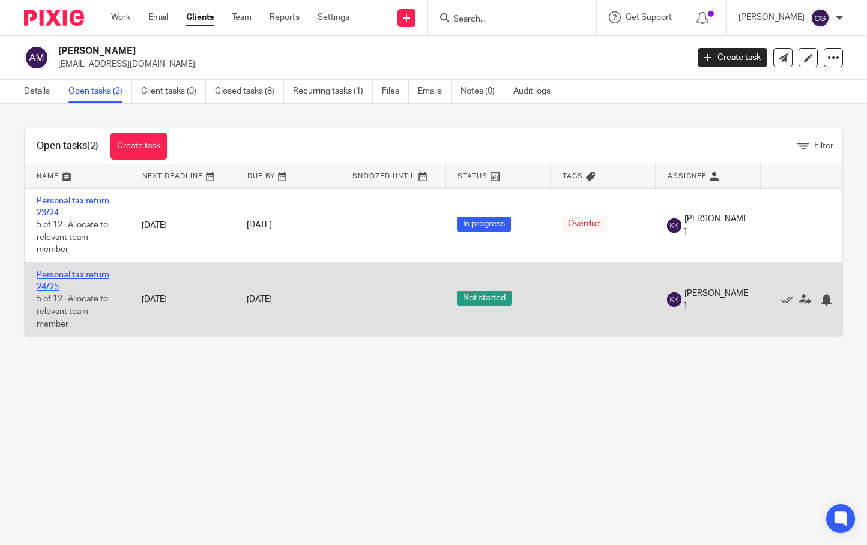
click at [64, 276] on link "Personal tax return 24/25" at bounding box center [73, 281] width 73 height 20
